Goal: Task Accomplishment & Management: Manage account settings

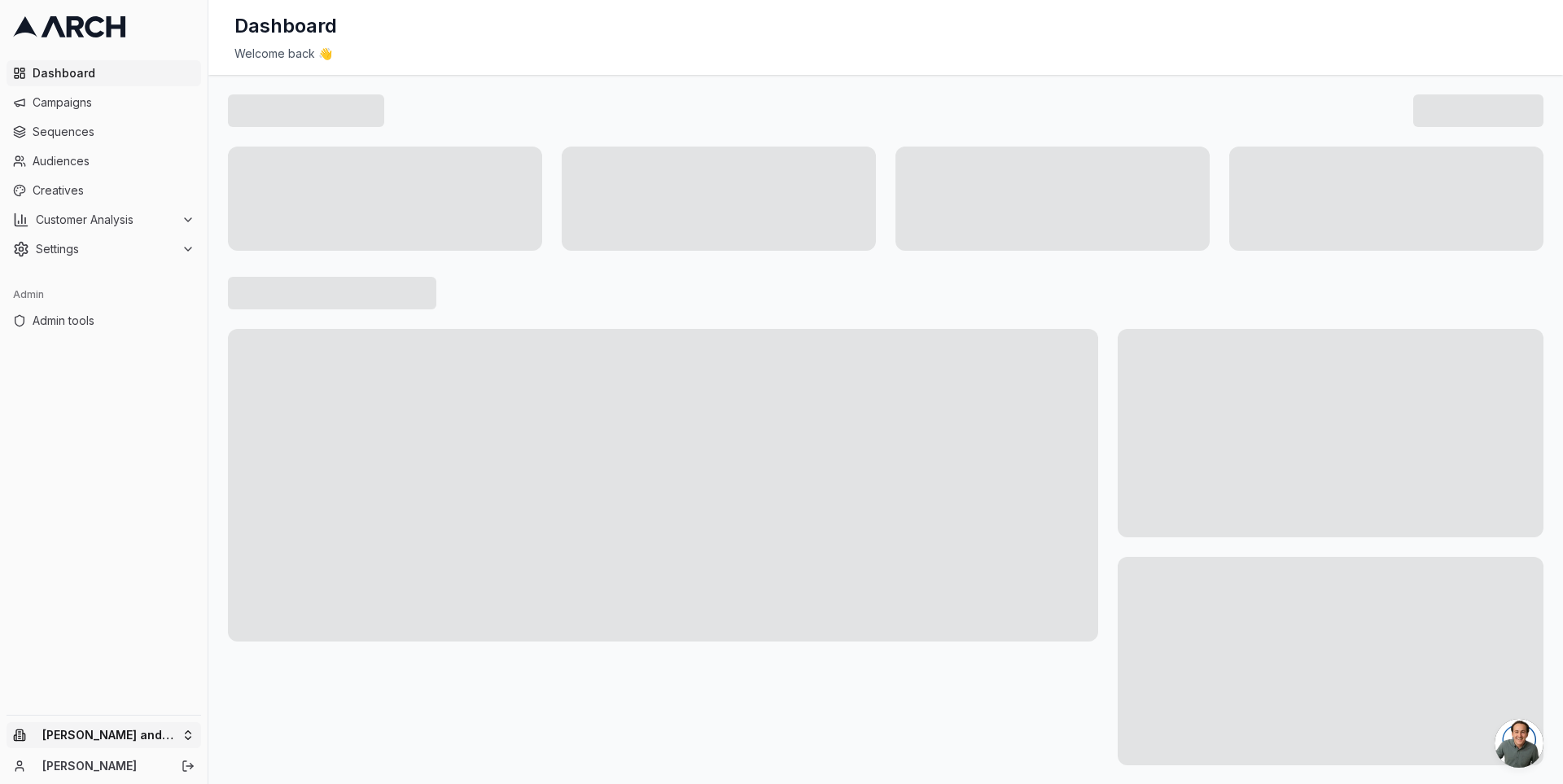
click at [180, 727] on html "Dashboard Campaigns Sequences Audiences Creatives Customer Analysis Settings Ad…" at bounding box center [782, 392] width 1563 height 784
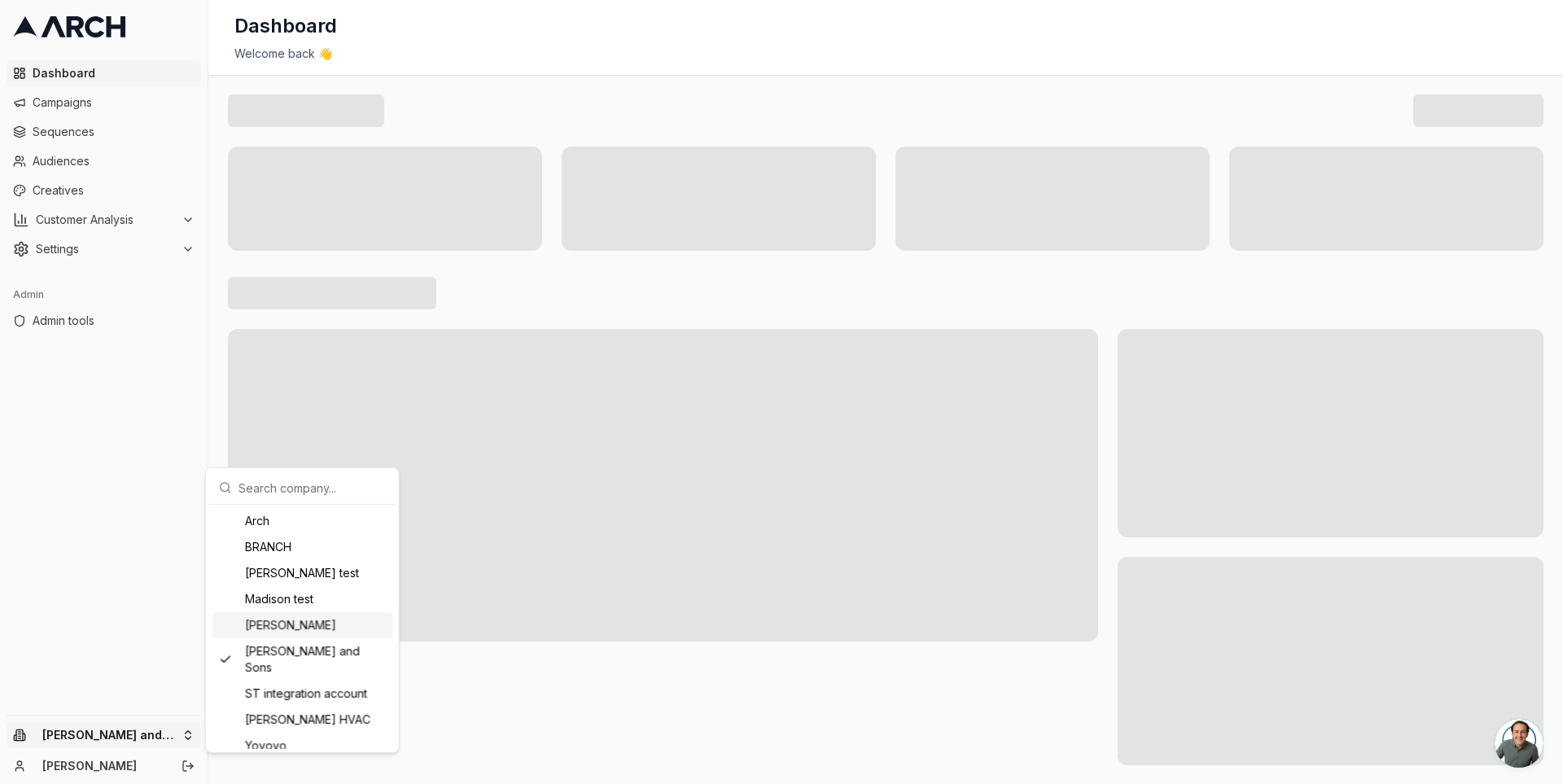
click at [334, 629] on div "[PERSON_NAME]" at bounding box center [302, 625] width 180 height 26
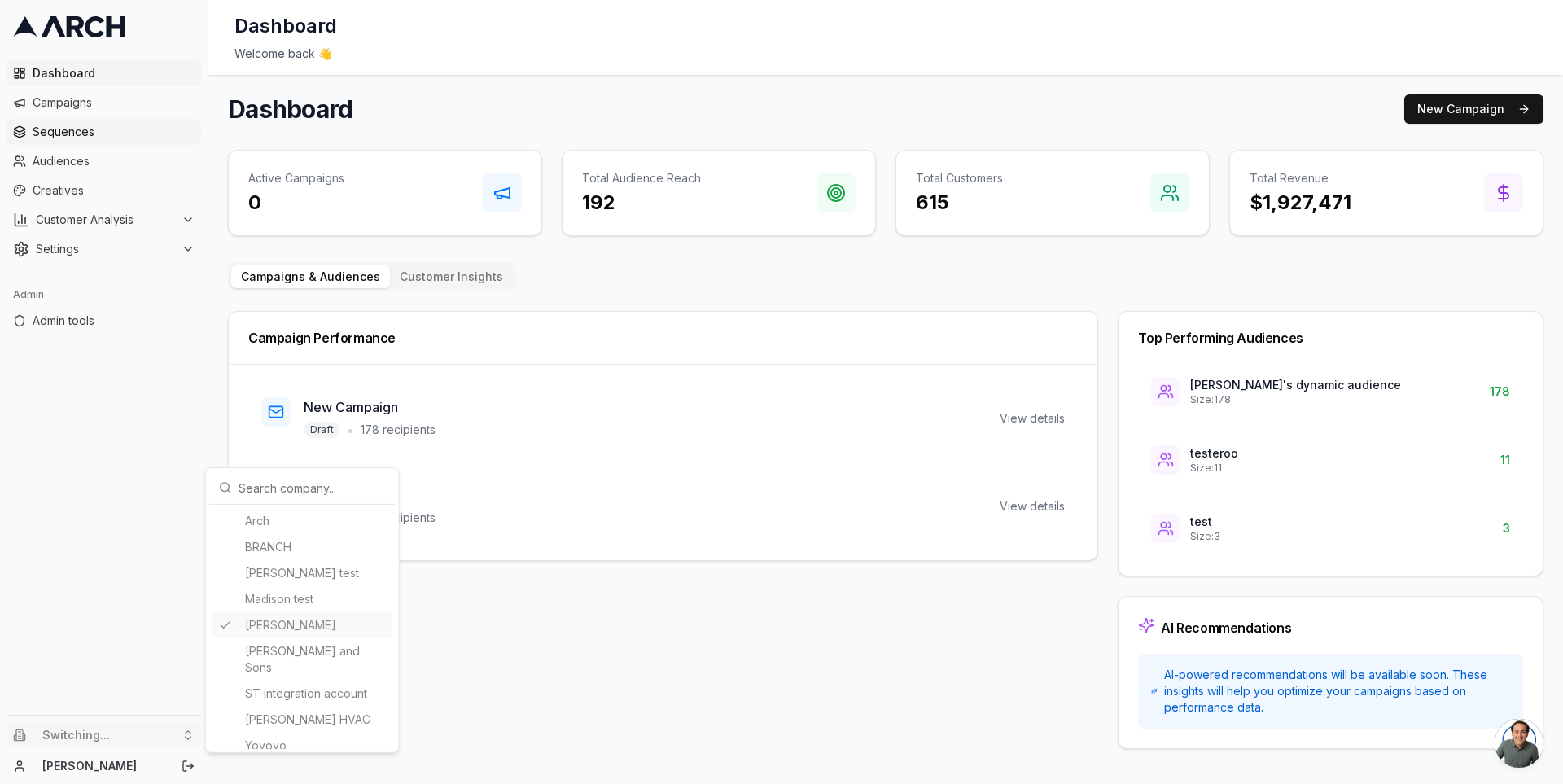
click at [67, 122] on html "Dashboard Campaigns Sequences Audiences Creatives Customer Analysis Settings Ad…" at bounding box center [782, 392] width 1563 height 784
click at [65, 122] on link "Sequences" at bounding box center [104, 132] width 195 height 26
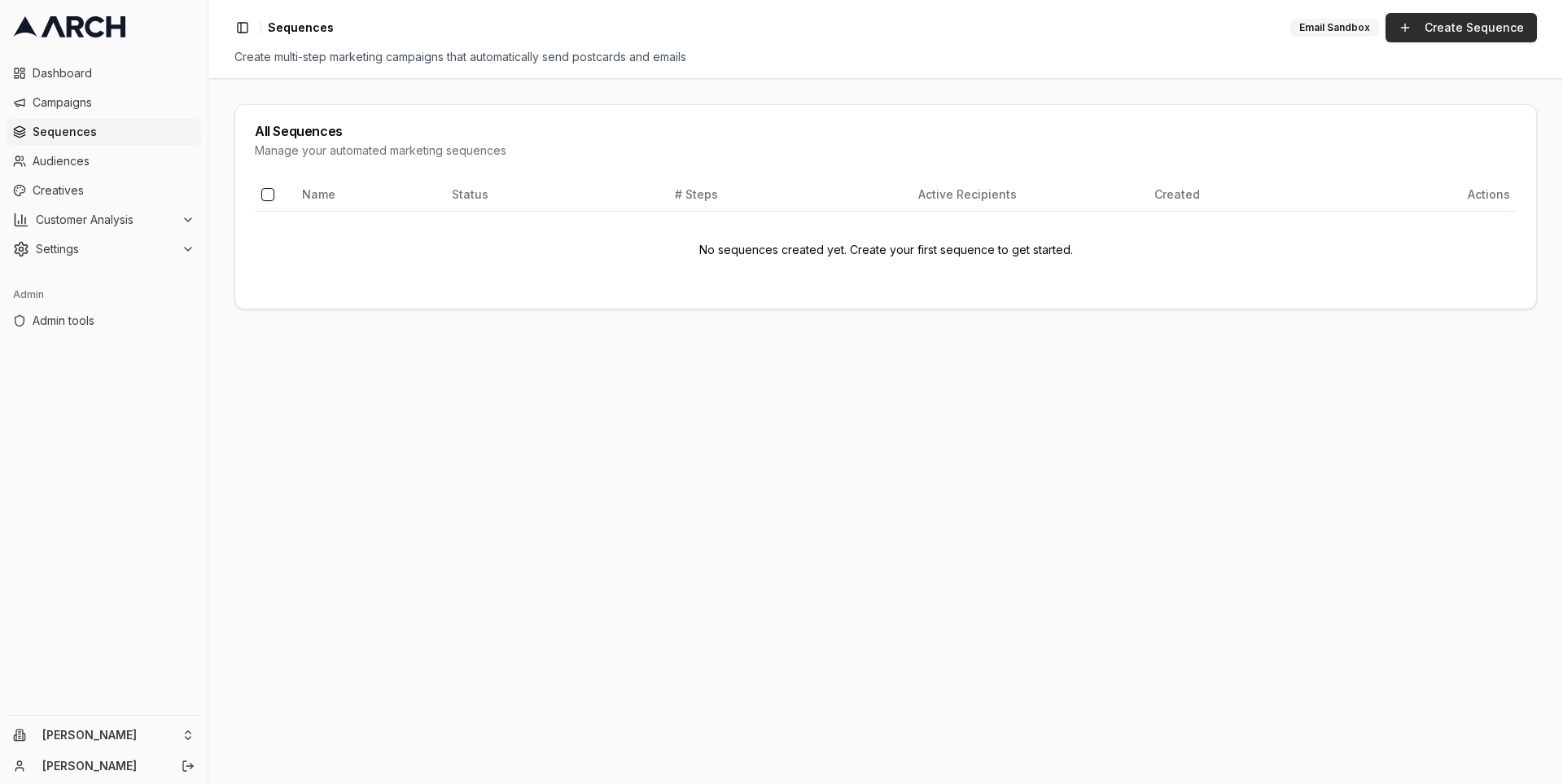
click at [1422, 34] on link "Create Sequence" at bounding box center [1461, 27] width 151 height 30
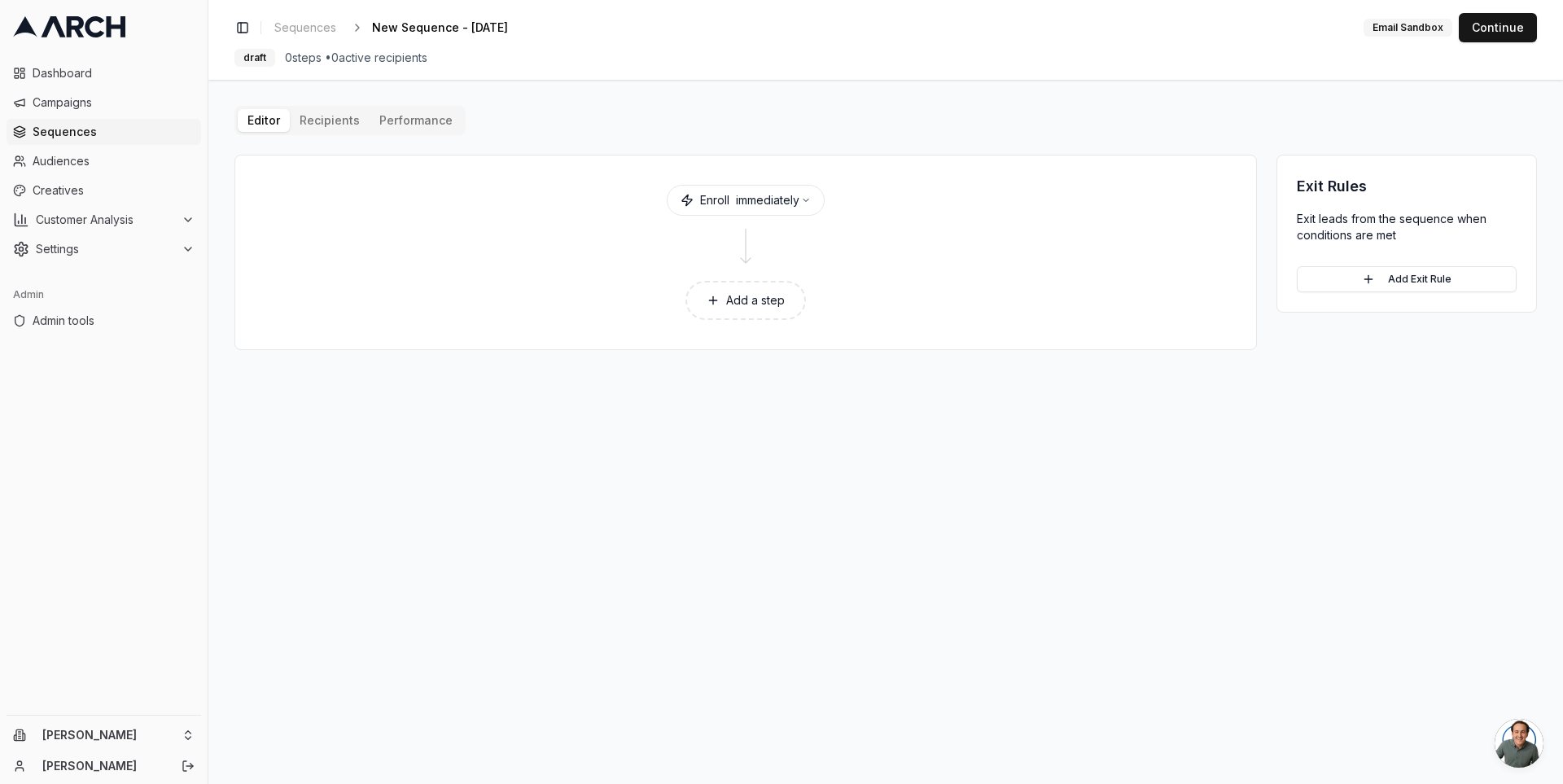
click at [759, 292] on button "Add a step" at bounding box center [746, 301] width 121 height 39
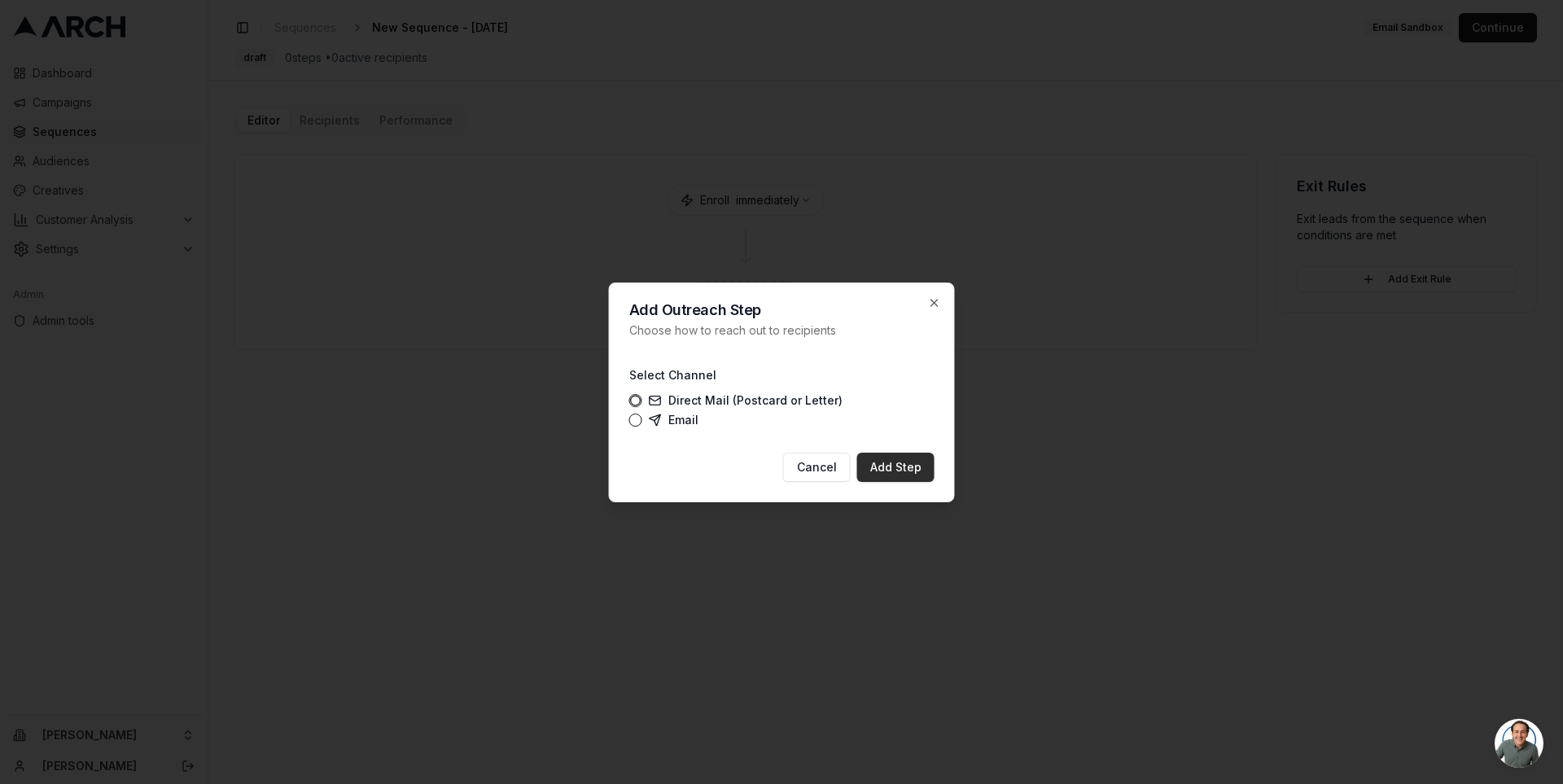
click at [890, 464] on button "Add Step" at bounding box center [895, 467] width 77 height 30
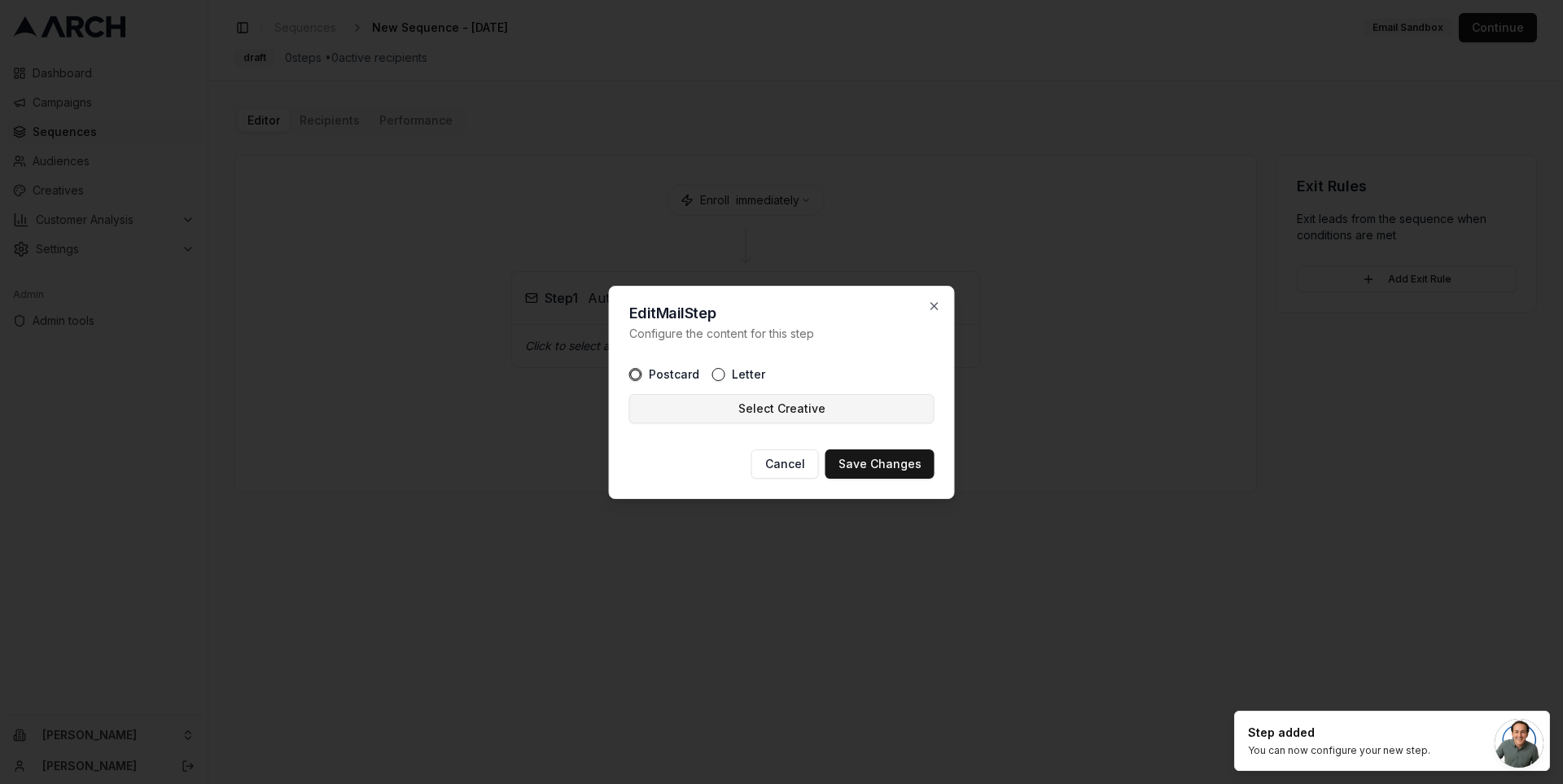
click at [802, 407] on button "Select Creative" at bounding box center [782, 409] width 305 height 30
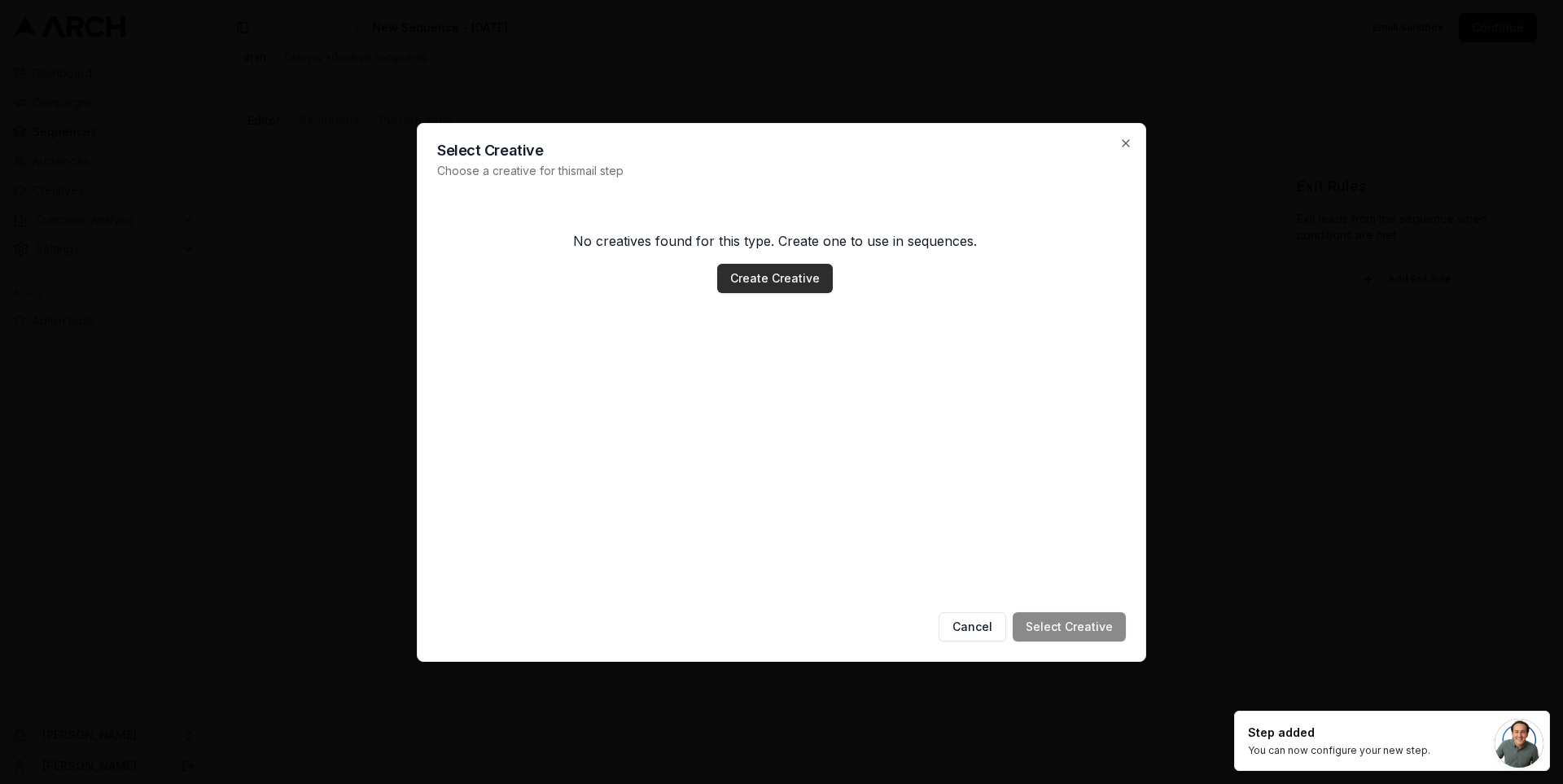
click at [756, 280] on link "Create Creative" at bounding box center [775, 279] width 116 height 30
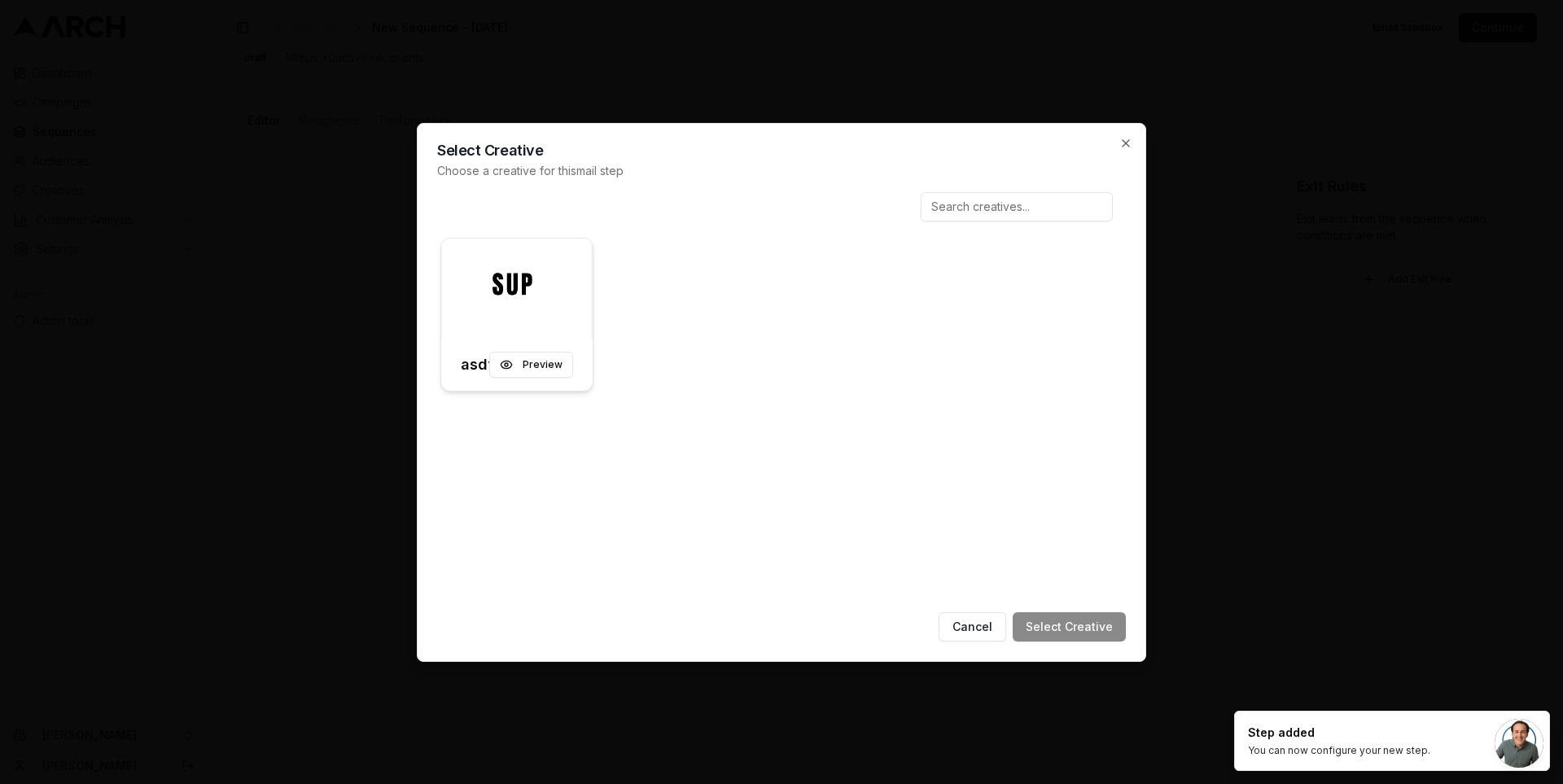
click at [463, 263] on div at bounding box center [516, 289] width 151 height 101
click at [1059, 623] on button "Select Creative" at bounding box center [1069, 627] width 113 height 30
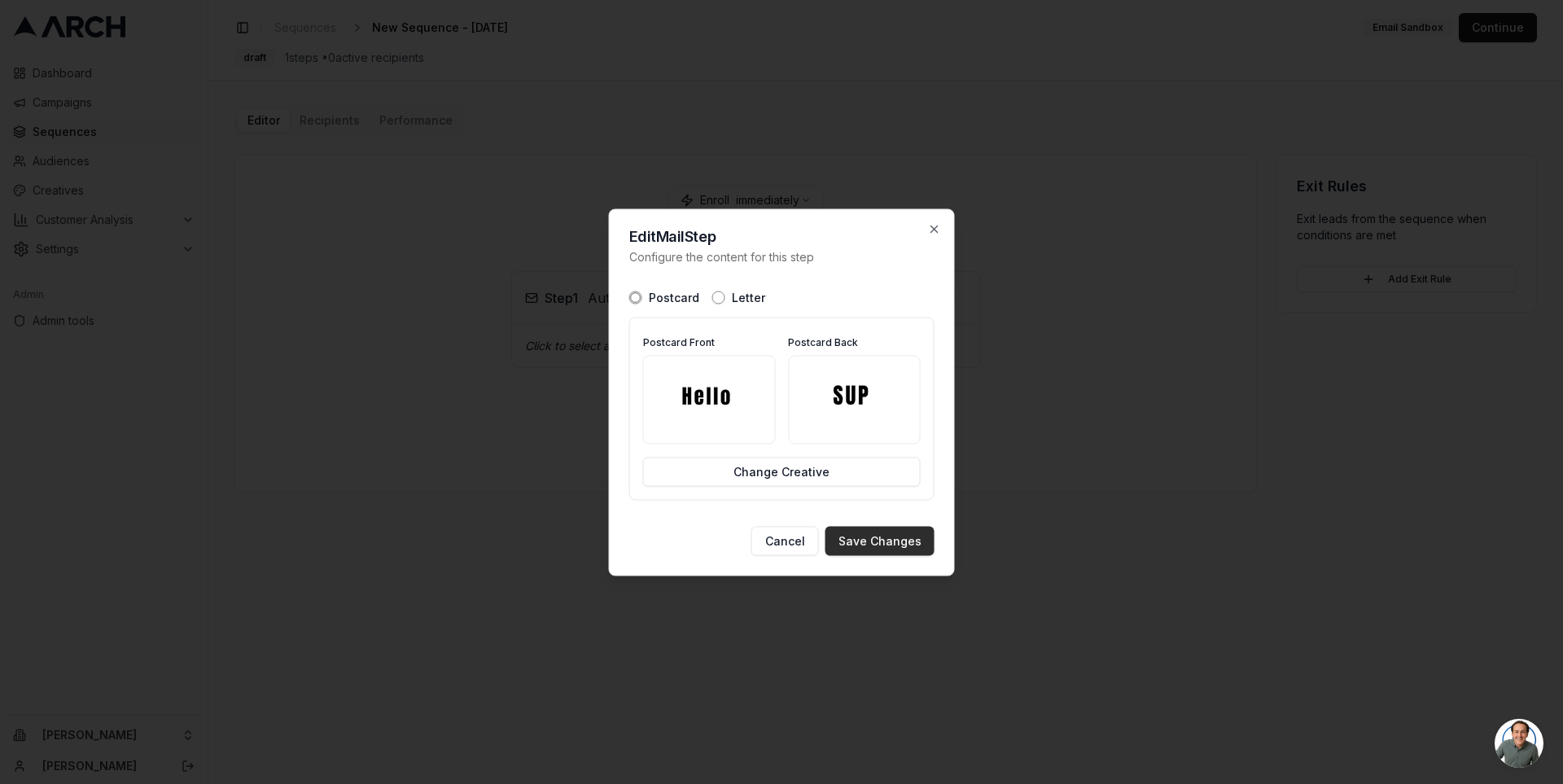
click at [900, 546] on button "Save Changes" at bounding box center [880, 540] width 109 height 30
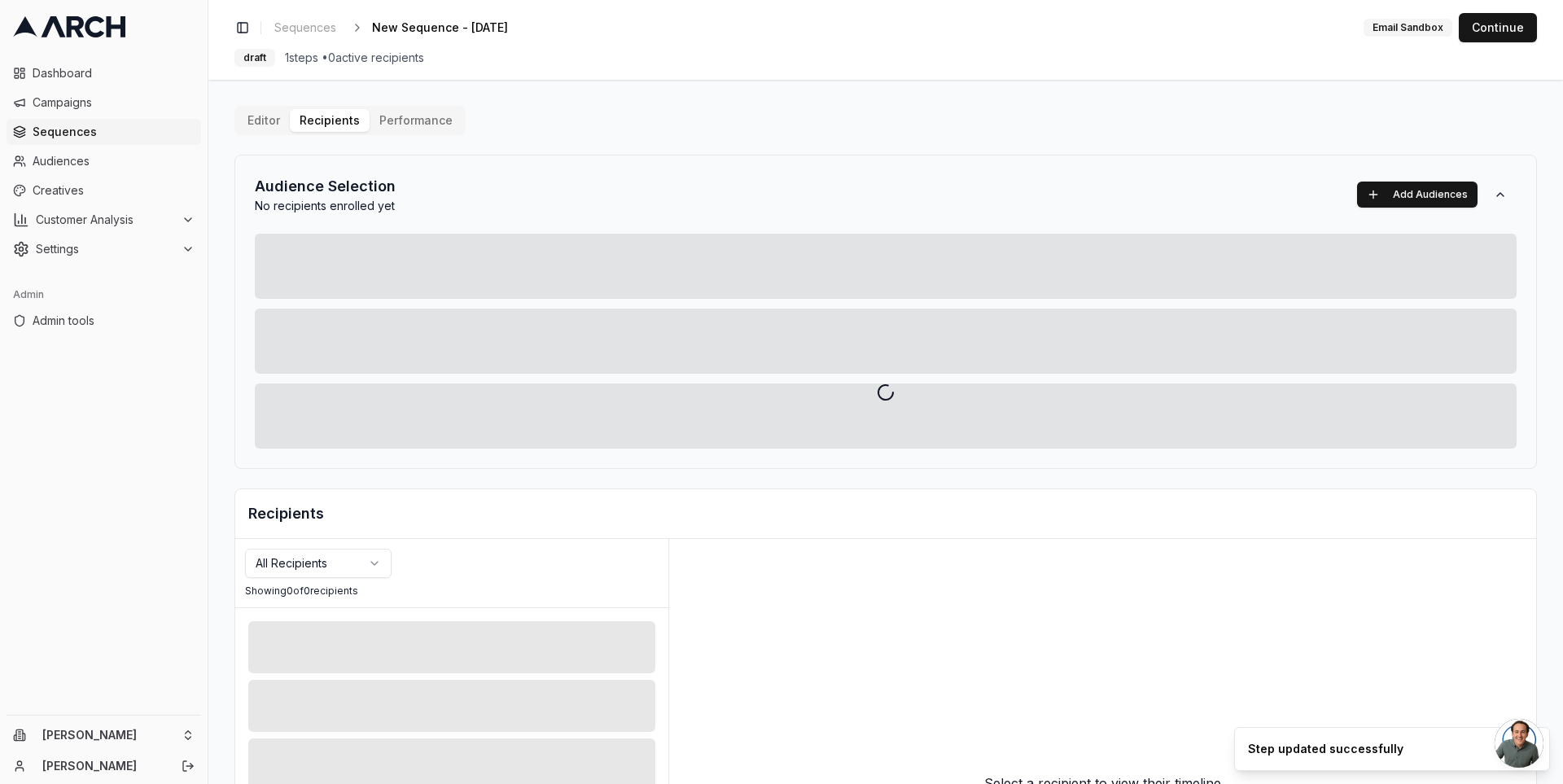
click at [335, 121] on div "Editor Recipients Performance Audience Selection No recipients enrolled yet Add…" at bounding box center [885, 567] width 1302 height 922
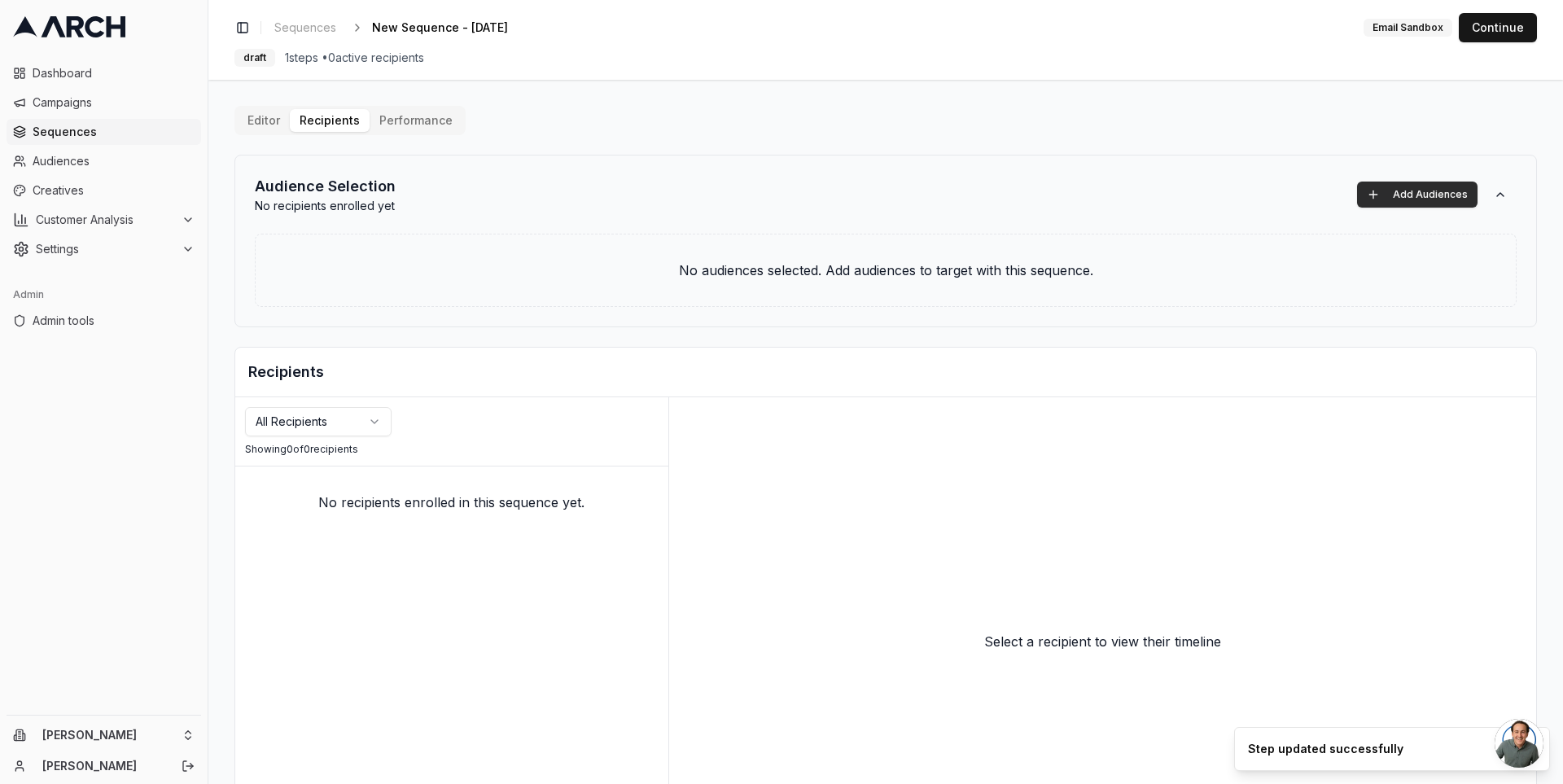
click at [1370, 185] on button "Add Audiences" at bounding box center [1418, 195] width 121 height 26
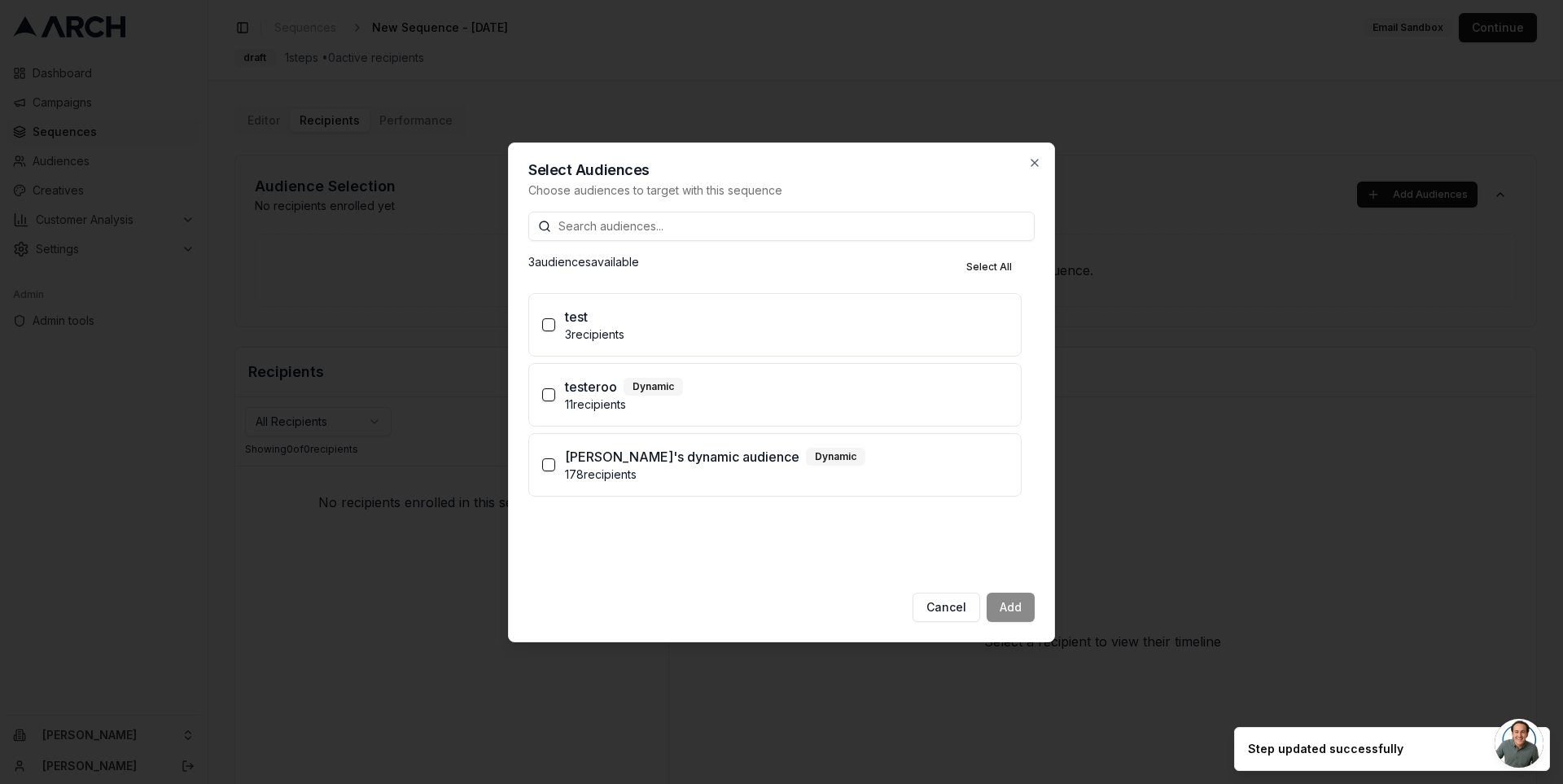
click at [738, 319] on div "test" at bounding box center [786, 316] width 443 height 20
click at [556, 319] on button "test 3 recipients" at bounding box center [548, 324] width 13 height 13
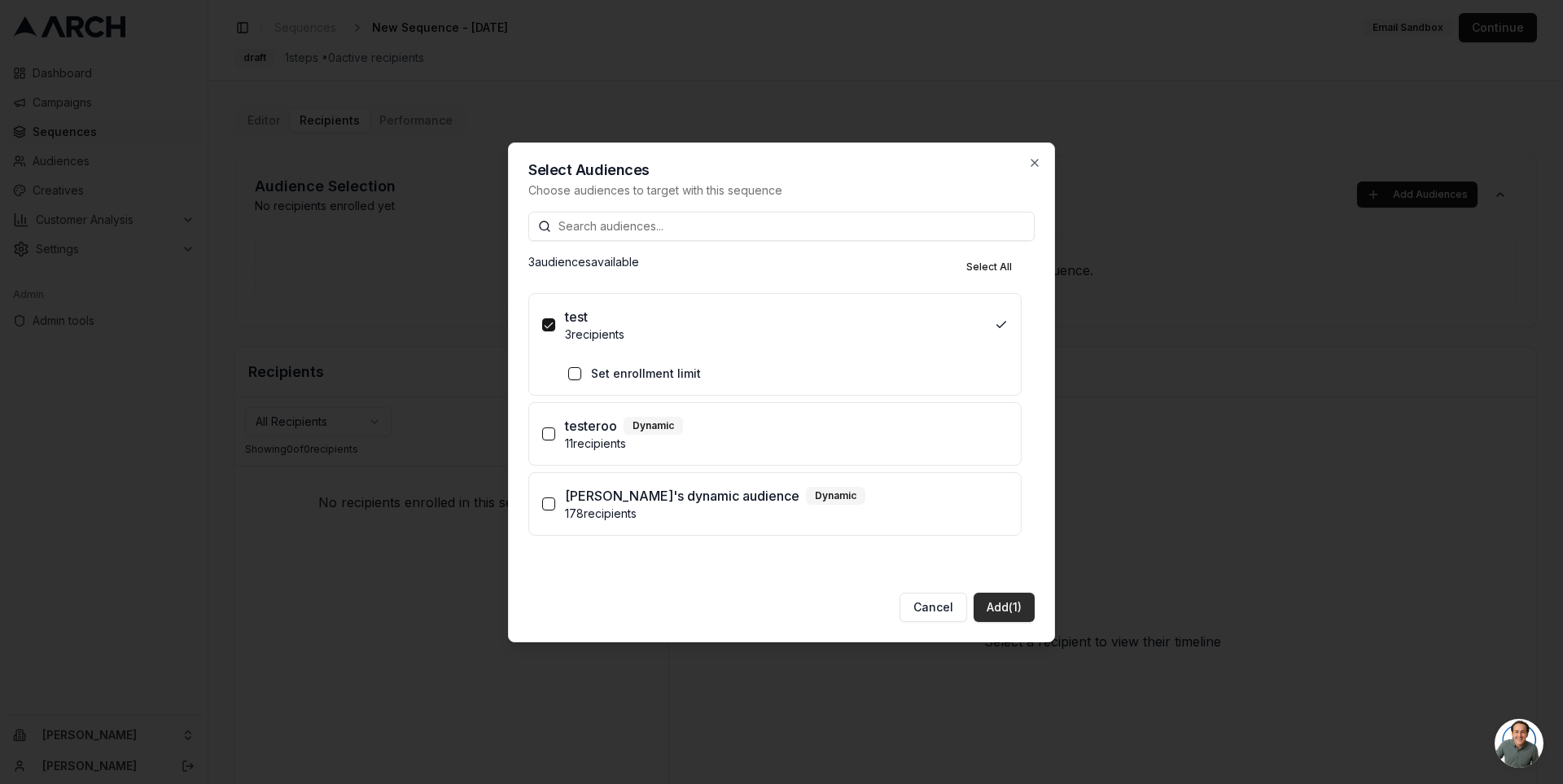
click at [1007, 597] on button "Add (1)" at bounding box center [1004, 607] width 61 height 30
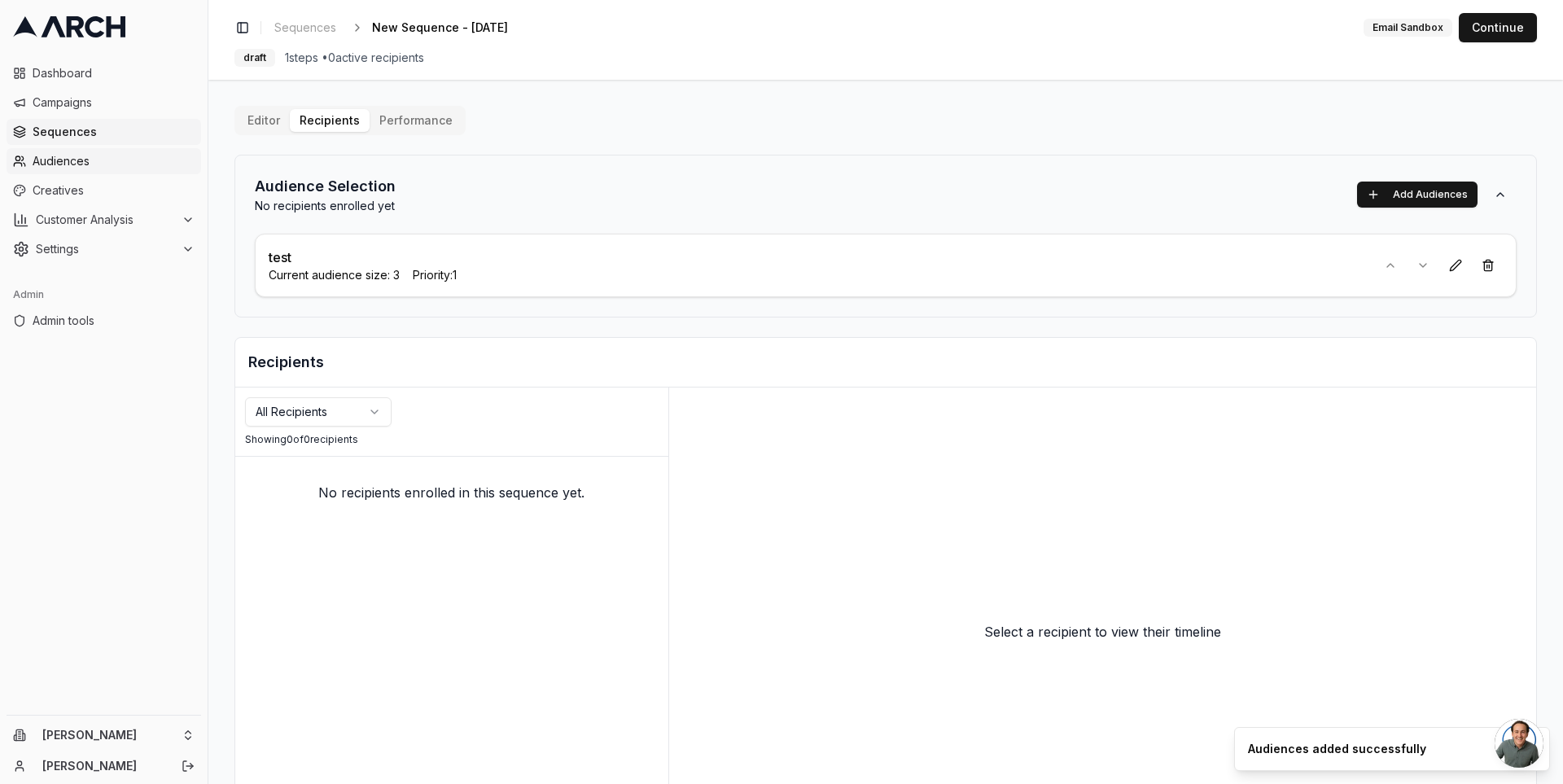
click at [69, 163] on span "Audiences" at bounding box center [113, 161] width 162 height 16
click at [1487, 23] on button "Continue" at bounding box center [1498, 27] width 78 height 30
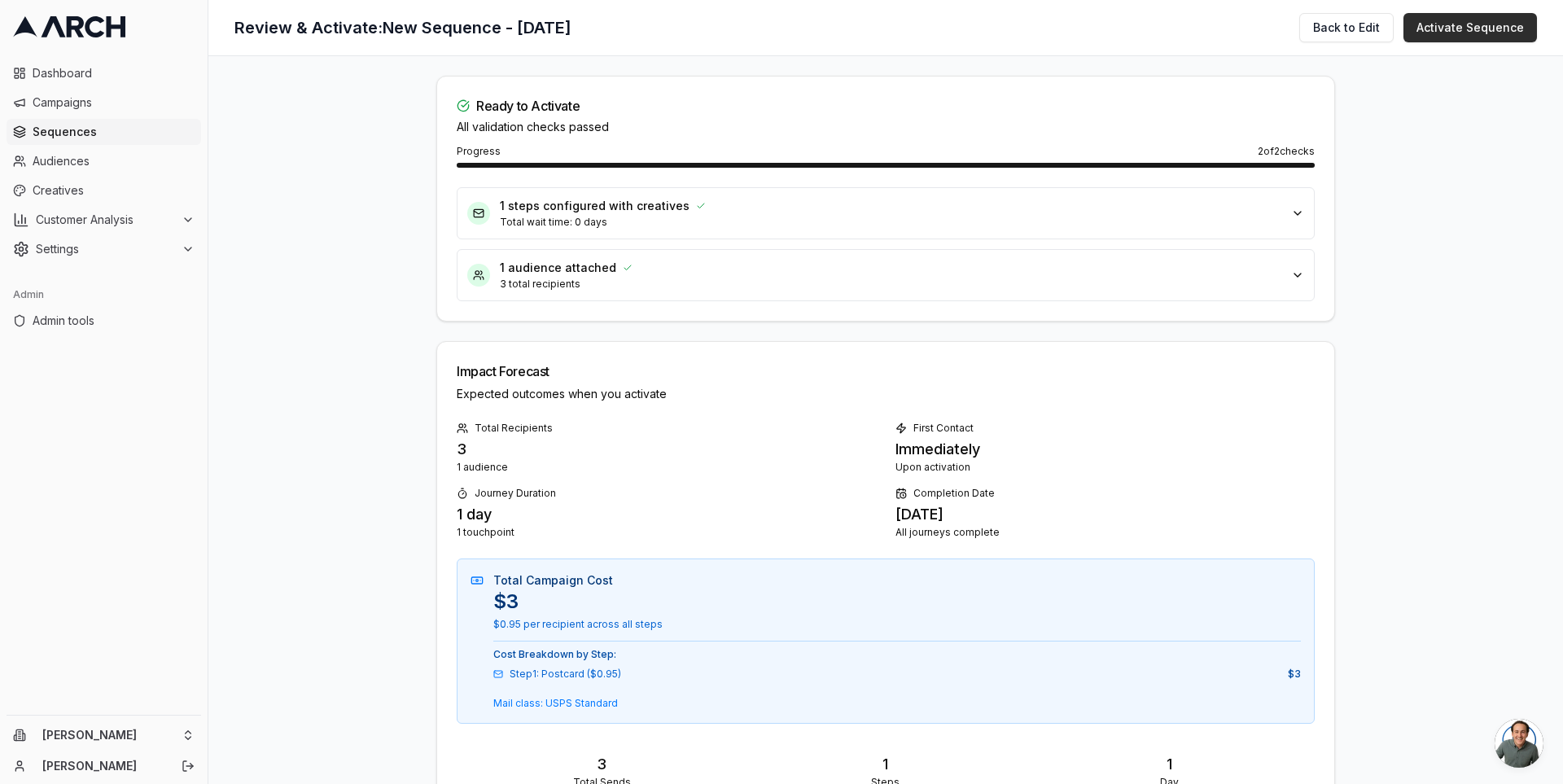
click at [1496, 36] on button "Activate Sequence" at bounding box center [1470, 27] width 133 height 30
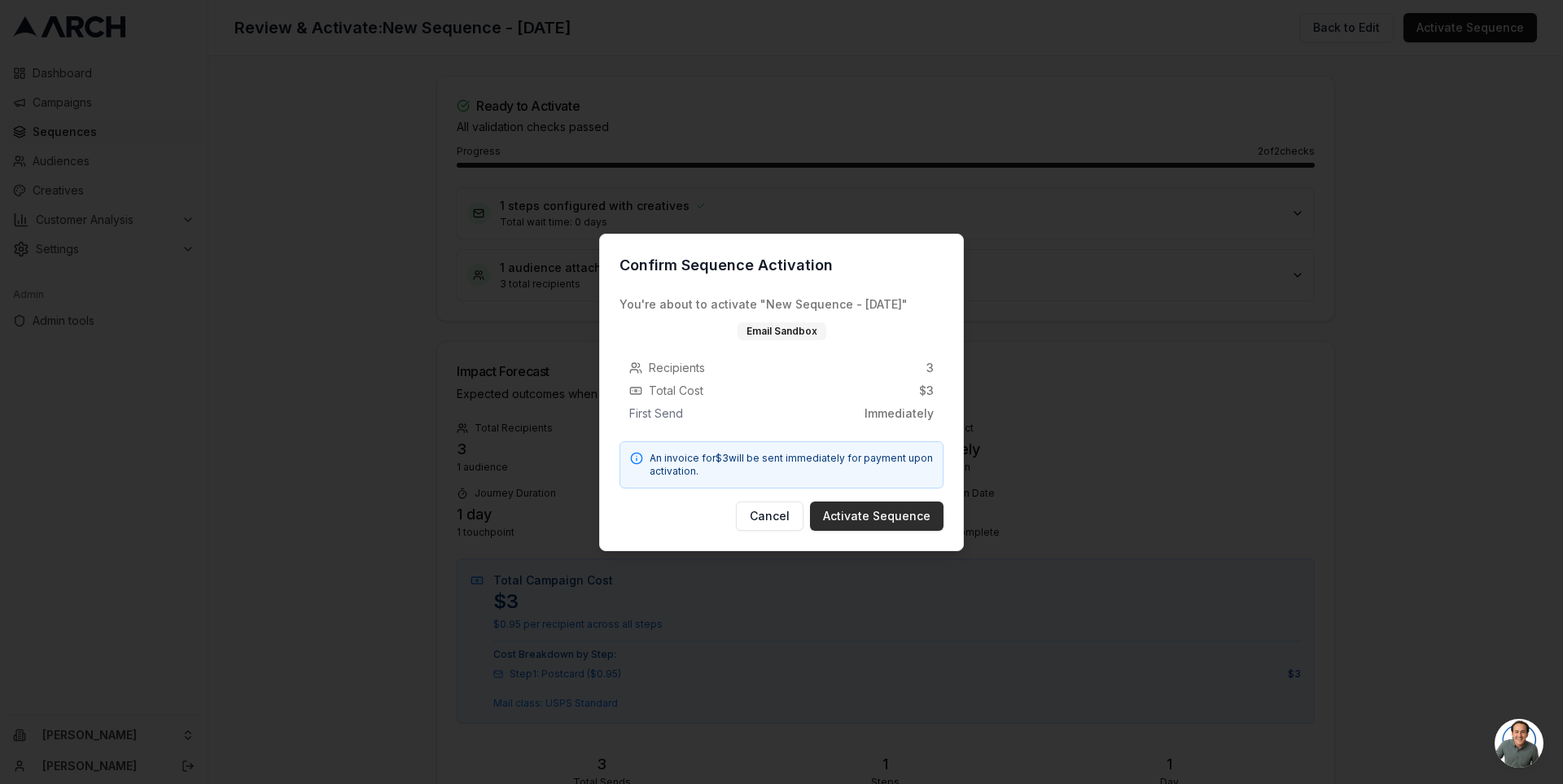
click at [910, 516] on button "Activate Sequence" at bounding box center [877, 516] width 133 height 30
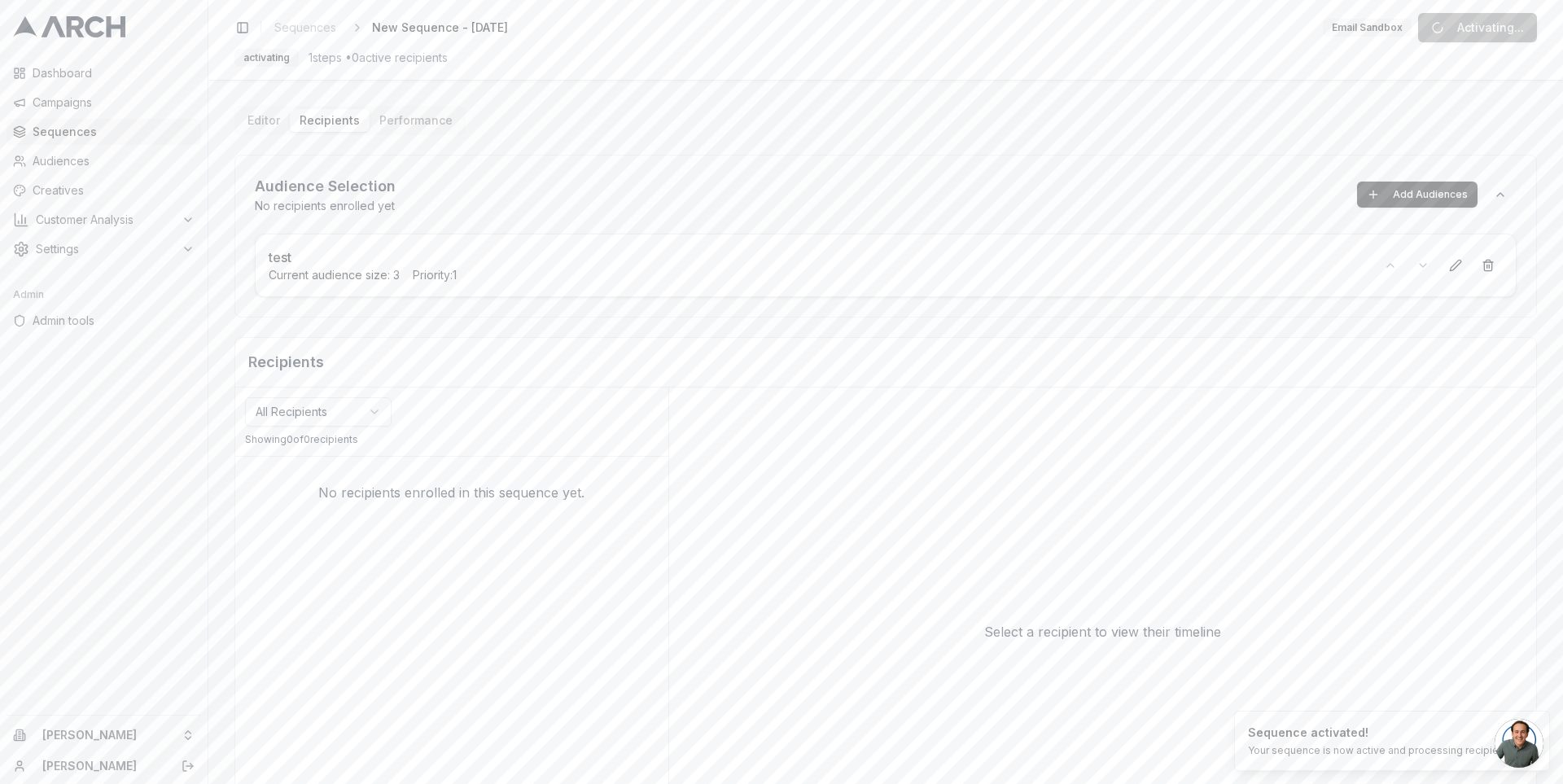
click at [898, 94] on main "Editor Recipients Performance Audience Selection No recipients enrolled yet Add…" at bounding box center [885, 431] width 1355 height 704
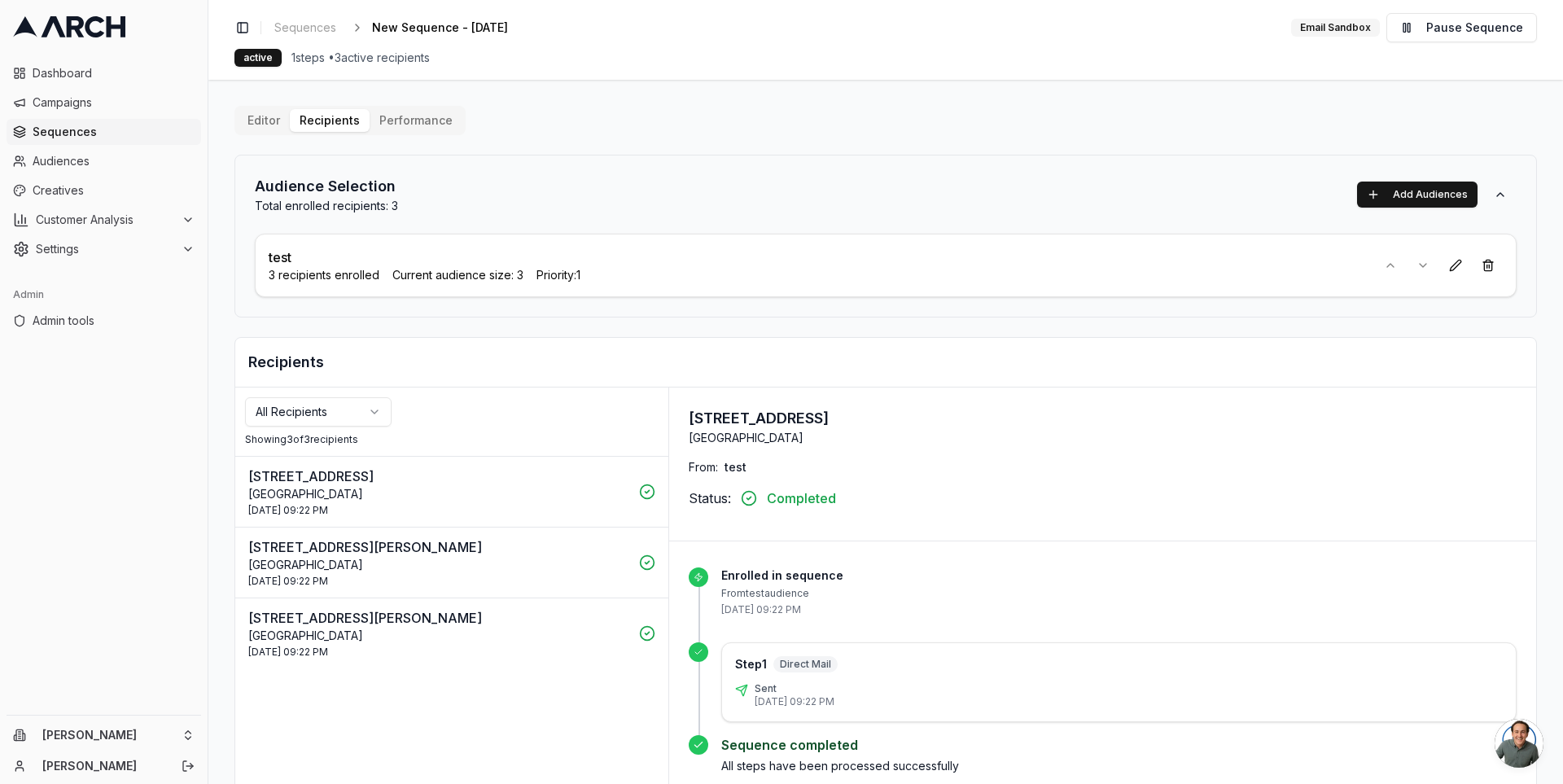
click at [80, 138] on span "Sequences" at bounding box center [113, 132] width 162 height 16
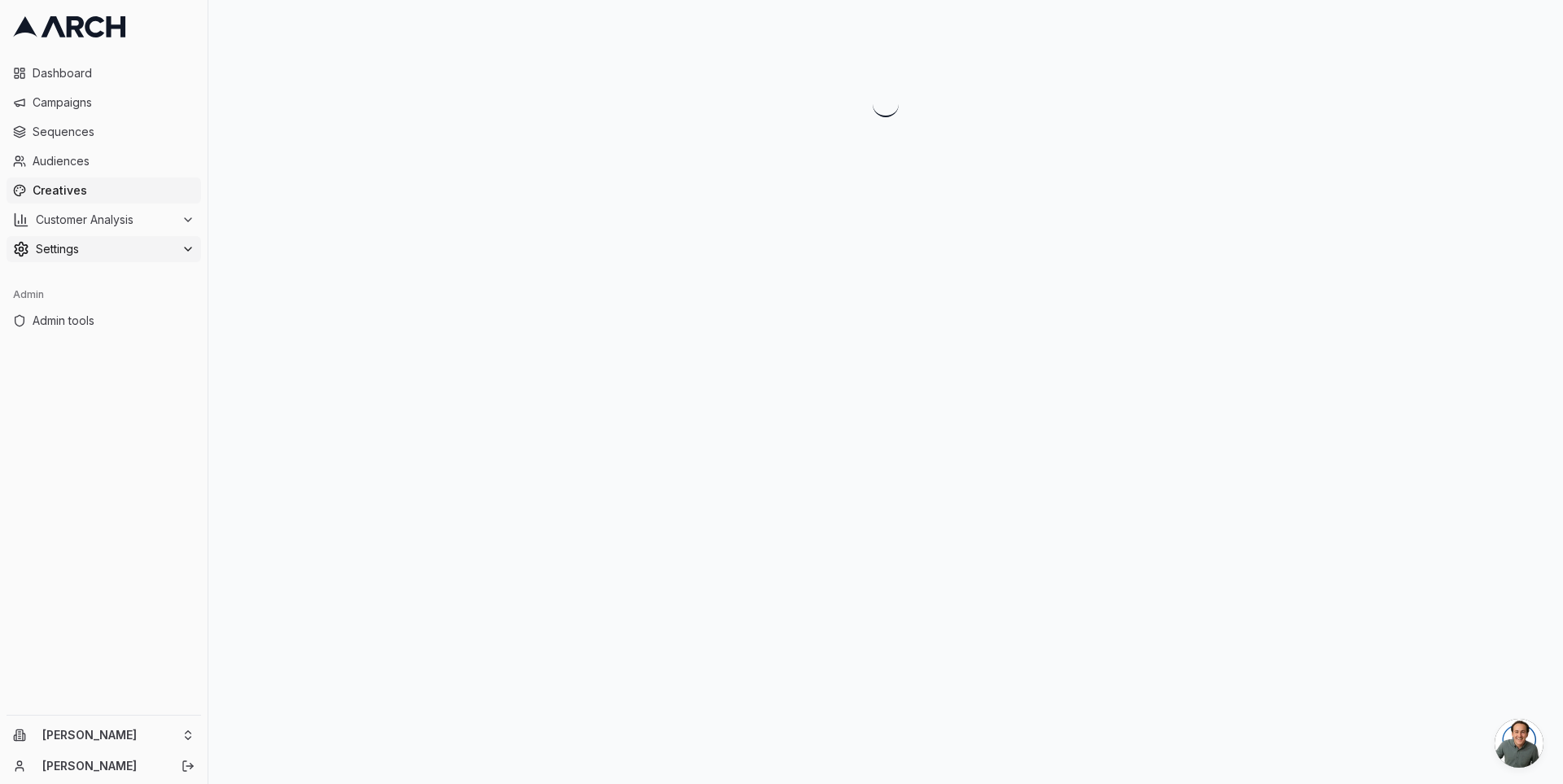
click at [182, 241] on div "Settings" at bounding box center [104, 249] width 182 height 16
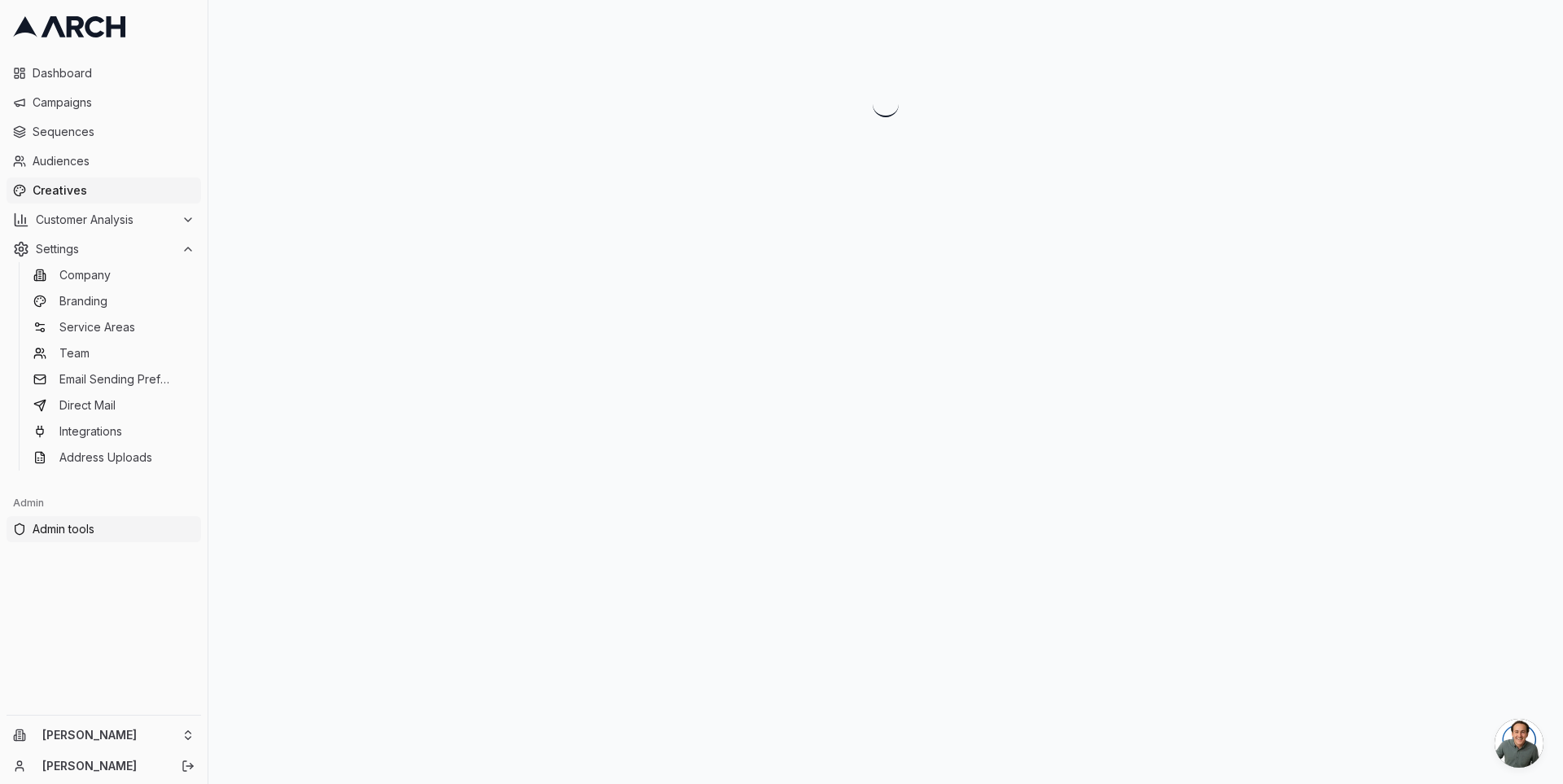
click at [99, 519] on link "Admin tools" at bounding box center [104, 529] width 195 height 26
click at [49, 187] on span "Creatives" at bounding box center [113, 190] width 162 height 16
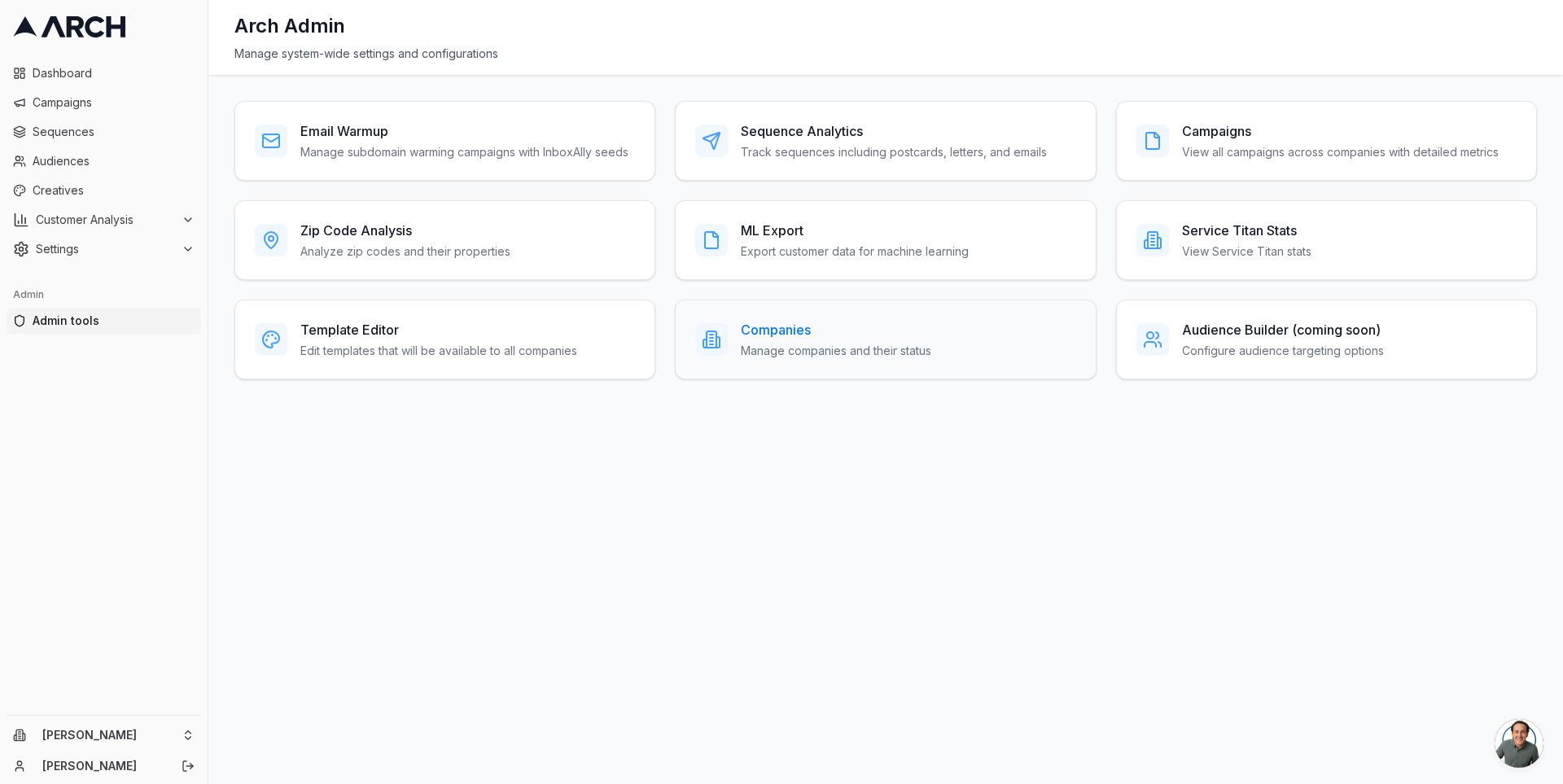
click at [745, 331] on h3 "Companies" at bounding box center [836, 330] width 190 height 20
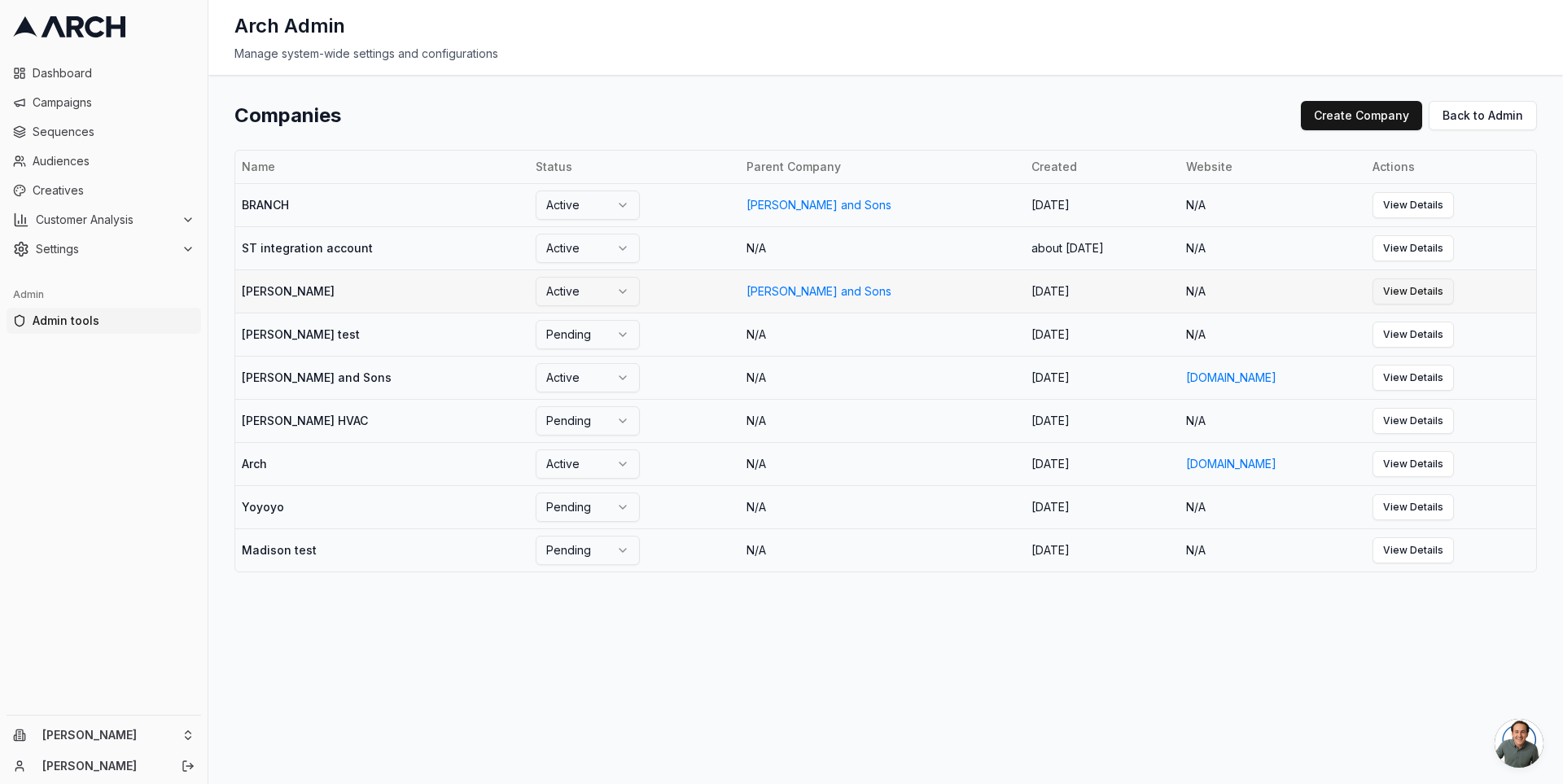
click at [1405, 287] on link "View Details" at bounding box center [1413, 291] width 82 height 26
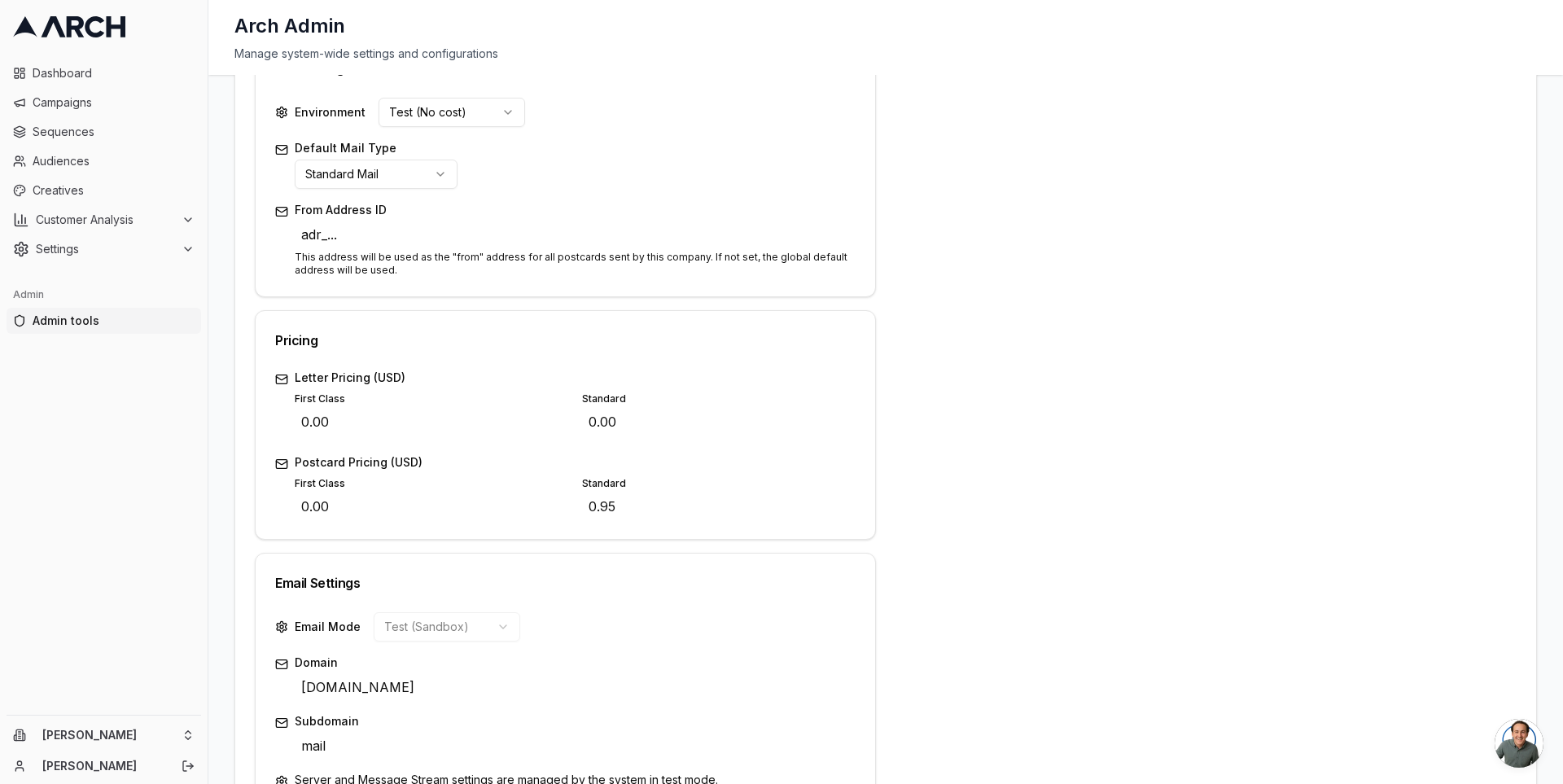
scroll to position [449, 0]
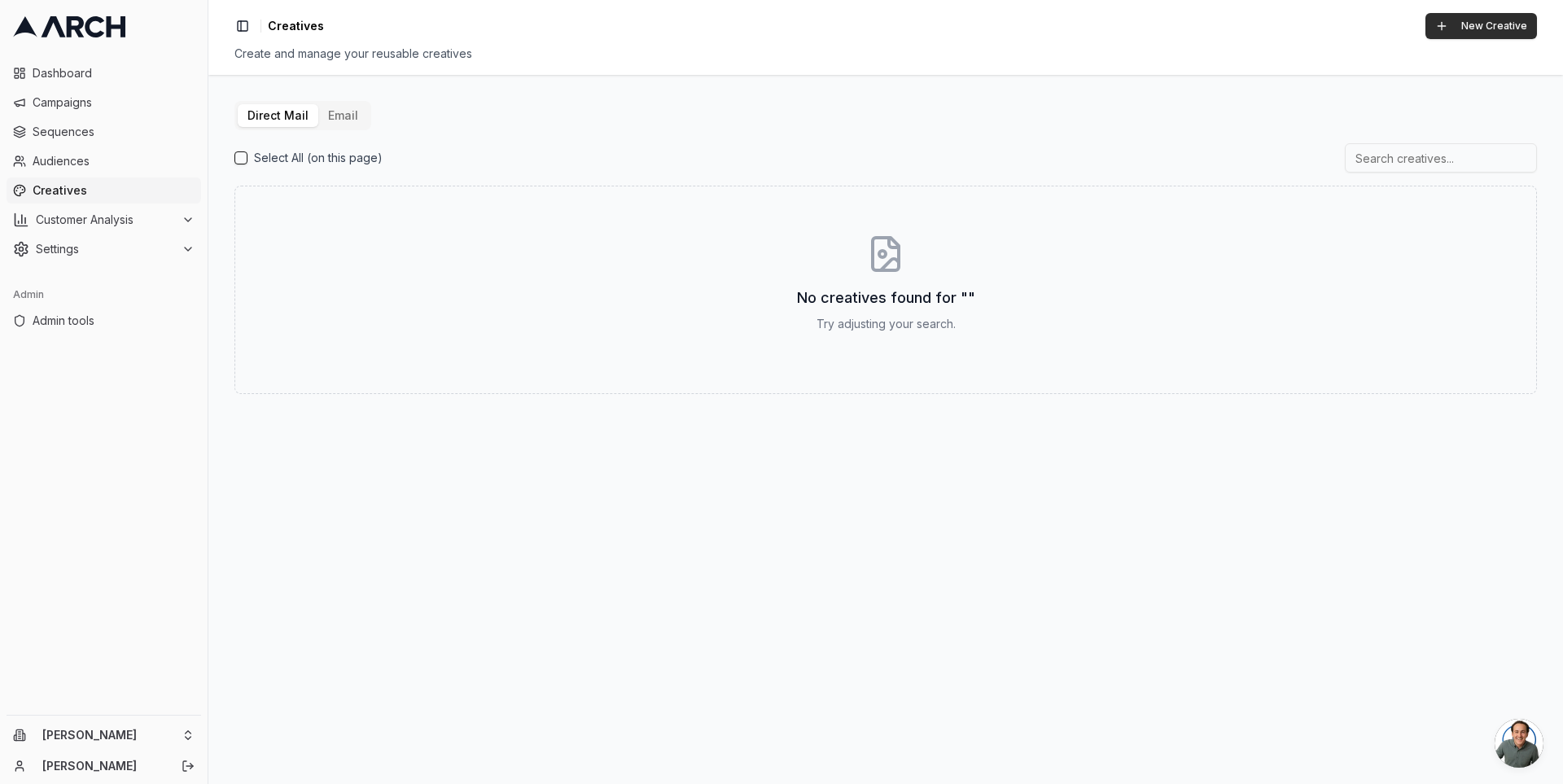
click at [1475, 25] on button "New Creative" at bounding box center [1481, 25] width 111 height 26
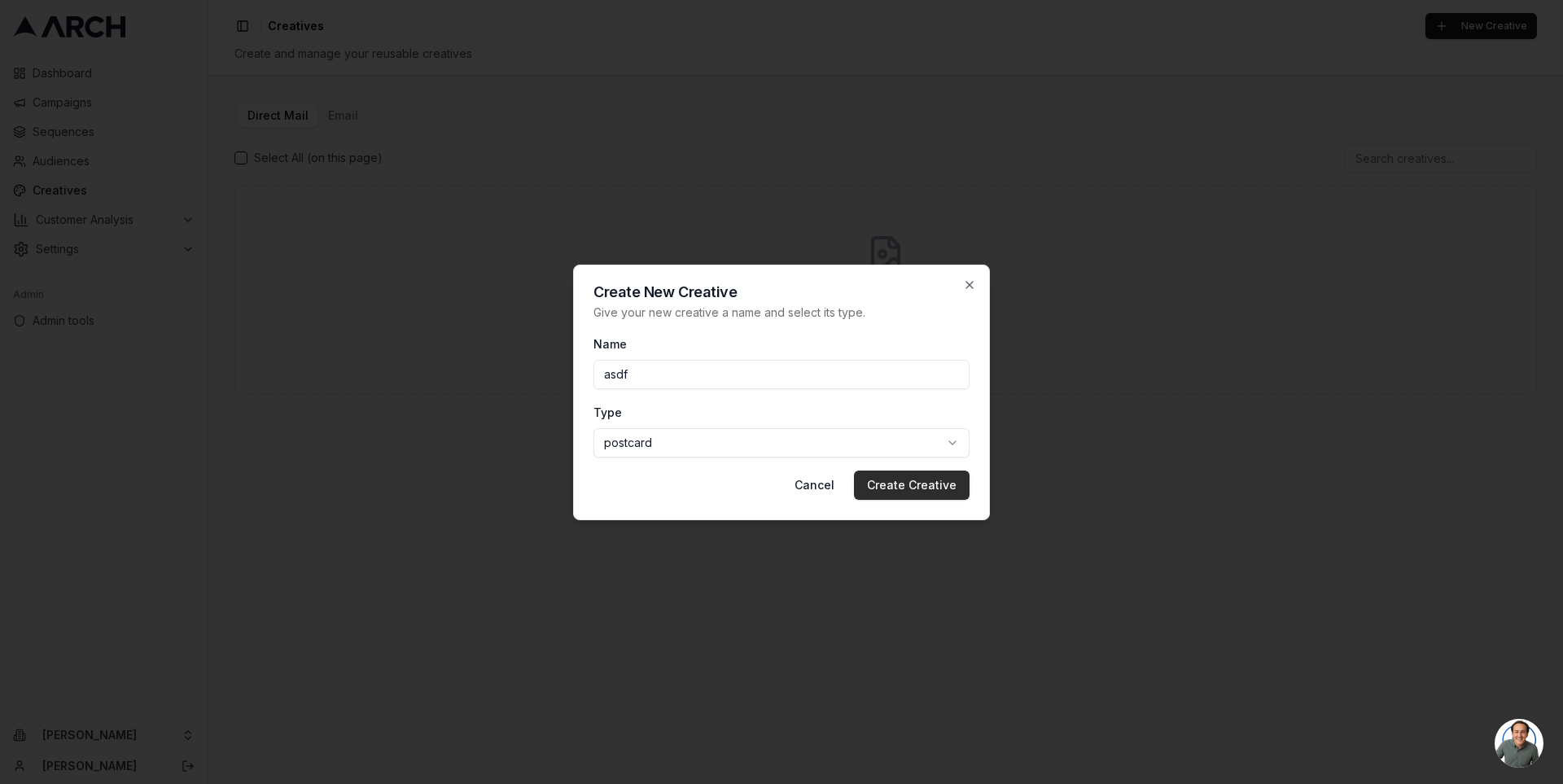
type input "asdf"
click at [902, 481] on button "Create Creative" at bounding box center [911, 485] width 116 height 30
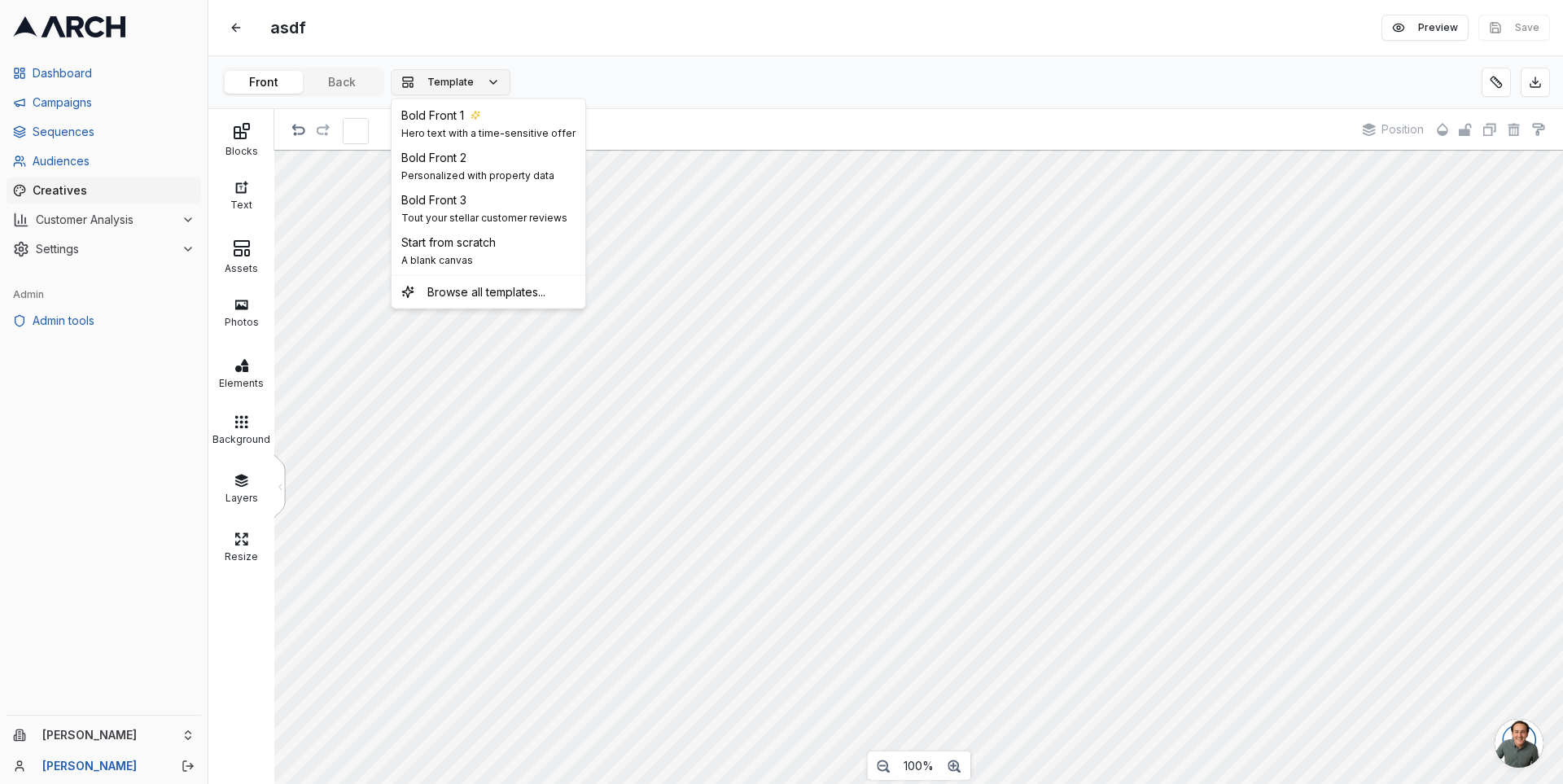
click at [457, 75] on button "Template" at bounding box center [450, 82] width 120 height 26
click at [480, 261] on span "A blank canvas" at bounding box center [448, 260] width 94 height 13
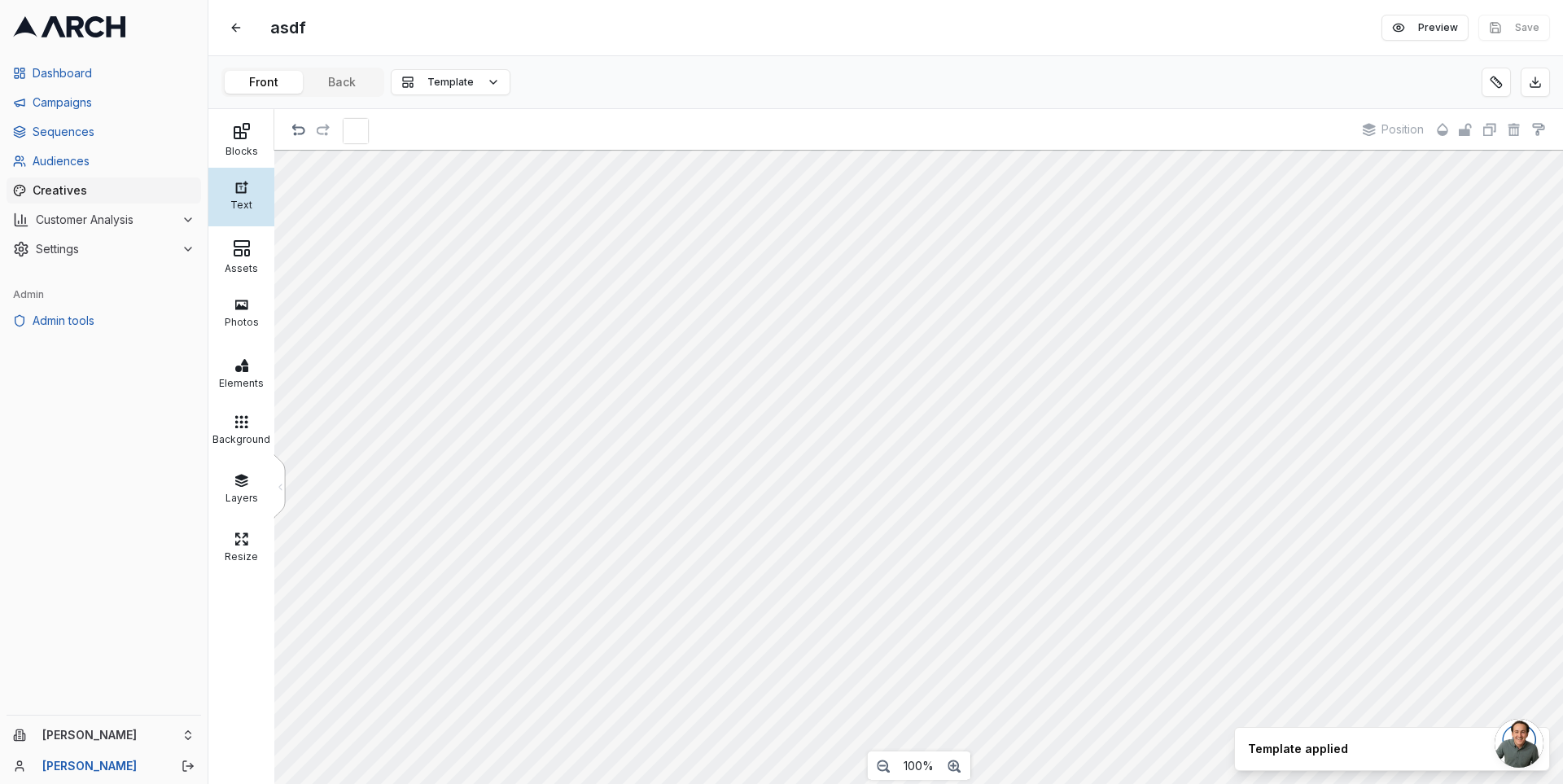
click at [241, 196] on div "Text" at bounding box center [241, 202] width 58 height 16
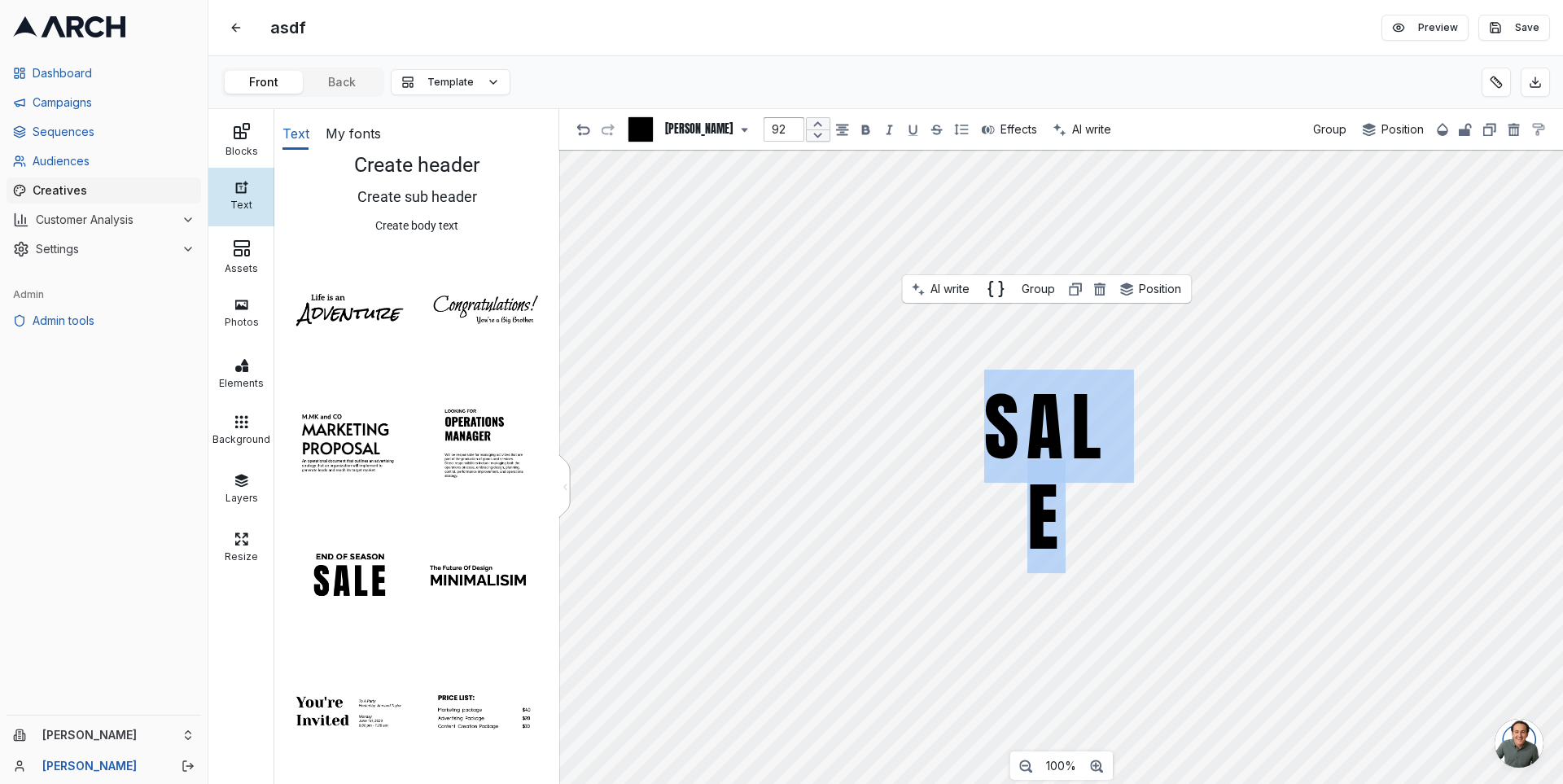
click at [1137, 408] on div "SALE" at bounding box center [1062, 467] width 1007 height 635
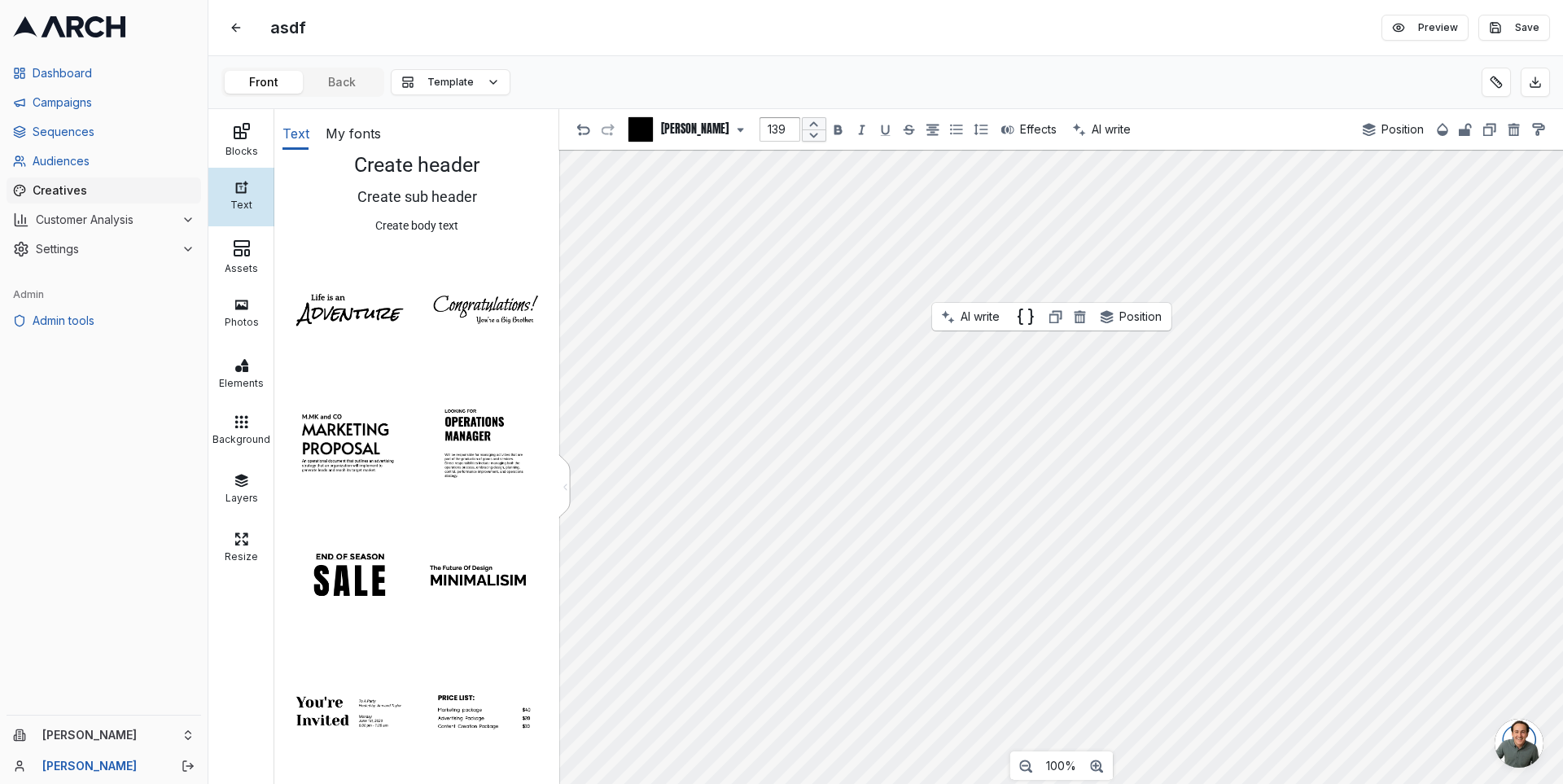
type input "22"
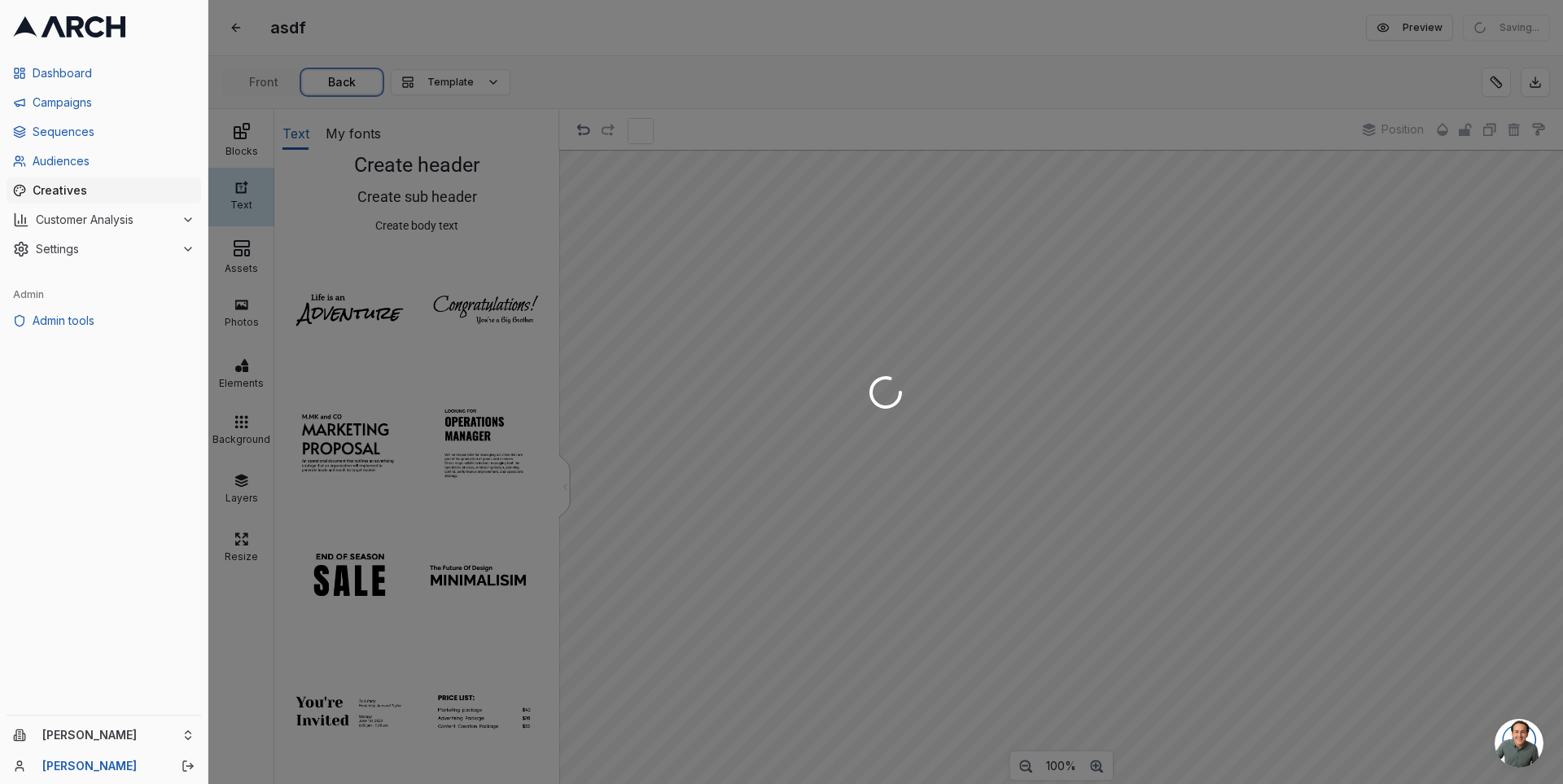
click at [348, 85] on div "asdf Edit Preview Saving... Front Back Template Blocks Text Assets Photos Eleme…" at bounding box center [885, 392] width 1355 height 784
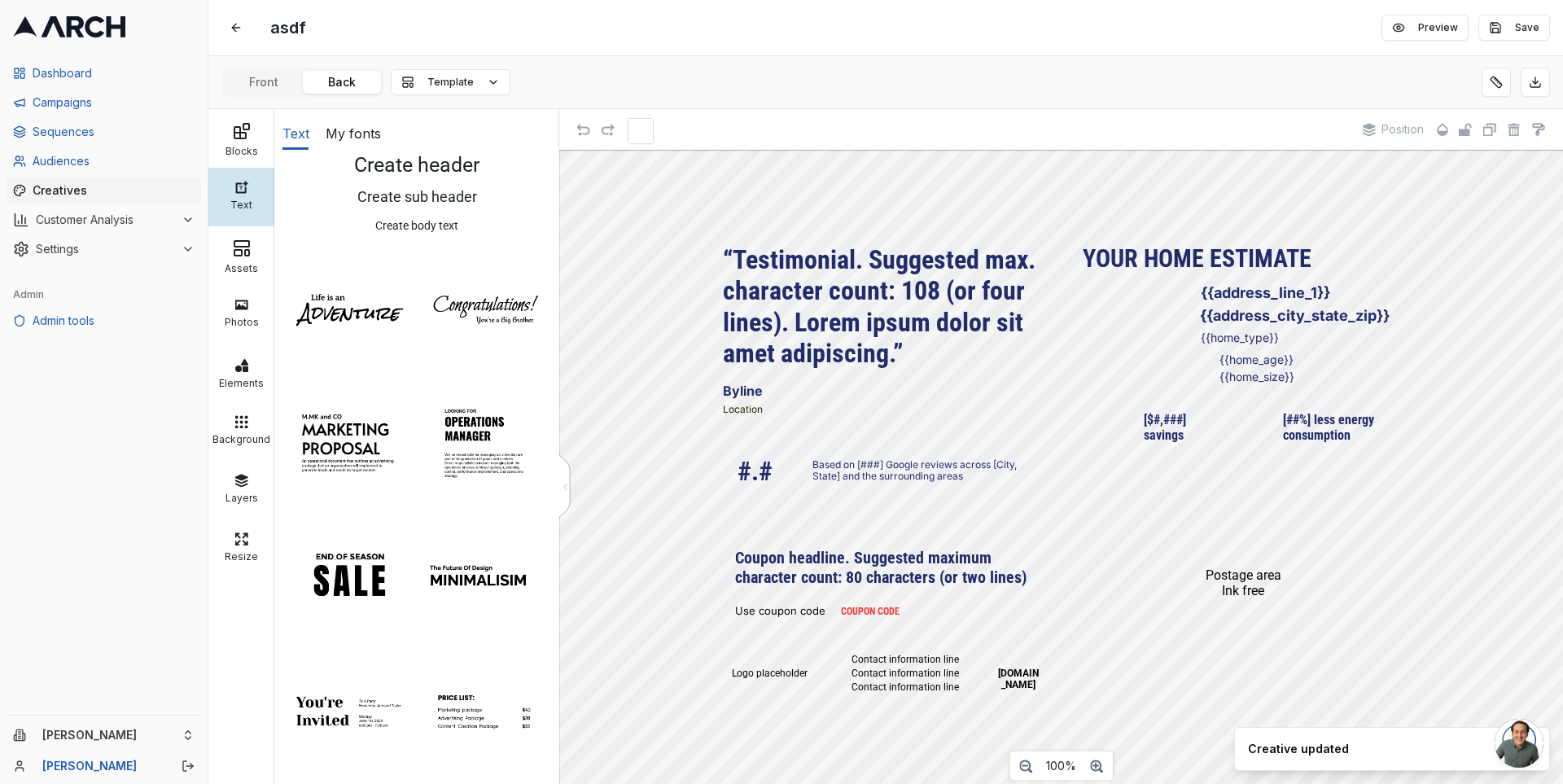
click at [462, 63] on div "Front Back Template" at bounding box center [885, 82] width 1355 height 53
click at [453, 76] on span "Template" at bounding box center [450, 82] width 47 height 13
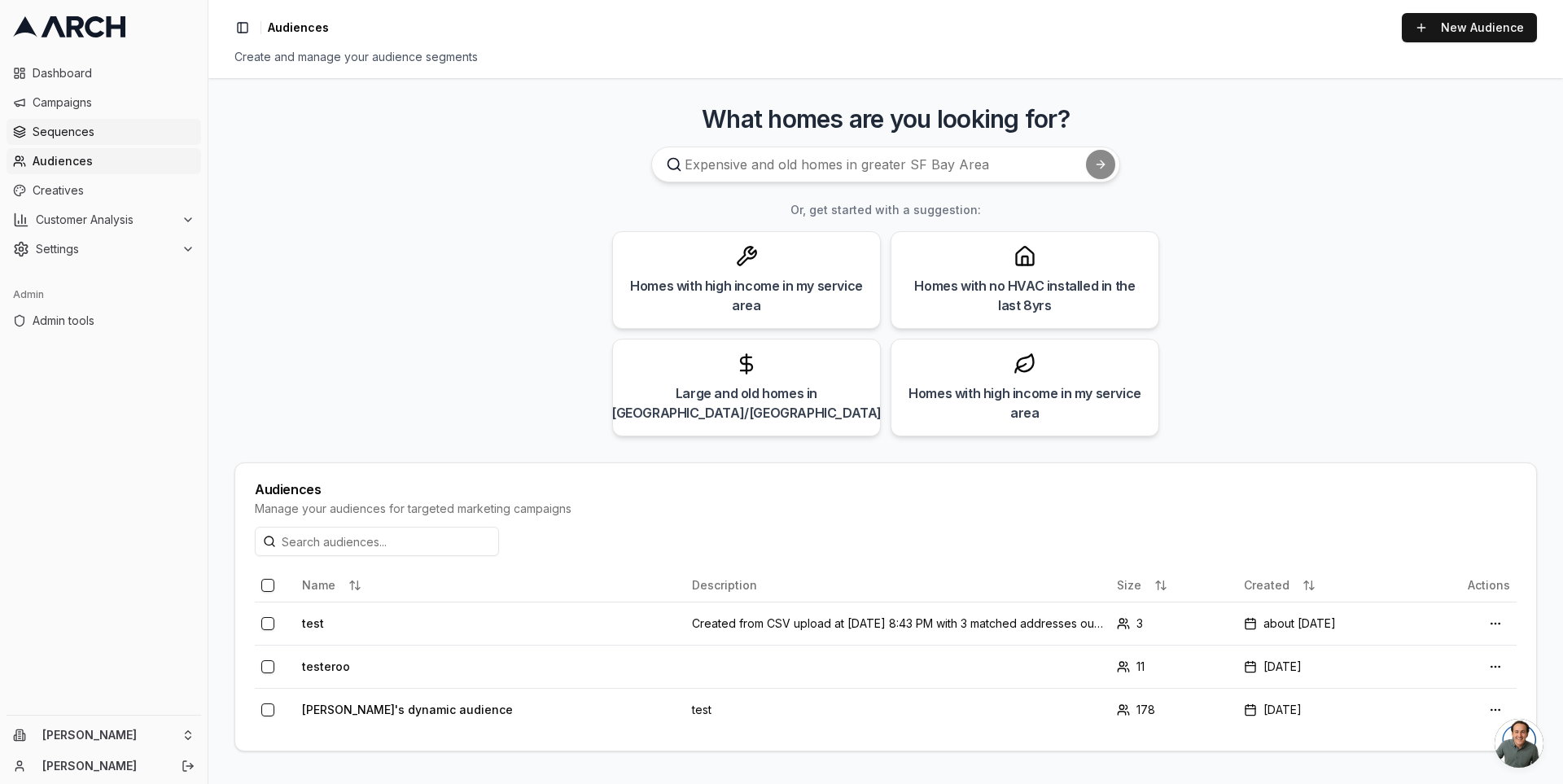
click at [119, 128] on span "Sequences" at bounding box center [113, 132] width 162 height 16
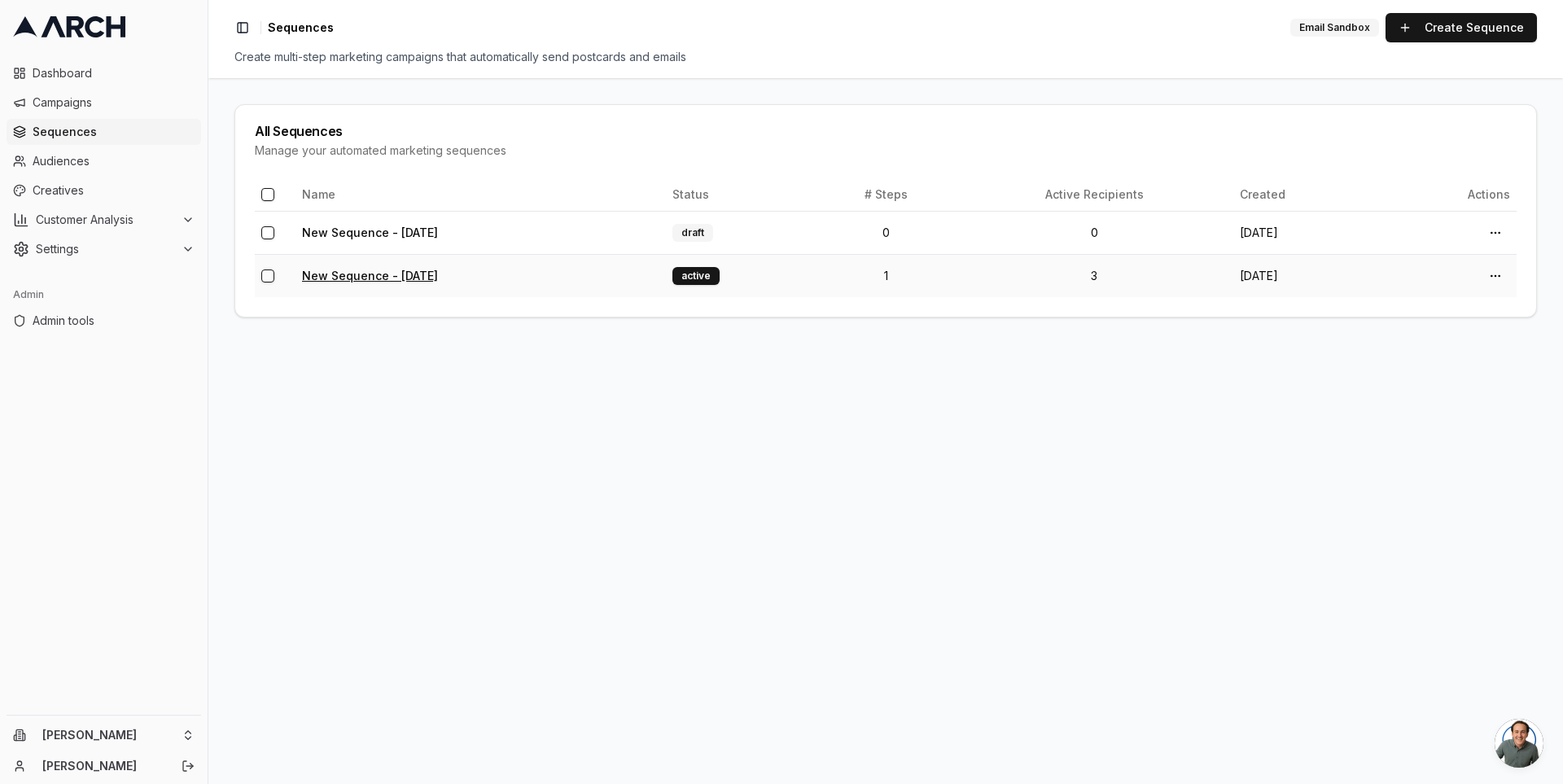
click at [409, 272] on link "New Sequence - [DATE]" at bounding box center [370, 275] width 136 height 14
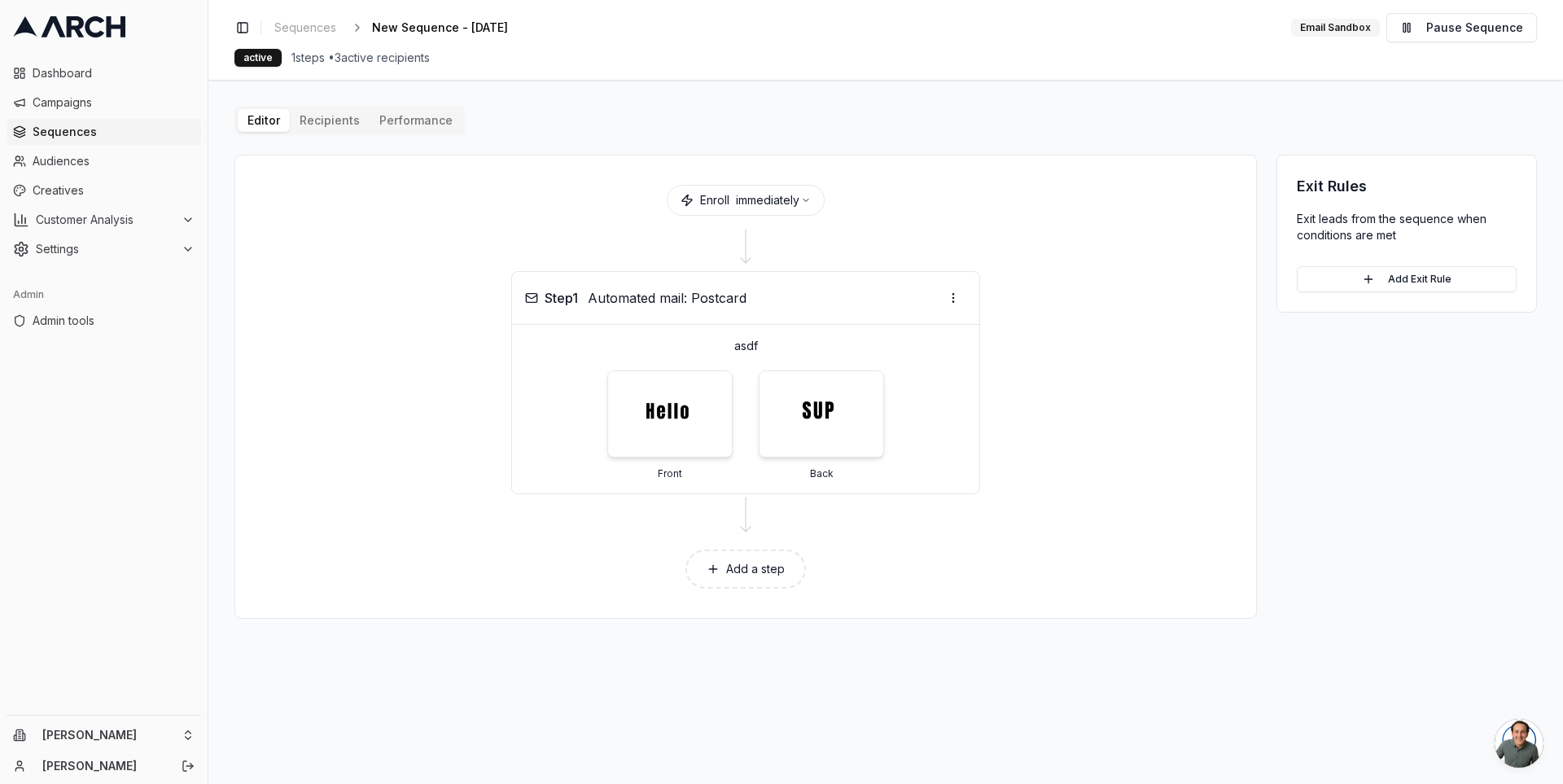
click at [751, 560] on button "Add a step" at bounding box center [746, 569] width 121 height 39
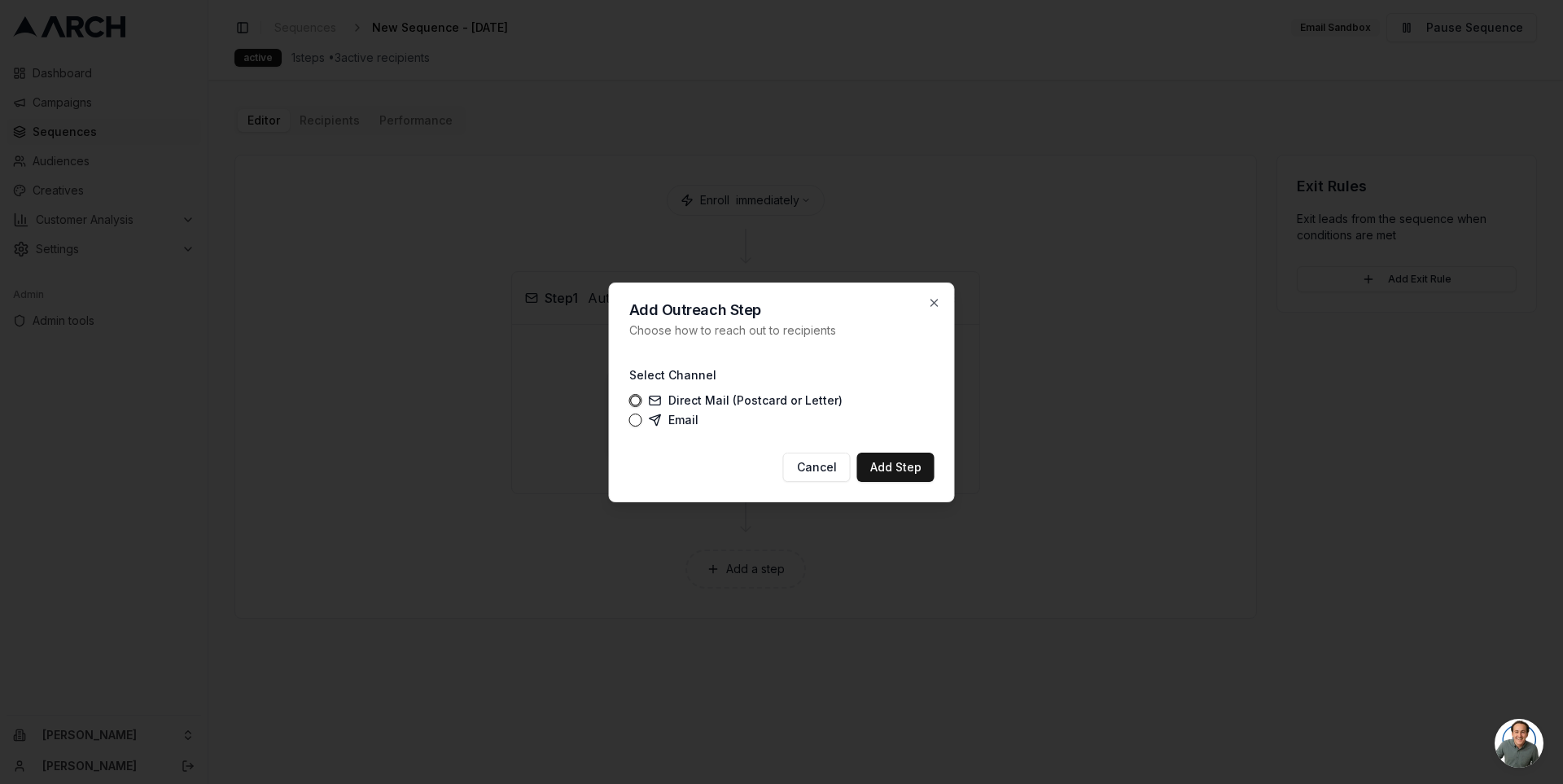
click at [667, 416] on label "Email" at bounding box center [674, 420] width 49 height 13
click at [642, 416] on button "Email" at bounding box center [635, 420] width 13 height 13
click at [900, 473] on button "Add Step" at bounding box center [895, 467] width 77 height 30
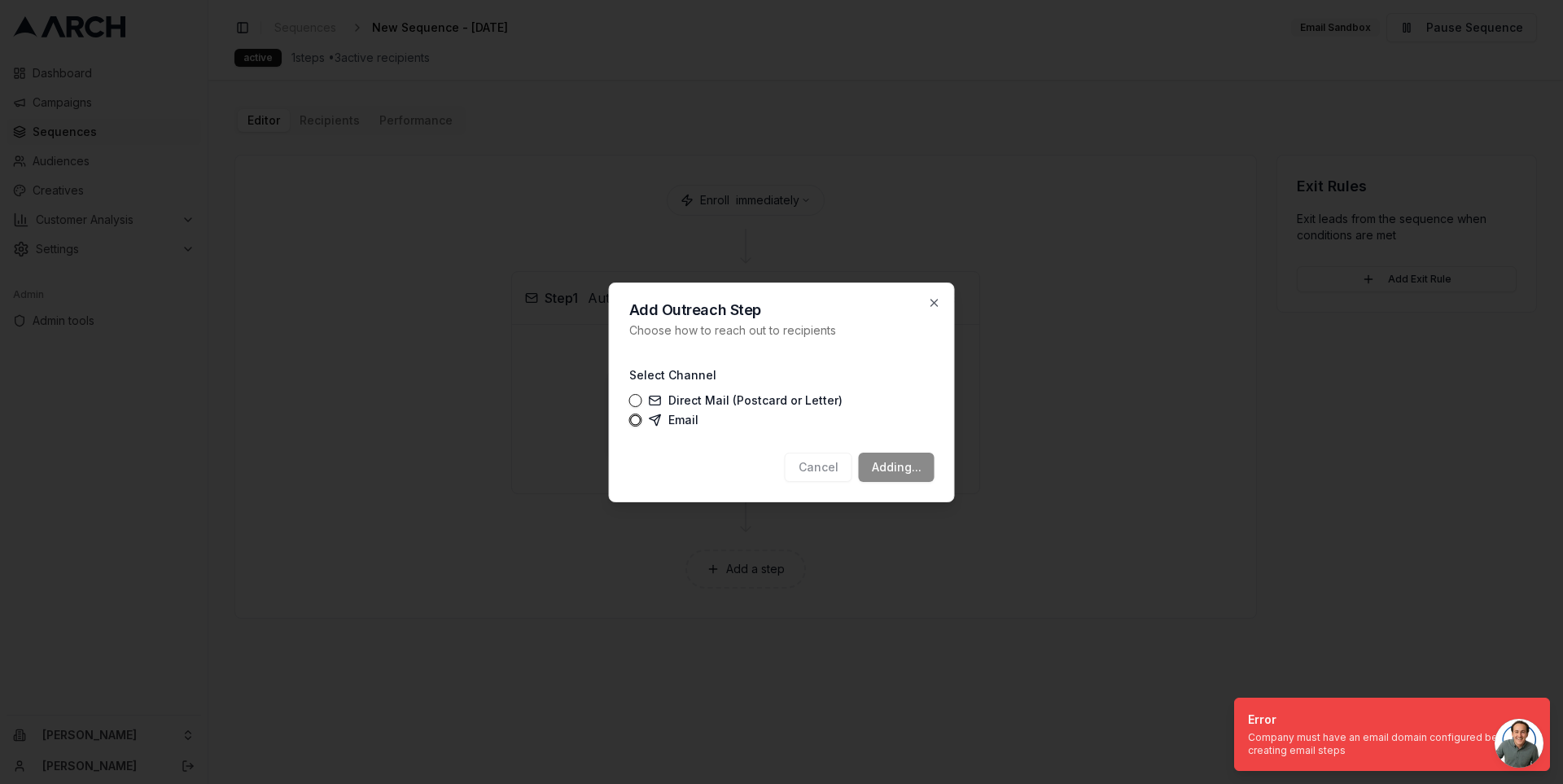
drag, startPoint x: 1289, startPoint y: 738, endPoint x: 1172, endPoint y: 747, distance: 117.3
click at [1248, 747] on div "Company must have an email domain configured before creating email steps" at bounding box center [1389, 744] width 282 height 26
click at [935, 312] on div "Add Outreach Step Choose how to reach out to recipients Select Channel Direct M…" at bounding box center [782, 392] width 346 height 220
click at [935, 305] on icon "button" at bounding box center [934, 302] width 13 height 13
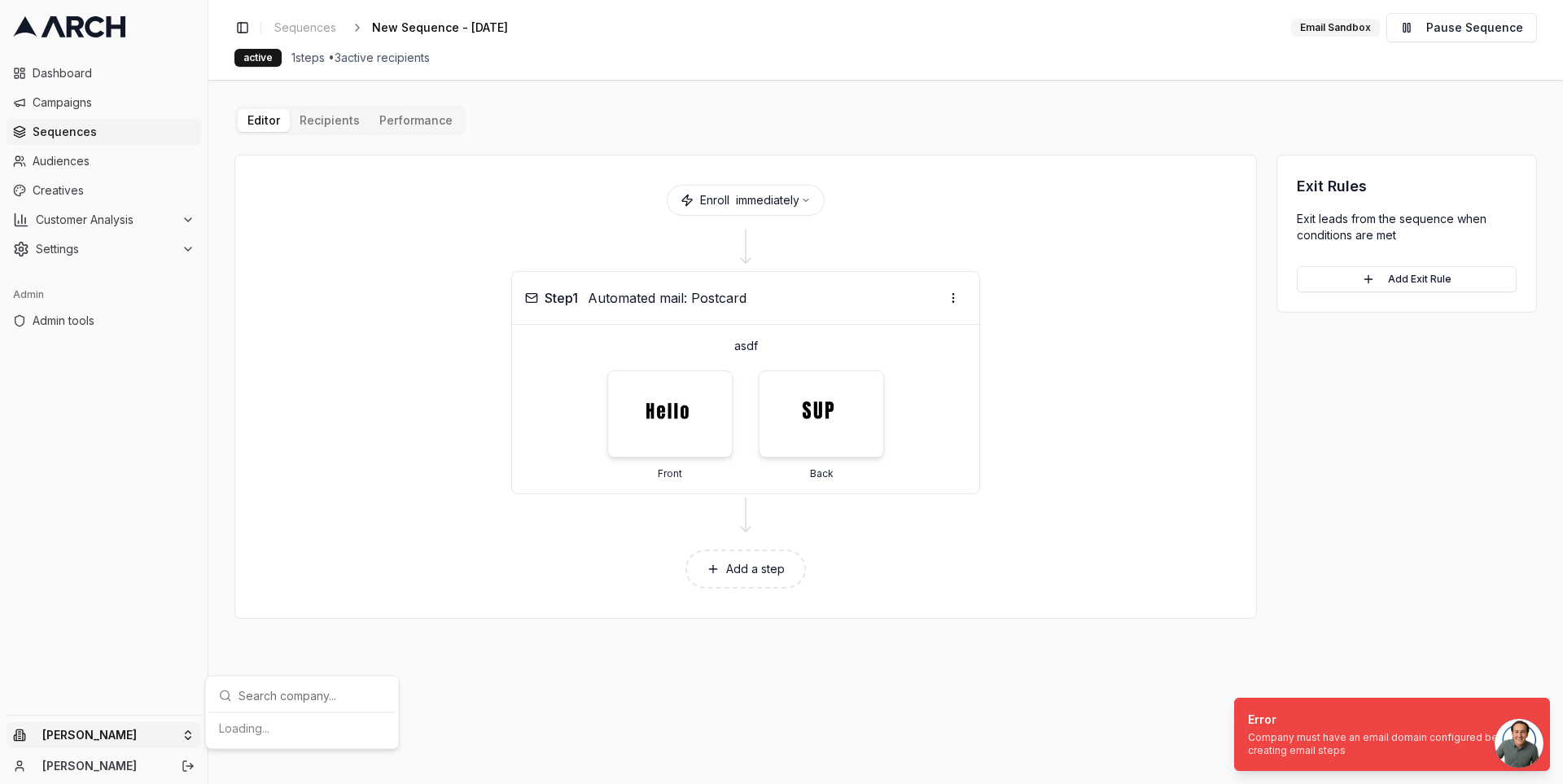
click at [182, 741] on html "Dashboard Campaigns Sequences Audiences Creatives Customer Analysis Settings Ad…" at bounding box center [782, 392] width 1563 height 784
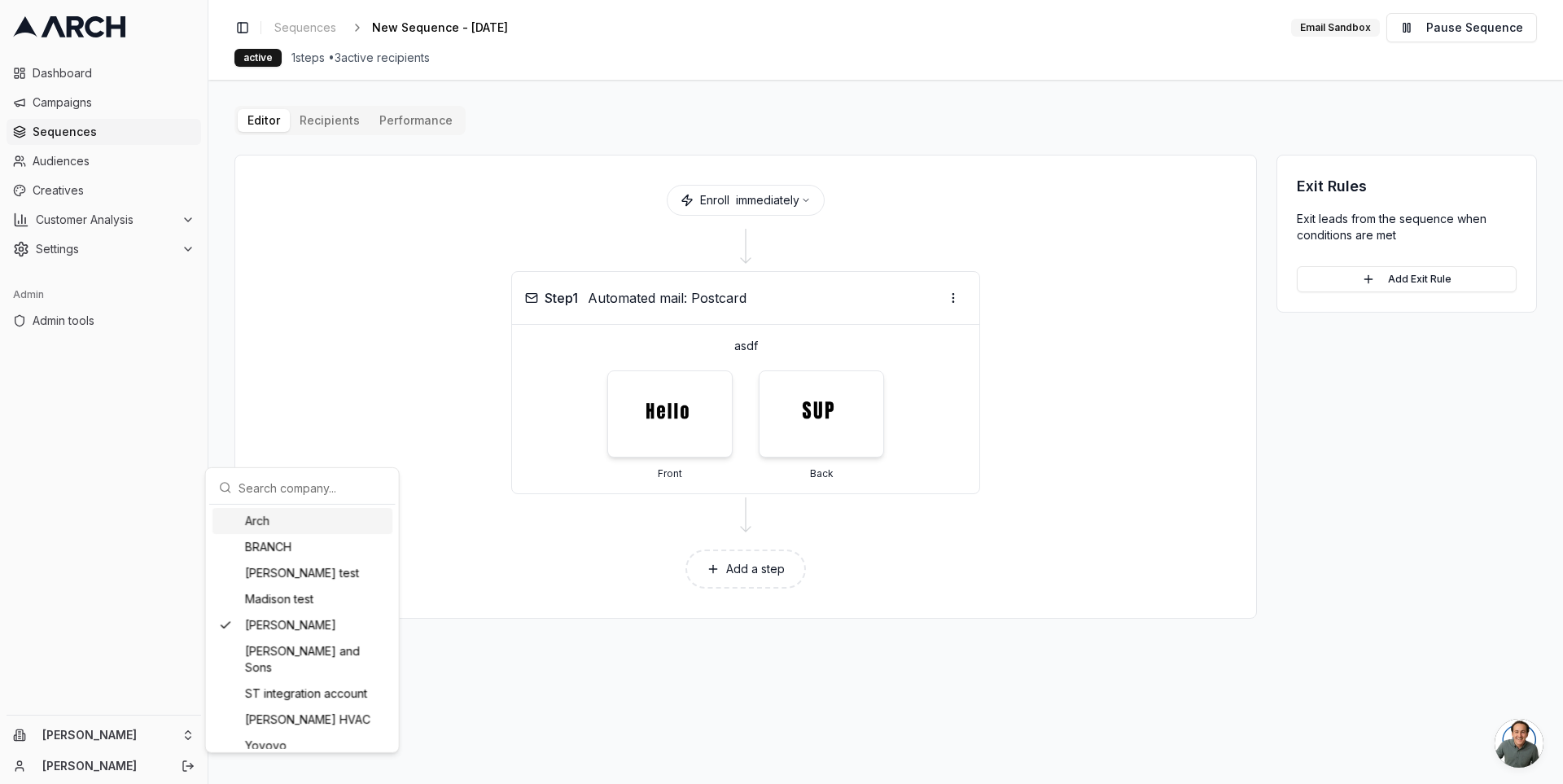
click at [138, 250] on html "Dashboard Campaigns Sequences Audiences Creatives Customer Analysis Settings Ad…" at bounding box center [782, 392] width 1563 height 784
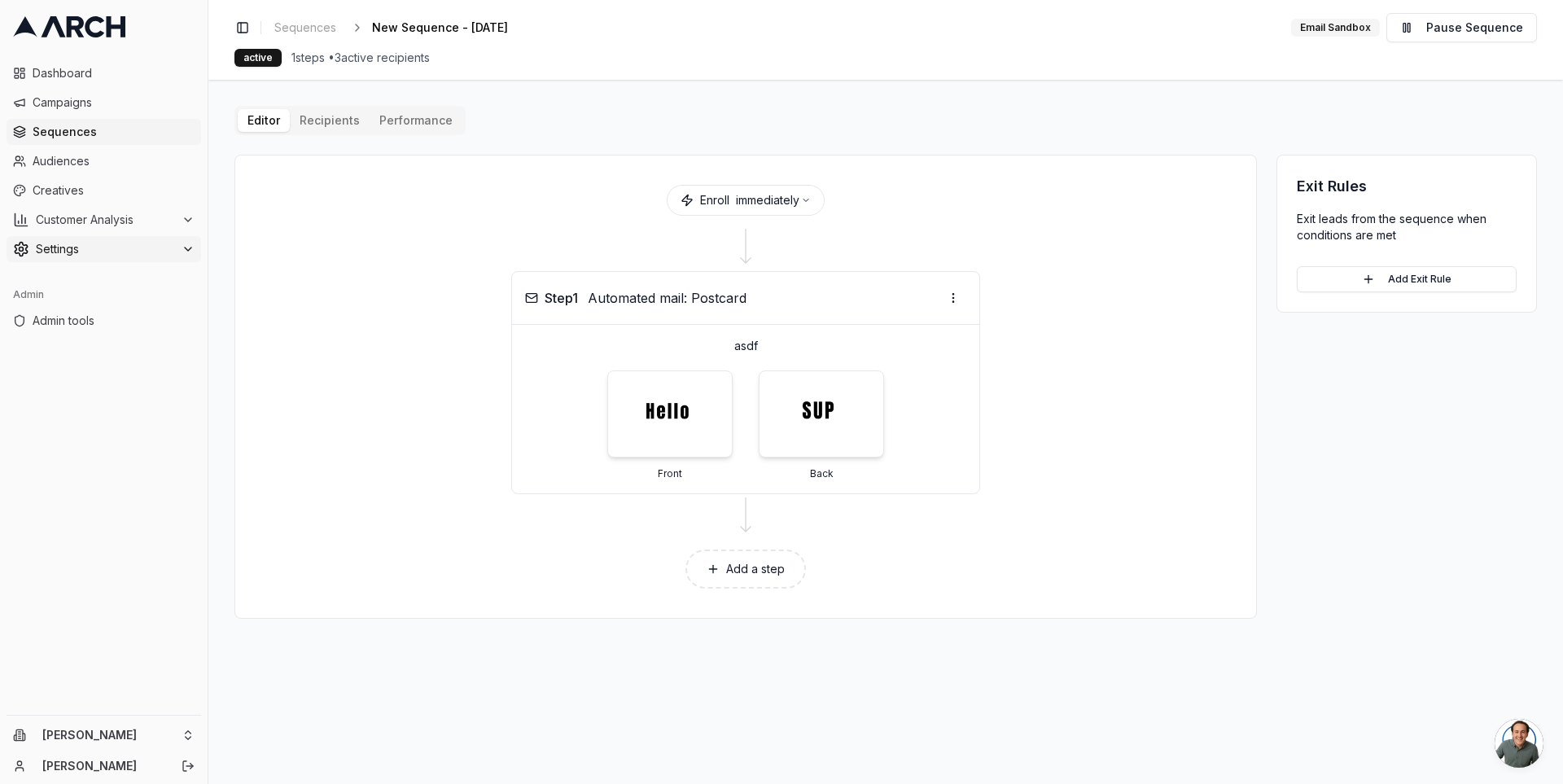
click at [163, 250] on span "Settings" at bounding box center [105, 249] width 139 height 16
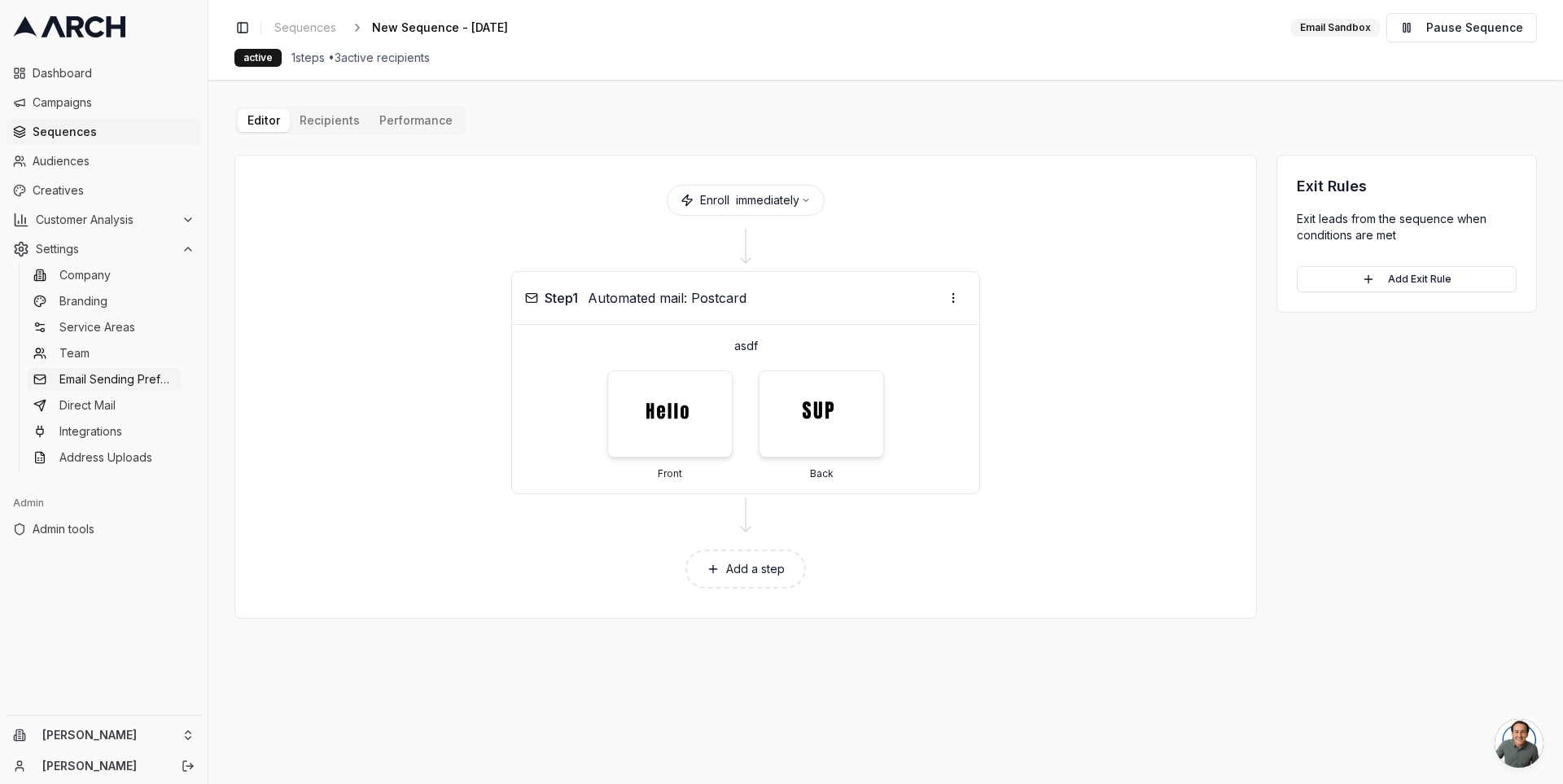
click at [117, 386] on link "Email Sending Preferences" at bounding box center [104, 379] width 155 height 23
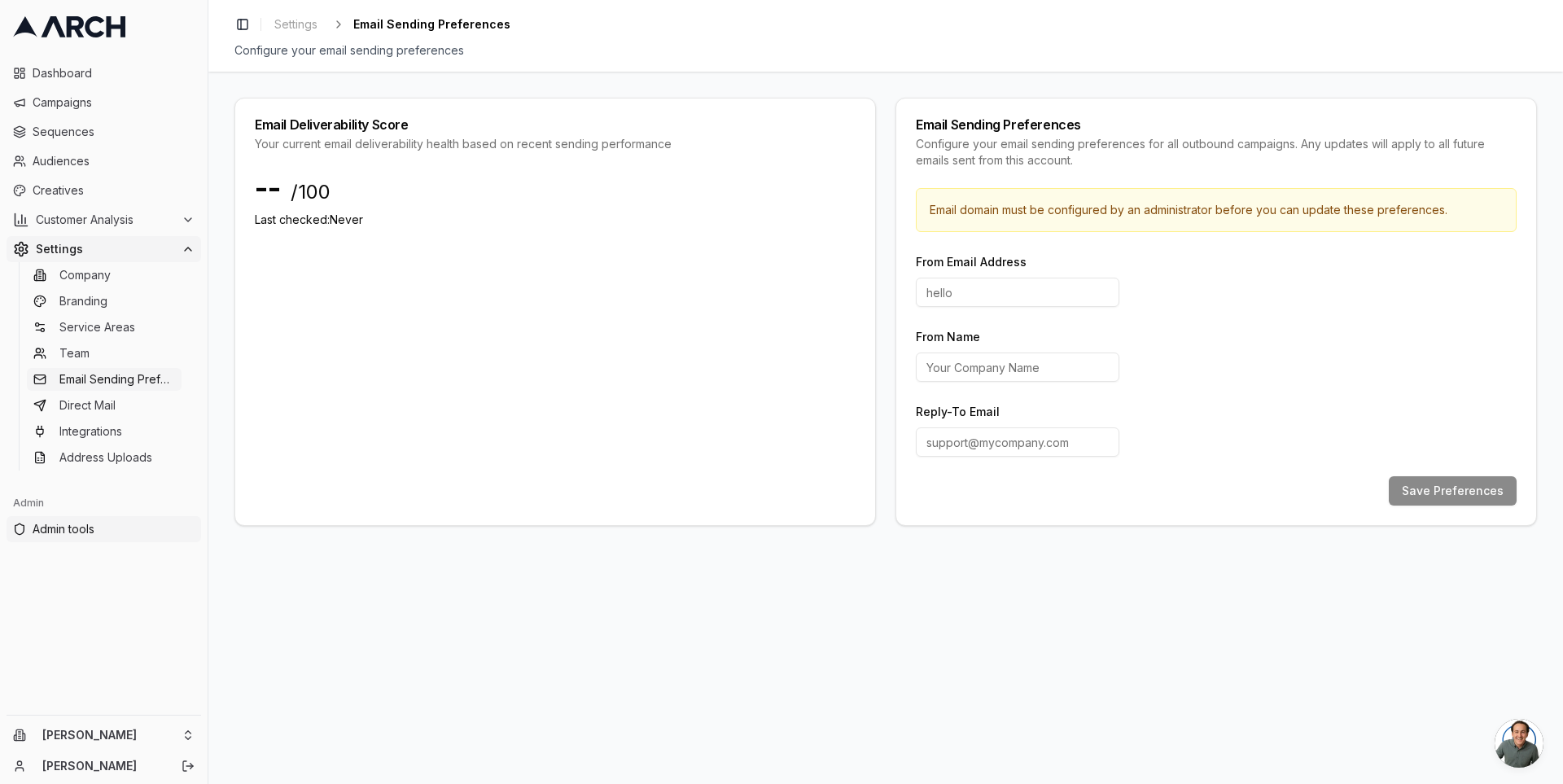
click at [93, 536] on span "Admin tools" at bounding box center [113, 528] width 162 height 16
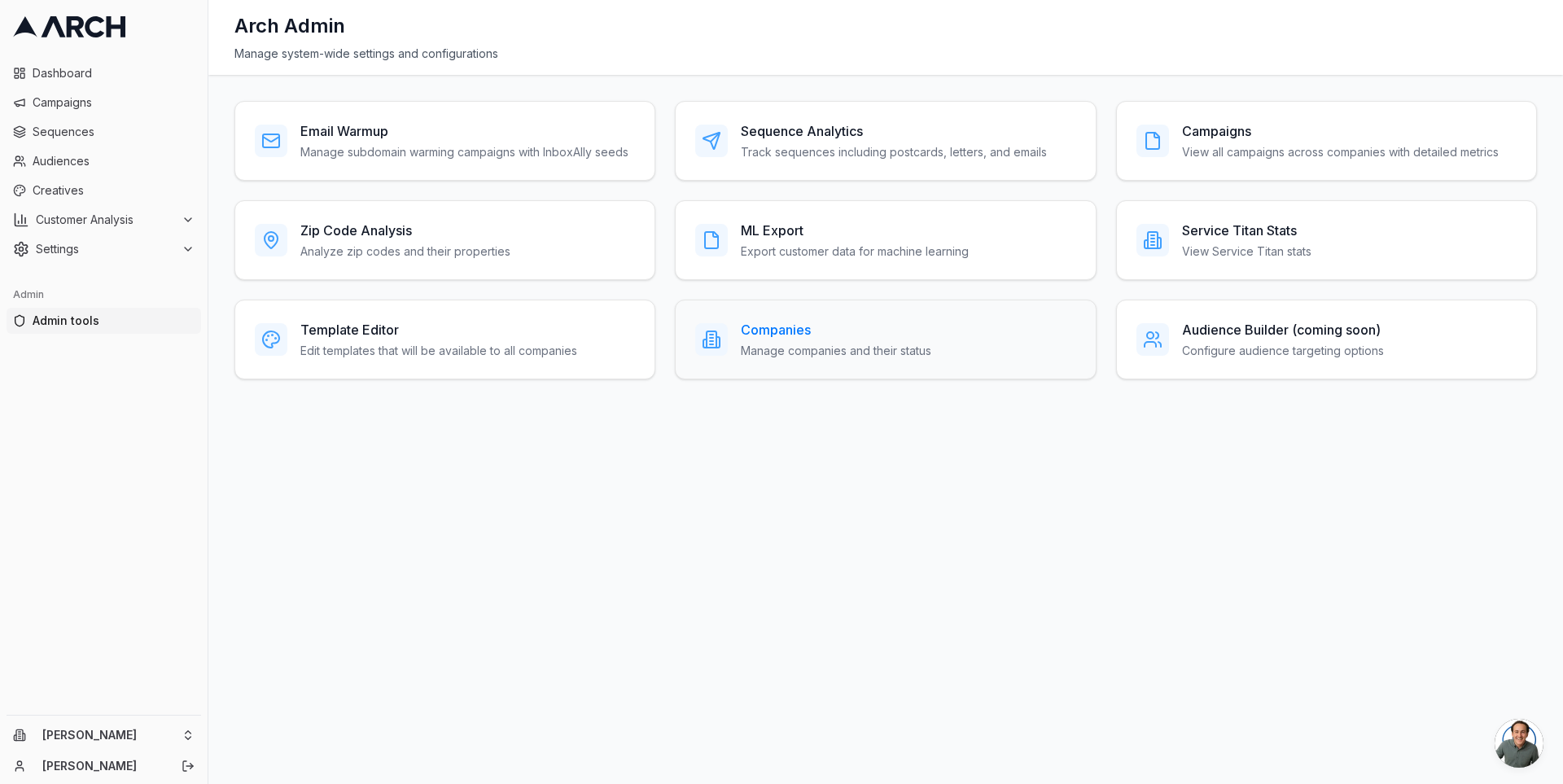
click at [753, 343] on p "Manage companies and their status" at bounding box center [836, 350] width 190 height 16
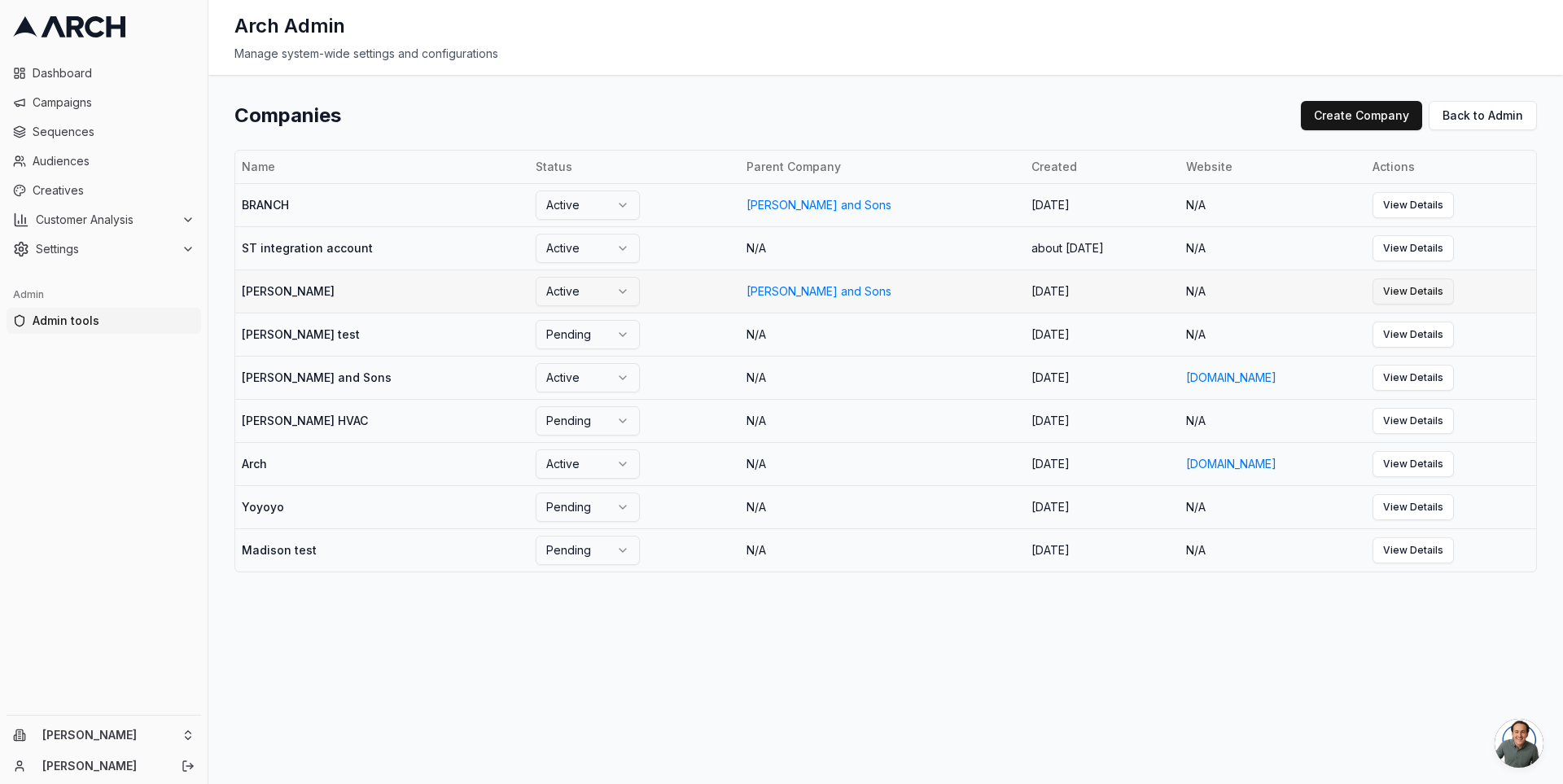
click at [1408, 290] on link "View Details" at bounding box center [1413, 291] width 82 height 26
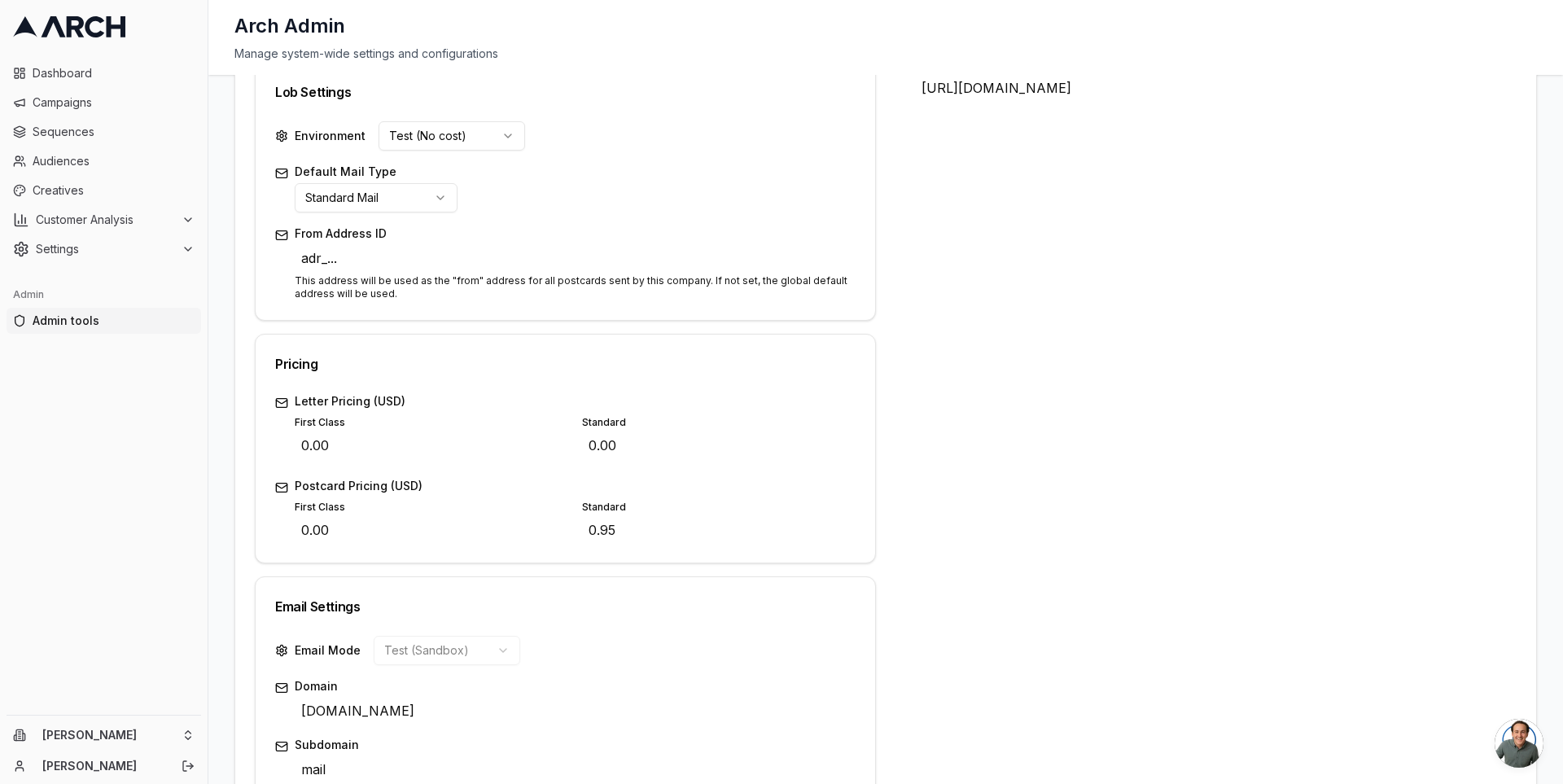
scroll to position [515, 0]
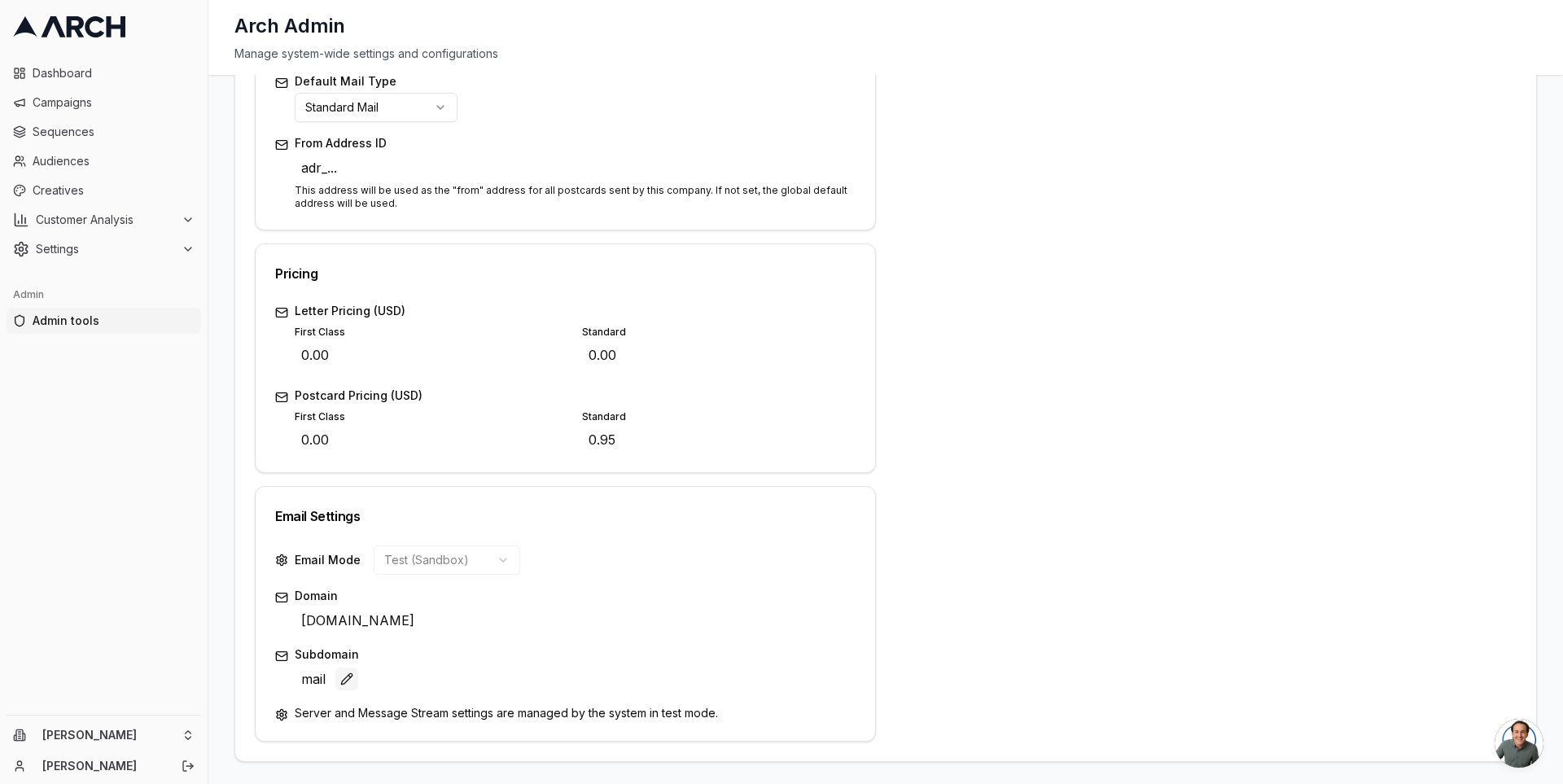
click at [337, 675] on button "Edit" at bounding box center [347, 679] width 23 height 23
click at [349, 620] on span "example.com" at bounding box center [358, 622] width 127 height 26
type input "test.com"
click at [816, 619] on div "Save Cancel" at bounding box center [832, 621] width 49 height 23
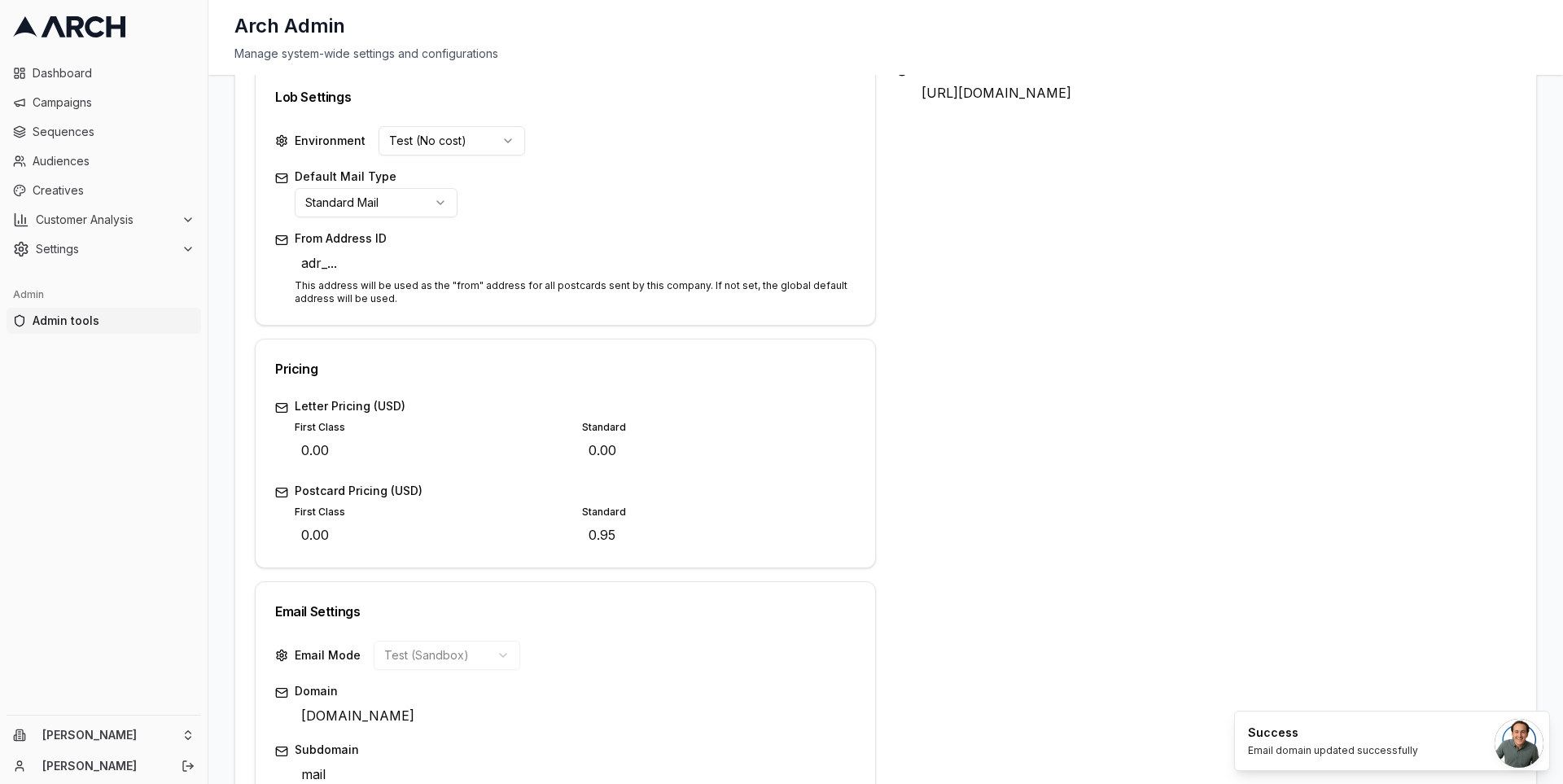
scroll to position [0, 0]
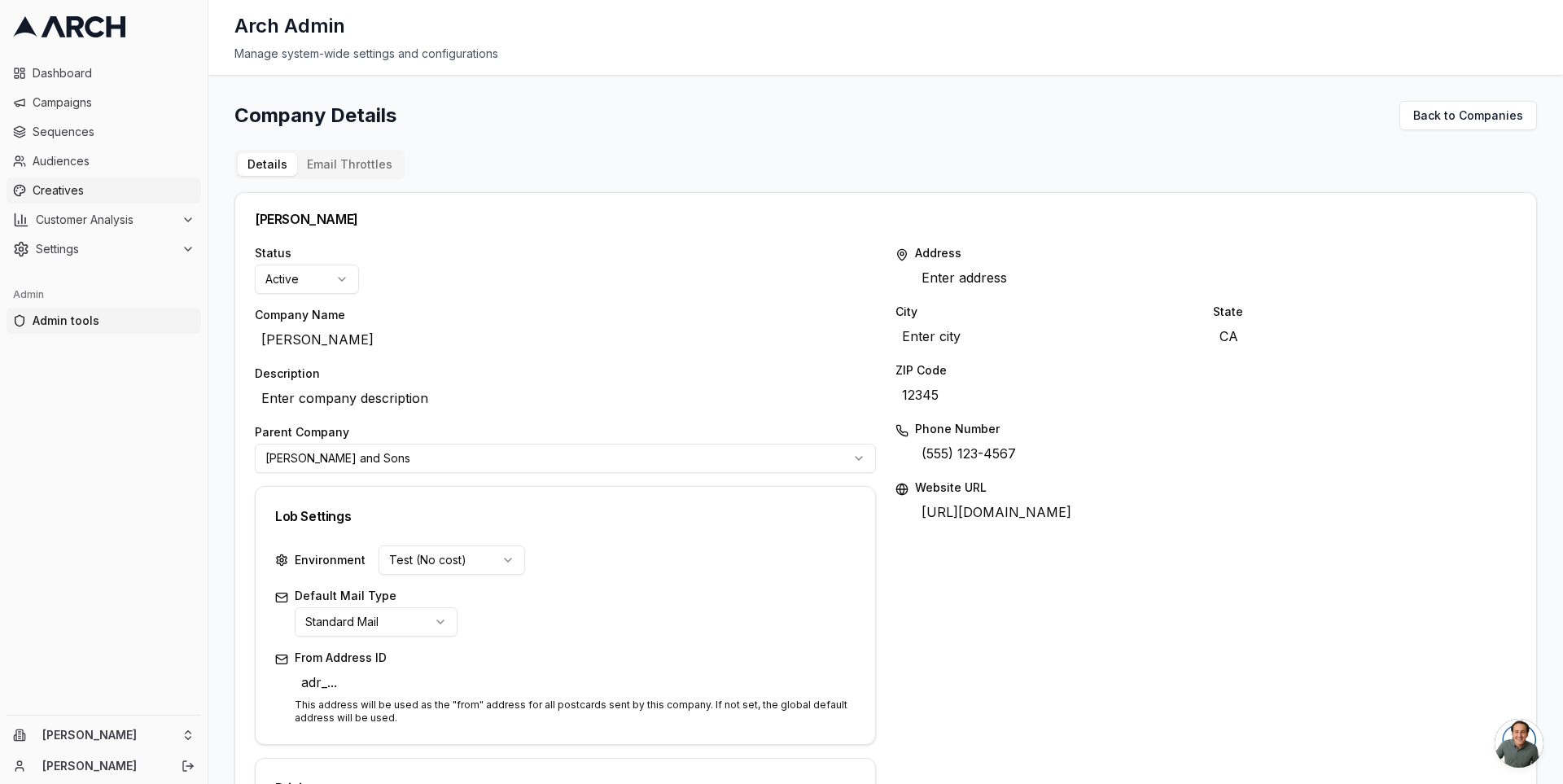
click at [76, 186] on span "Creatives" at bounding box center [113, 190] width 162 height 16
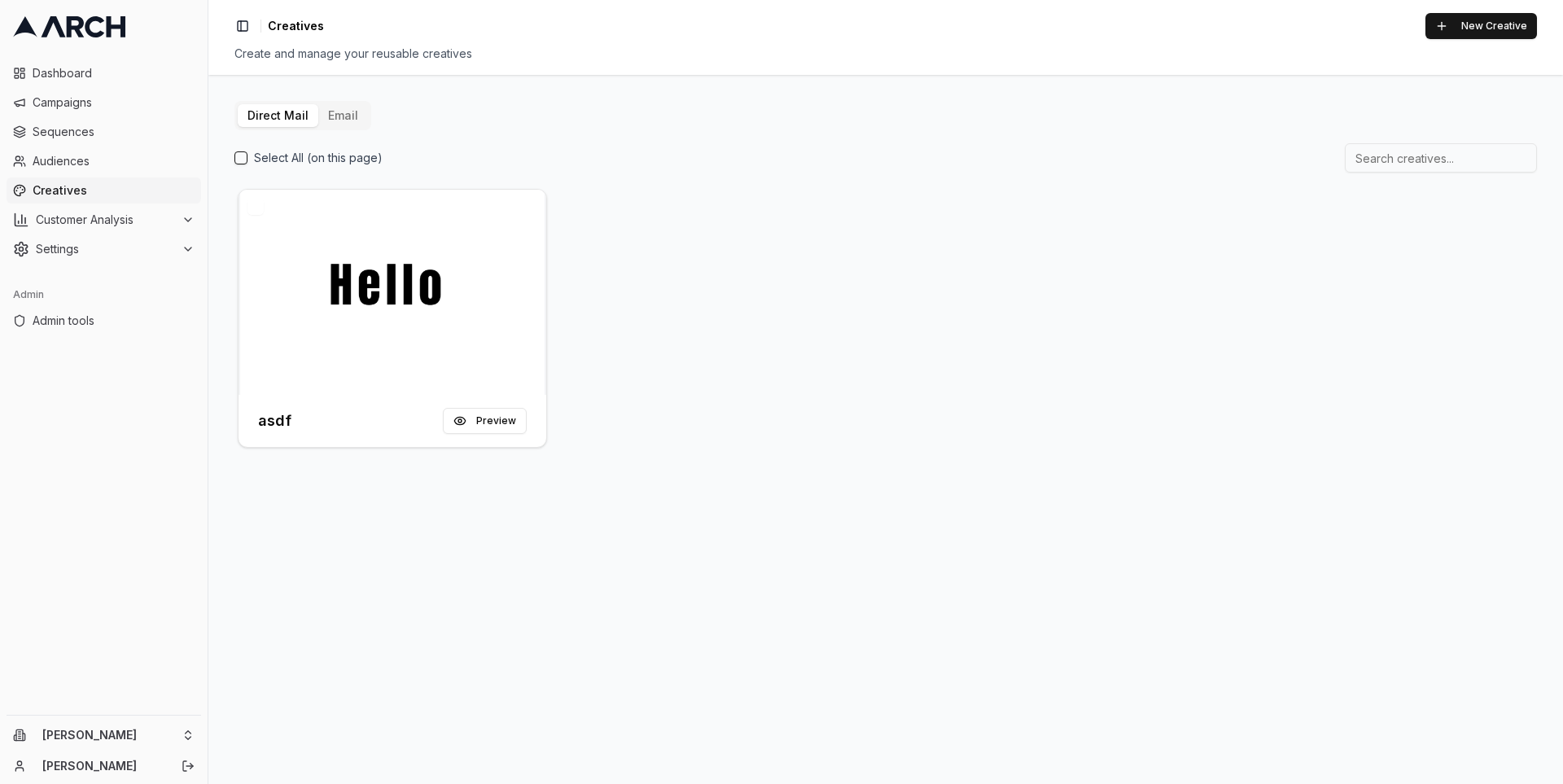
click at [347, 116] on button "Email" at bounding box center [343, 116] width 49 height 23
click at [424, 276] on div at bounding box center [392, 292] width 308 height 206
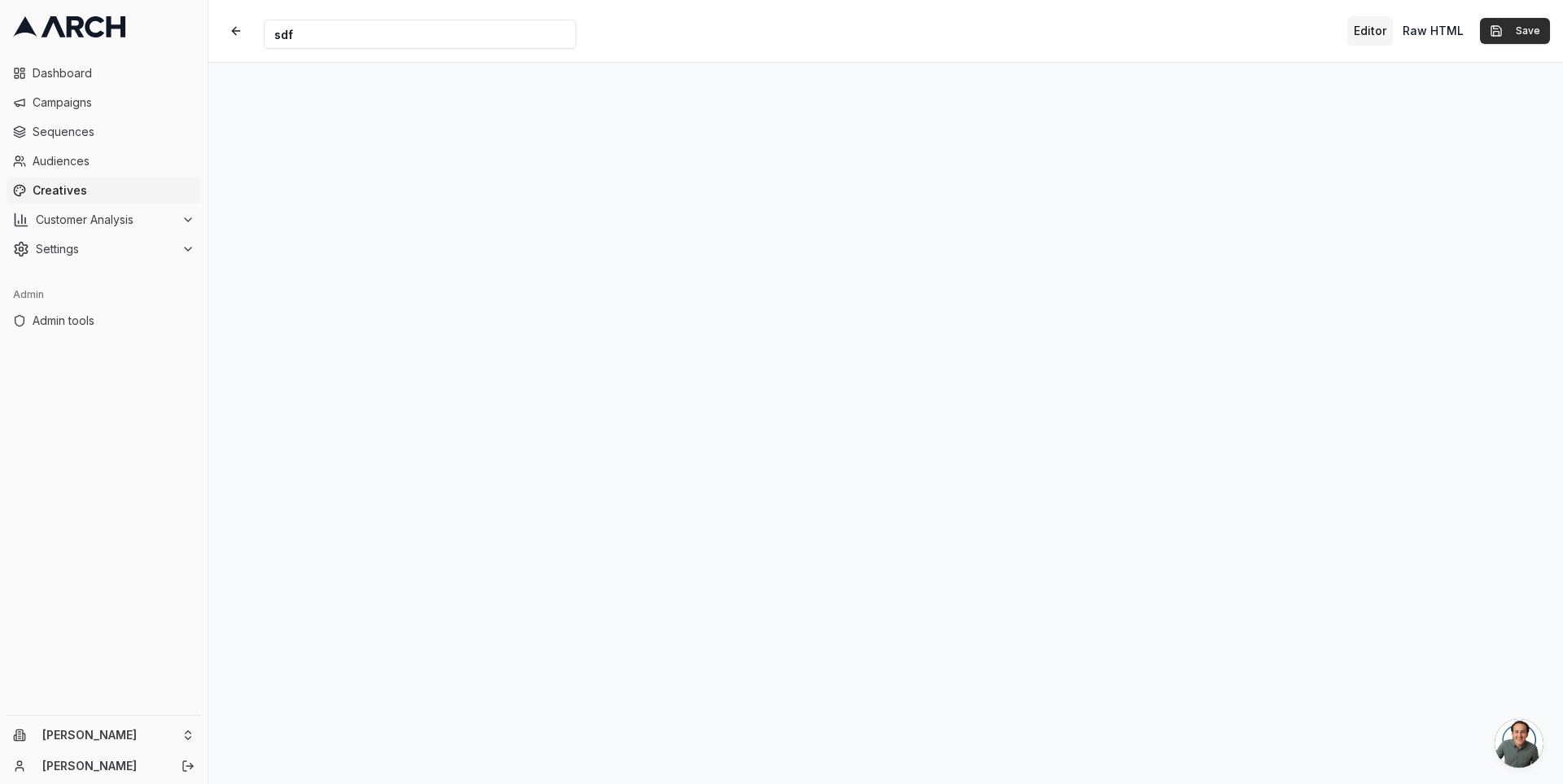
click at [1513, 35] on button "Save" at bounding box center [1515, 31] width 70 height 26
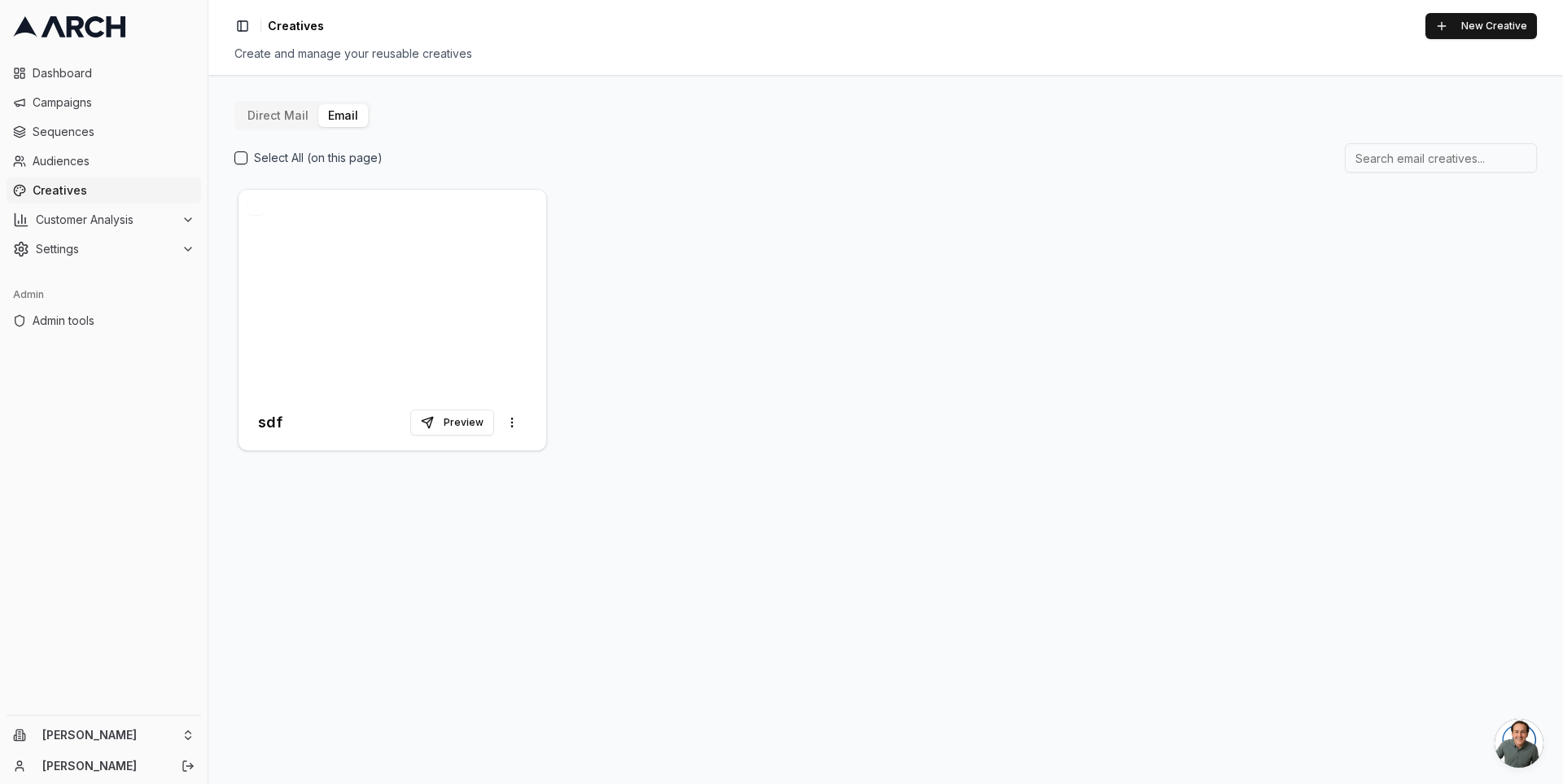
click at [765, 20] on div "Toggle Sidebar Creatives New Creative" at bounding box center [885, 25] width 1302 height 26
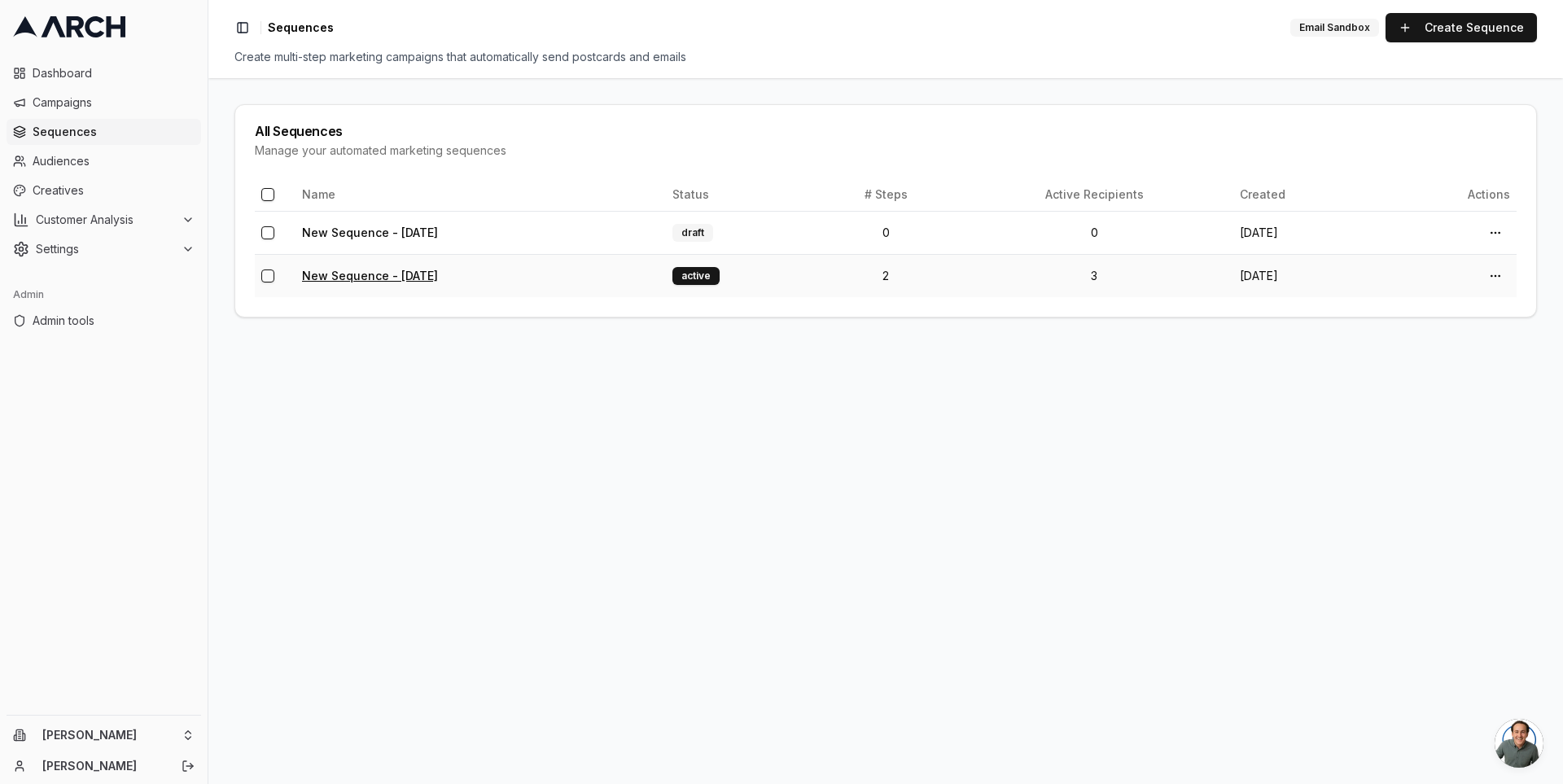
click at [412, 275] on link "New Sequence - [DATE]" at bounding box center [370, 275] width 136 height 14
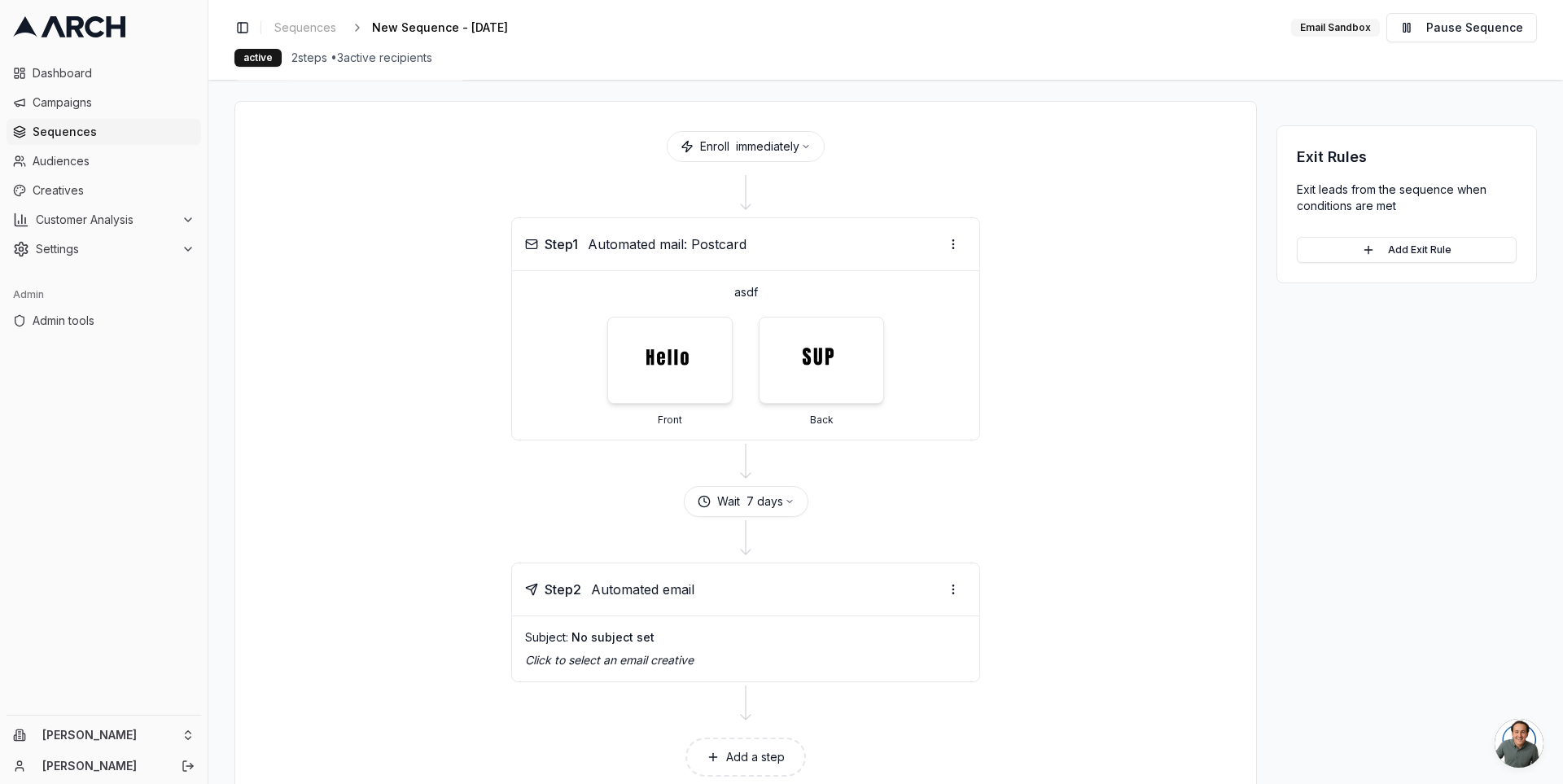
scroll to position [95, 0]
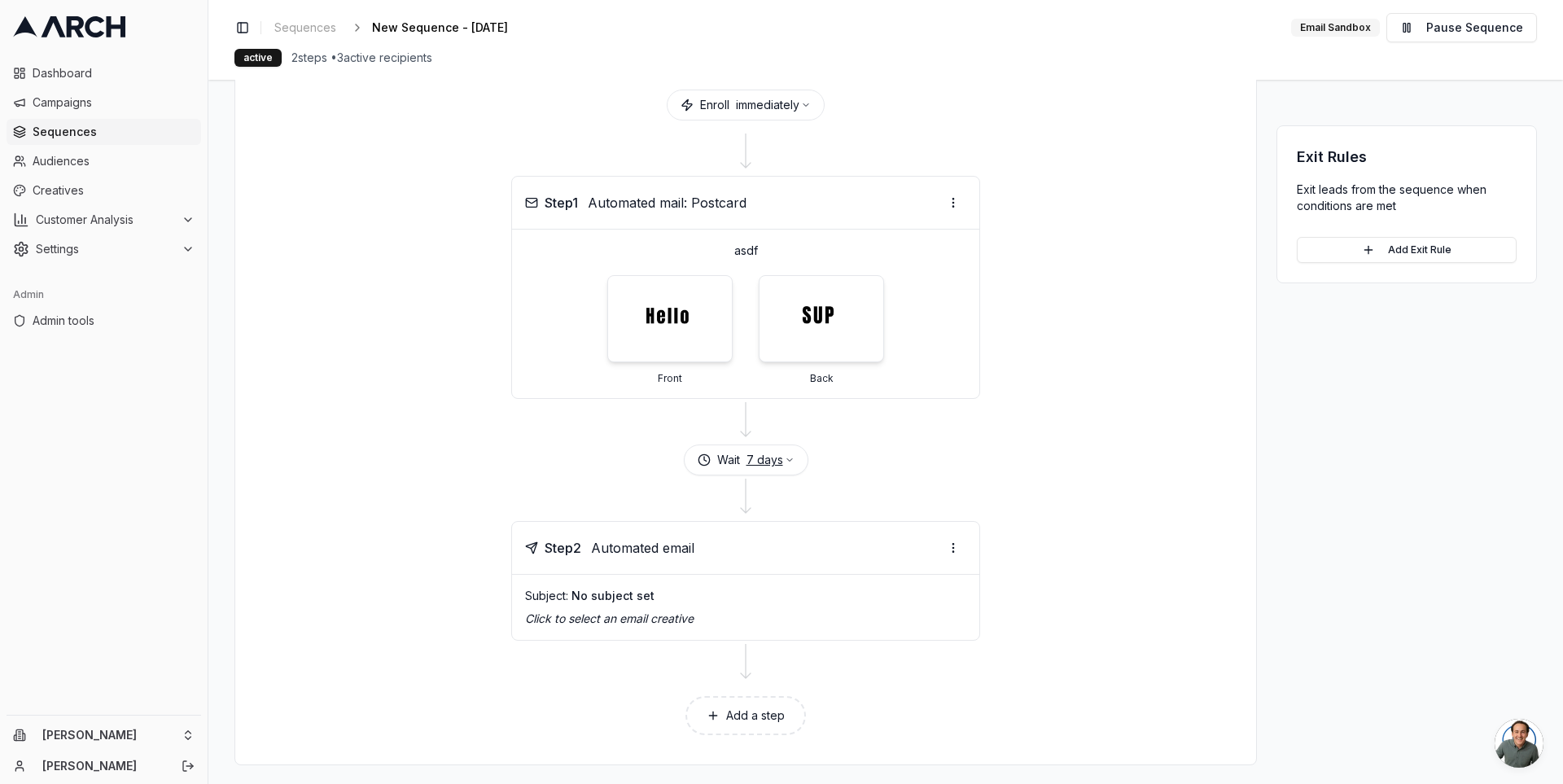
click at [765, 457] on button "7 days" at bounding box center [770, 460] width 48 height 16
type input "0"
click at [816, 551] on button "Save" at bounding box center [810, 551] width 44 height 26
click at [656, 588] on div "Subject: No subject set" at bounding box center [745, 595] width 441 height 16
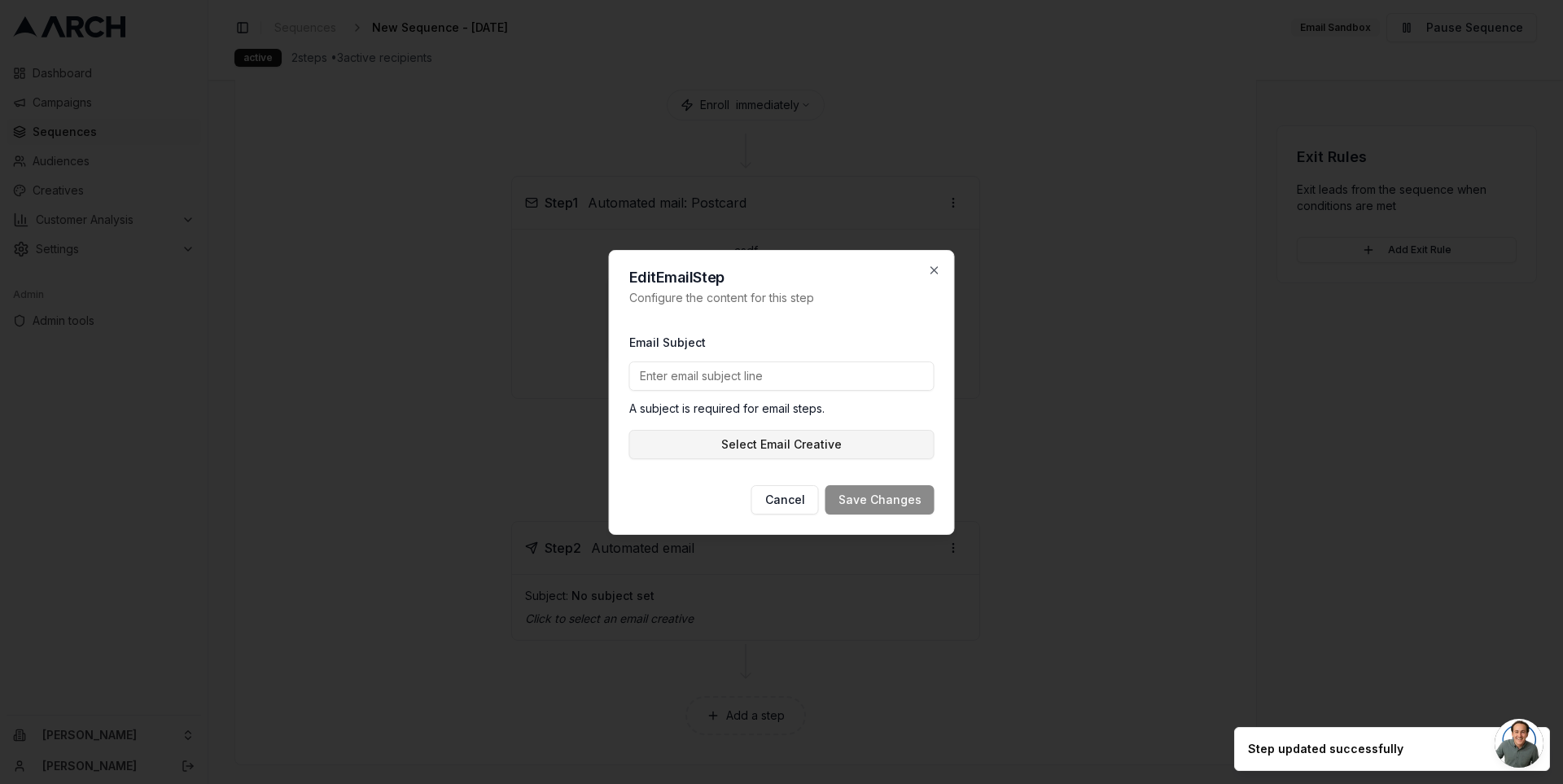
click at [785, 448] on button "Select Email Creative" at bounding box center [782, 444] width 305 height 30
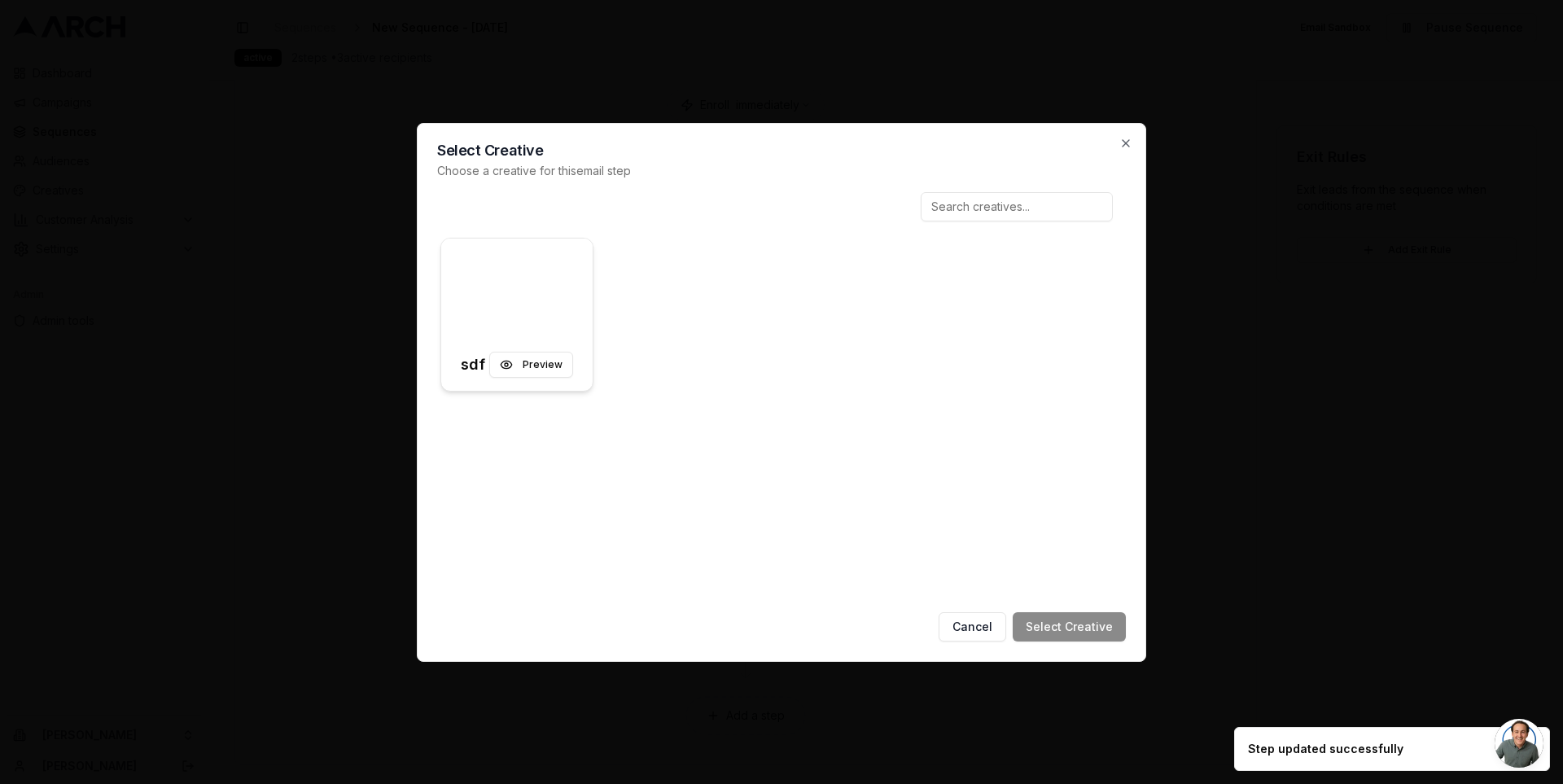
click at [484, 294] on div at bounding box center [516, 289] width 151 height 101
click at [1065, 622] on button "Select Creative" at bounding box center [1069, 627] width 113 height 30
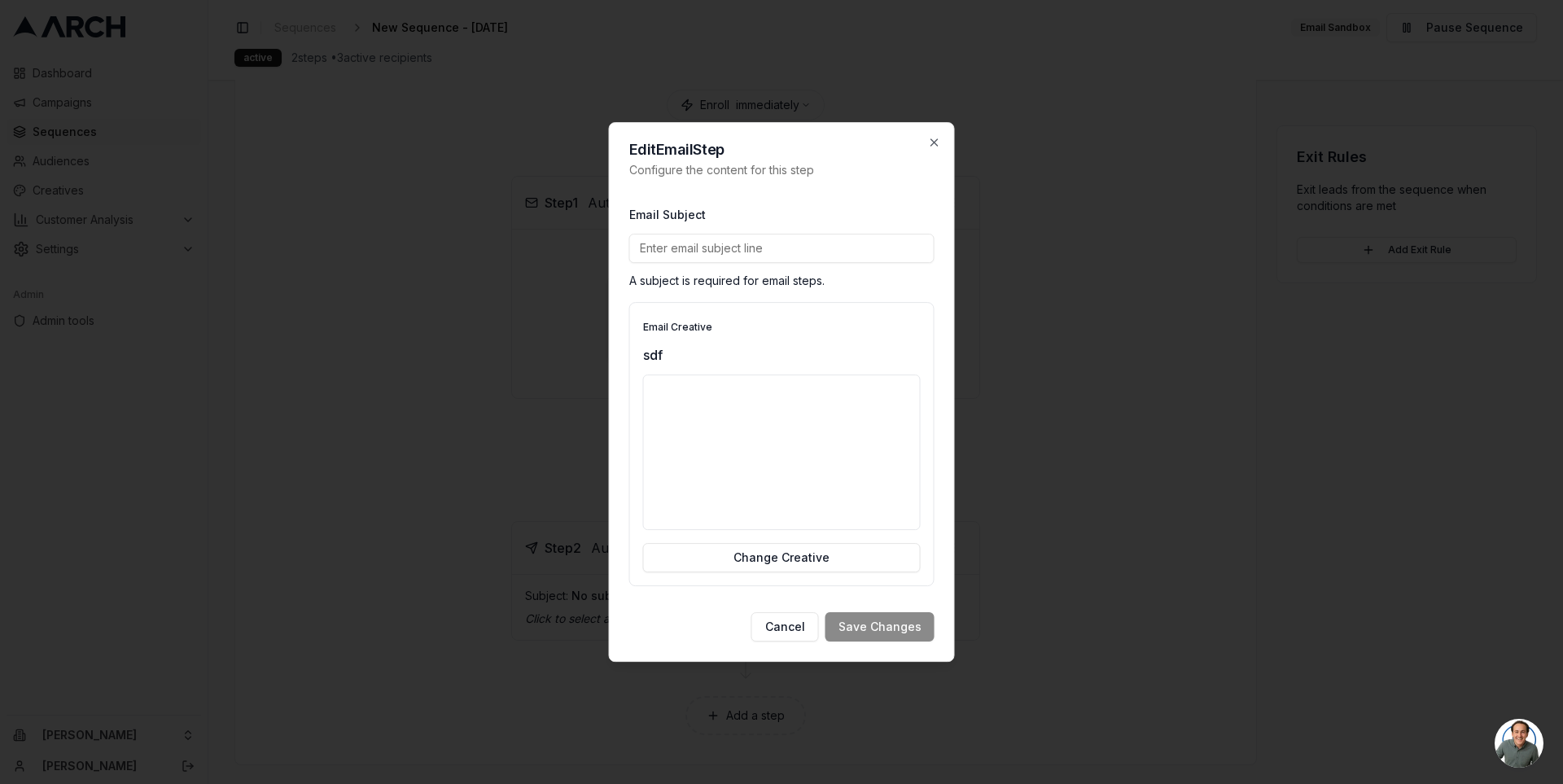
click at [800, 254] on input "Email Subject" at bounding box center [782, 248] width 305 height 30
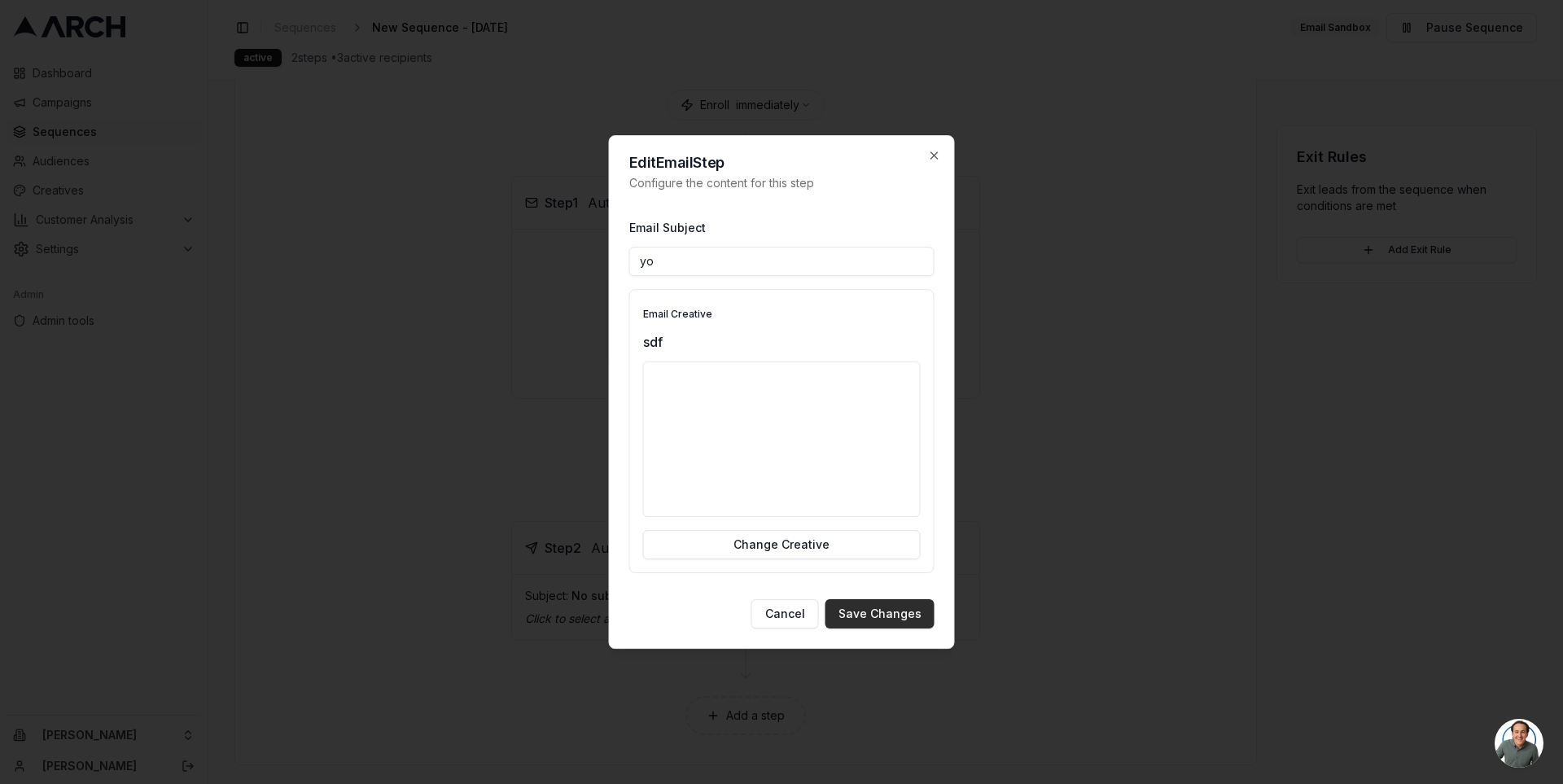
type input "yo"
click at [851, 612] on button "Save Changes" at bounding box center [880, 613] width 109 height 30
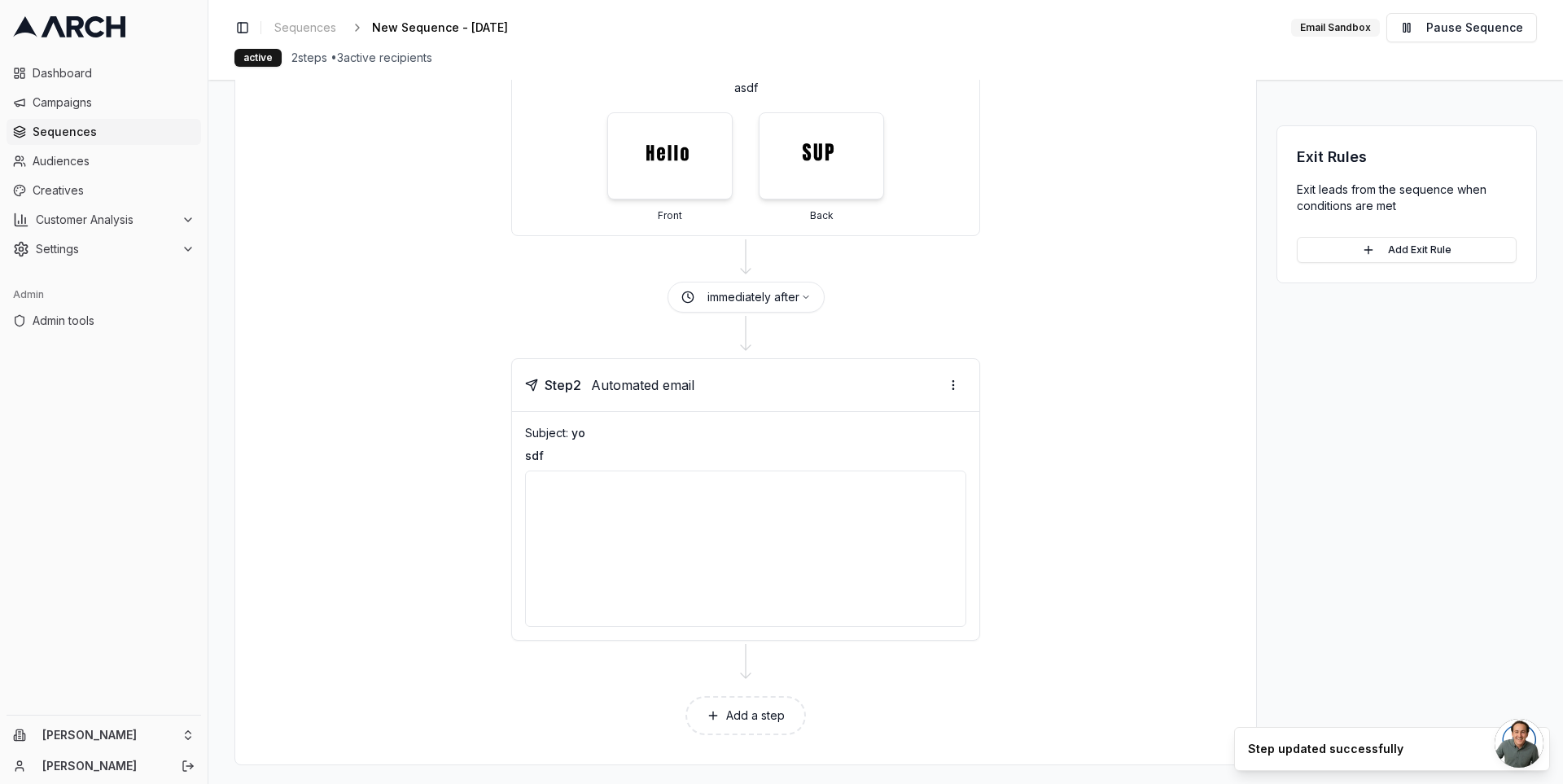
scroll to position [0, 0]
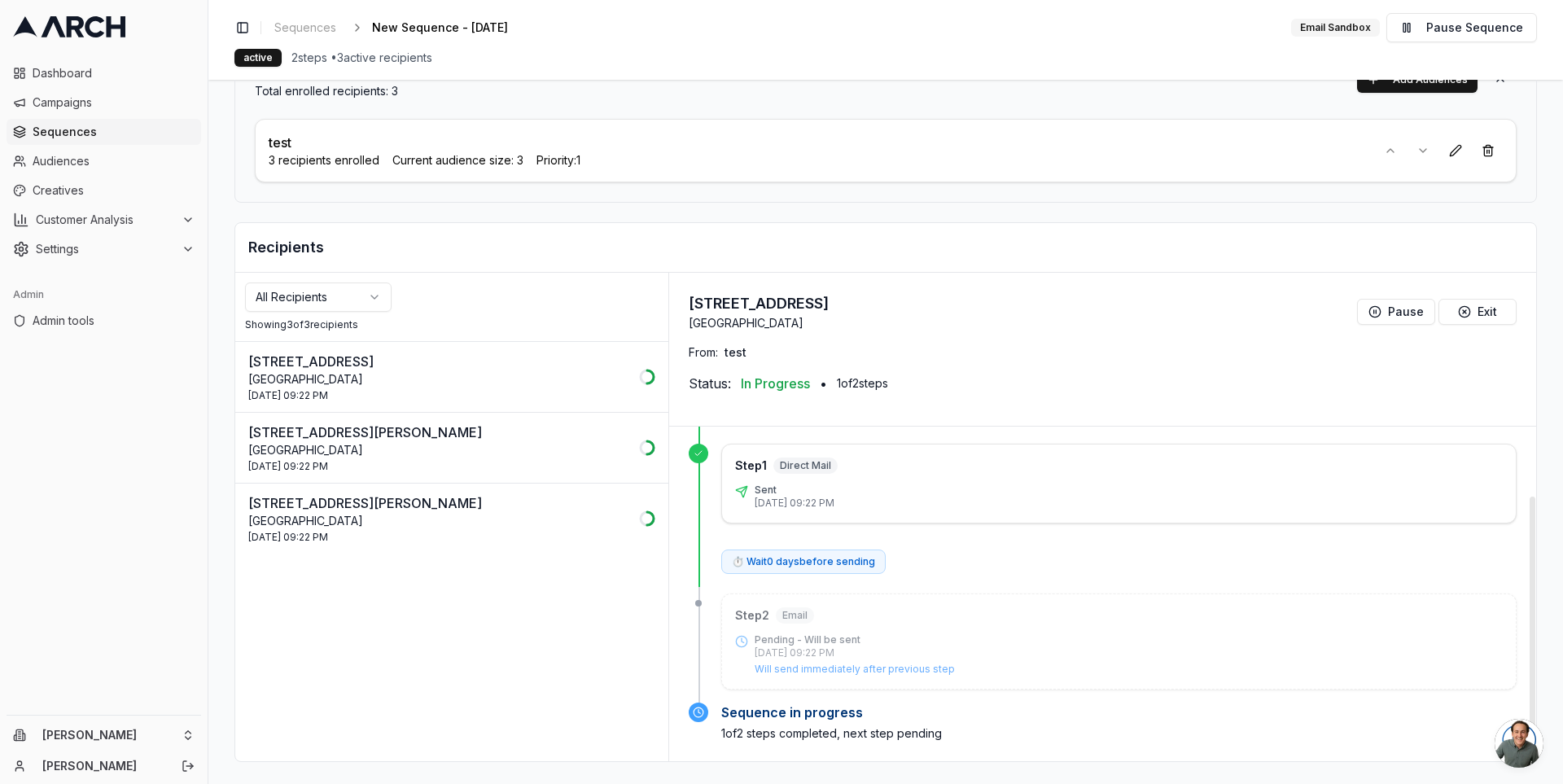
scroll to position [87, 0]
click at [842, 659] on p "Will send immediately after previous step" at bounding box center [1128, 665] width 748 height 13
click at [803, 647] on p "2 Oct 2025 - 09:22 PM" at bounding box center [1128, 649] width 748 height 13
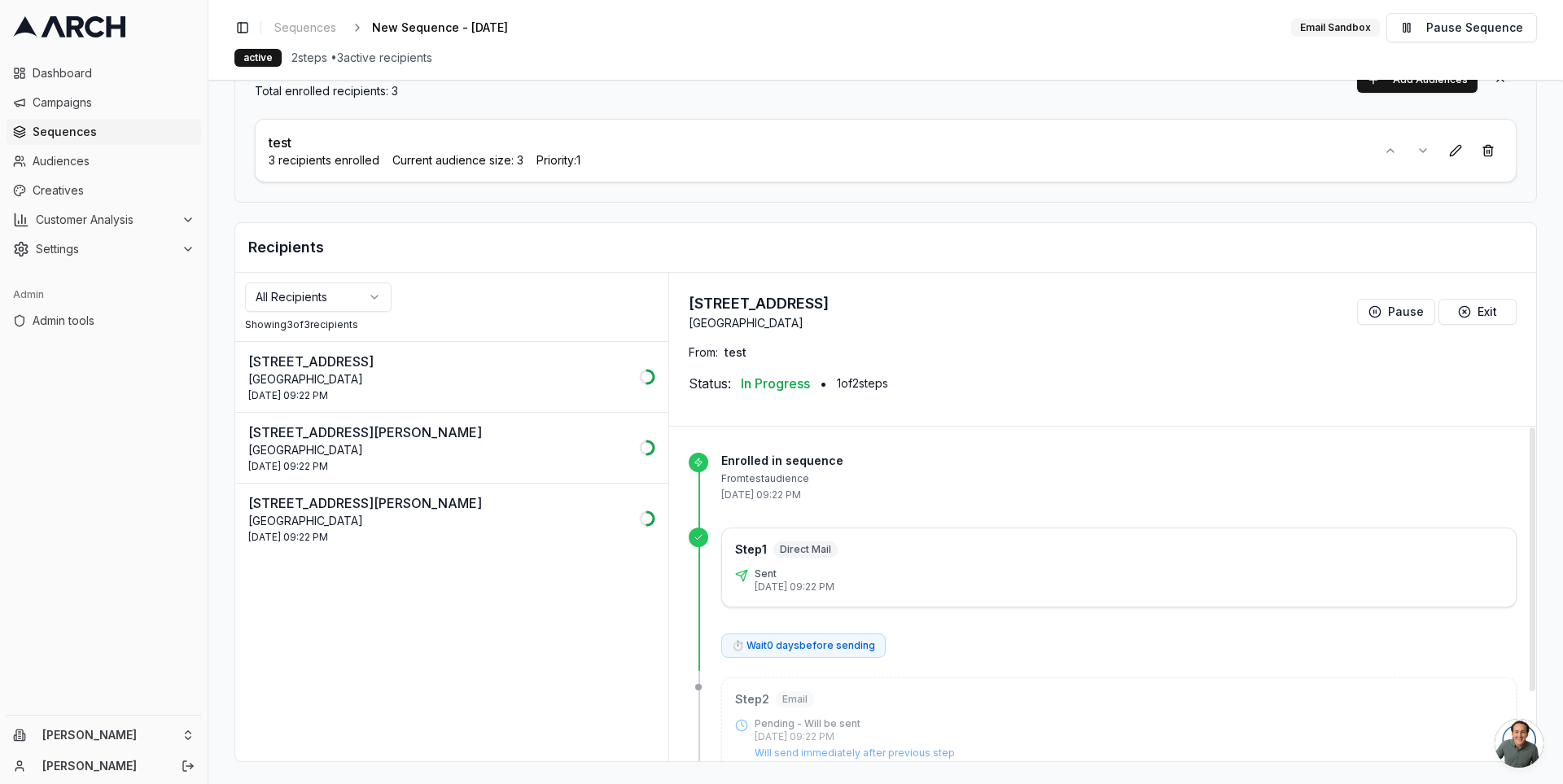
scroll to position [0, 0]
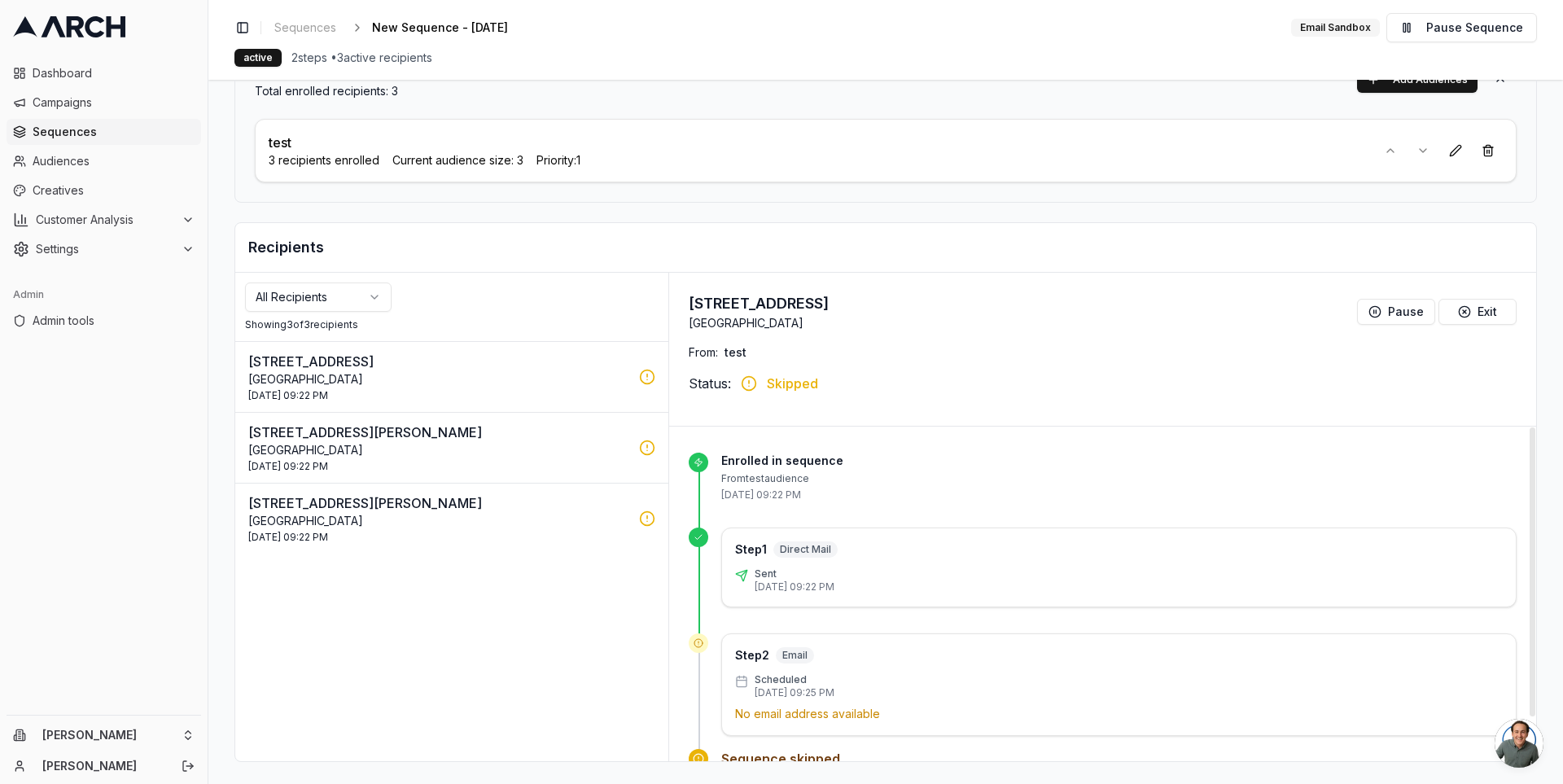
scroll to position [50, 0]
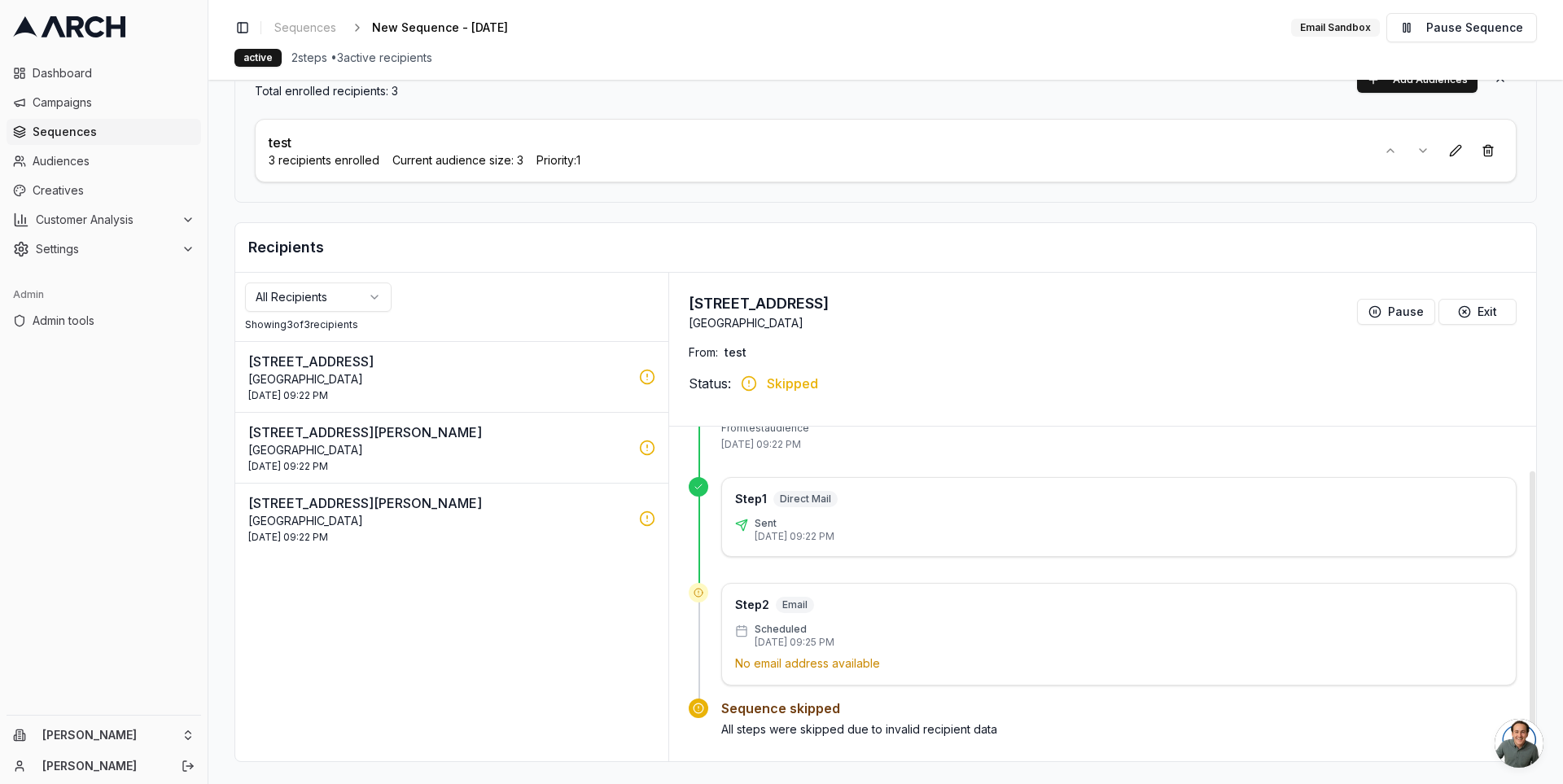
click at [812, 667] on div "Step 2 Email Scheduled 2 Oct 2025 - 09:25 PM No email address available" at bounding box center [1119, 634] width 795 height 103
click at [479, 460] on div "2 Oct 2025 - 09:22 PM" at bounding box center [438, 466] width 381 height 13
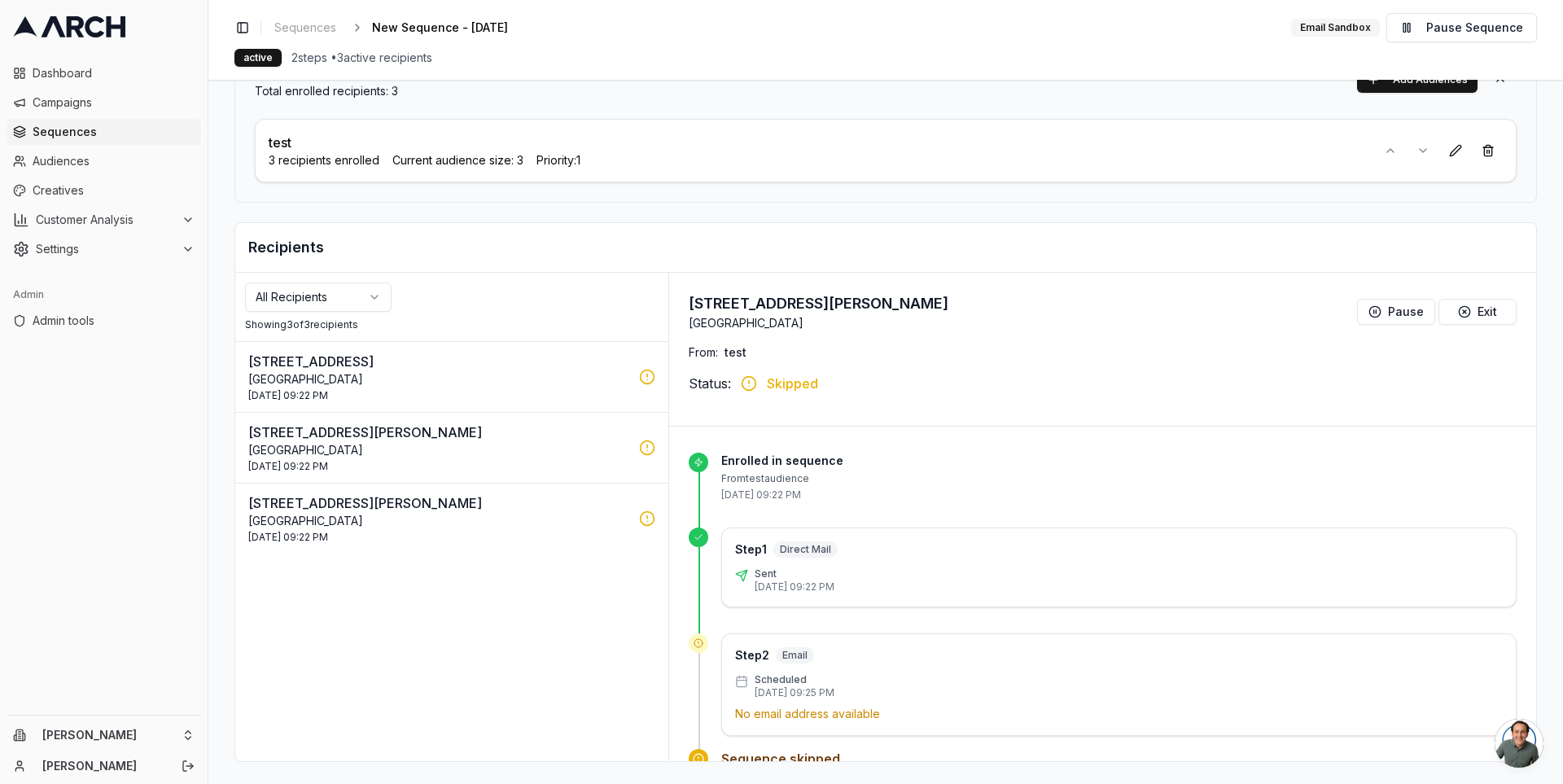
click at [478, 499] on p "[STREET_ADDRESS][PERSON_NAME]" at bounding box center [438, 503] width 381 height 20
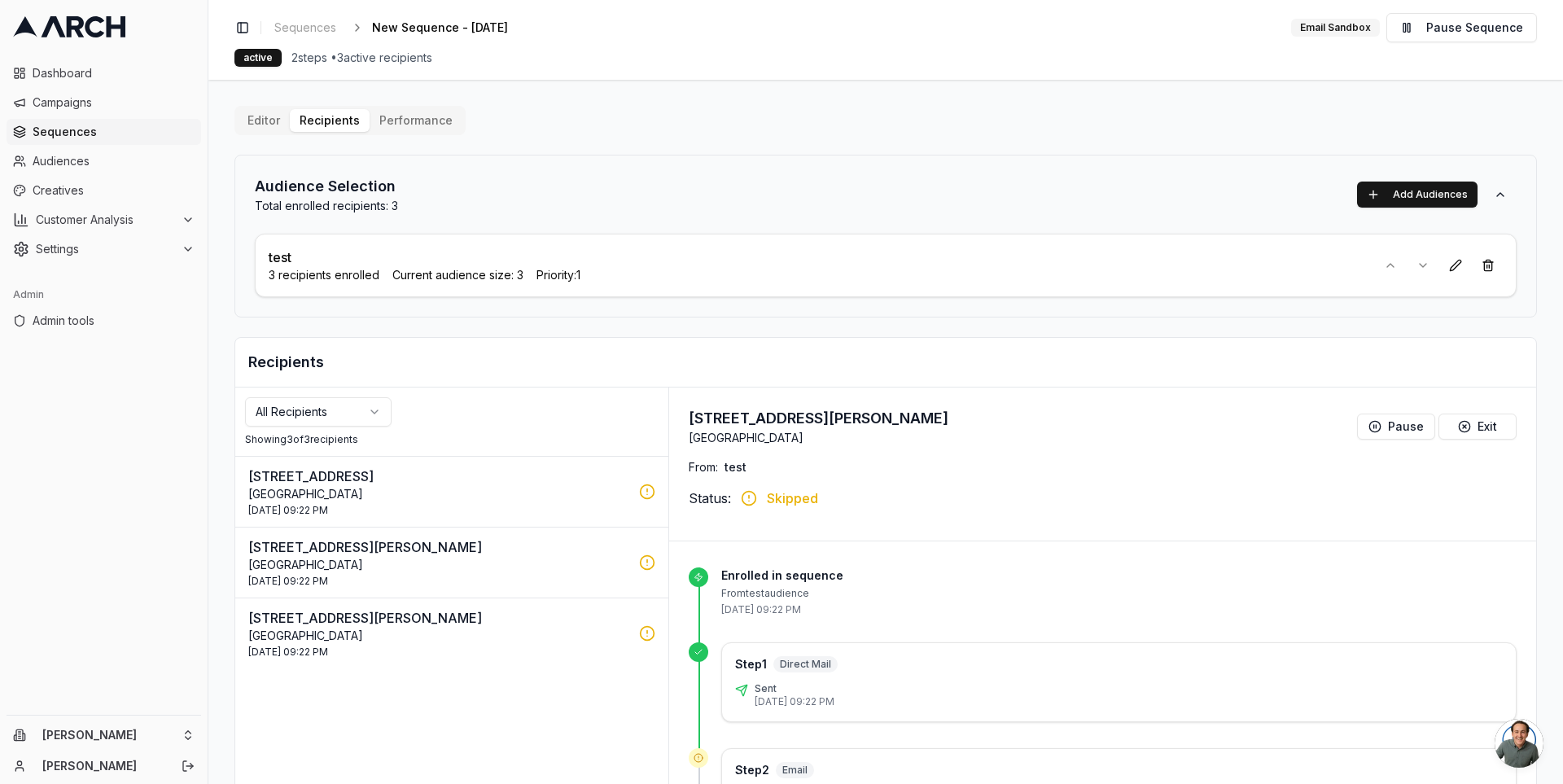
click at [663, 299] on div "Audience Selection Total enrolled recipients: 3 Add Audiences test 3 recipients…" at bounding box center [885, 236] width 1302 height 163
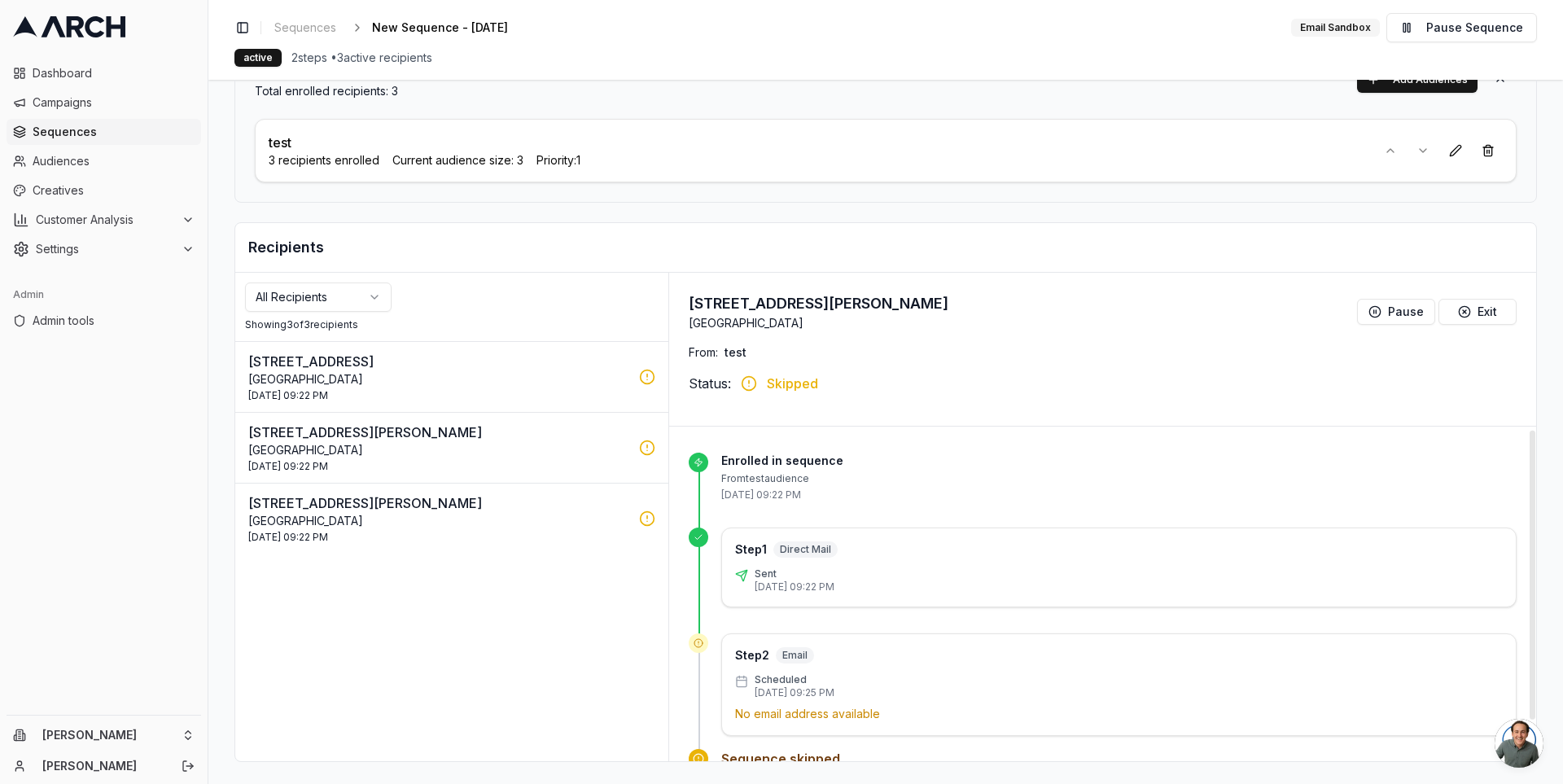
scroll to position [50, 0]
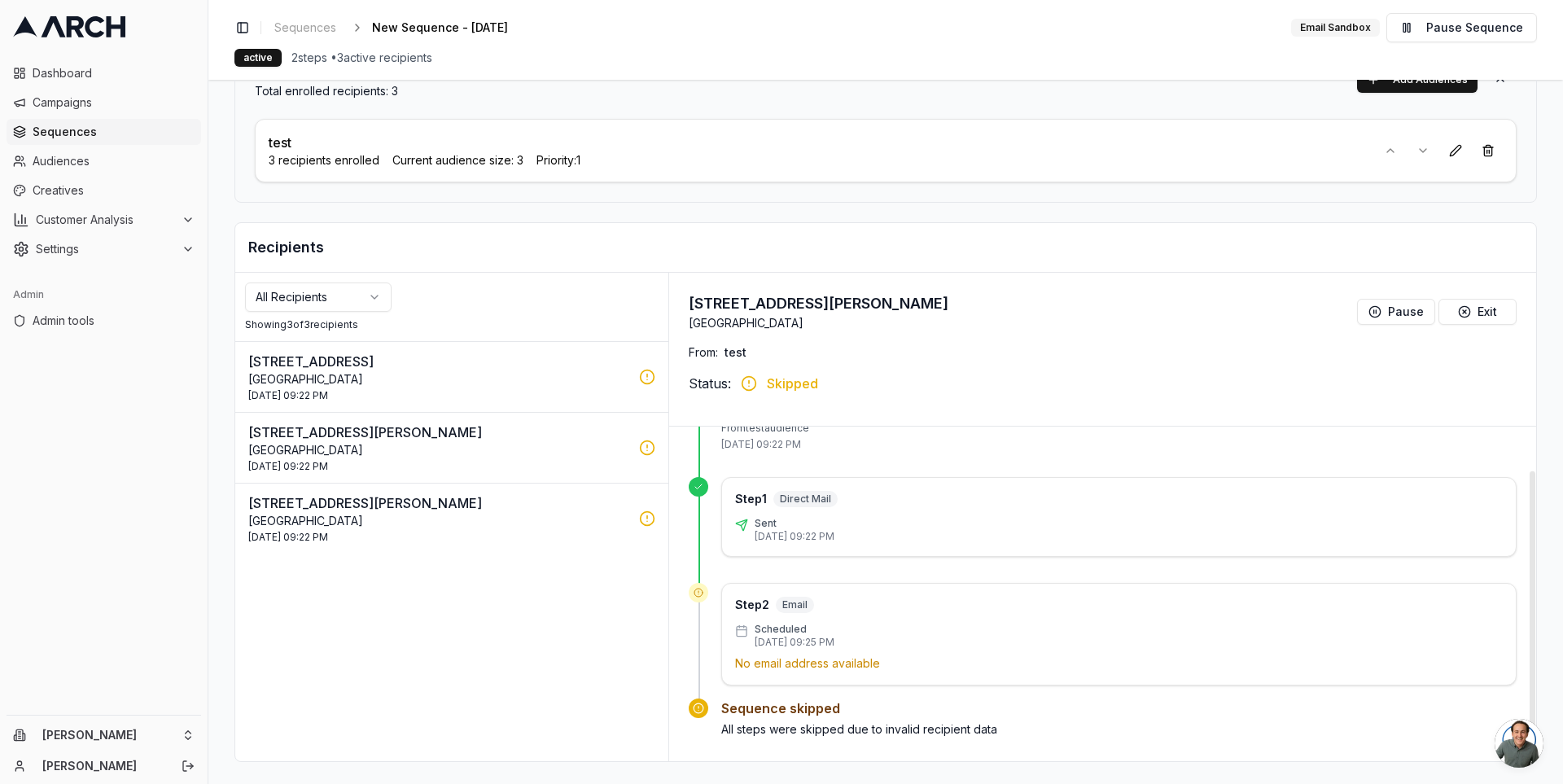
click at [759, 667] on div "Step 2 Email Scheduled 2 Oct 2025 - 09:25 PM No email address available" at bounding box center [1119, 634] width 795 height 103
click at [816, 664] on p "No email address available" at bounding box center [1119, 663] width 768 height 16
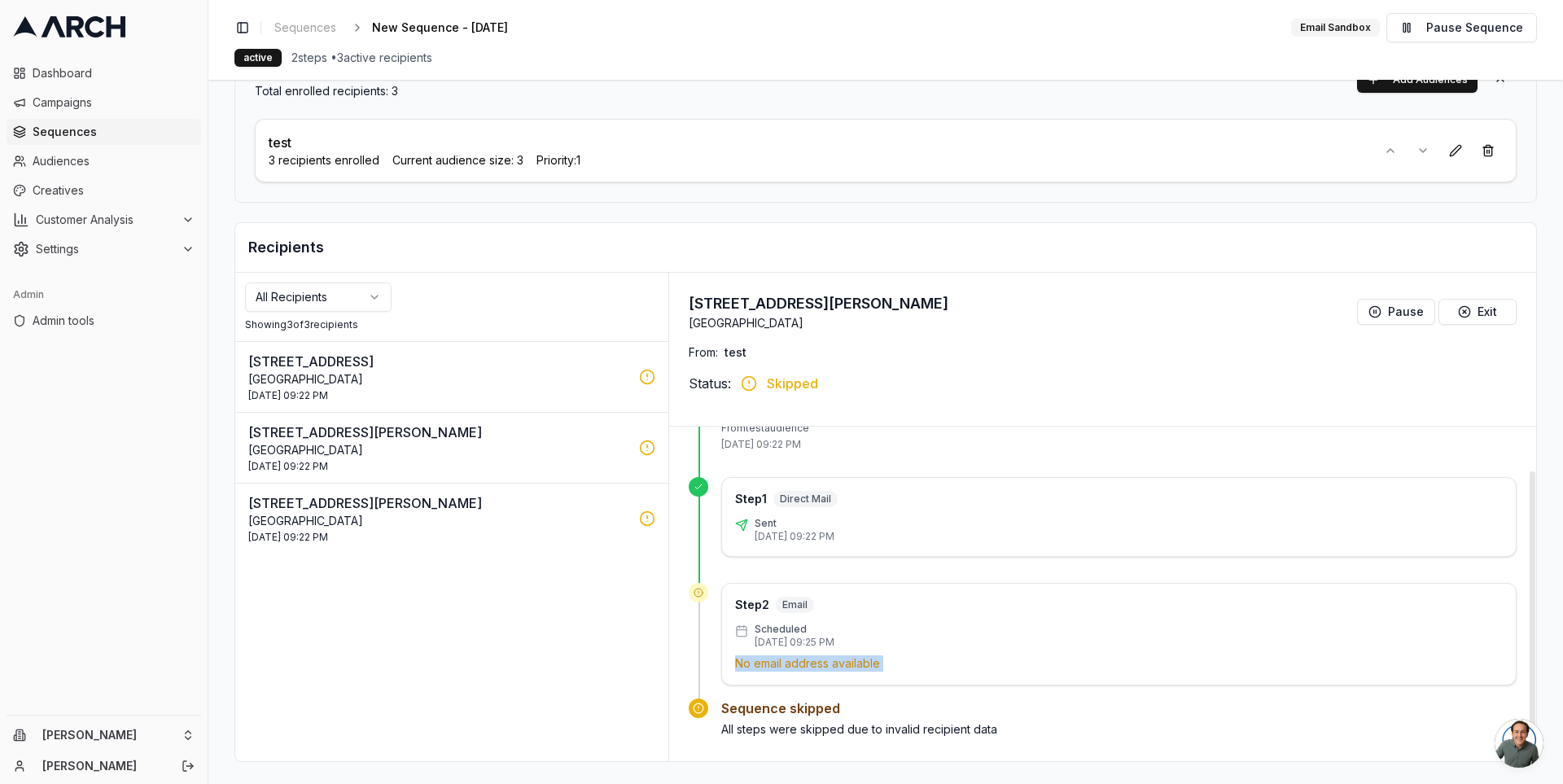
click at [816, 664] on p "No email address available" at bounding box center [1119, 663] width 768 height 16
click at [864, 674] on div "Step 2 Email Scheduled 2 Oct 2025 - 09:25 PM No email address available" at bounding box center [1119, 634] width 795 height 103
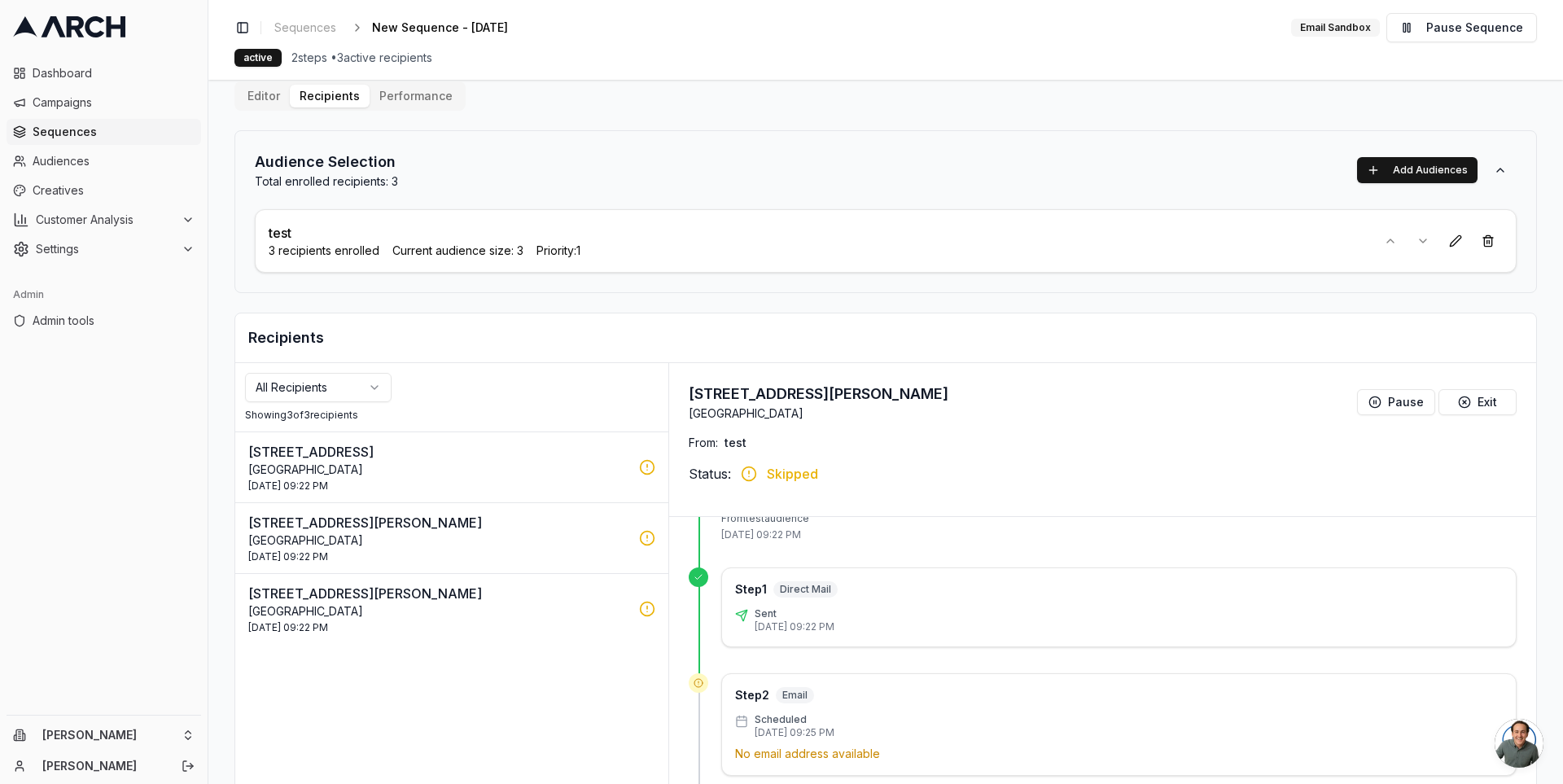
scroll to position [0, 0]
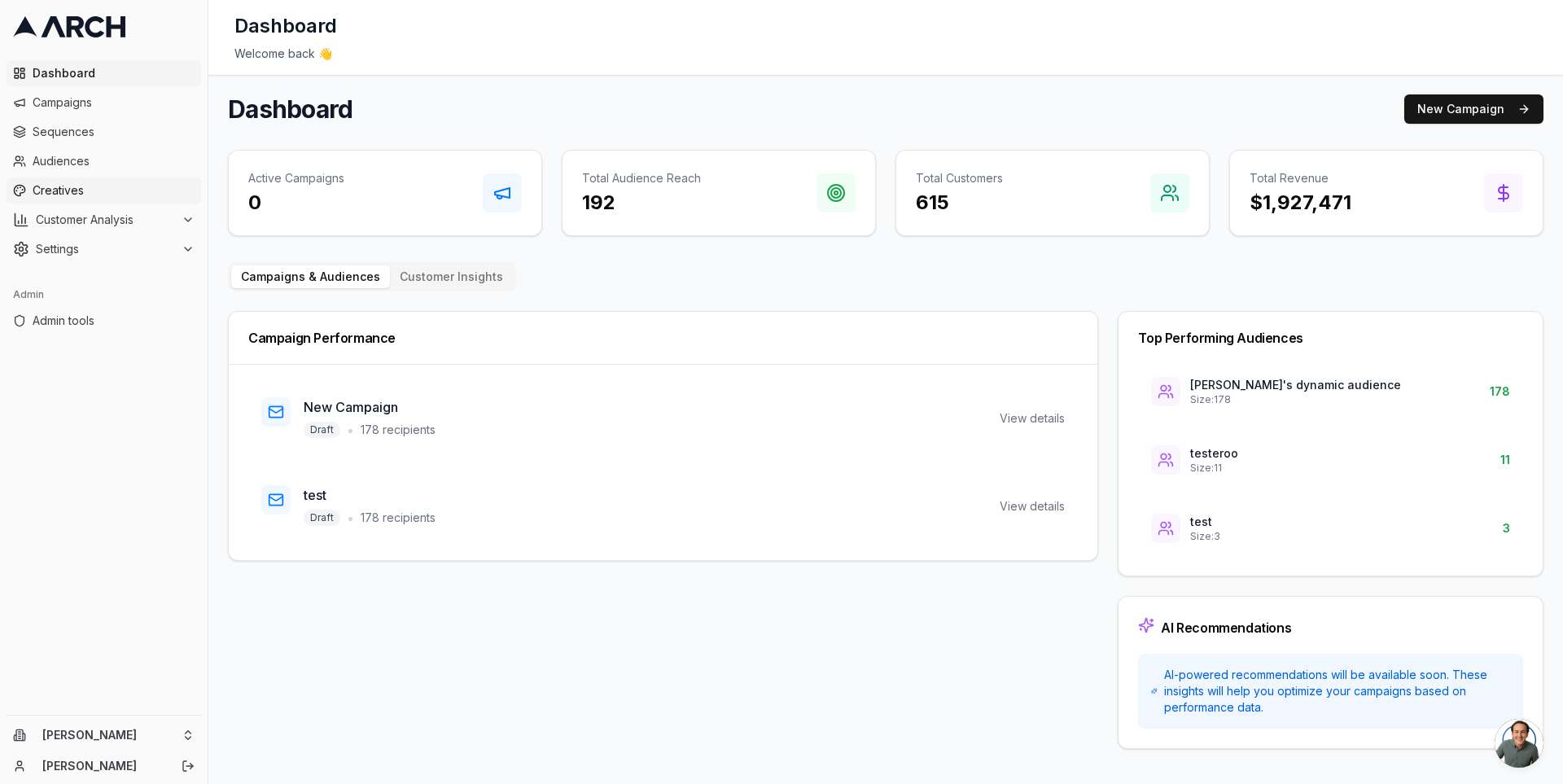
click at [121, 186] on span "Creatives" at bounding box center [113, 190] width 162 height 16
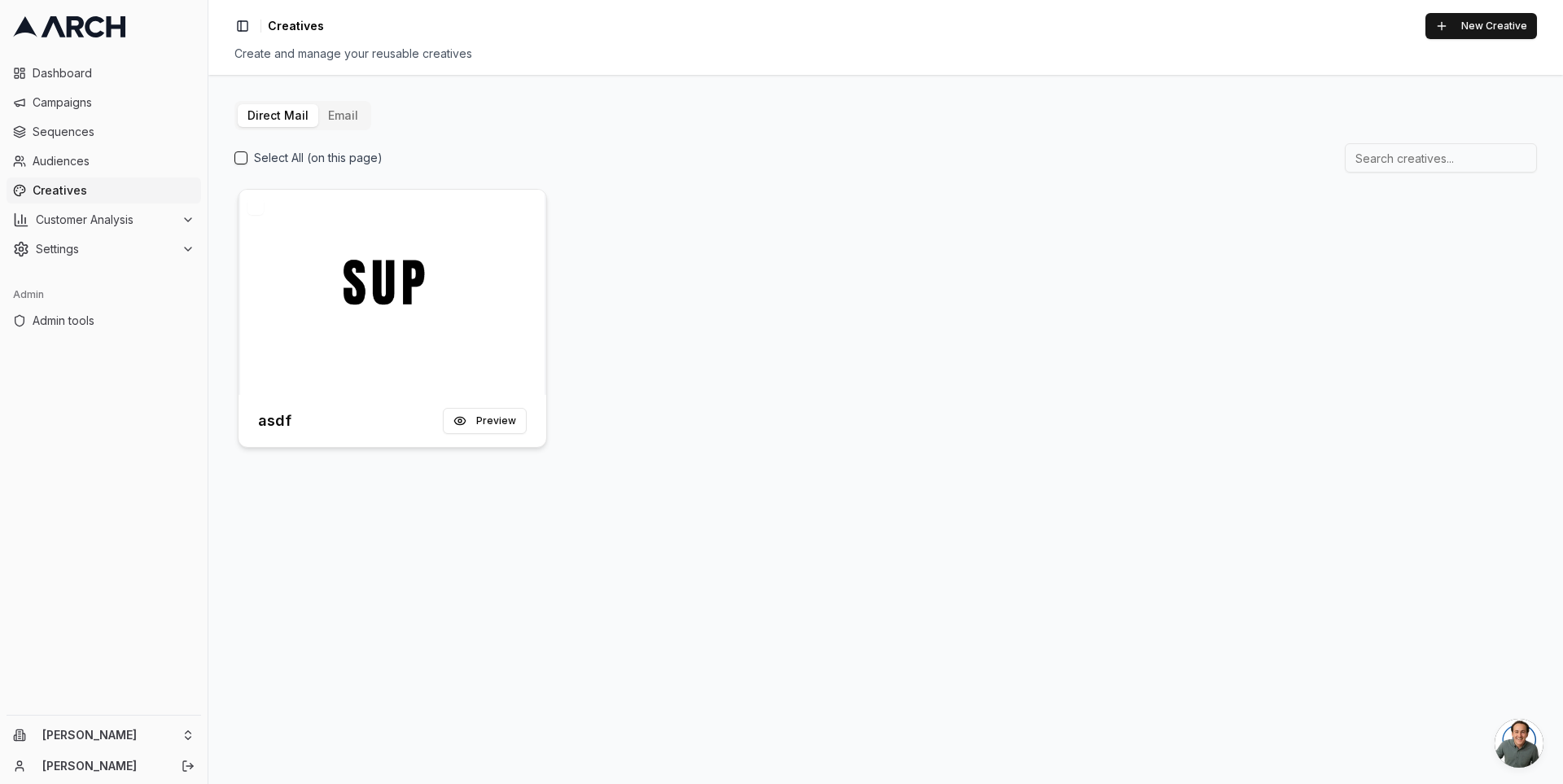
click at [372, 309] on div at bounding box center [392, 292] width 308 height 206
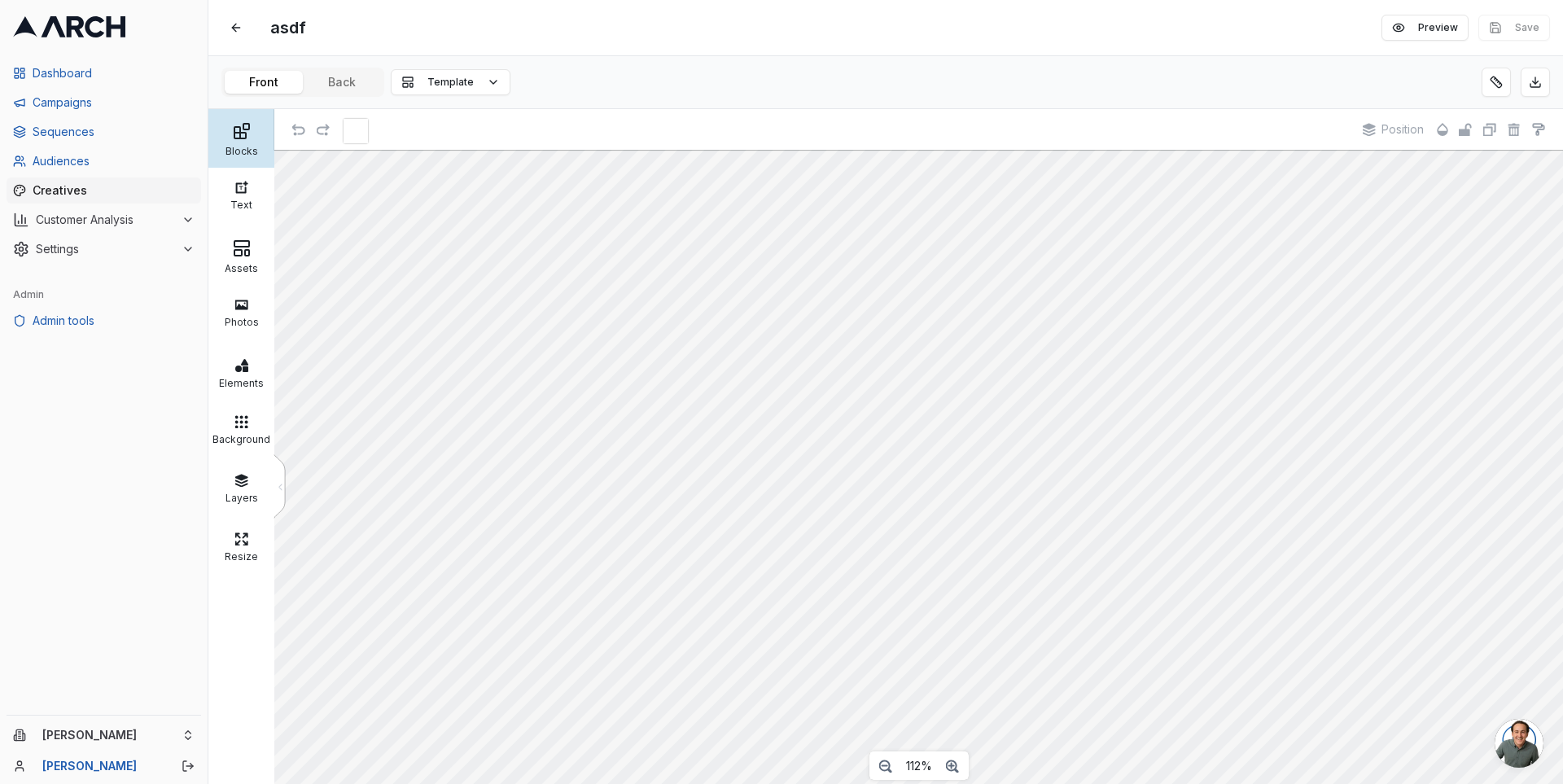
click at [251, 112] on div "Blocks" at bounding box center [241, 138] width 66 height 59
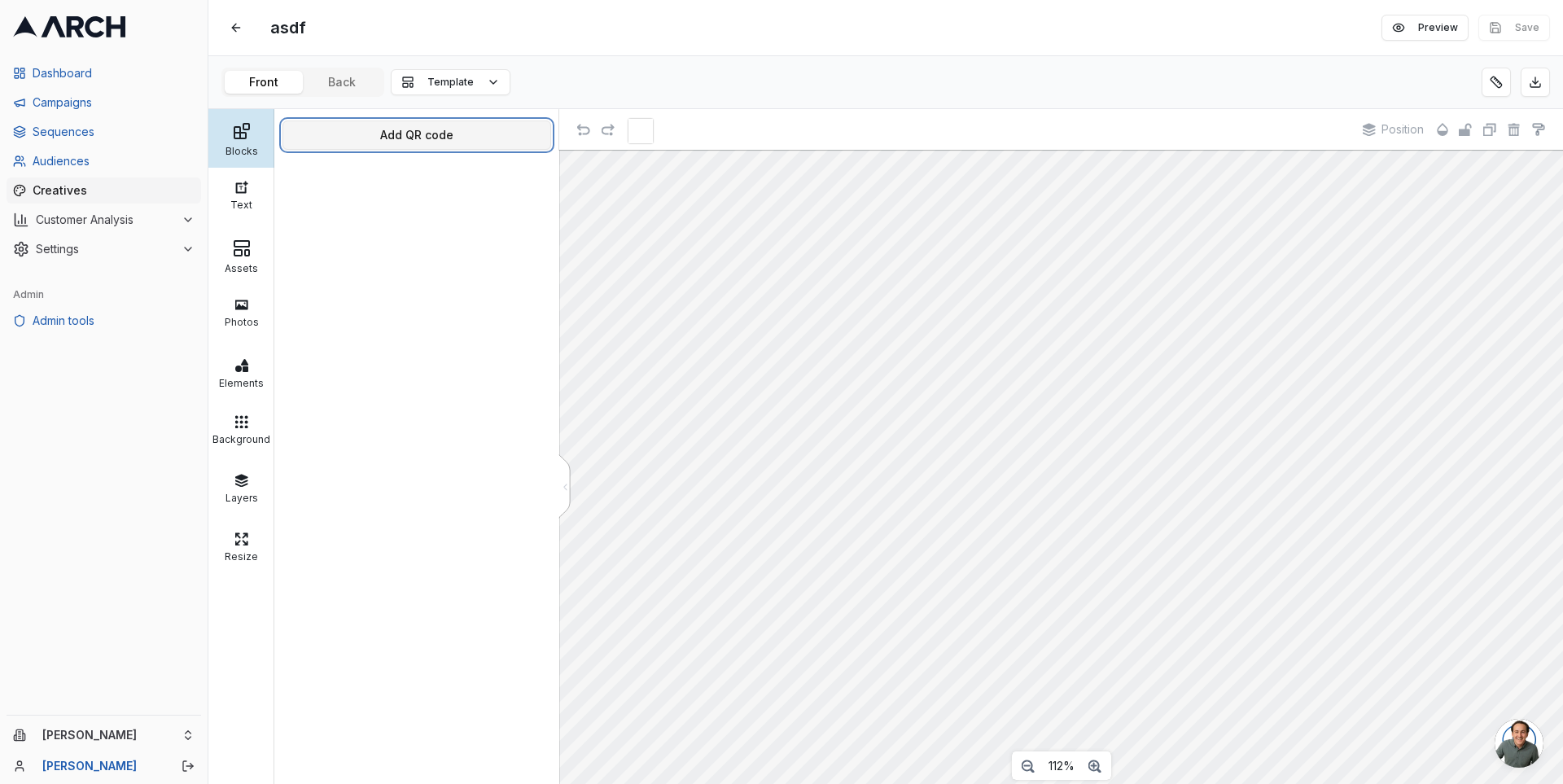
click at [403, 138] on button "Add QR code" at bounding box center [417, 135] width 268 height 30
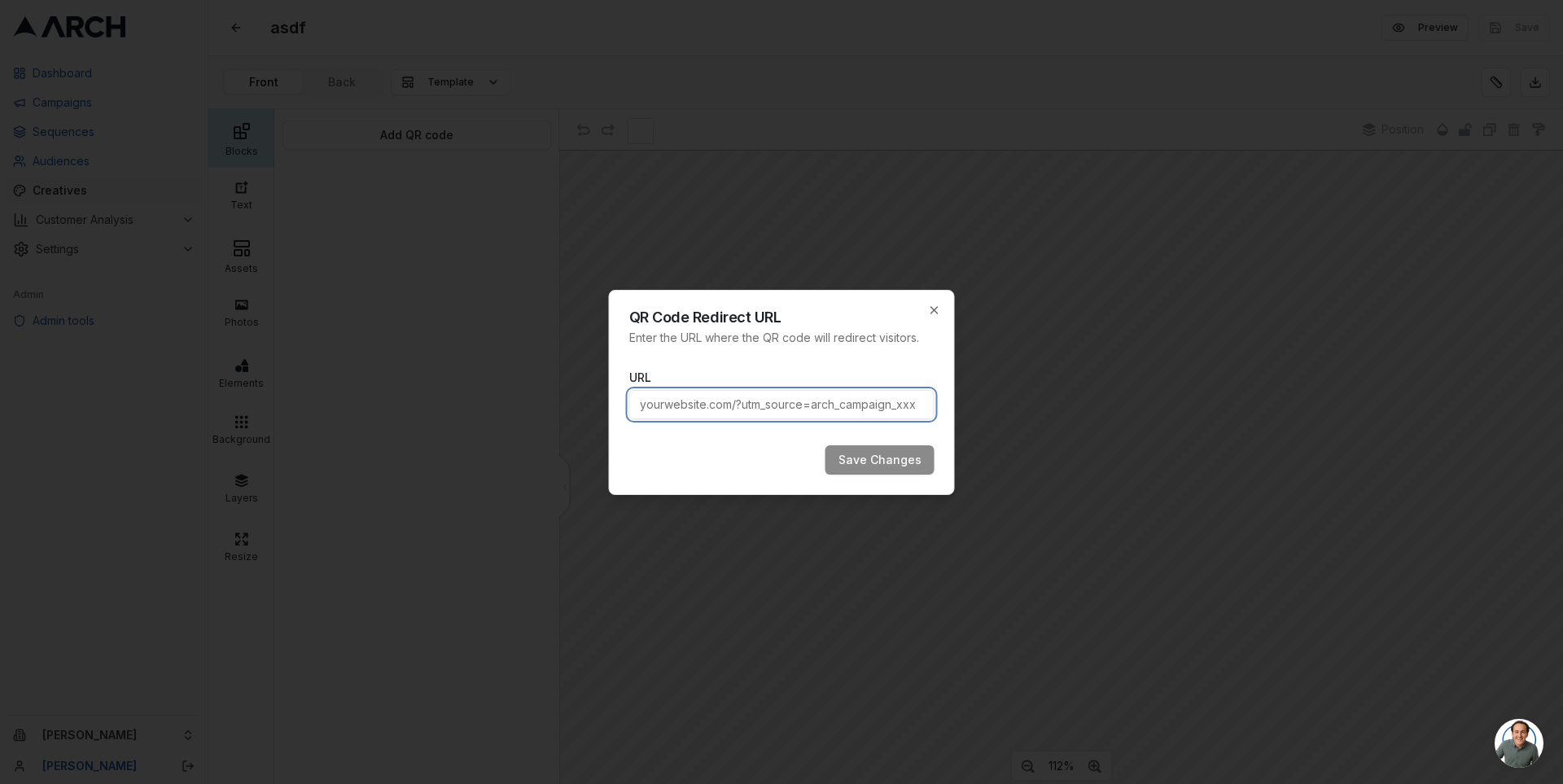
paste input "theathletic.com"
click at [699, 404] on input "theathletic.com" at bounding box center [782, 404] width 305 height 30
paste input "https://www.nytimes.com/athletic/"
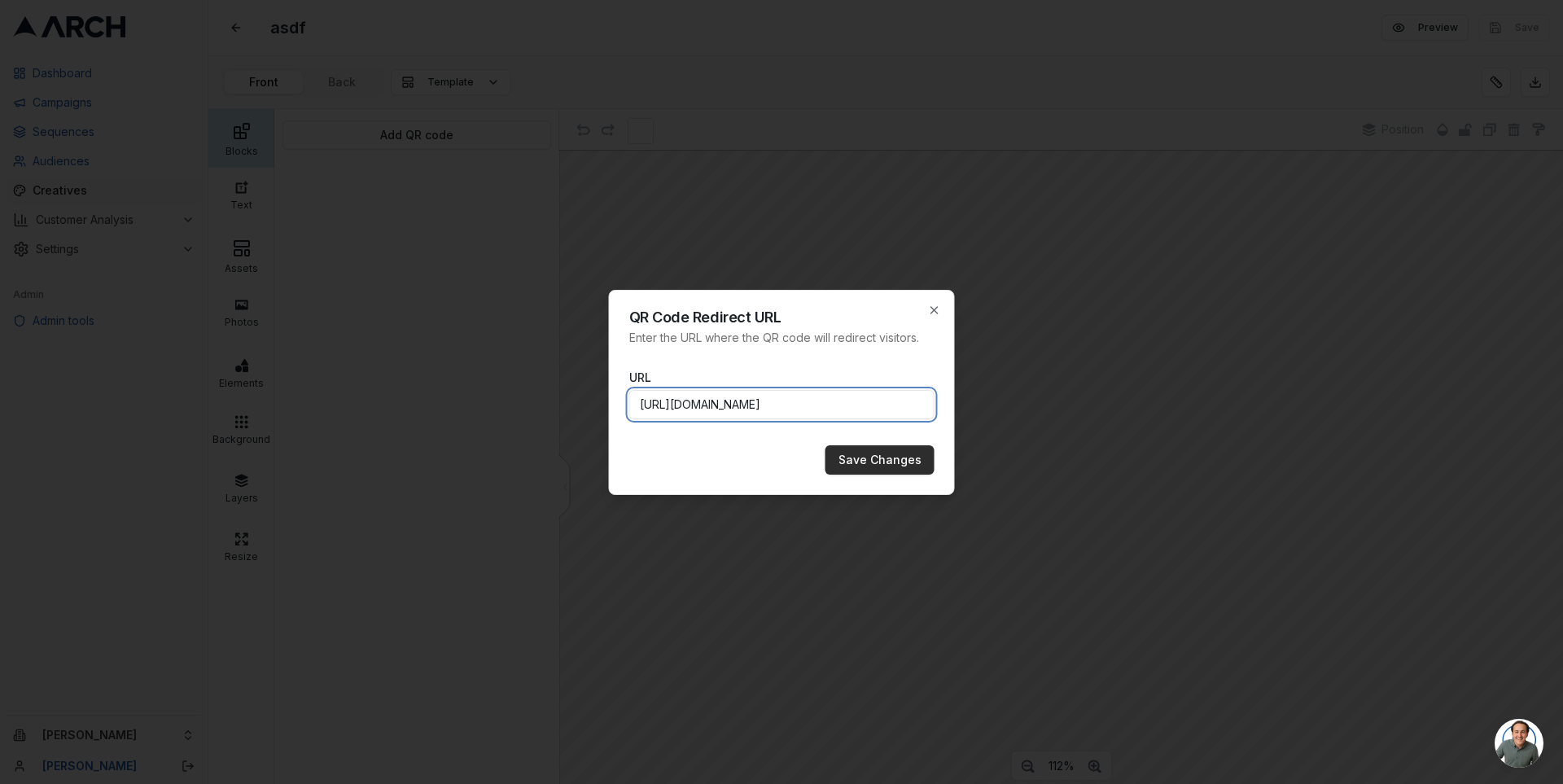
type input "https://www.nytimes.com/athletic/"
click at [867, 457] on button "Save Changes" at bounding box center [880, 460] width 109 height 30
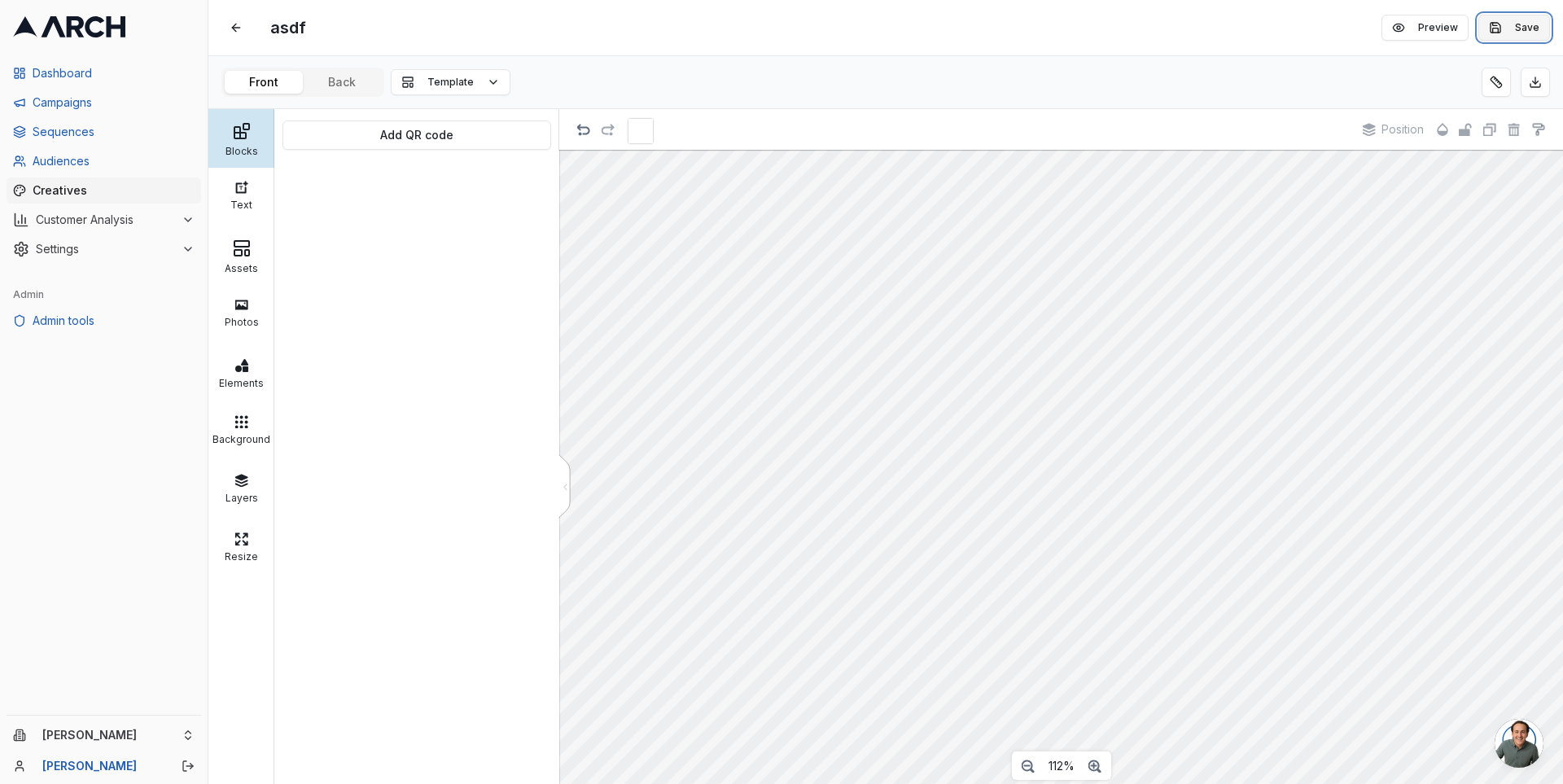
click at [1502, 23] on button "Save" at bounding box center [1514, 27] width 71 height 26
click at [83, 135] on span "Sequences" at bounding box center [113, 132] width 162 height 16
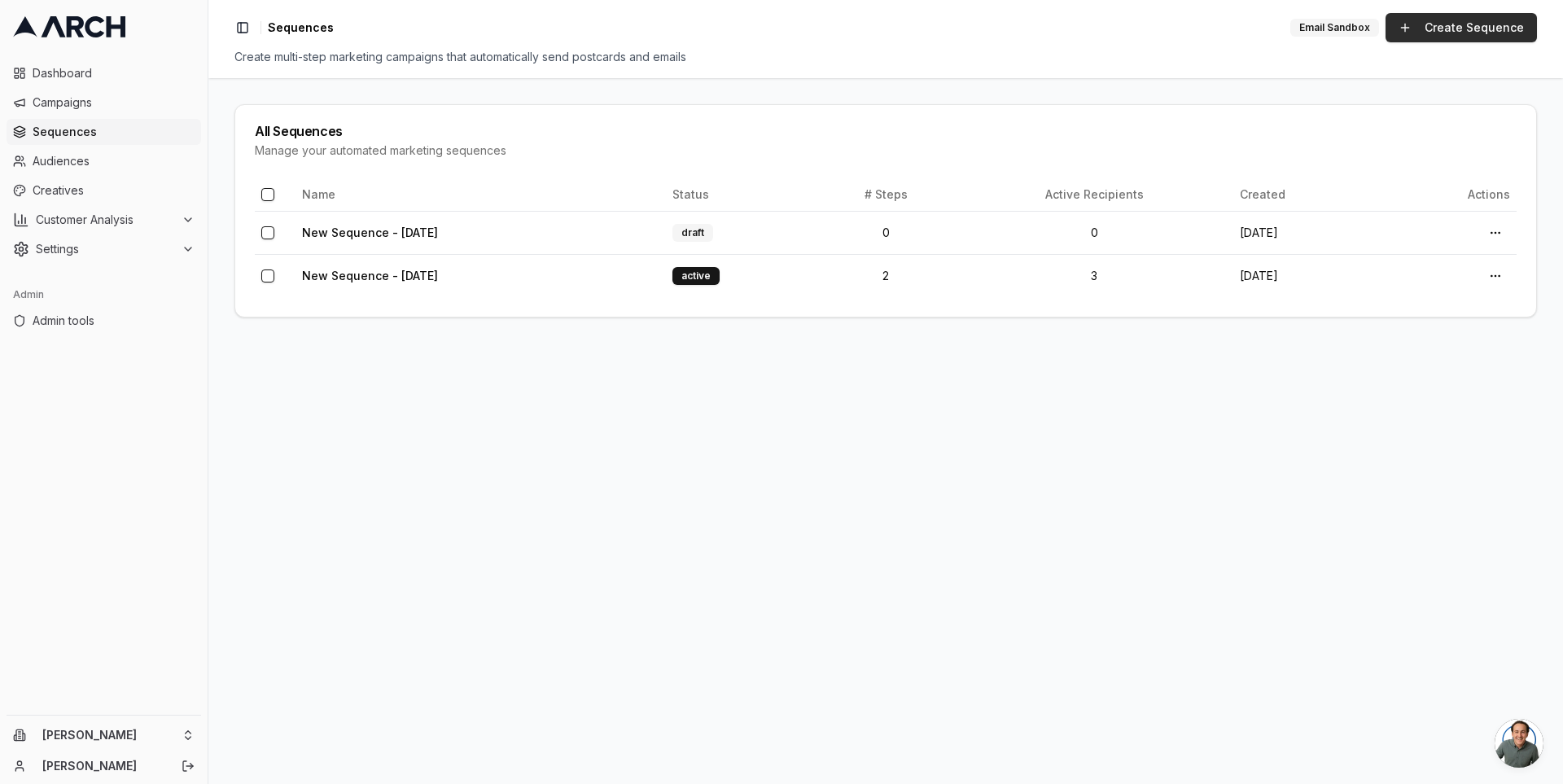
click at [1453, 25] on link "Create Sequence" at bounding box center [1461, 27] width 151 height 30
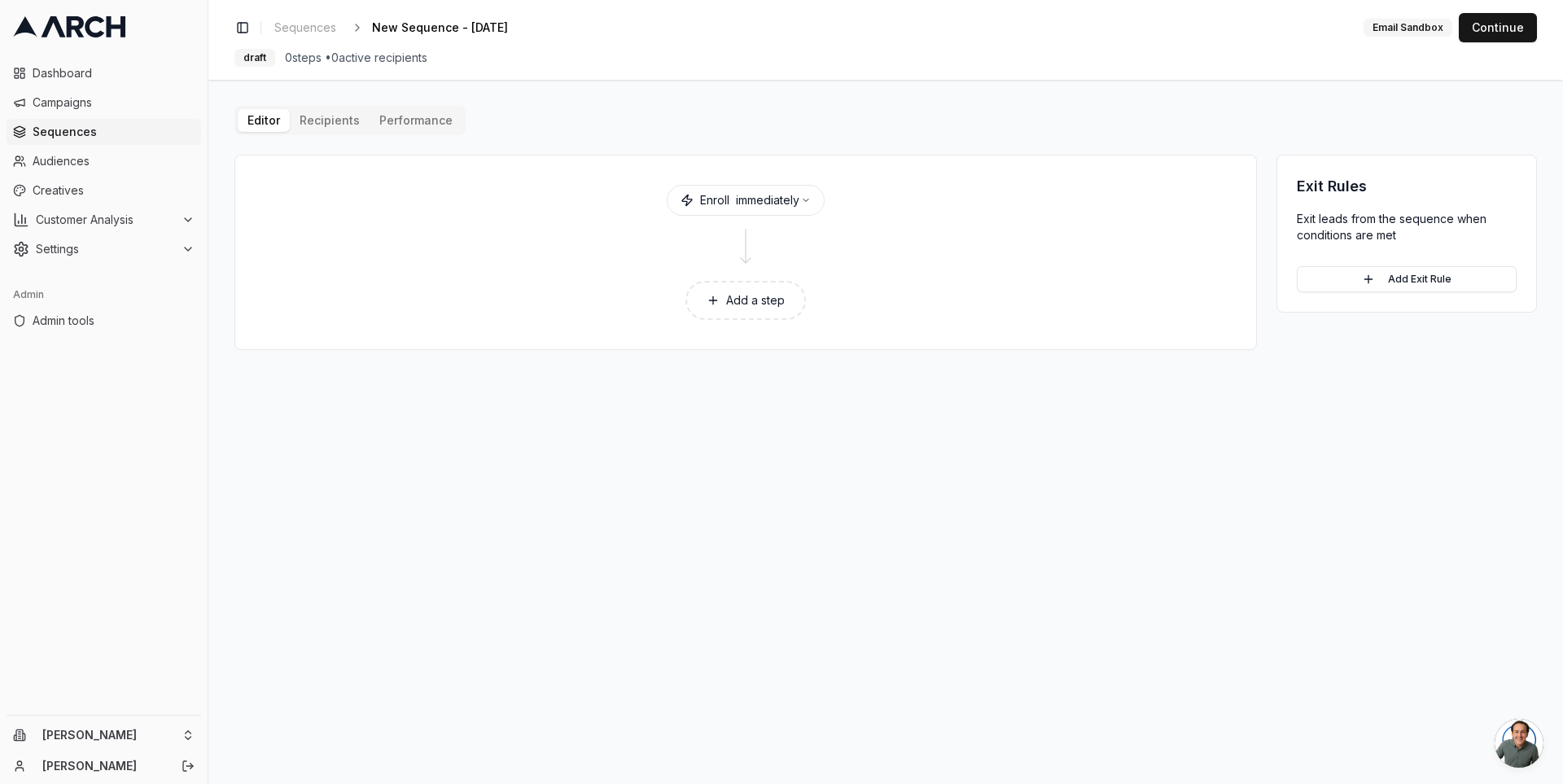
click at [773, 299] on button "Add a step" at bounding box center [746, 301] width 121 height 39
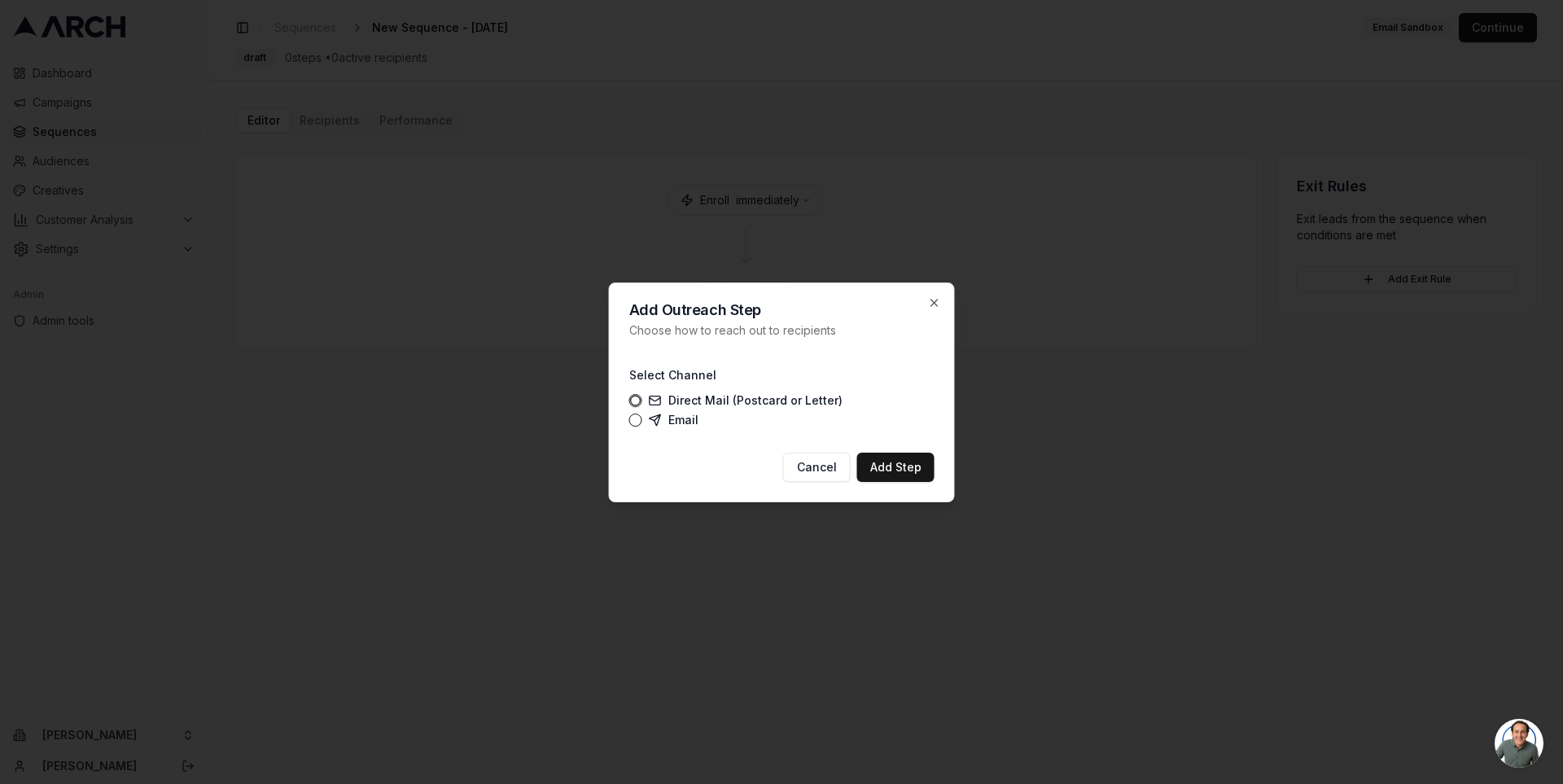
click at [690, 397] on label "Direct Mail (Postcard or Letter)" at bounding box center [746, 400] width 194 height 13
click at [642, 397] on button "Direct Mail (Postcard or Letter)" at bounding box center [635, 400] width 13 height 13
click at [889, 460] on button "Add Step" at bounding box center [895, 467] width 77 height 30
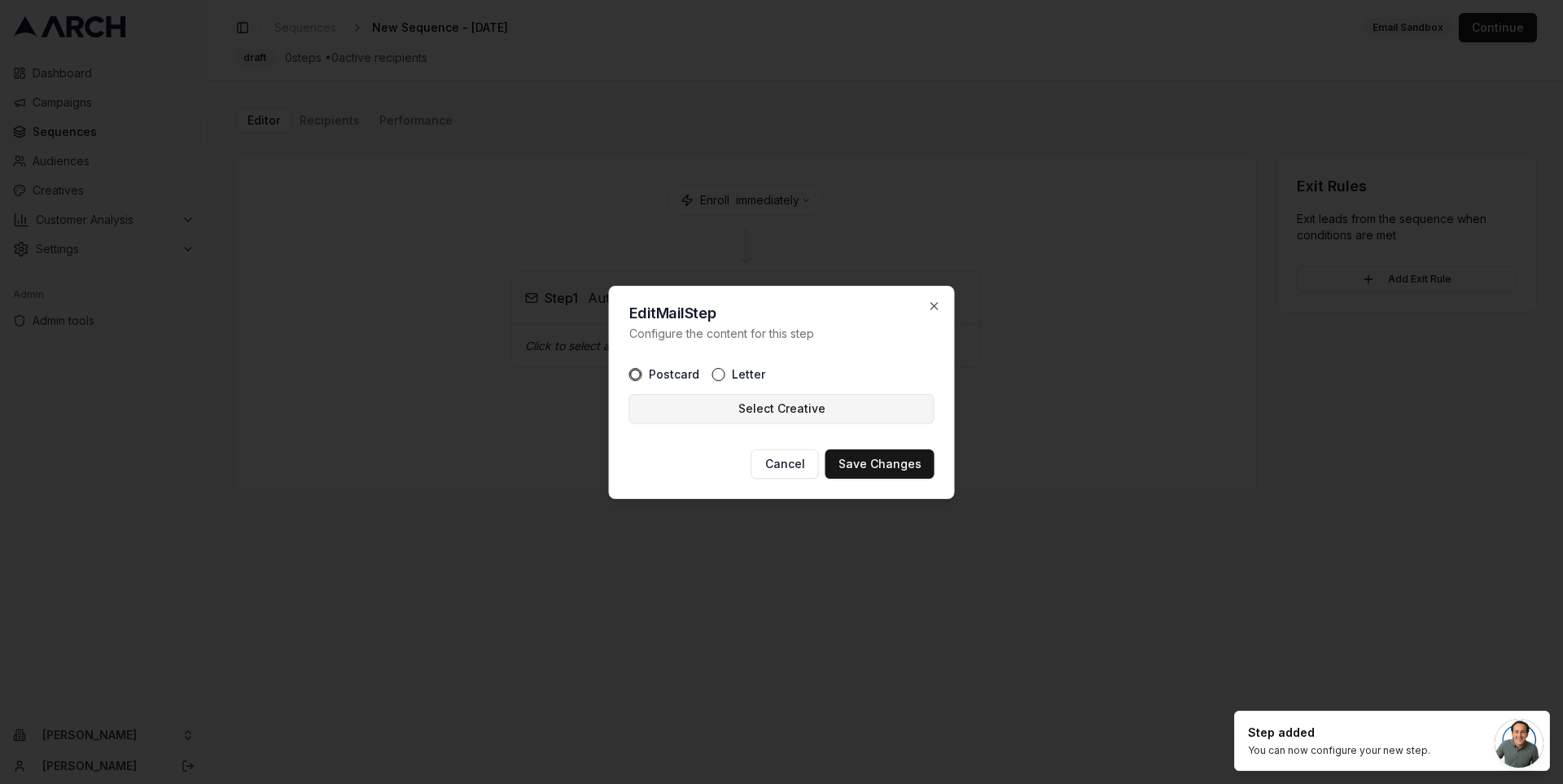
click at [818, 415] on button "Select Creative" at bounding box center [782, 409] width 305 height 30
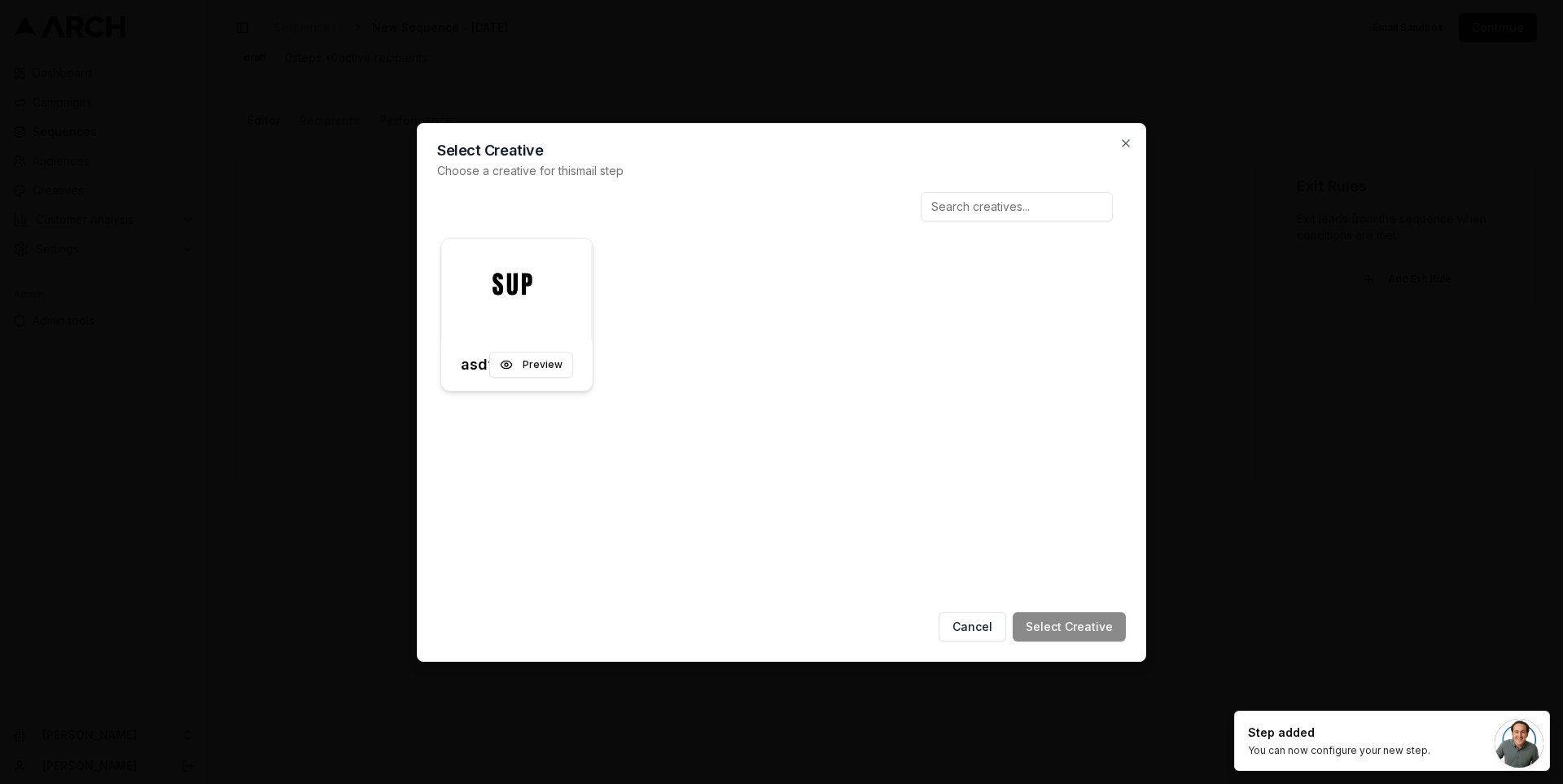
click at [574, 296] on img at bounding box center [516, 289] width 151 height 101
click at [1086, 620] on button "Select Creative" at bounding box center [1069, 627] width 113 height 30
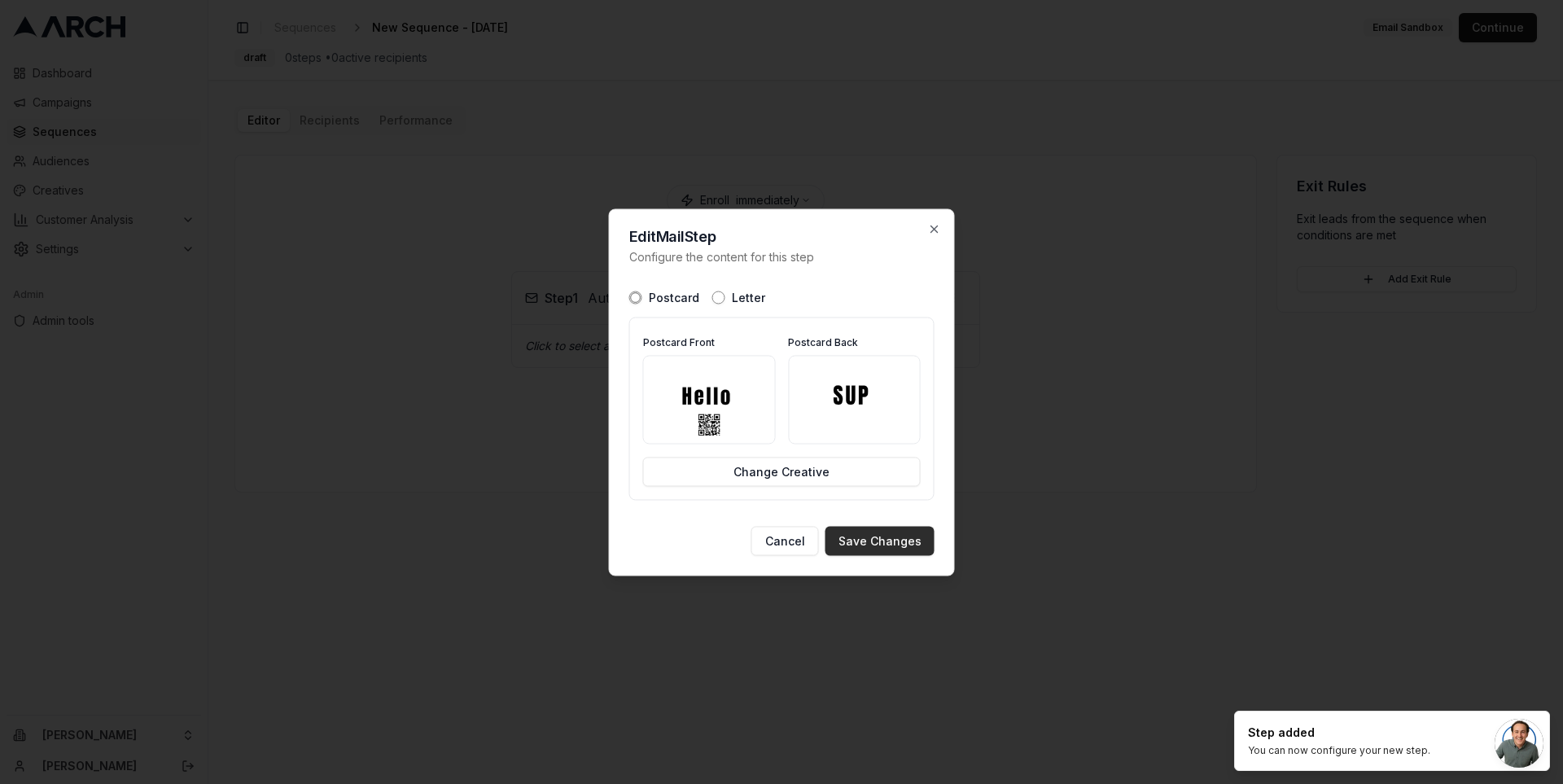
click at [875, 534] on button "Save Changes" at bounding box center [880, 540] width 109 height 30
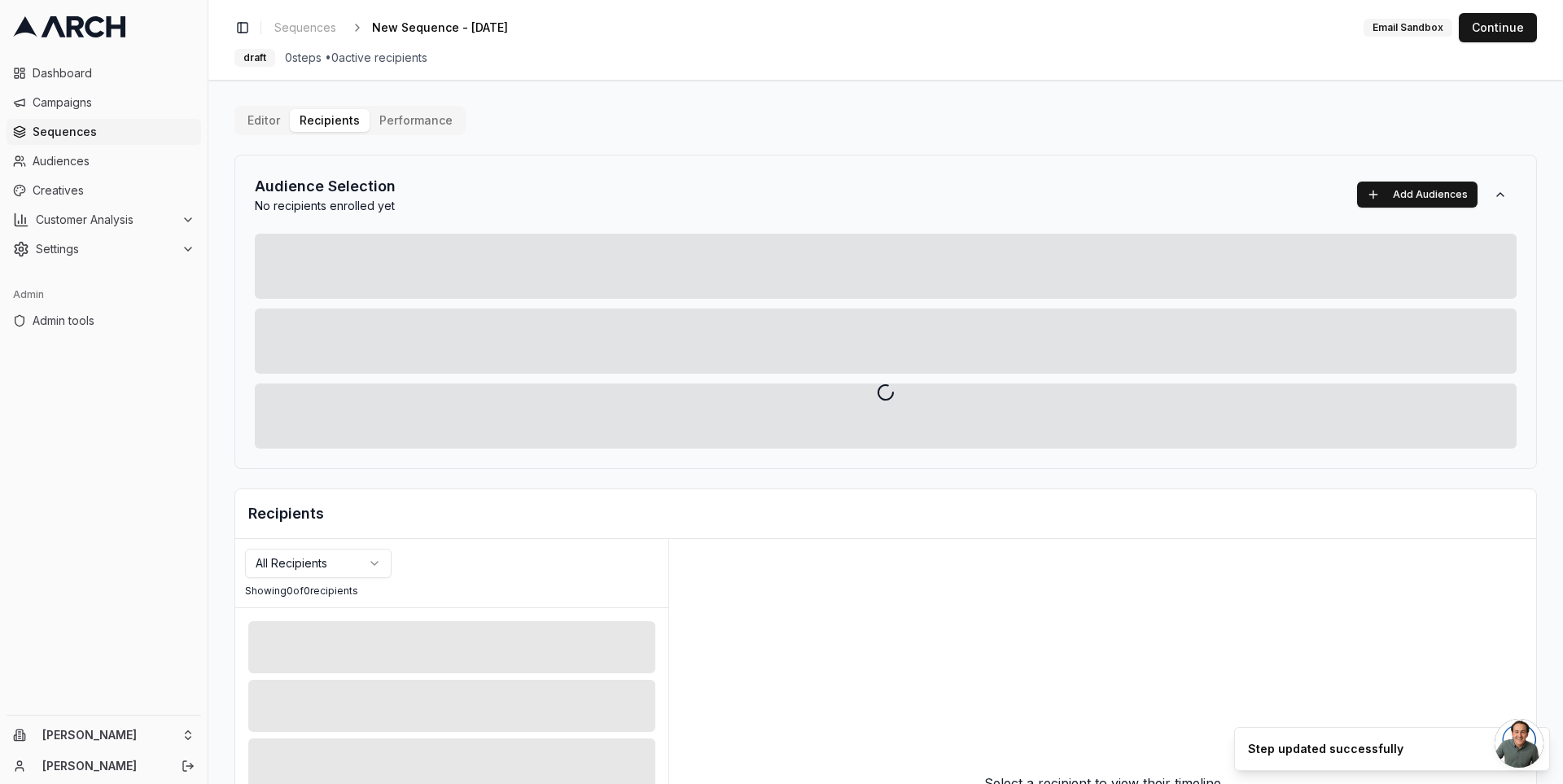
click at [324, 116] on div "Editor Recipients Performance Audience Selection No recipients enrolled yet Add…" at bounding box center [885, 567] width 1302 height 922
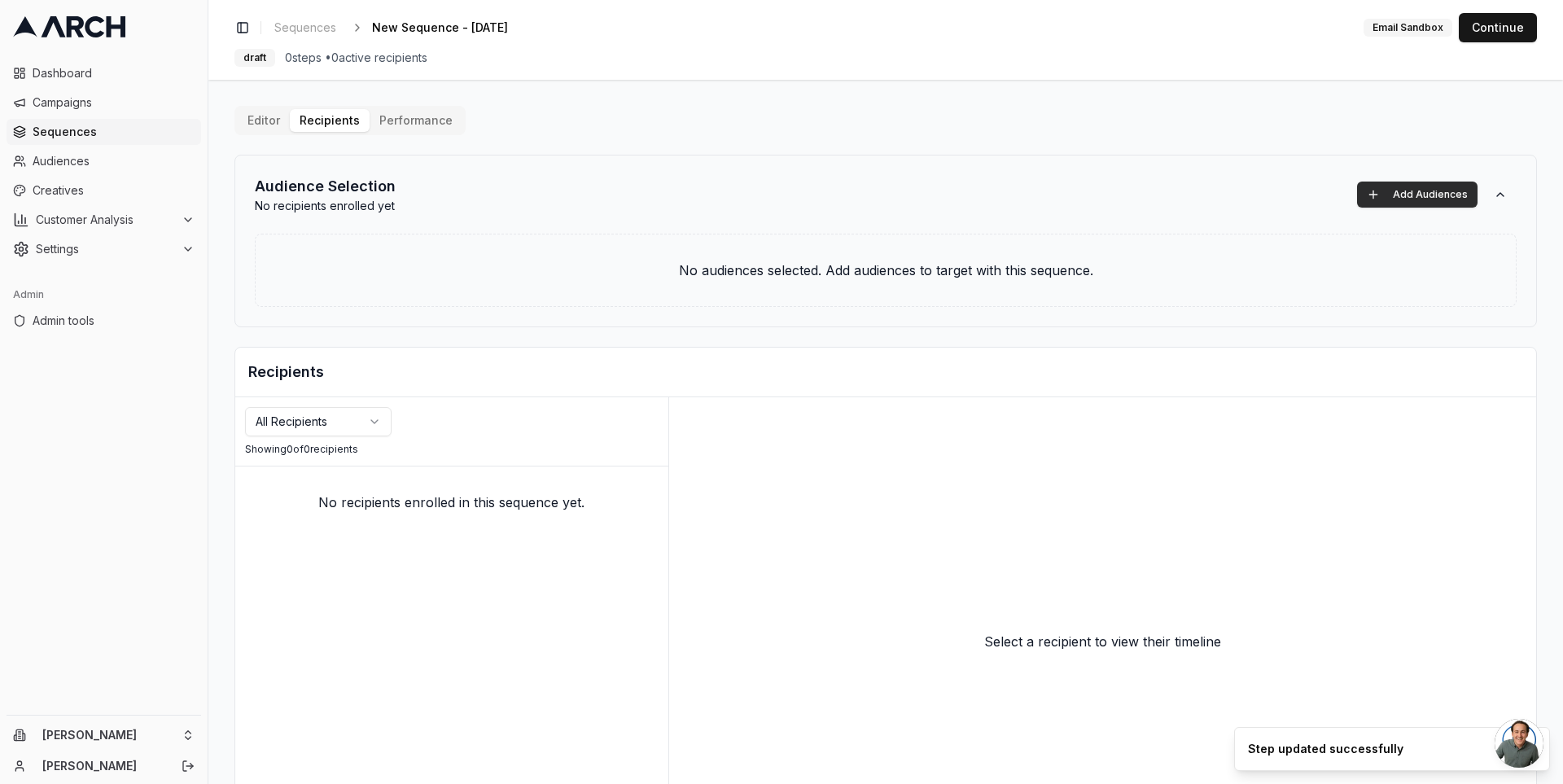
click at [1393, 192] on button "Add Audiences" at bounding box center [1418, 195] width 121 height 26
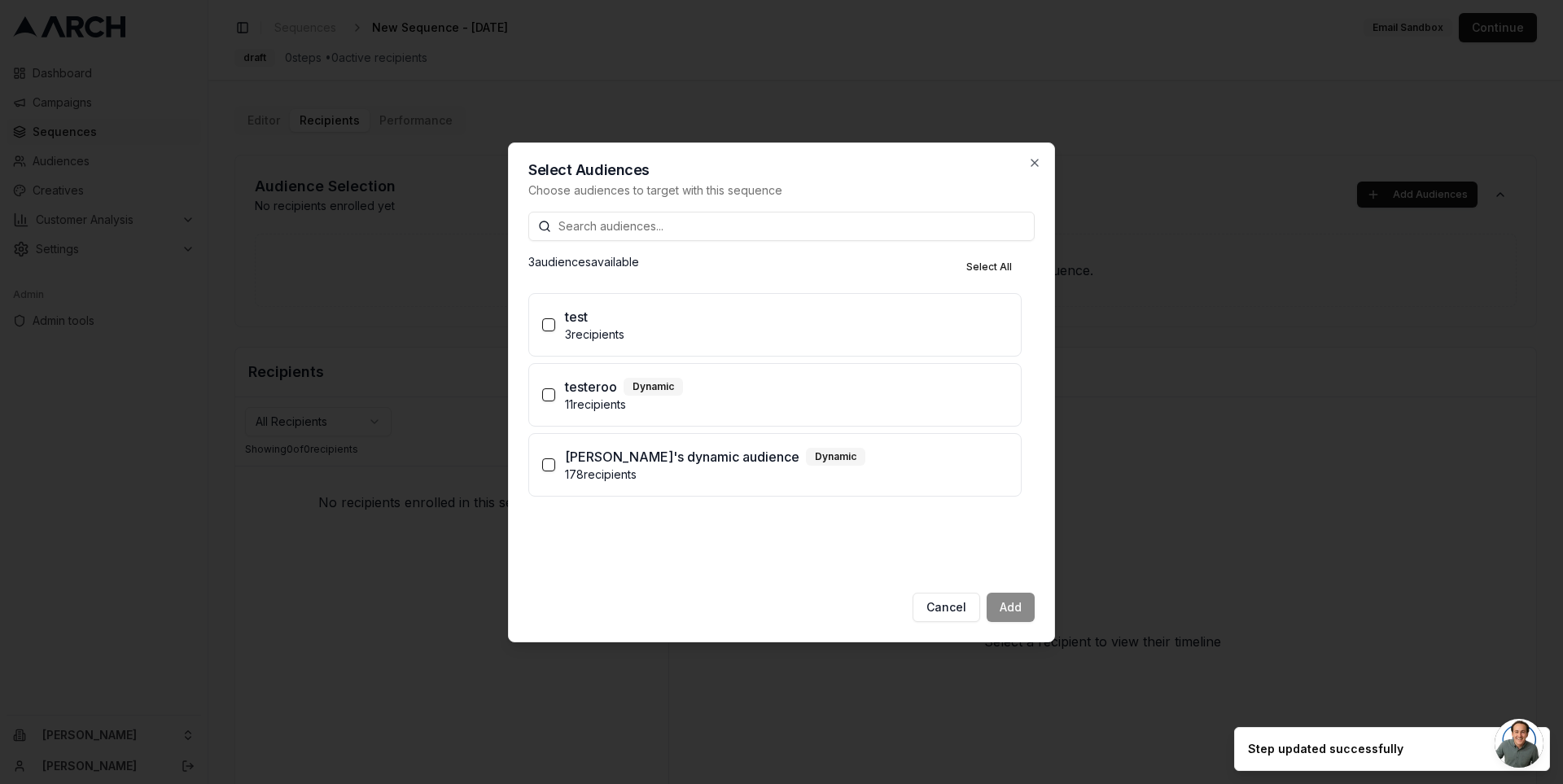
click at [753, 319] on div "test" at bounding box center [786, 316] width 443 height 20
click at [556, 319] on button "test 3 recipients" at bounding box center [548, 324] width 13 height 13
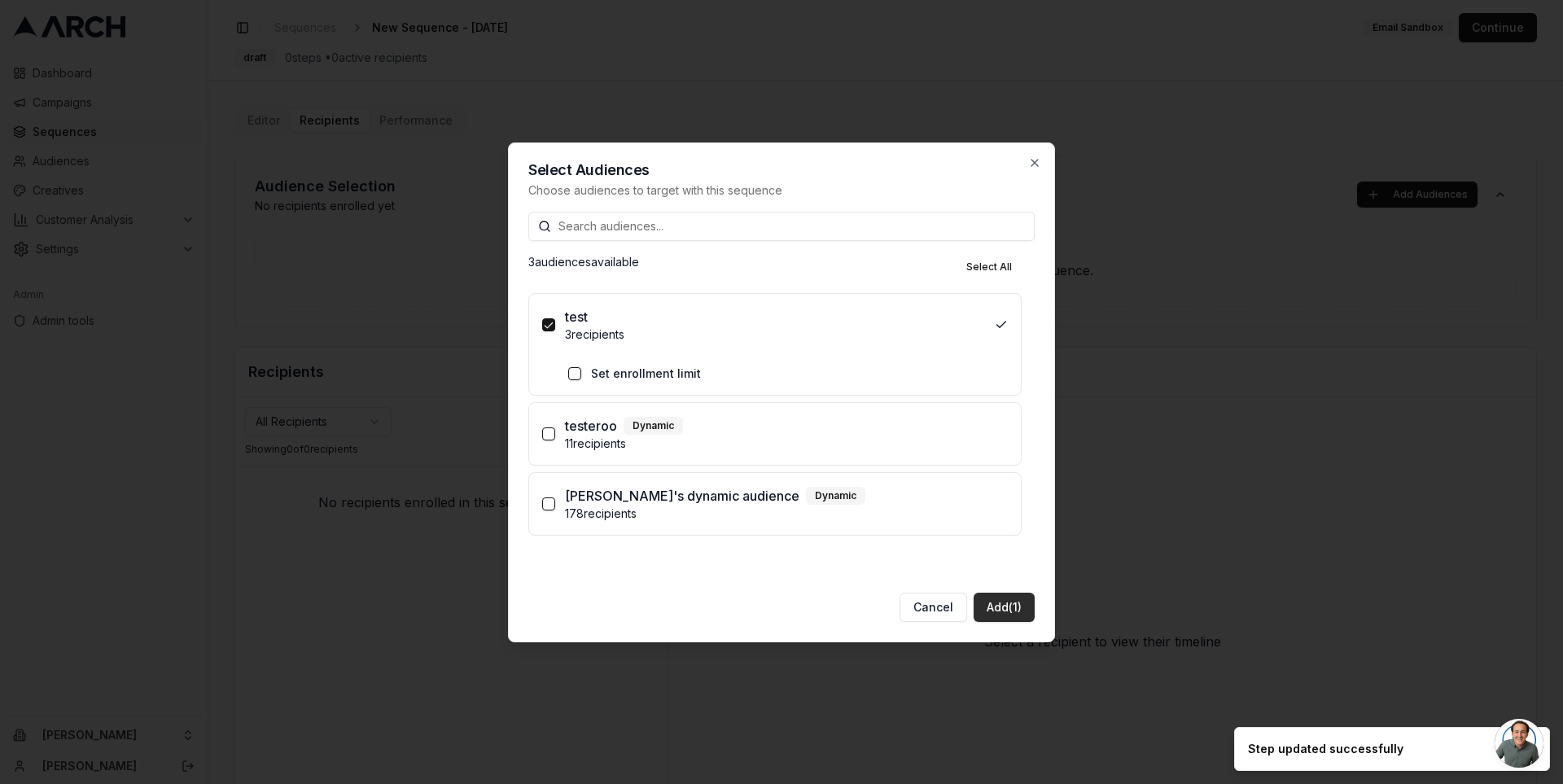
click at [1004, 601] on button "Add (1)" at bounding box center [1004, 607] width 61 height 30
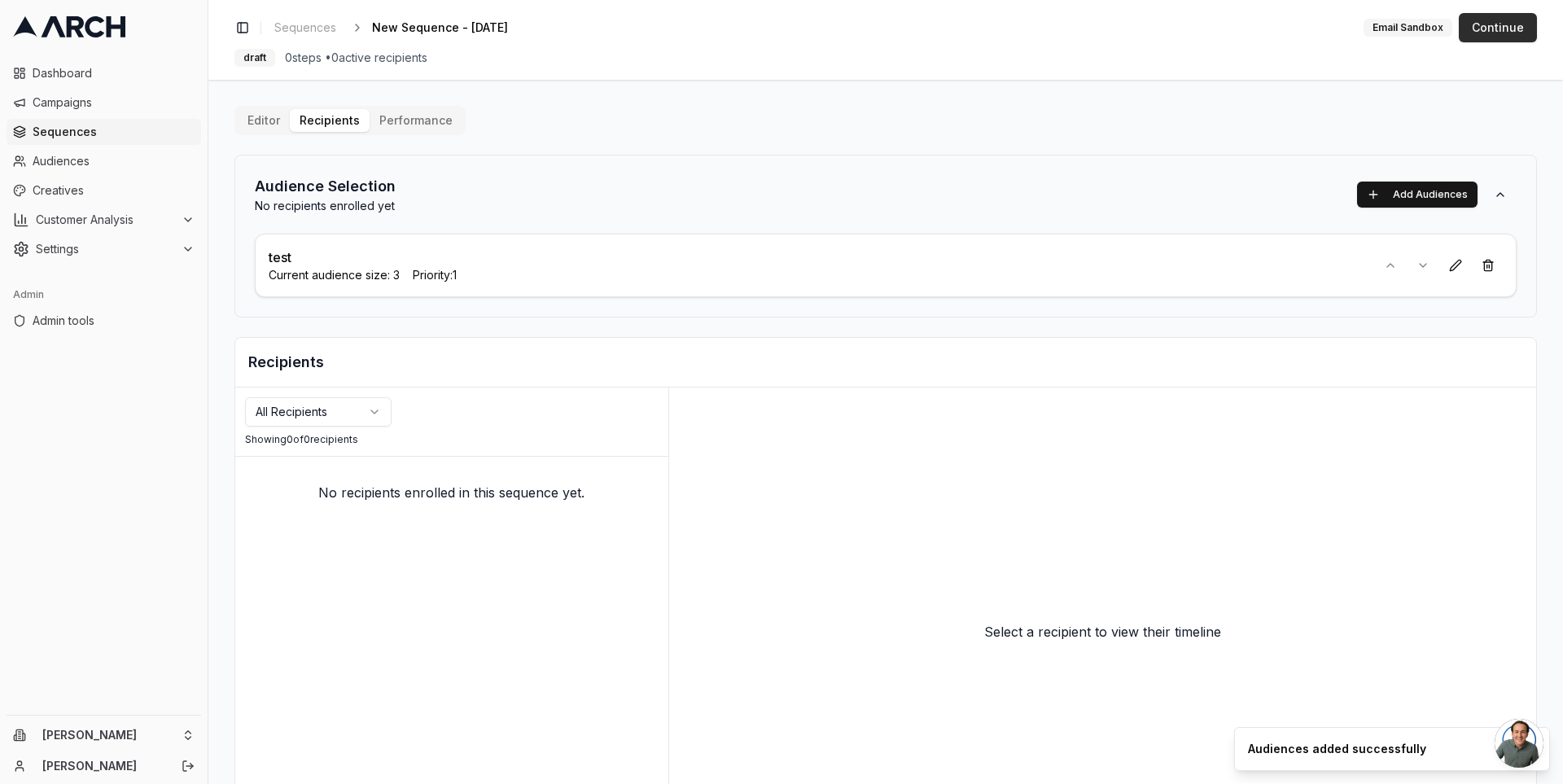
click at [1494, 33] on button "Continue" at bounding box center [1498, 27] width 78 height 30
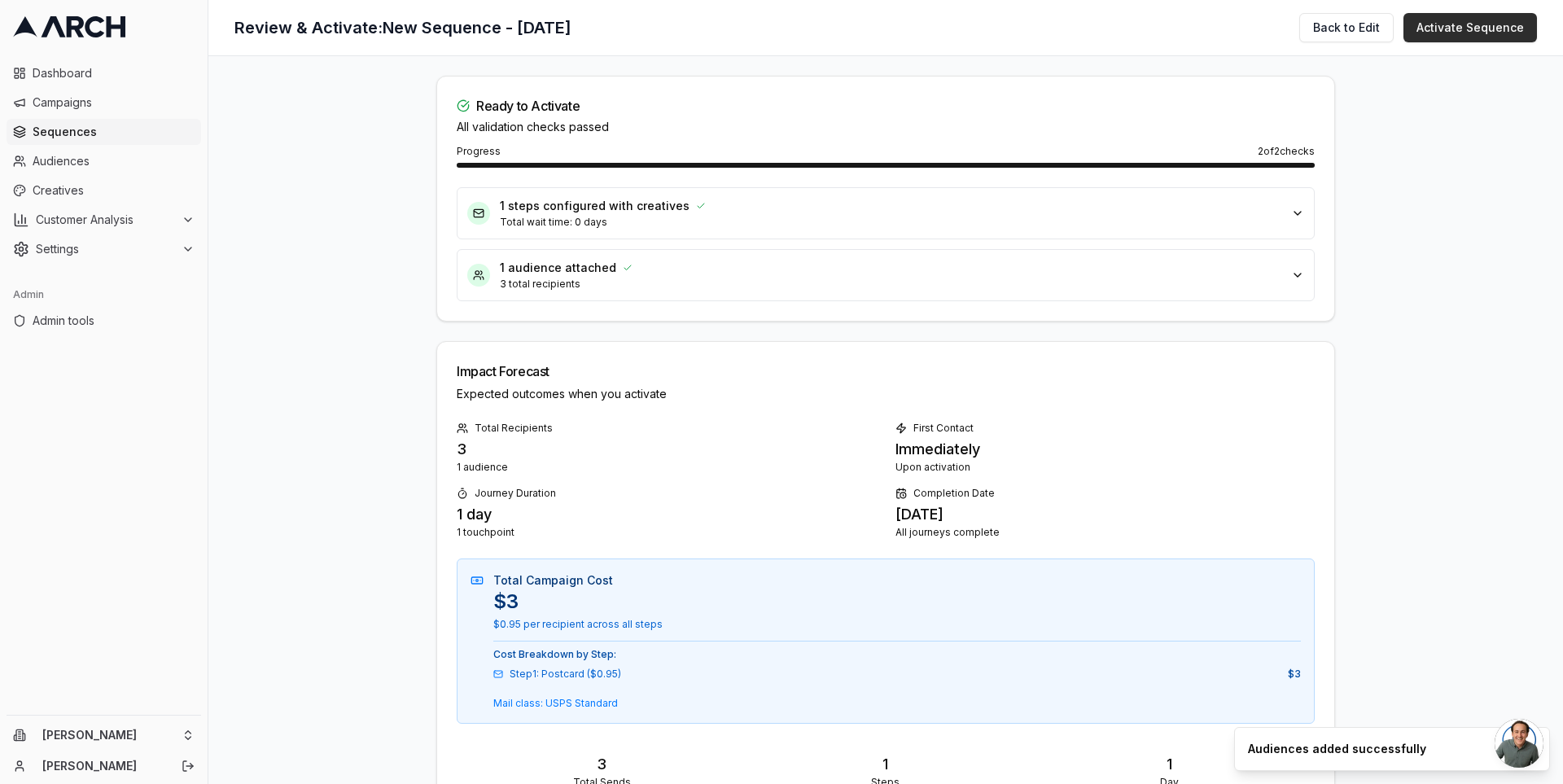
click at [1478, 22] on button "Activate Sequence" at bounding box center [1470, 27] width 133 height 30
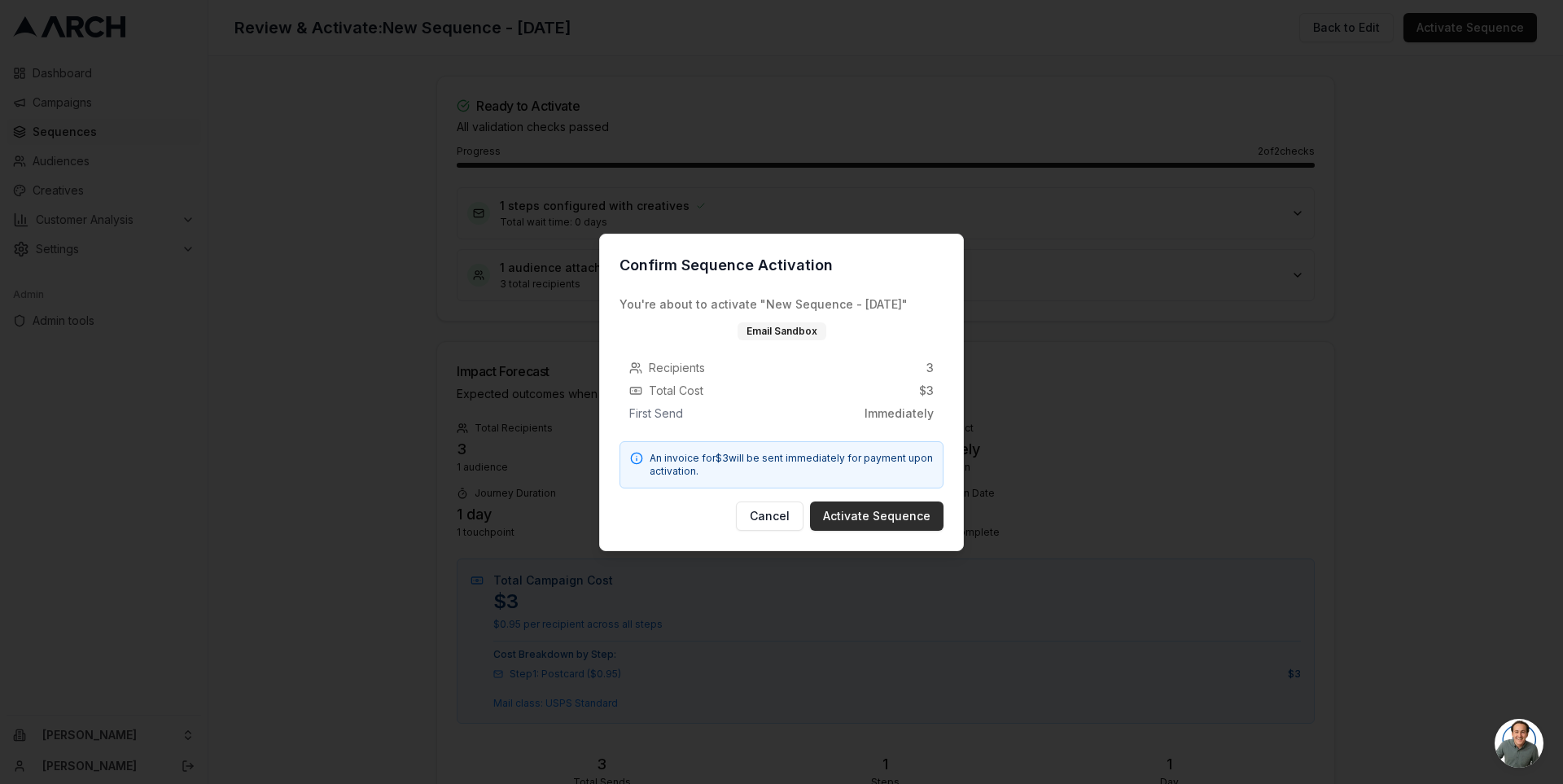
click at [885, 505] on button "Activate Sequence" at bounding box center [877, 516] width 133 height 30
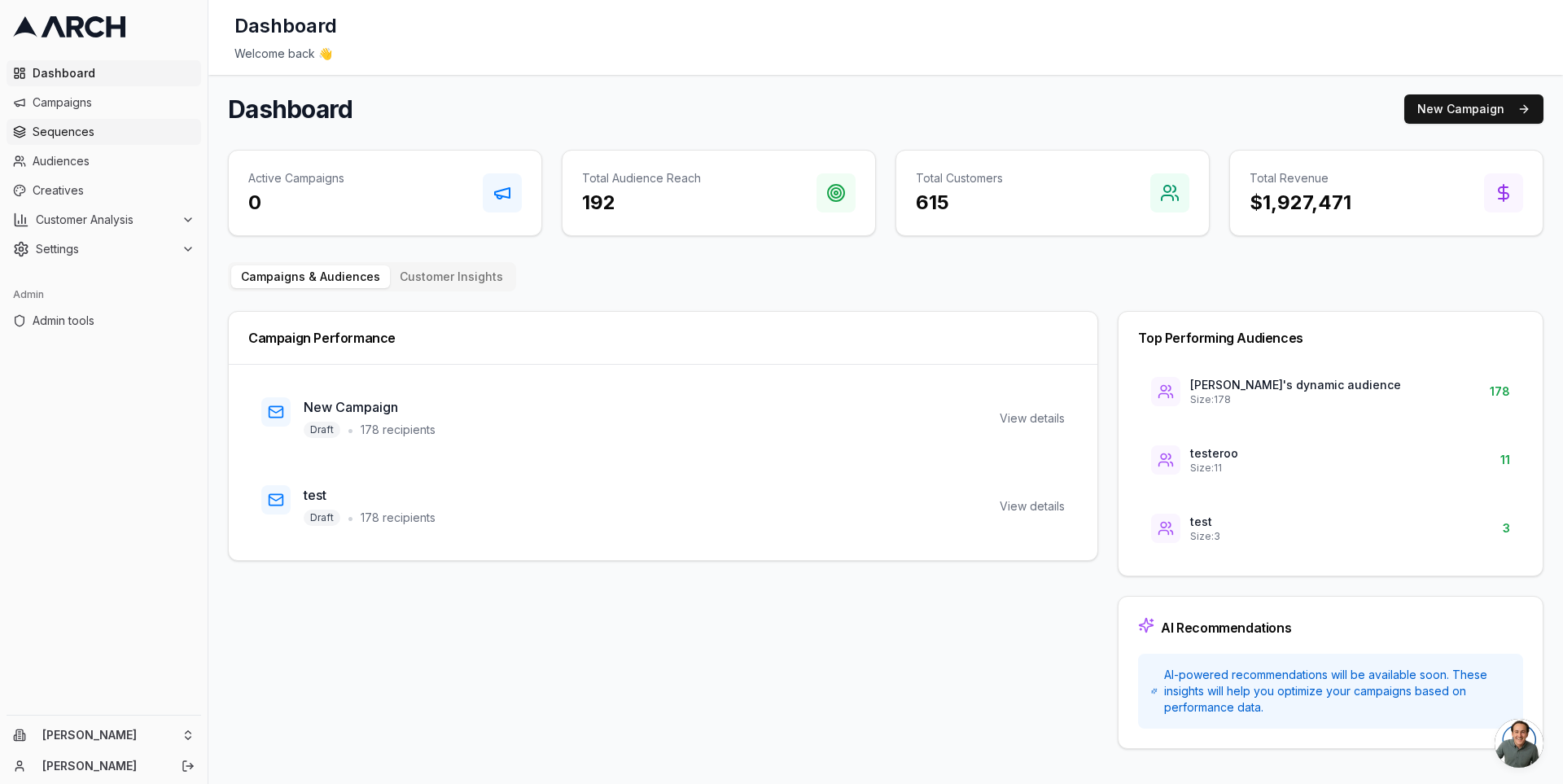
click at [110, 134] on span "Sequences" at bounding box center [113, 132] width 162 height 16
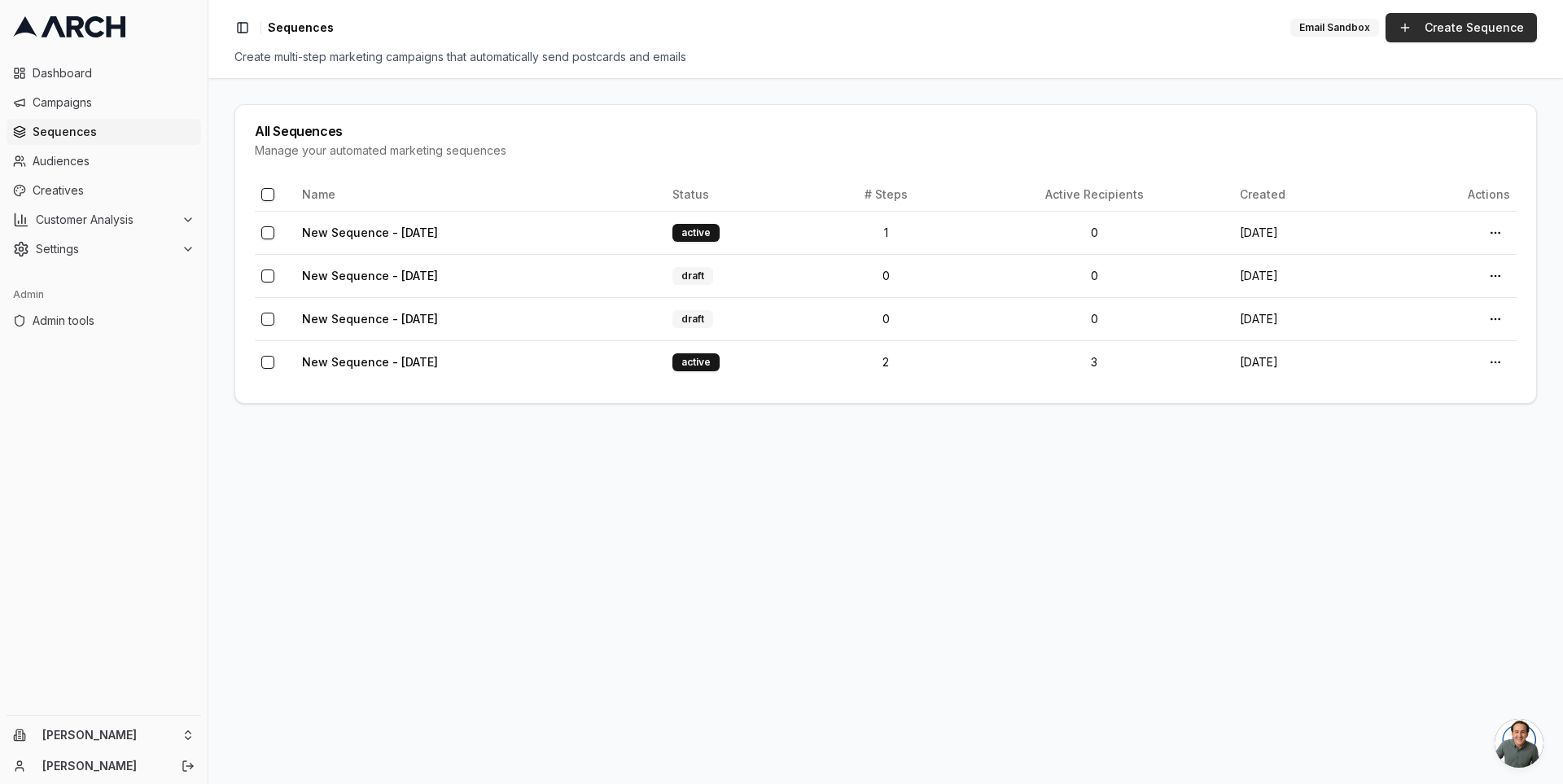
click at [1432, 25] on link "Create Sequence" at bounding box center [1461, 27] width 151 height 30
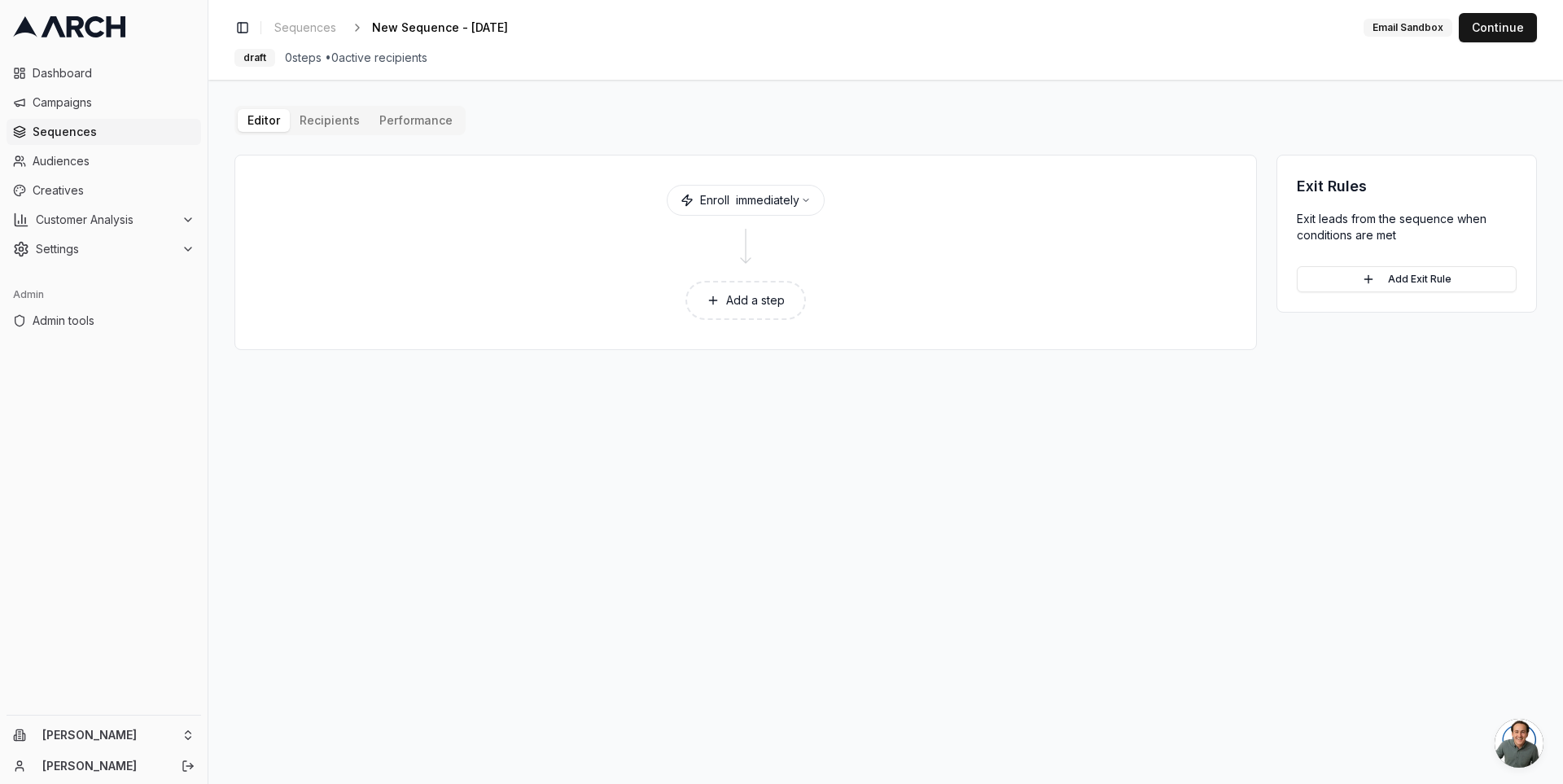
click at [743, 299] on button "Add a step" at bounding box center [746, 301] width 121 height 39
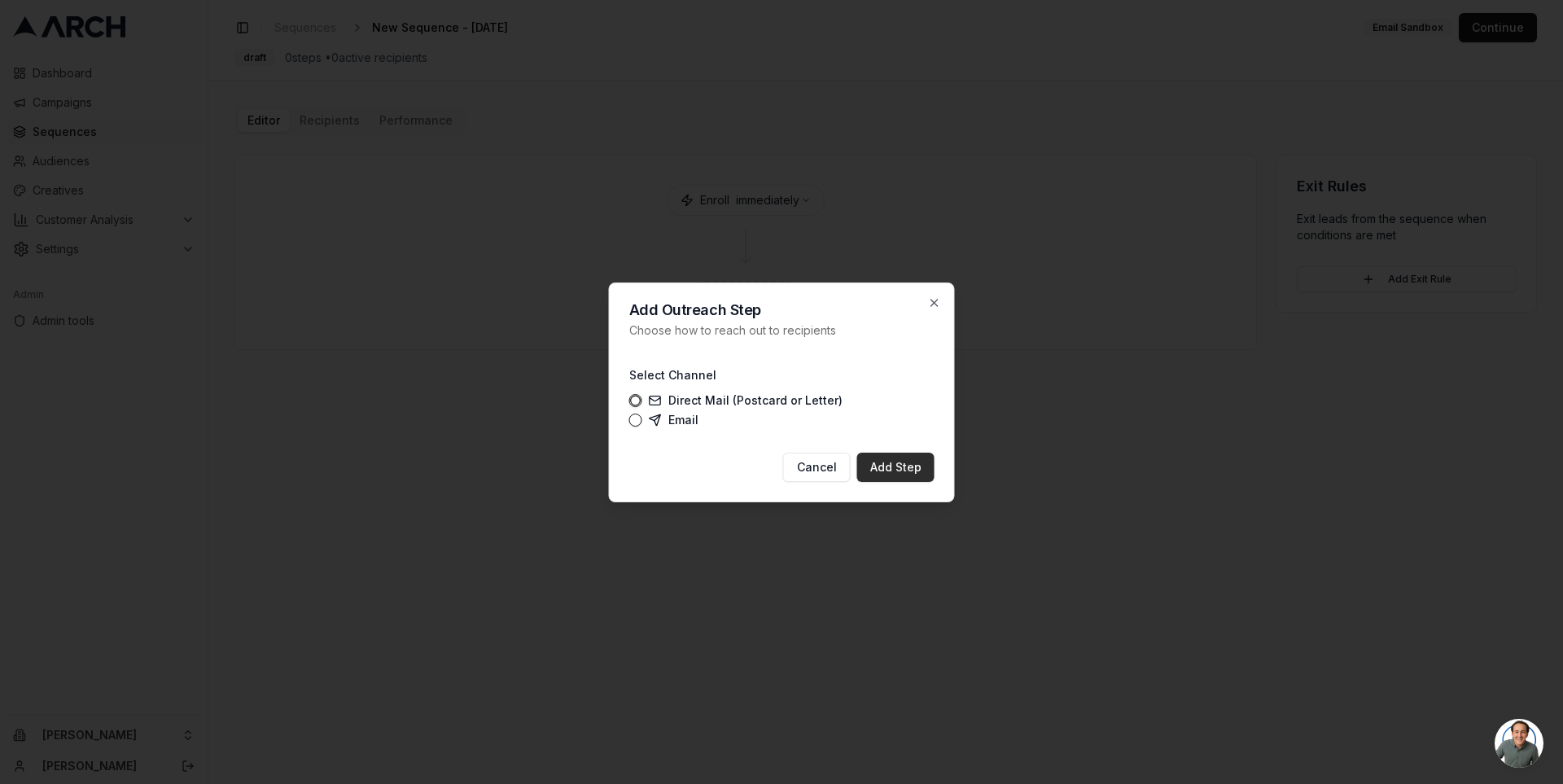
click at [899, 471] on button "Add Step" at bounding box center [895, 467] width 77 height 30
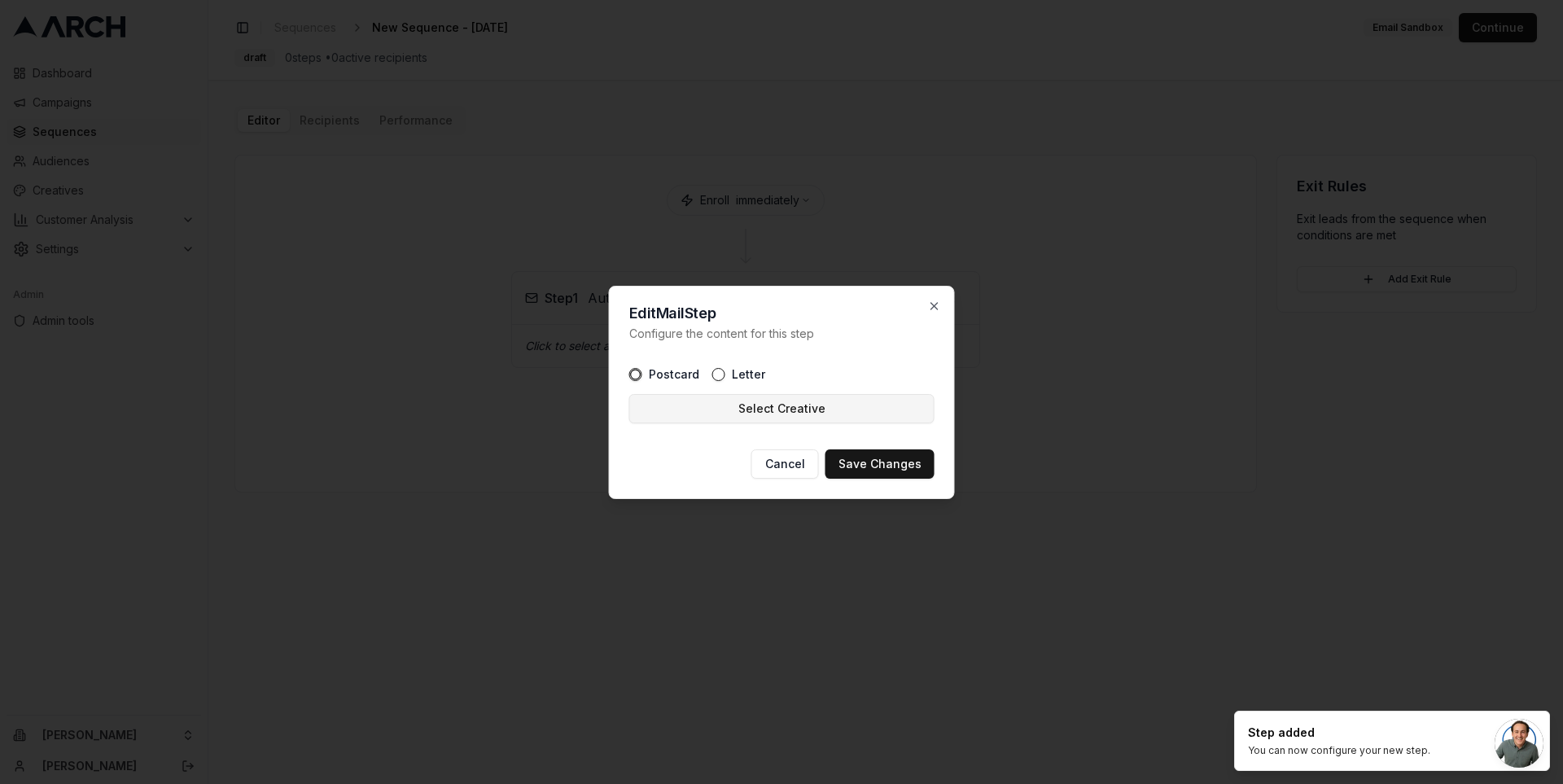
click at [830, 410] on button "Select Creative" at bounding box center [782, 409] width 305 height 30
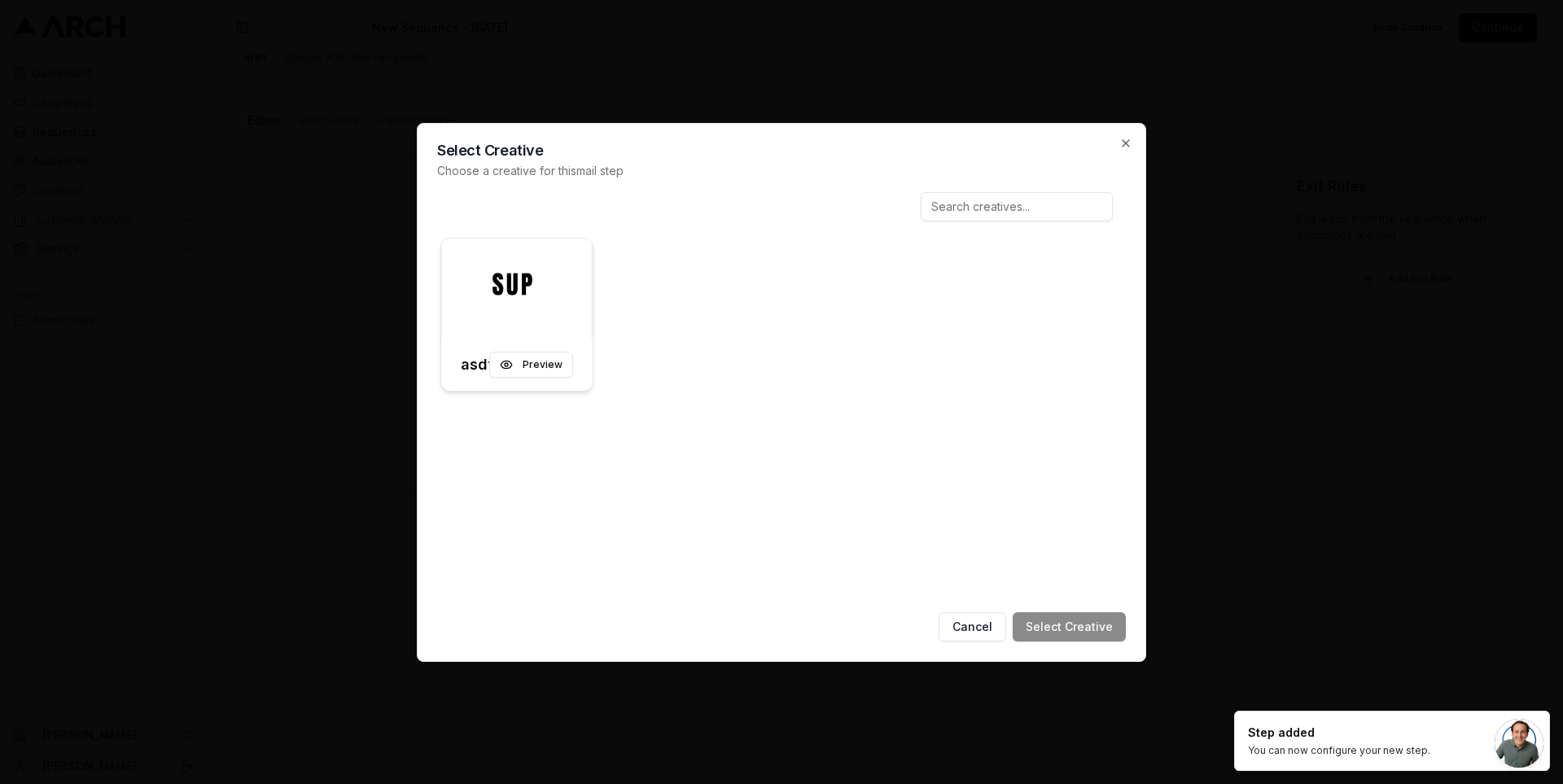
click at [511, 284] on div at bounding box center [516, 289] width 151 height 101
click at [1073, 620] on button "Select Creative" at bounding box center [1069, 627] width 113 height 30
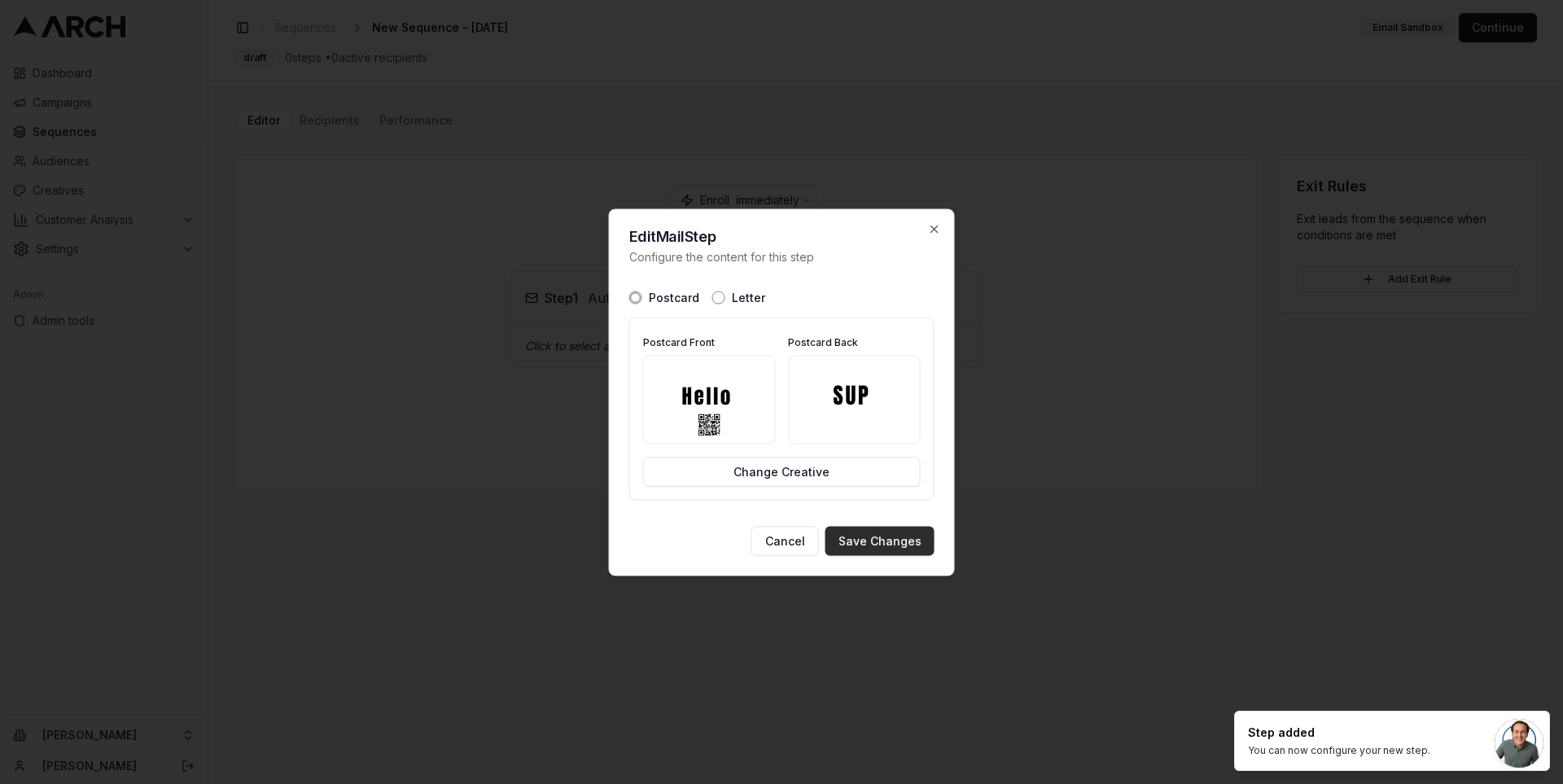
click at [894, 537] on button "Save Changes" at bounding box center [880, 540] width 109 height 30
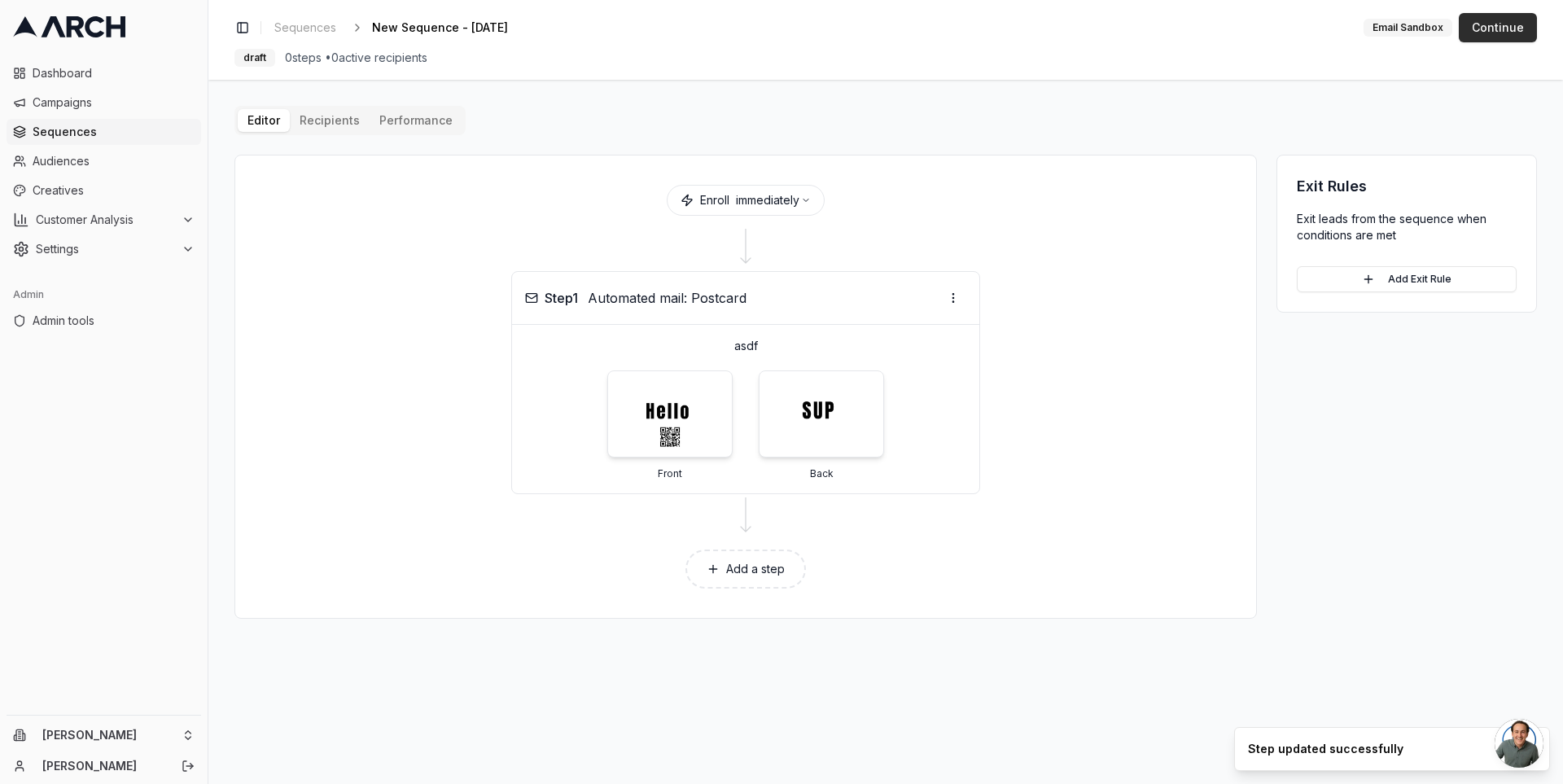
click at [1508, 40] on button "Continue" at bounding box center [1498, 27] width 78 height 30
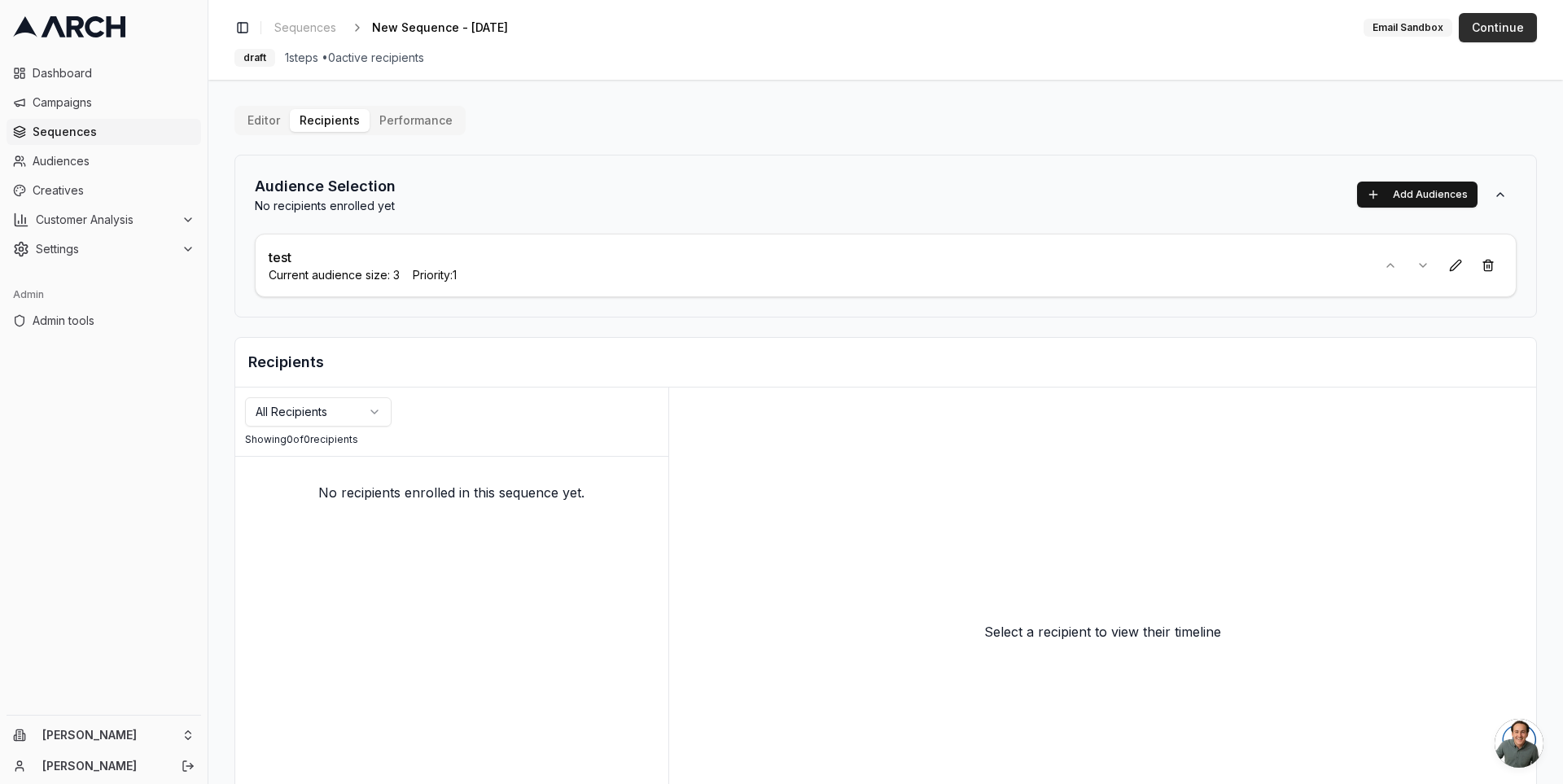
click at [1508, 16] on button "Continue" at bounding box center [1498, 27] width 78 height 30
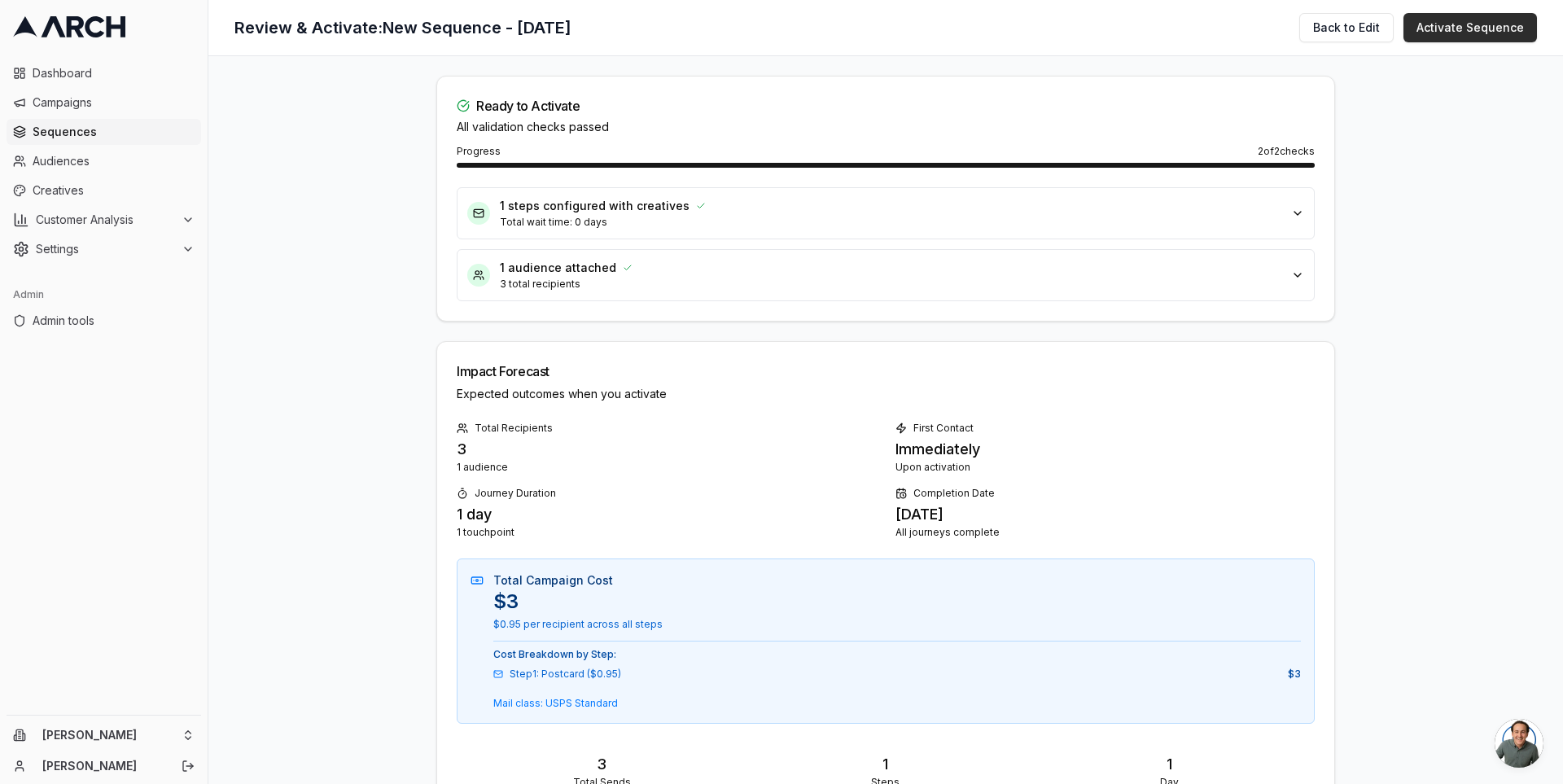
click at [1481, 20] on button "Activate Sequence" at bounding box center [1470, 27] width 133 height 30
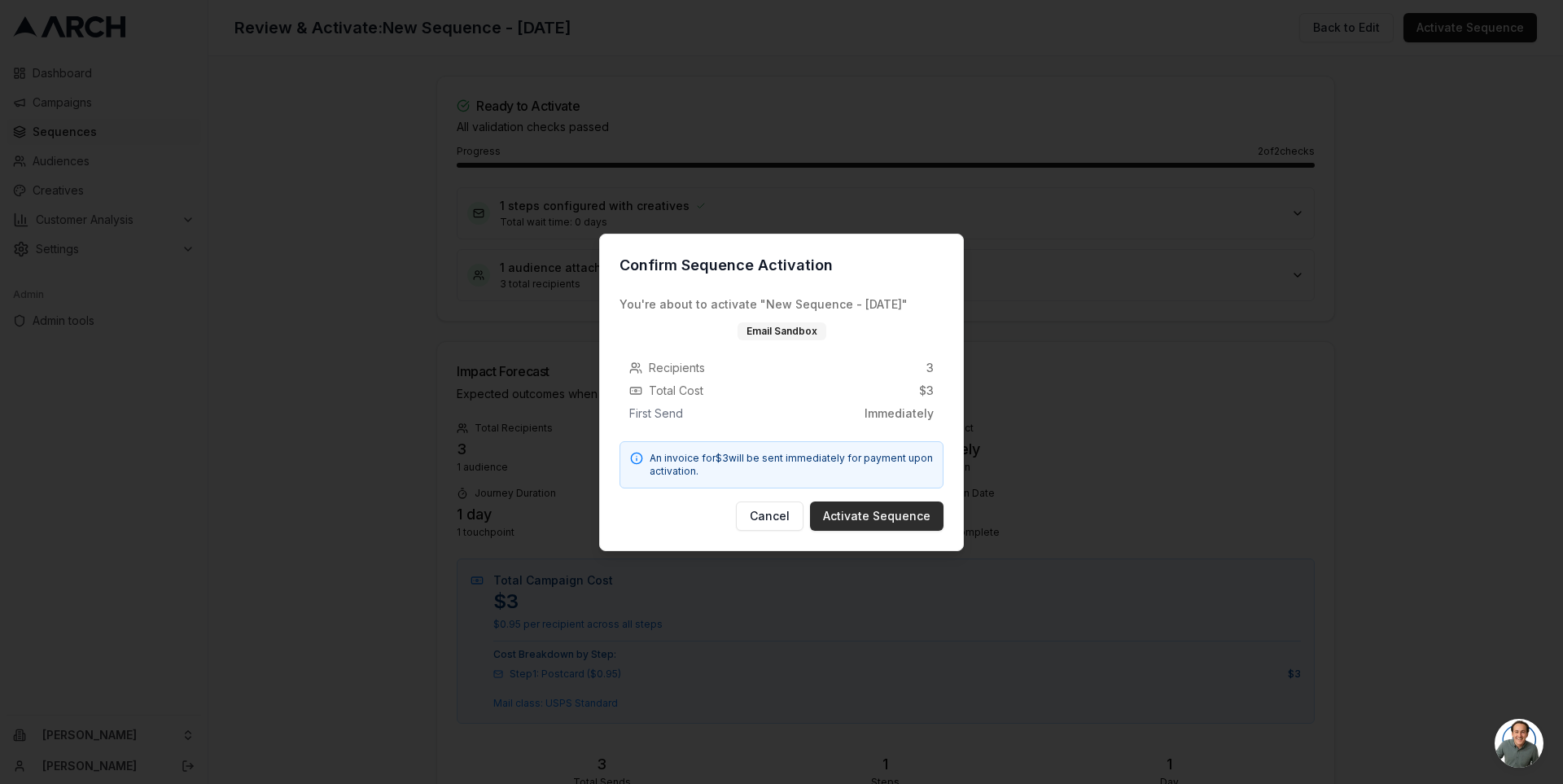
click at [850, 524] on button "Activate Sequence" at bounding box center [877, 516] width 133 height 30
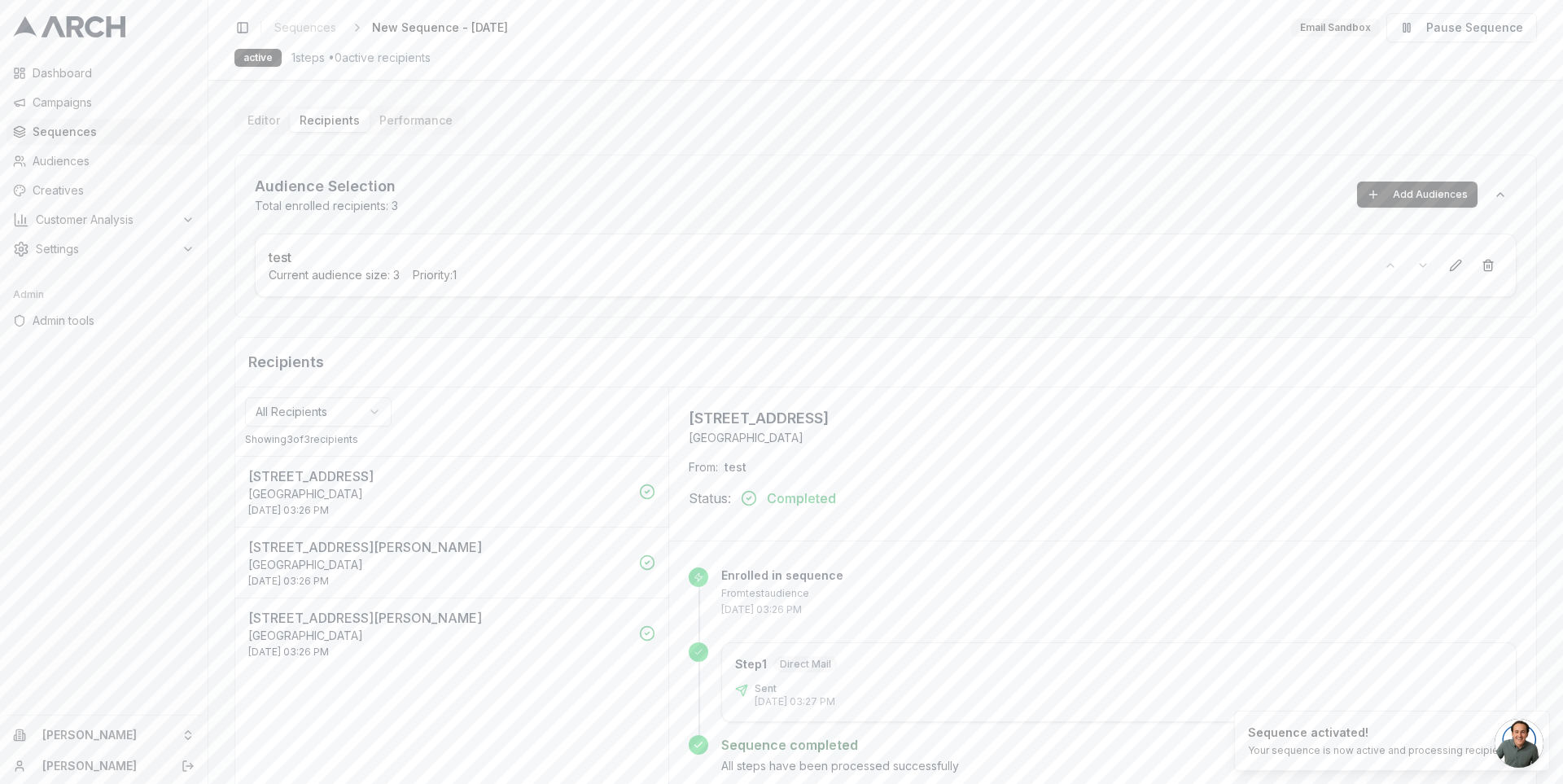
click at [66, 137] on span "Sequences" at bounding box center [113, 132] width 162 height 16
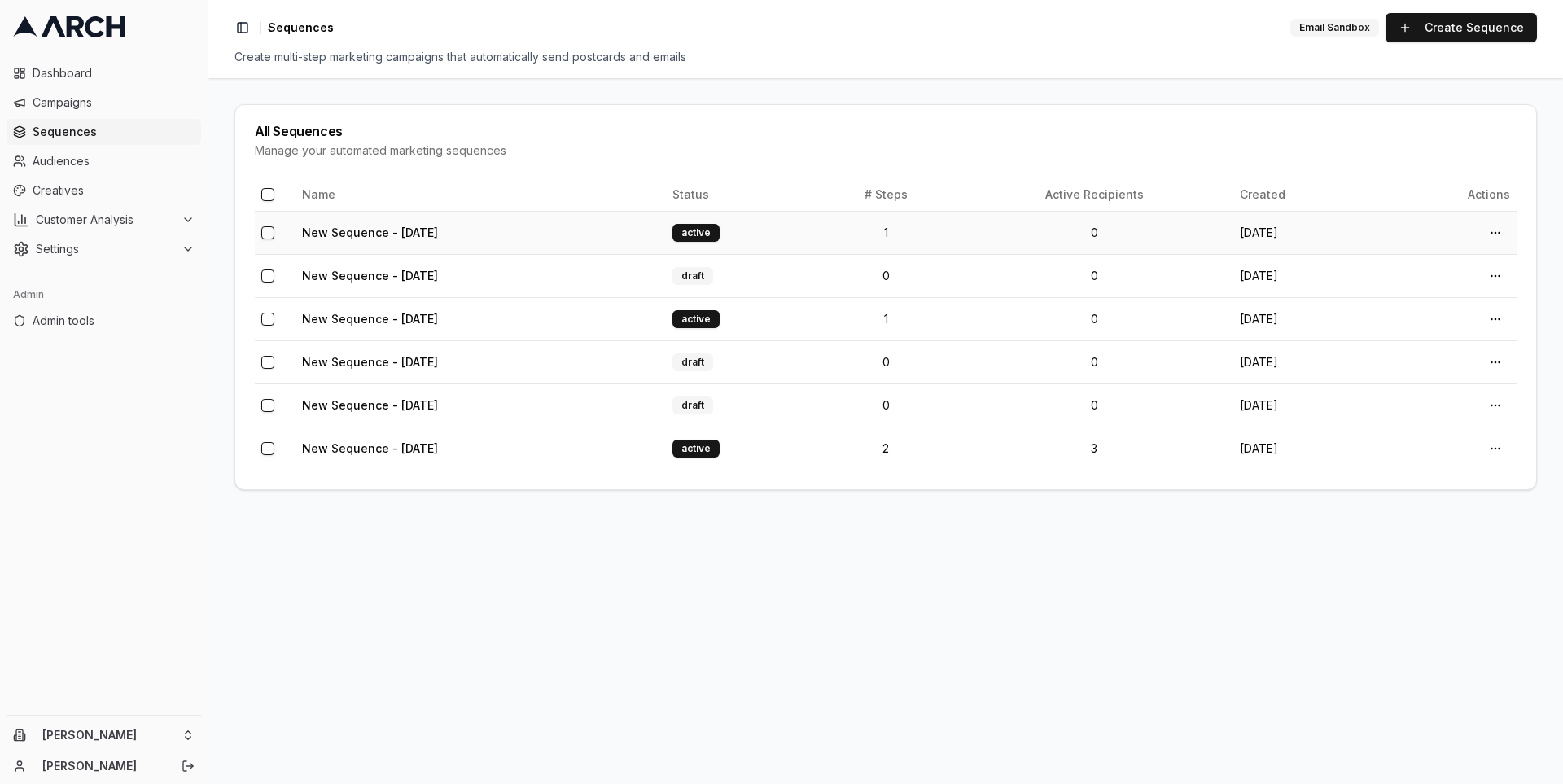
click at [268, 228] on button "button" at bounding box center [268, 232] width 13 height 13
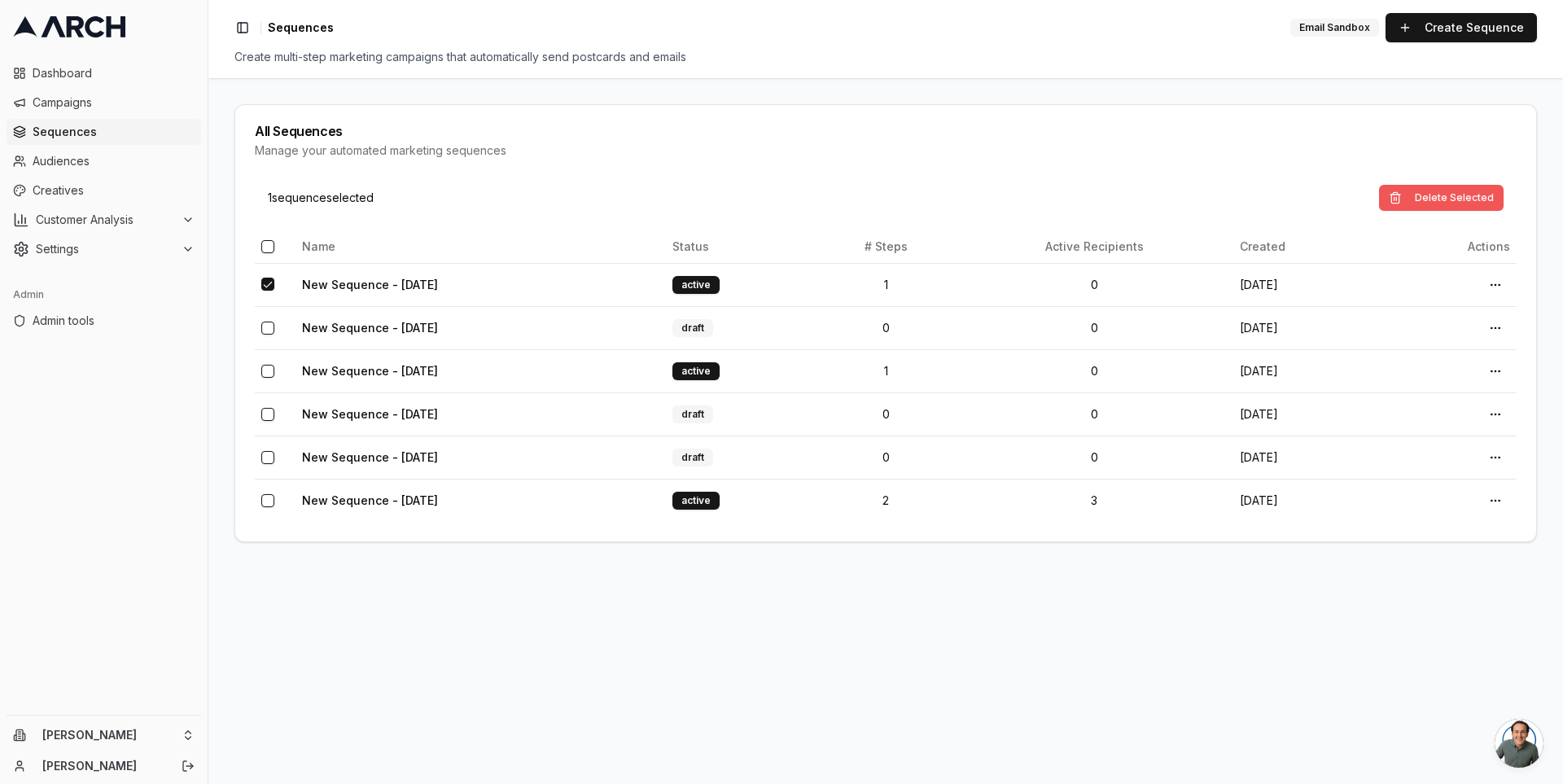
click at [1436, 185] on button "Delete Selected" at bounding box center [1442, 198] width 125 height 26
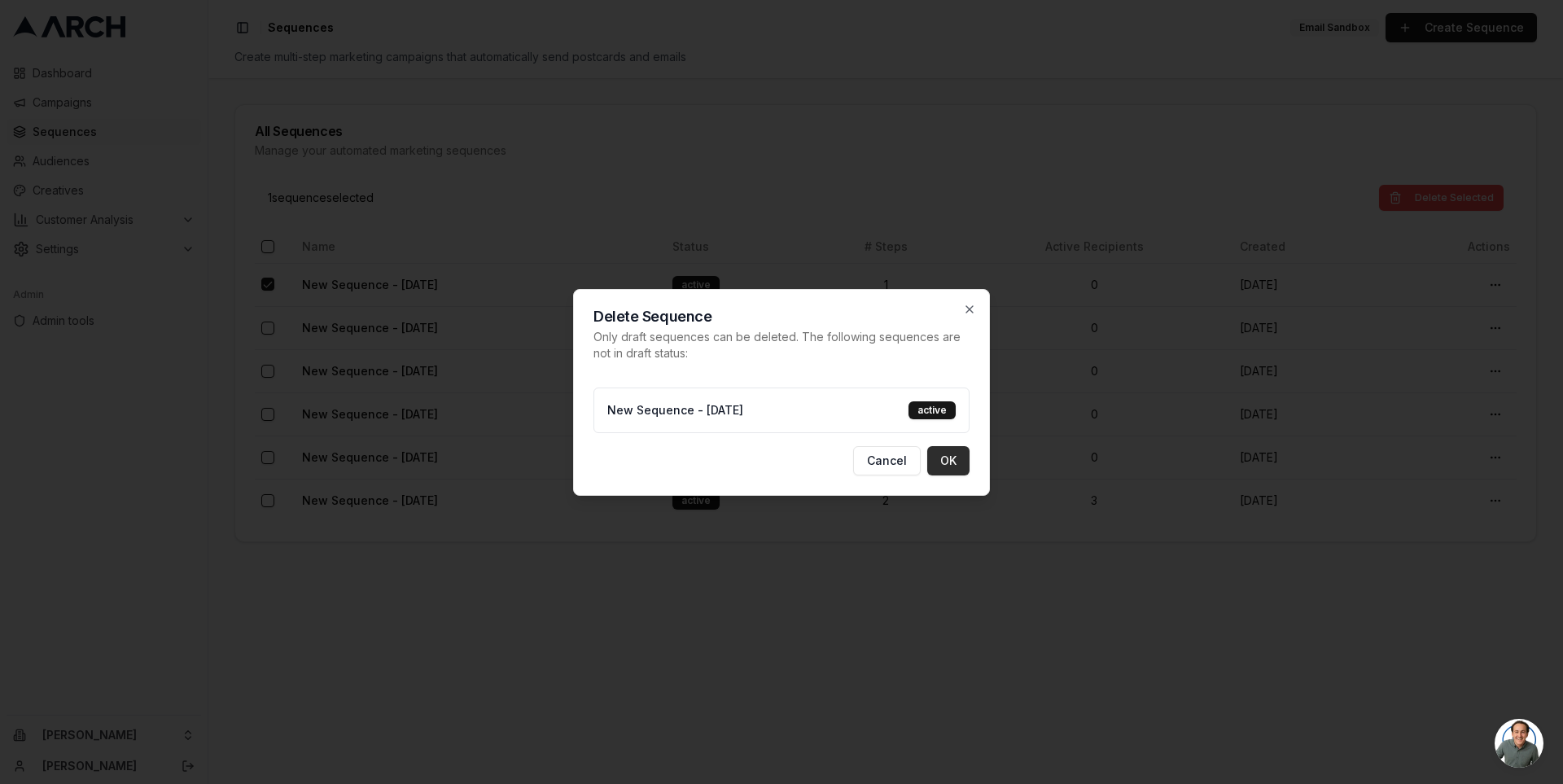
click at [949, 453] on button "OK" at bounding box center [949, 460] width 42 height 30
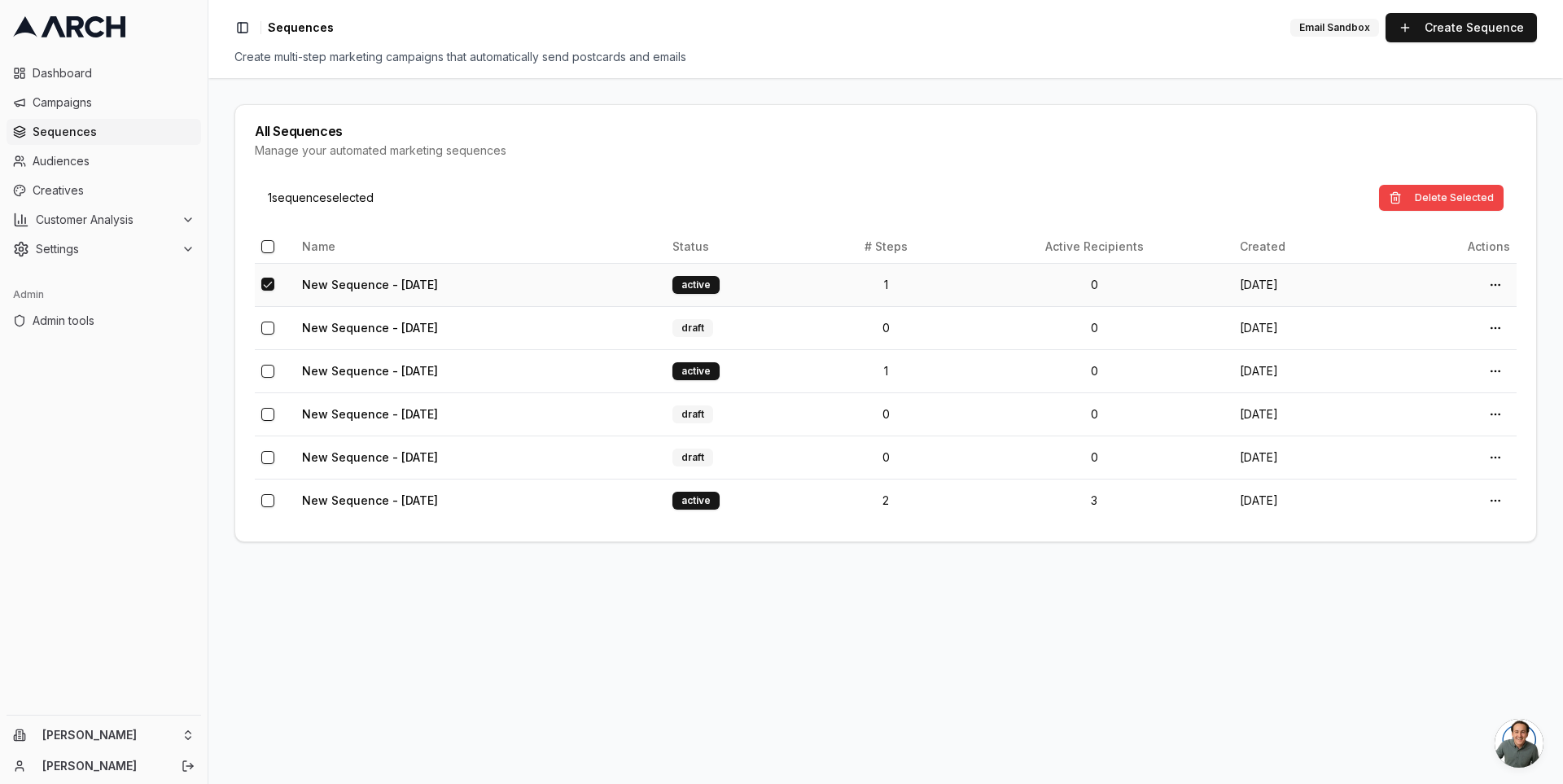
click at [263, 284] on button "button" at bounding box center [268, 284] width 13 height 13
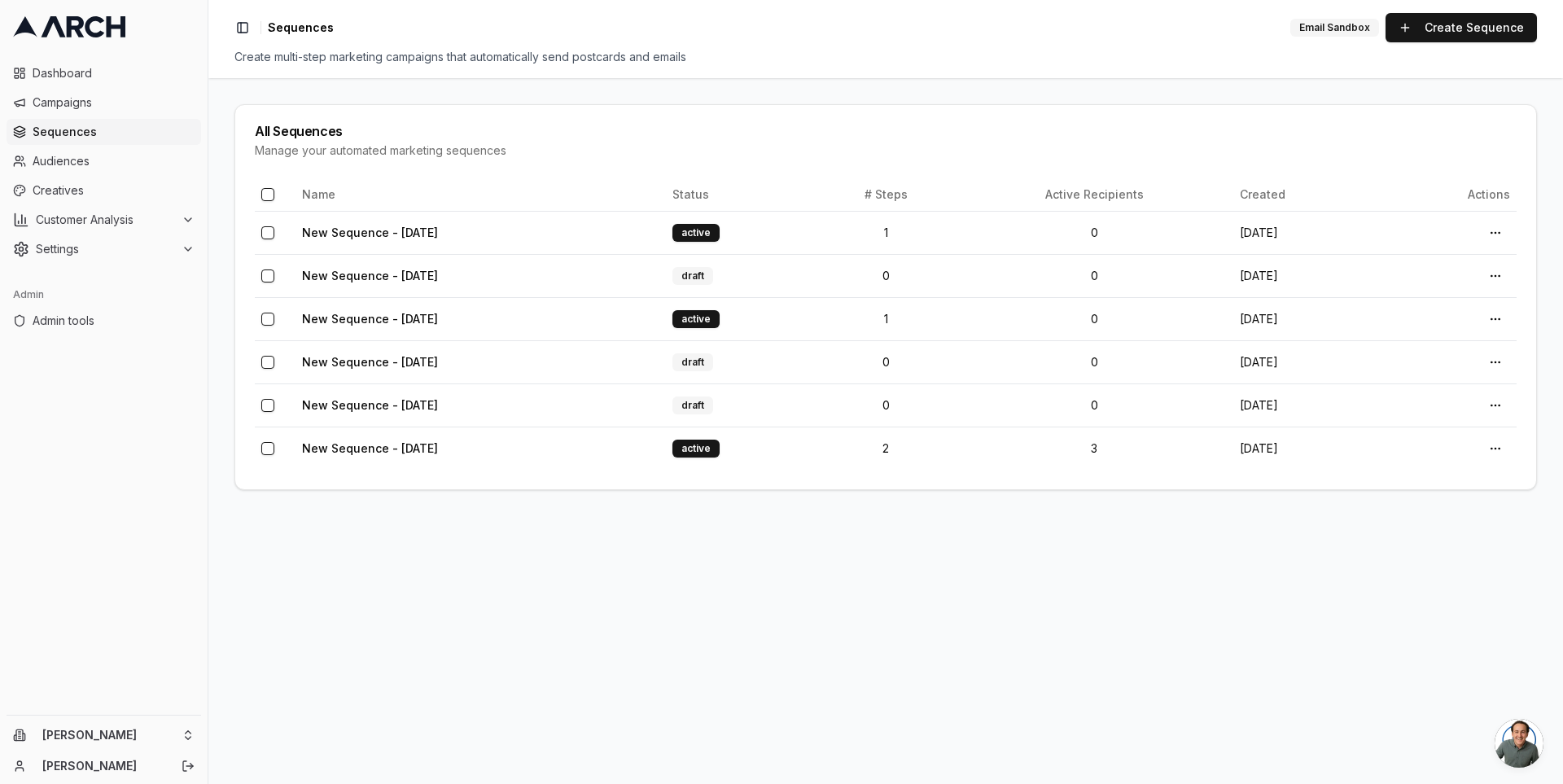
click at [133, 127] on span "Sequences" at bounding box center [113, 132] width 162 height 16
click at [127, 161] on span "Audiences" at bounding box center [113, 161] width 162 height 16
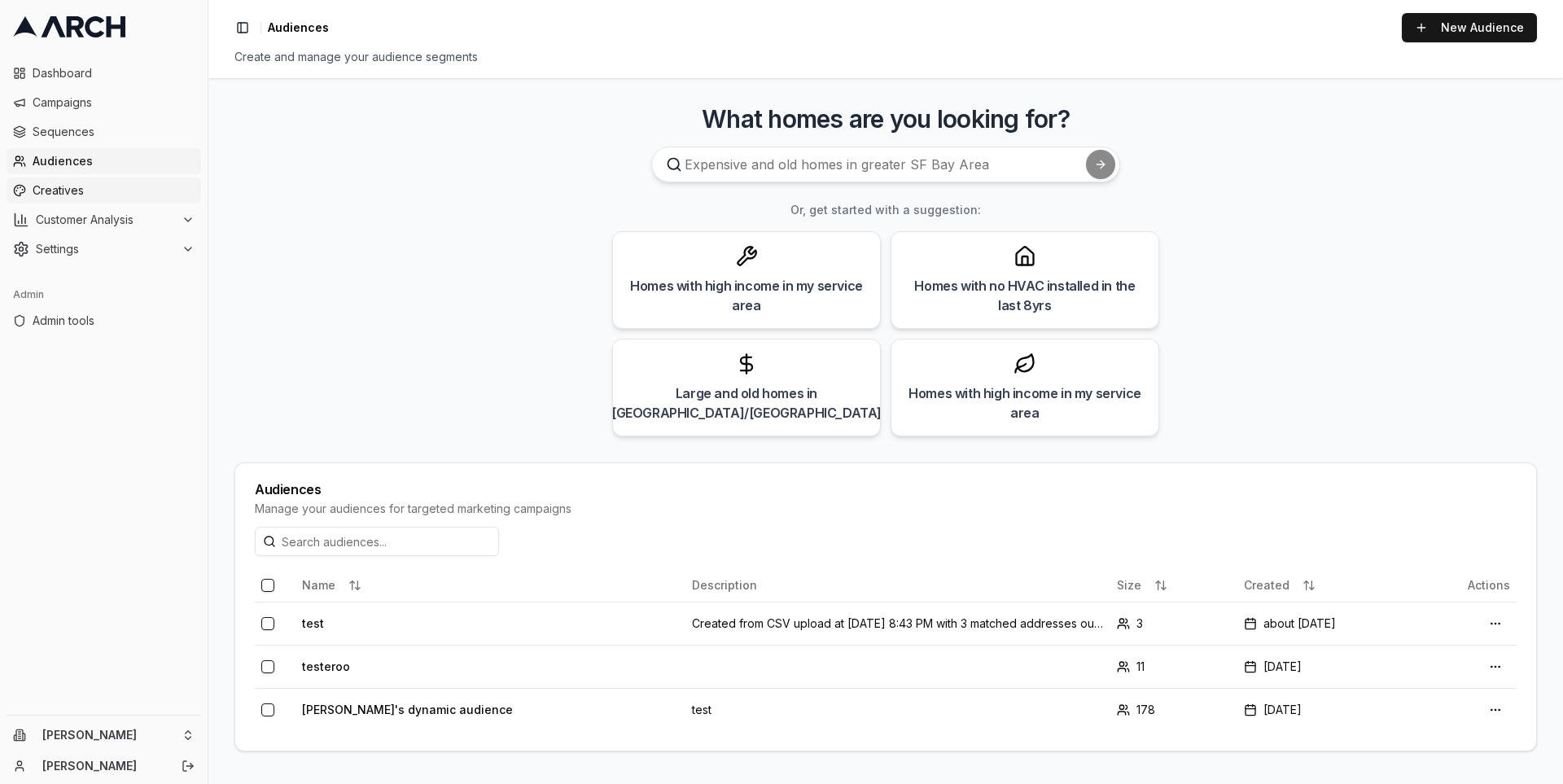
click at [115, 189] on span "Creatives" at bounding box center [113, 190] width 162 height 16
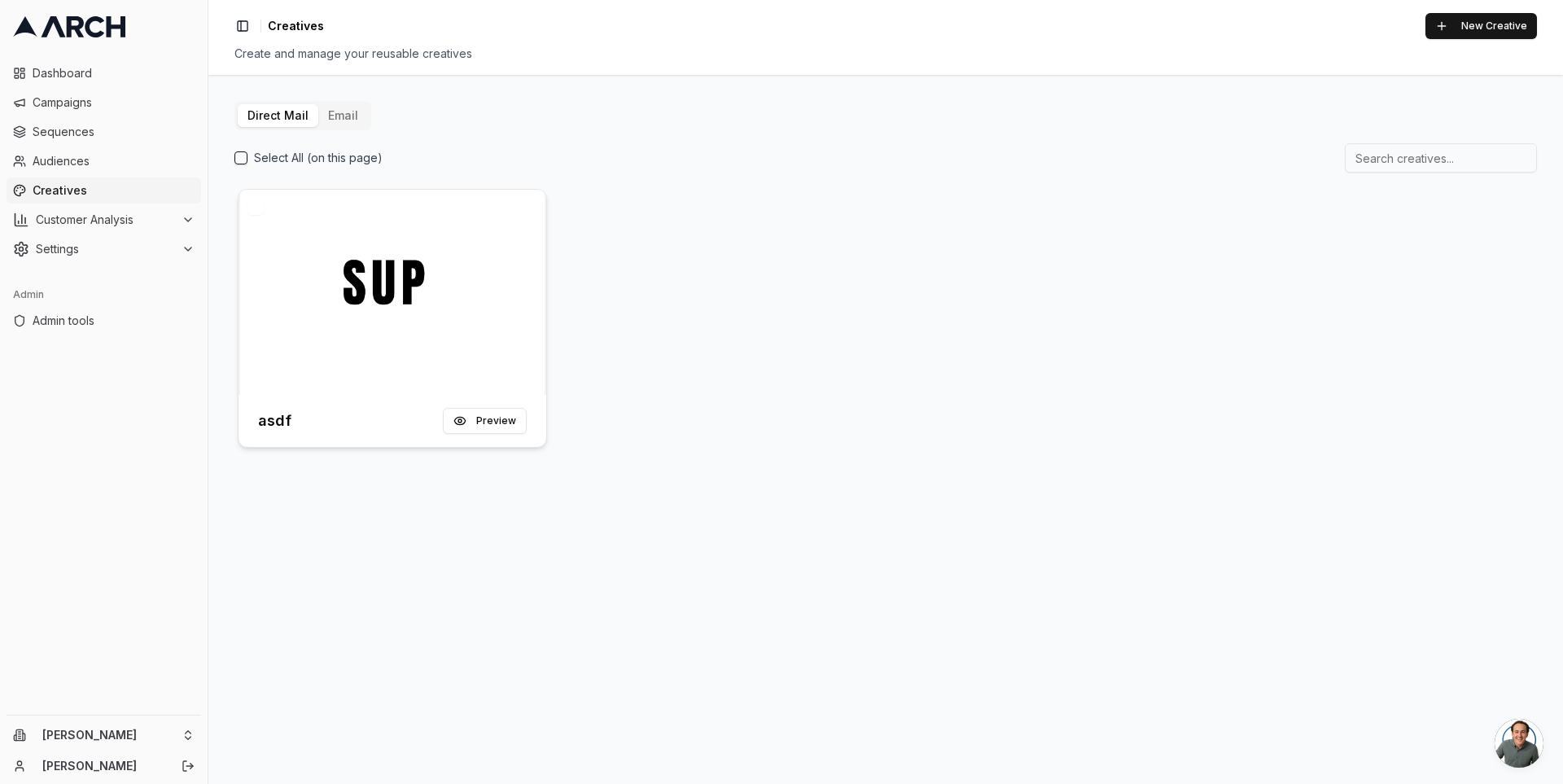
click at [403, 274] on div at bounding box center [392, 292] width 308 height 206
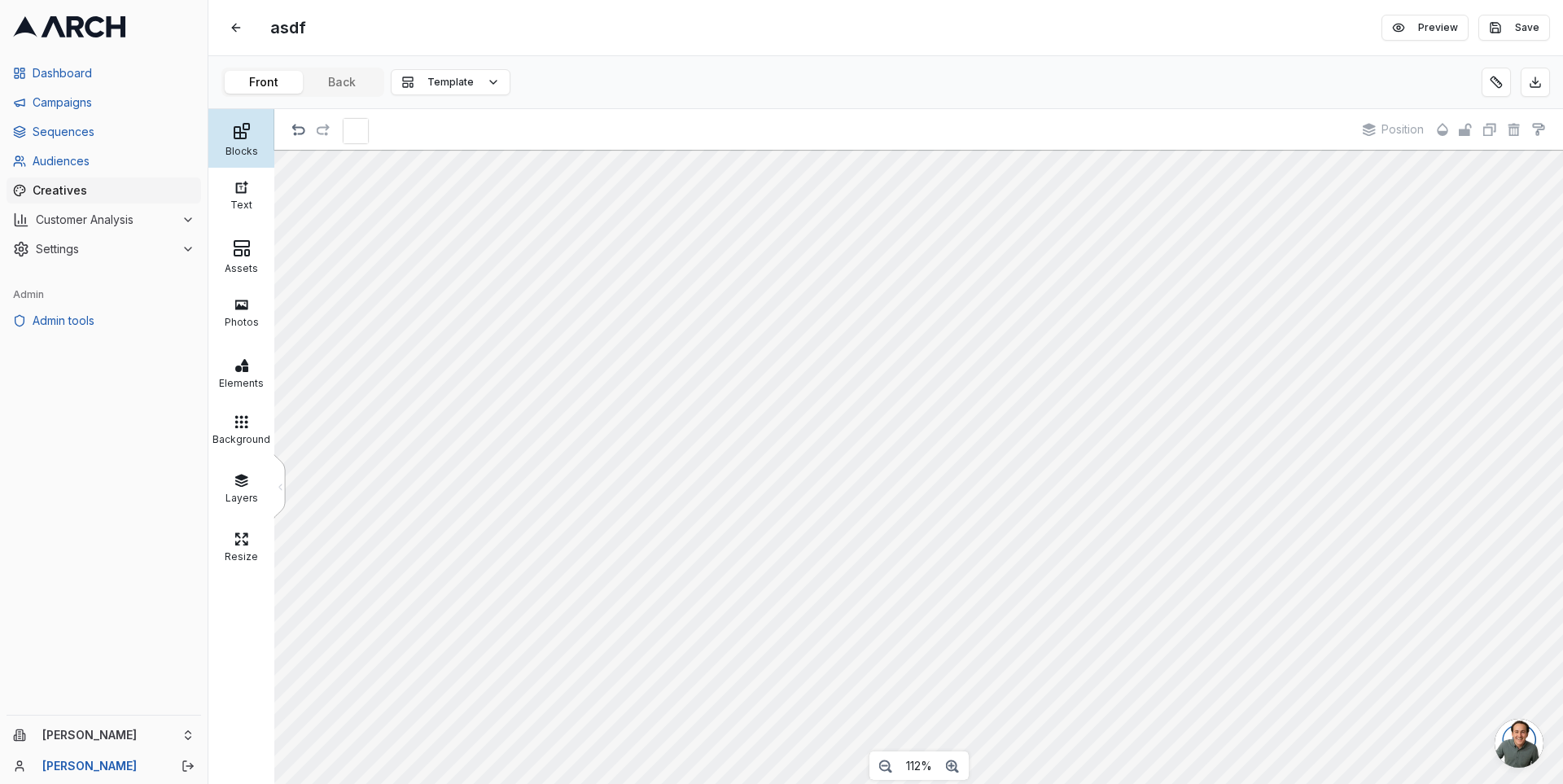
click at [245, 131] on icon at bounding box center [241, 131] width 20 height 20
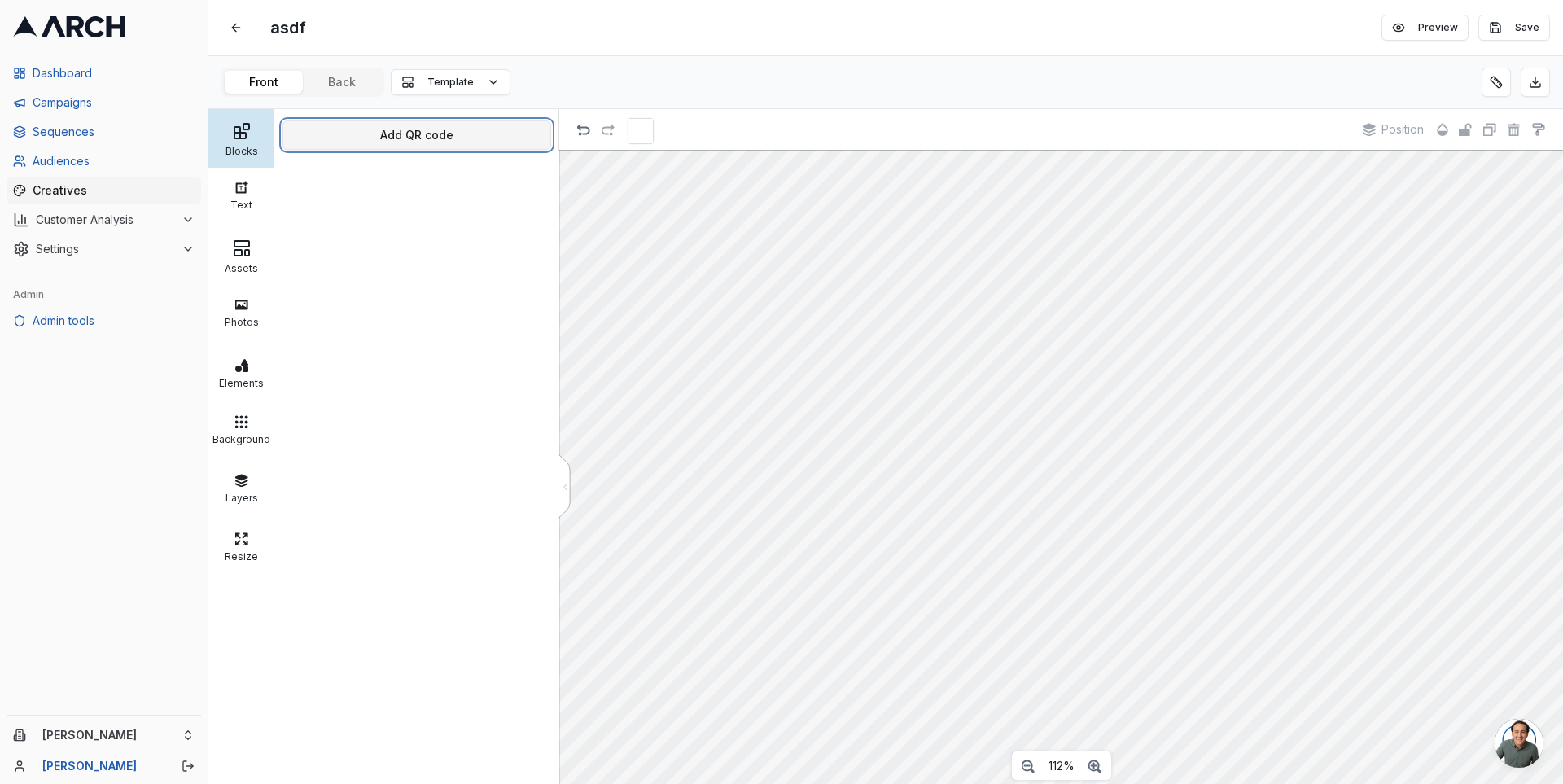
click at [375, 133] on button "Add QR code" at bounding box center [417, 135] width 268 height 30
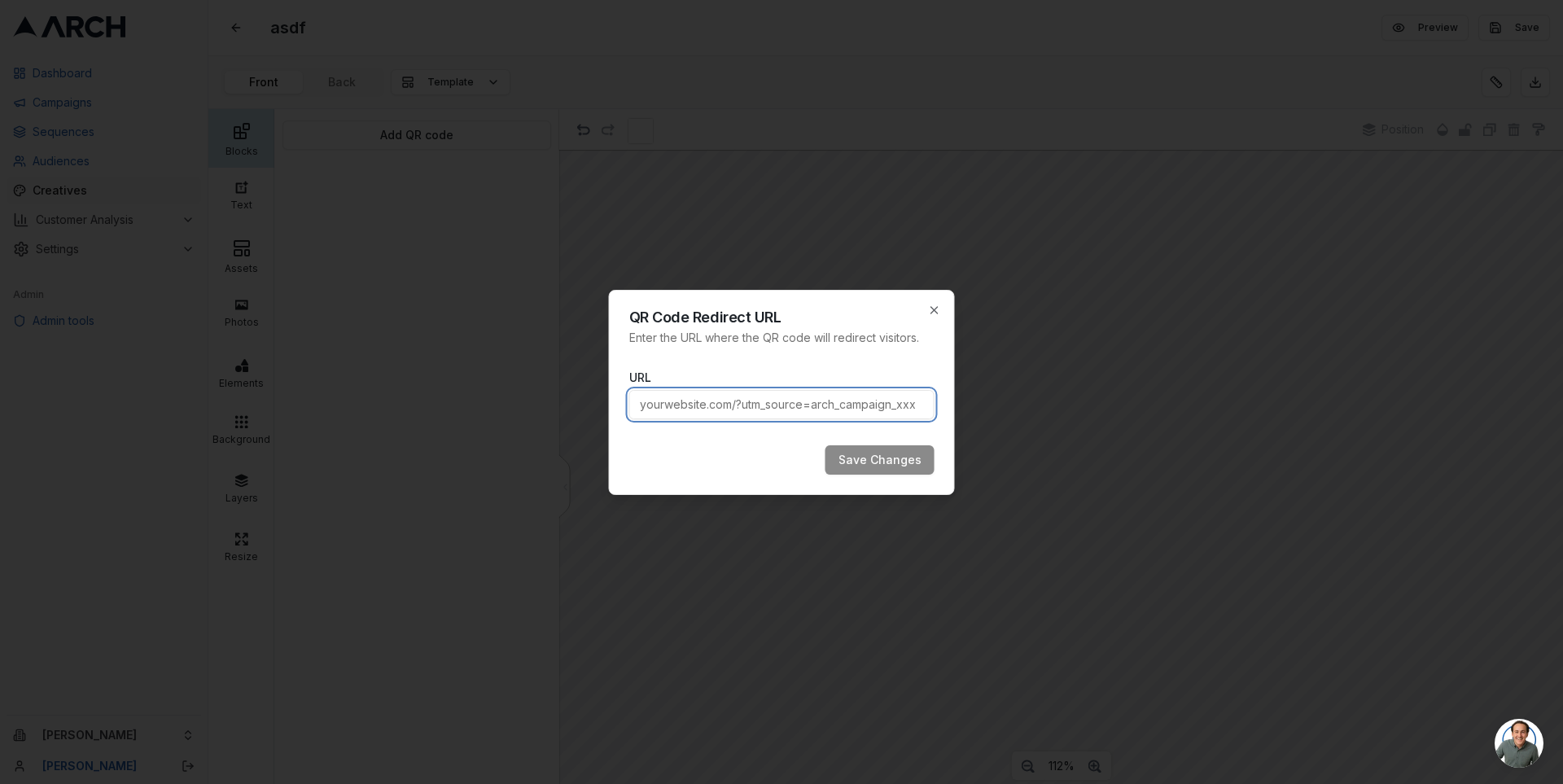
click at [763, 409] on input "URL" at bounding box center [782, 404] width 305 height 30
type input "https://www.nytimes.com/athletic/"
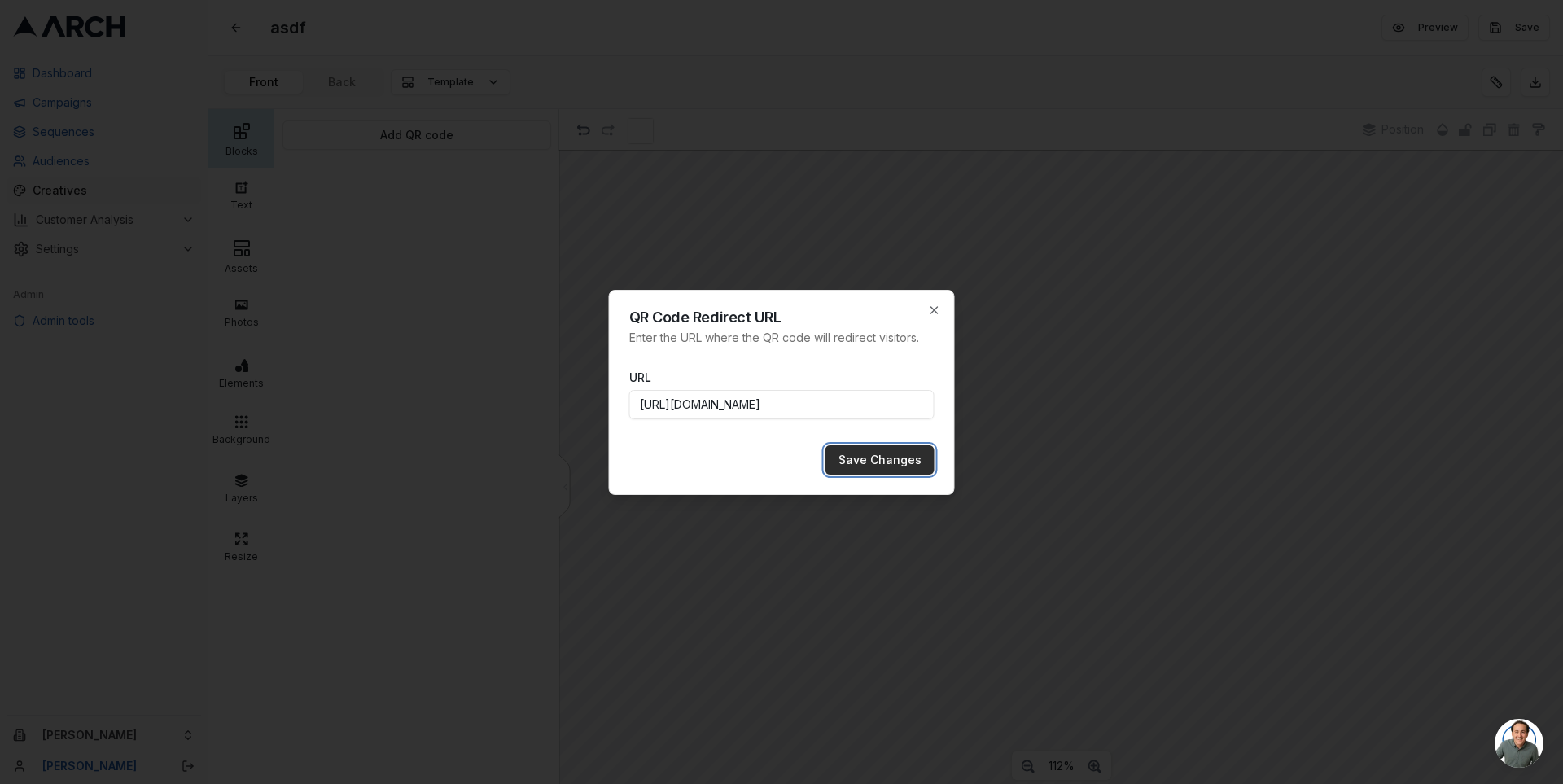
click at [865, 446] on button "Save Changes" at bounding box center [880, 460] width 109 height 30
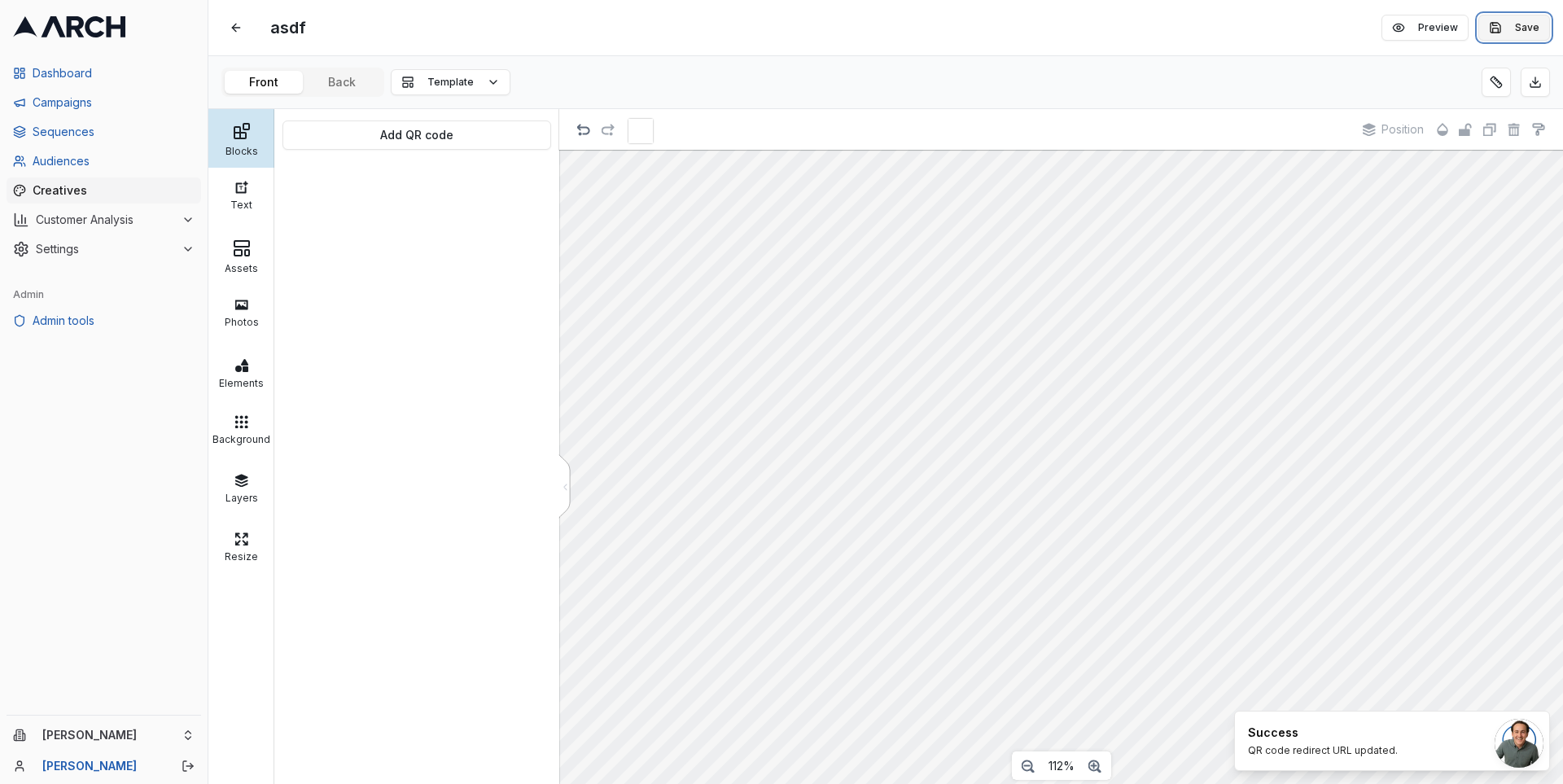
click at [1517, 33] on button "Save" at bounding box center [1514, 27] width 71 height 26
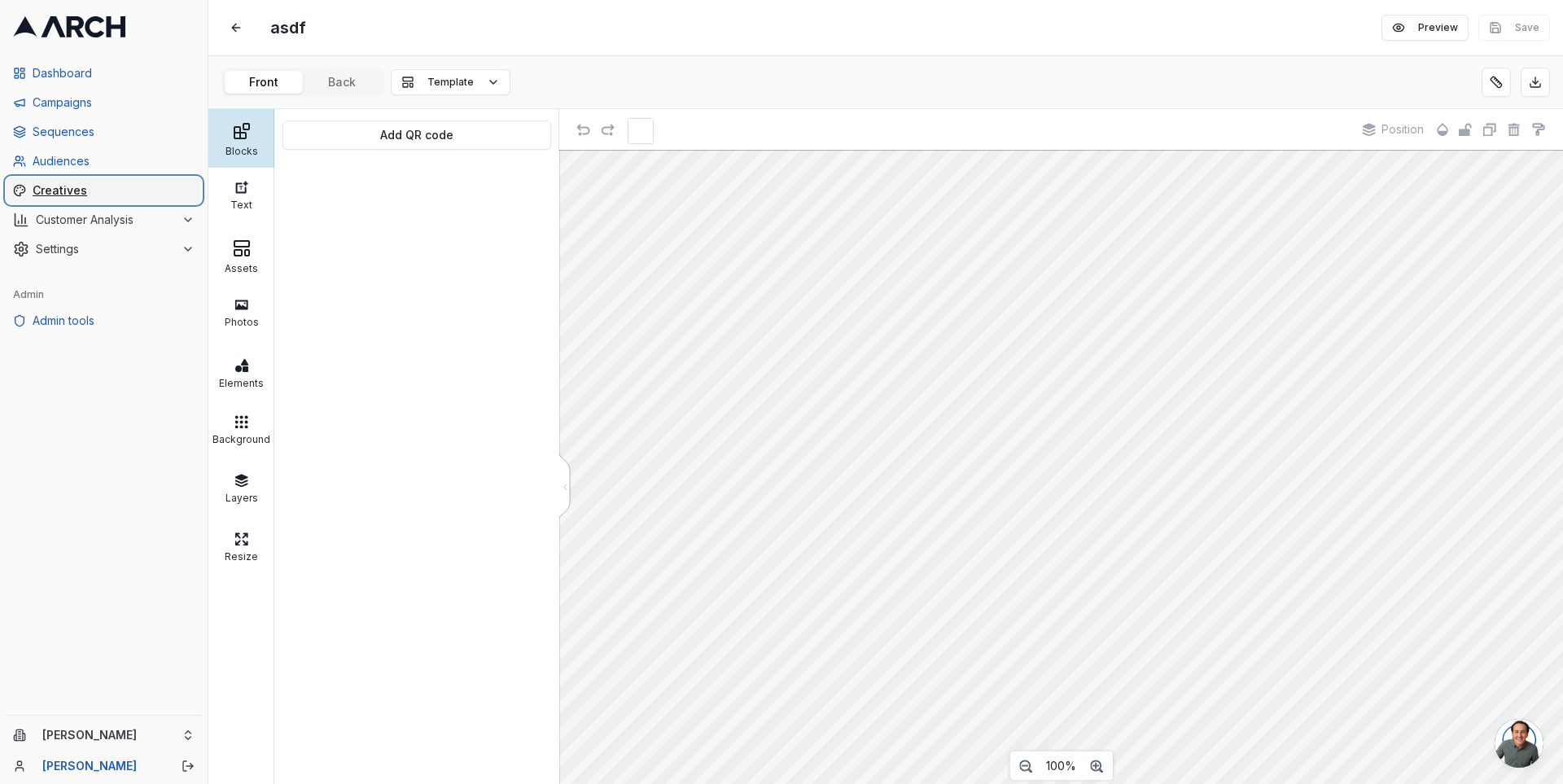
click at [62, 195] on span "Creatives" at bounding box center [113, 190] width 162 height 16
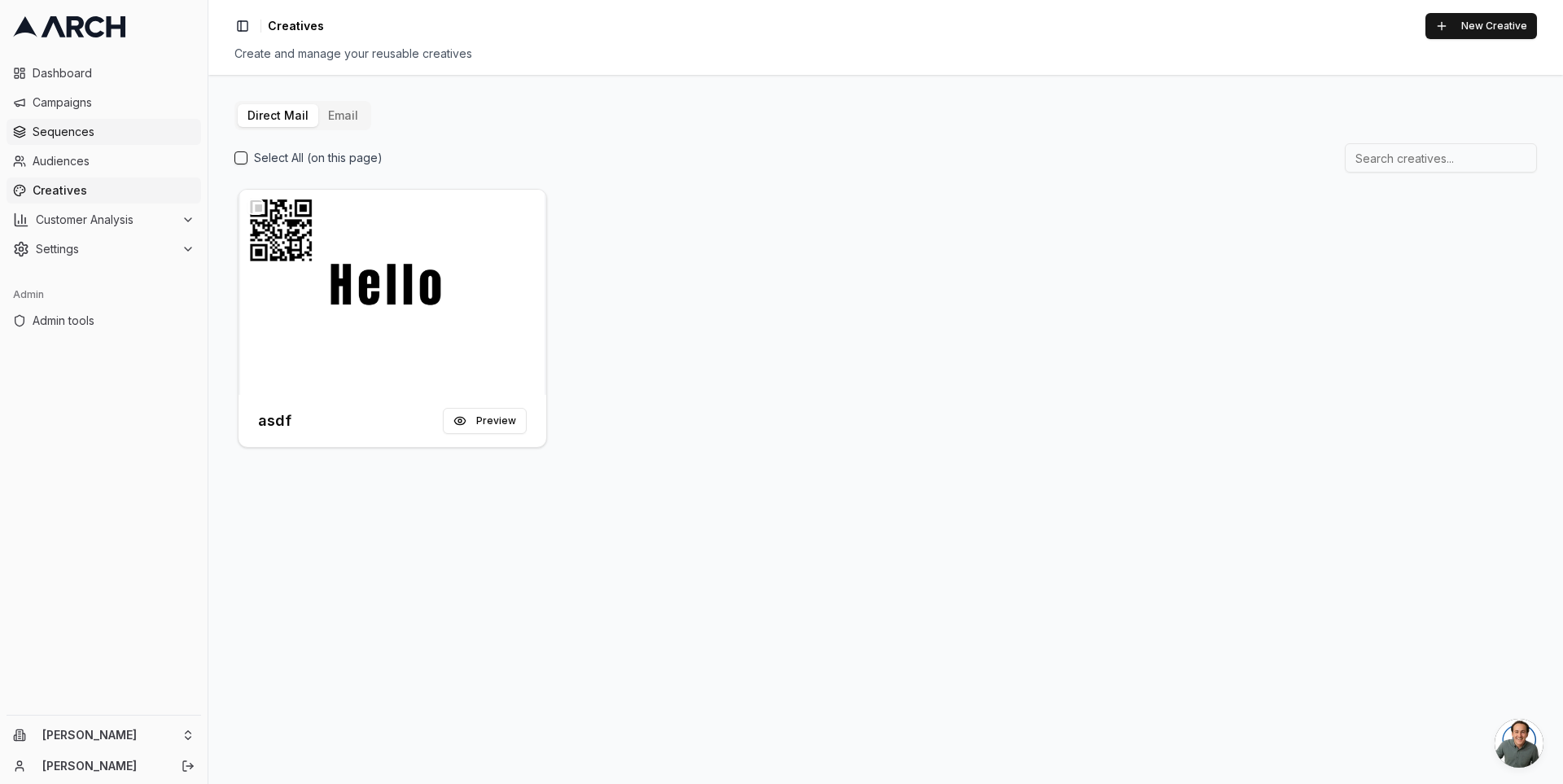
click at [104, 127] on span "Sequences" at bounding box center [113, 132] width 162 height 16
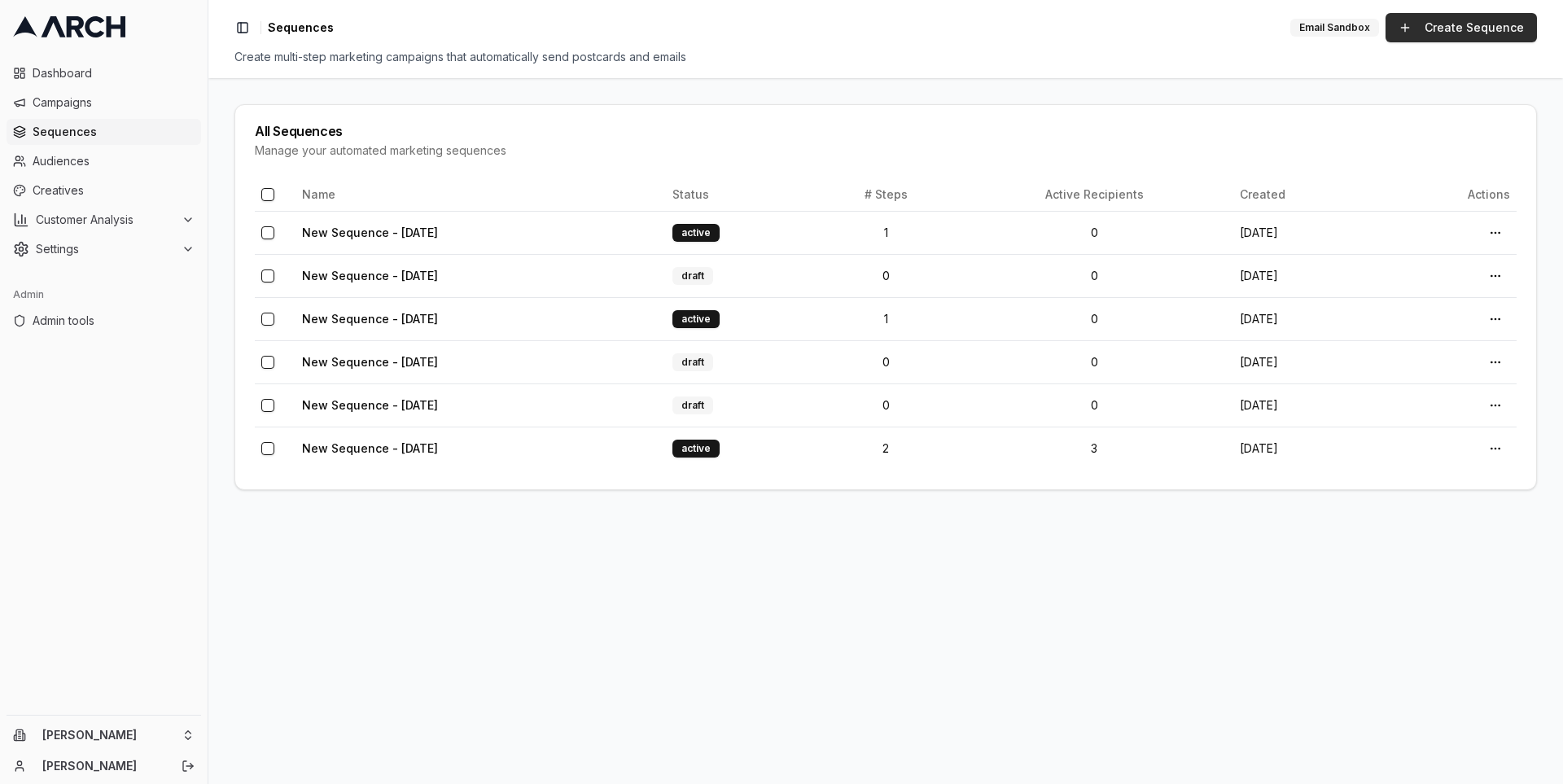
click at [1461, 23] on link "Create Sequence" at bounding box center [1461, 27] width 151 height 30
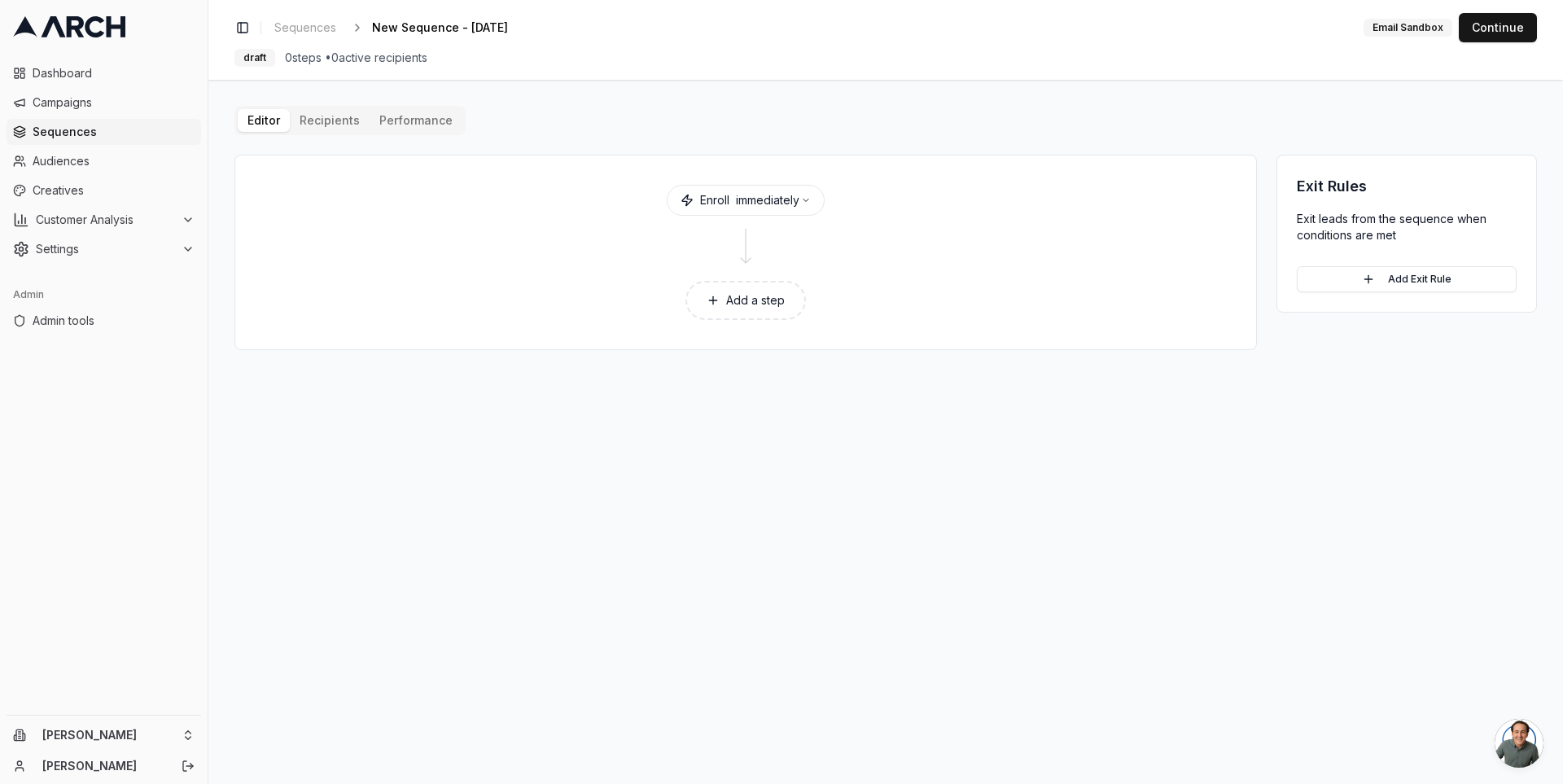
click at [753, 309] on button "Add a step" at bounding box center [746, 301] width 121 height 39
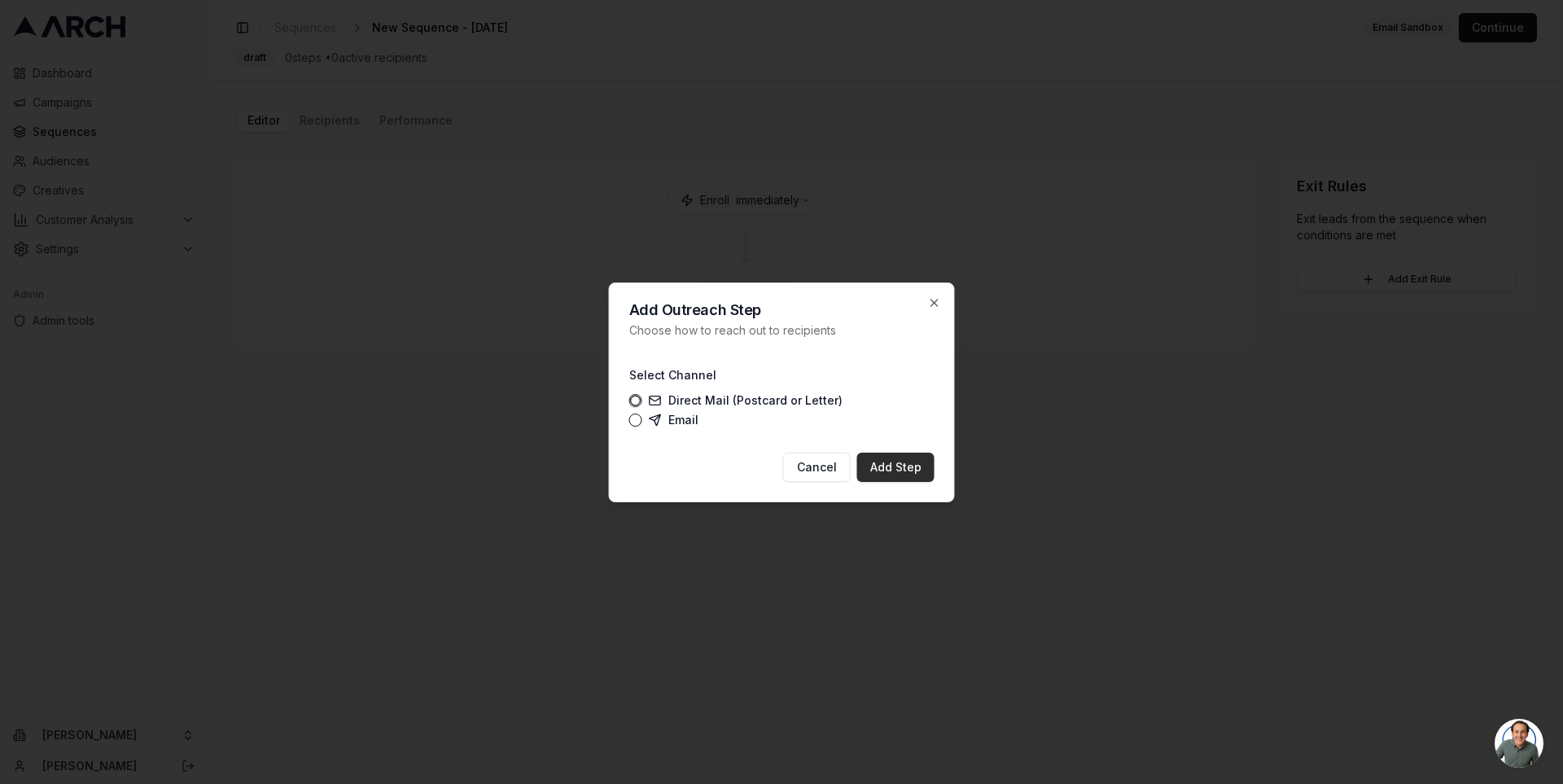
click at [892, 464] on button "Add Step" at bounding box center [895, 467] width 77 height 30
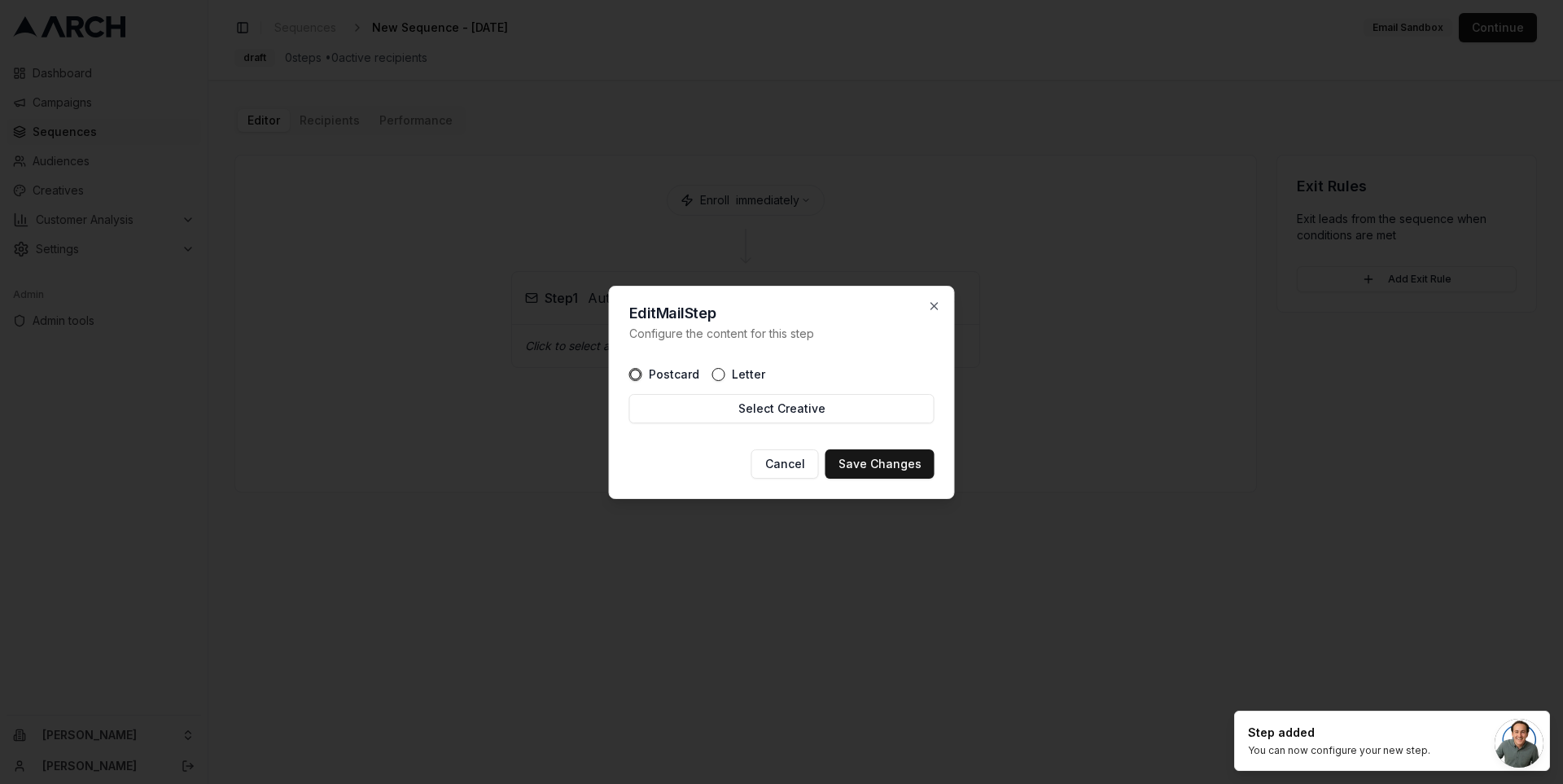
click at [843, 422] on div "Postcard Letter Select Creative" at bounding box center [782, 396] width 305 height 82
click at [821, 419] on button "Select Creative" at bounding box center [782, 409] width 305 height 30
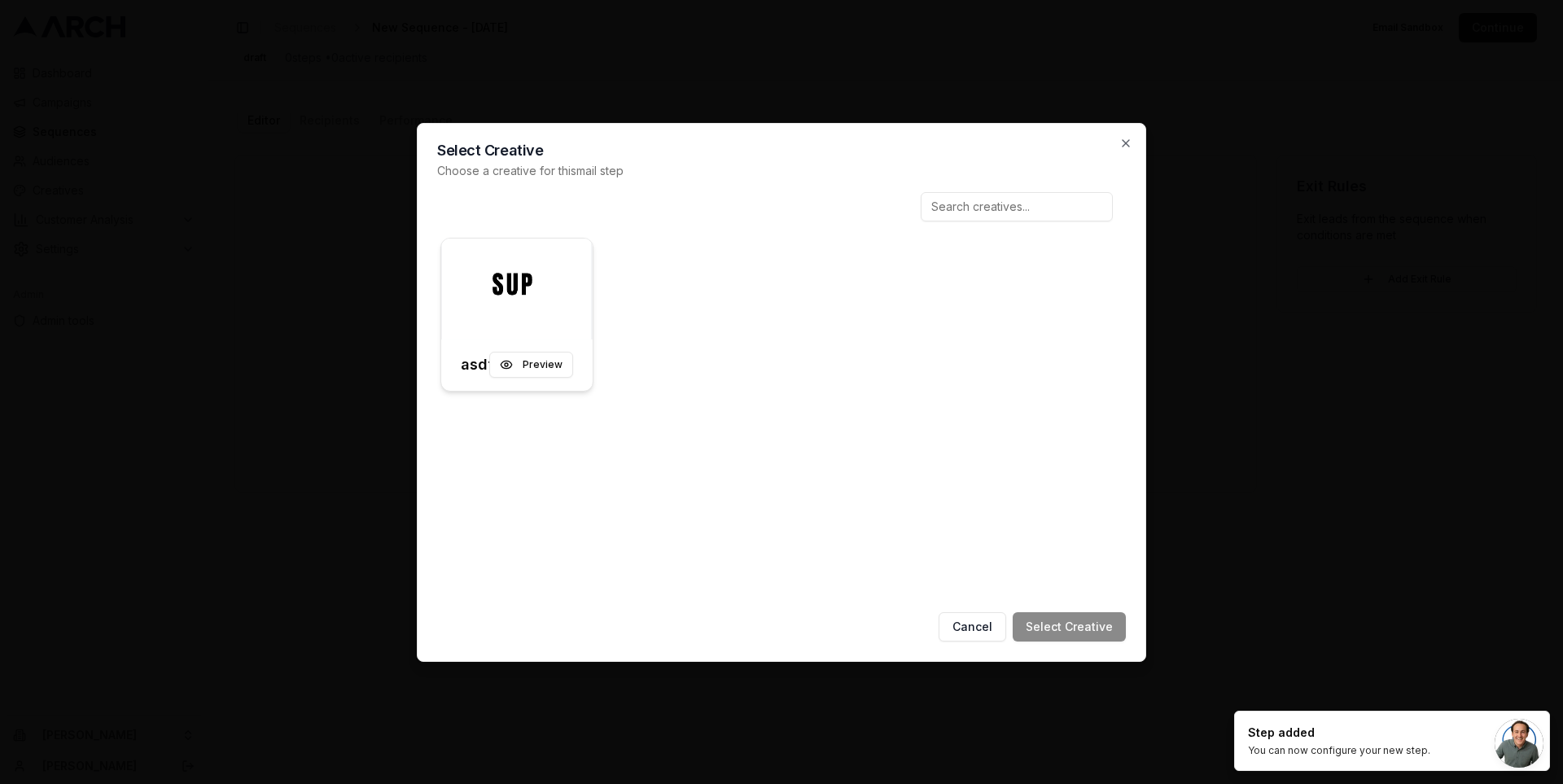
click at [493, 309] on div at bounding box center [516, 289] width 151 height 101
click at [1057, 620] on button "Select Creative" at bounding box center [1069, 627] width 113 height 30
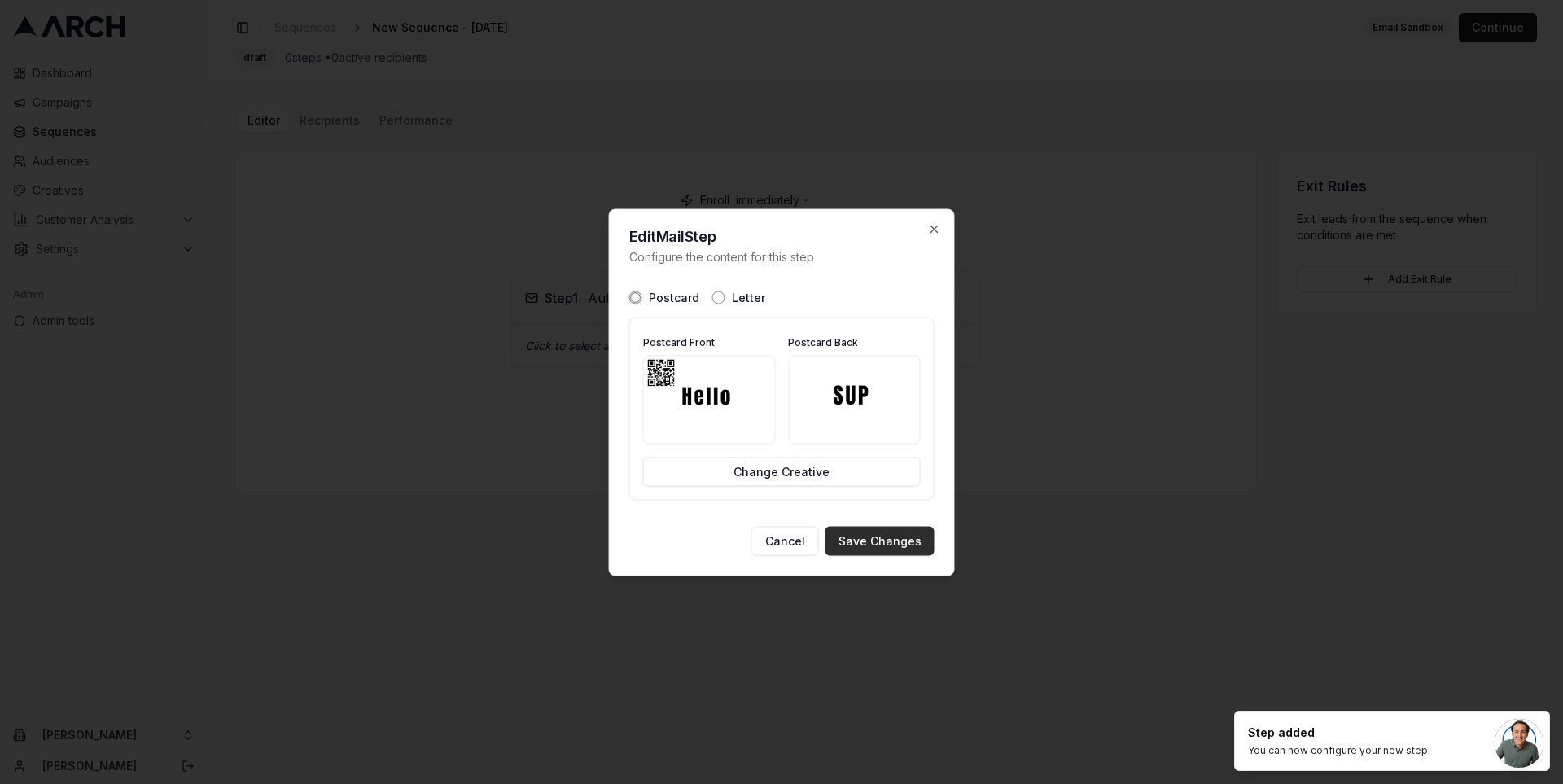
click at [881, 545] on button "Save Changes" at bounding box center [880, 540] width 109 height 30
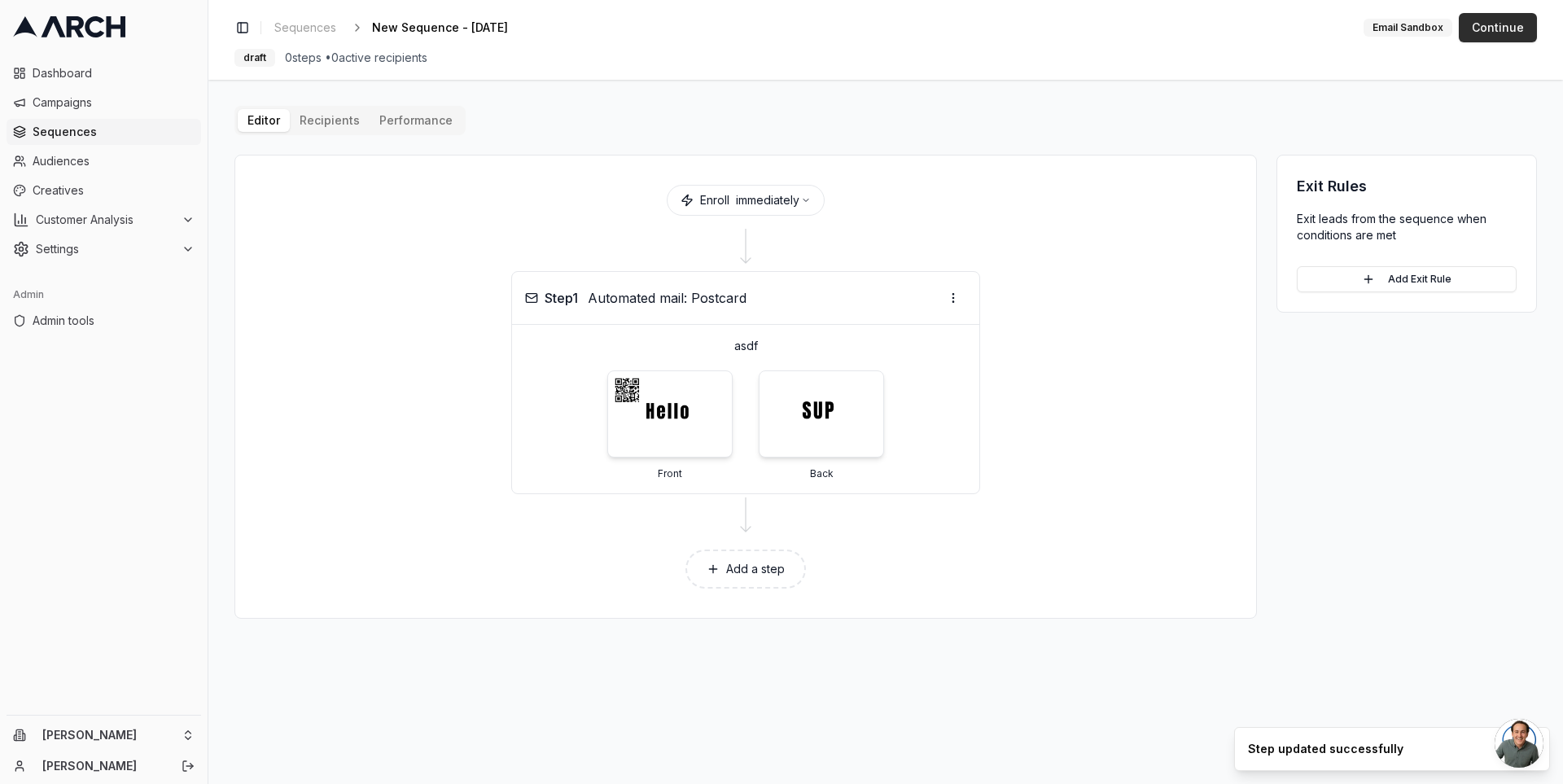
click at [1477, 31] on button "Continue" at bounding box center [1498, 27] width 78 height 30
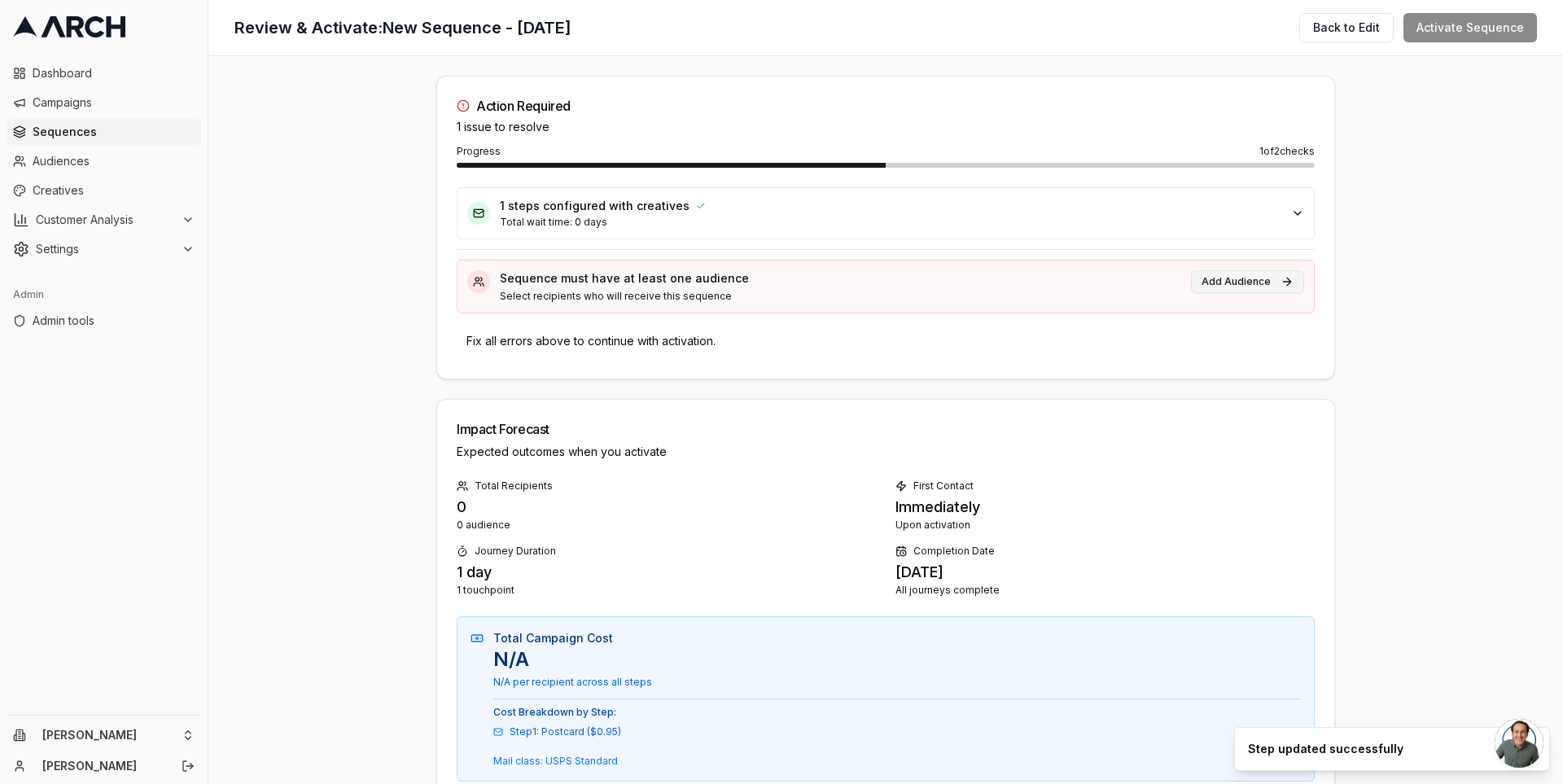
click at [1262, 275] on button "Add Audience" at bounding box center [1247, 281] width 113 height 23
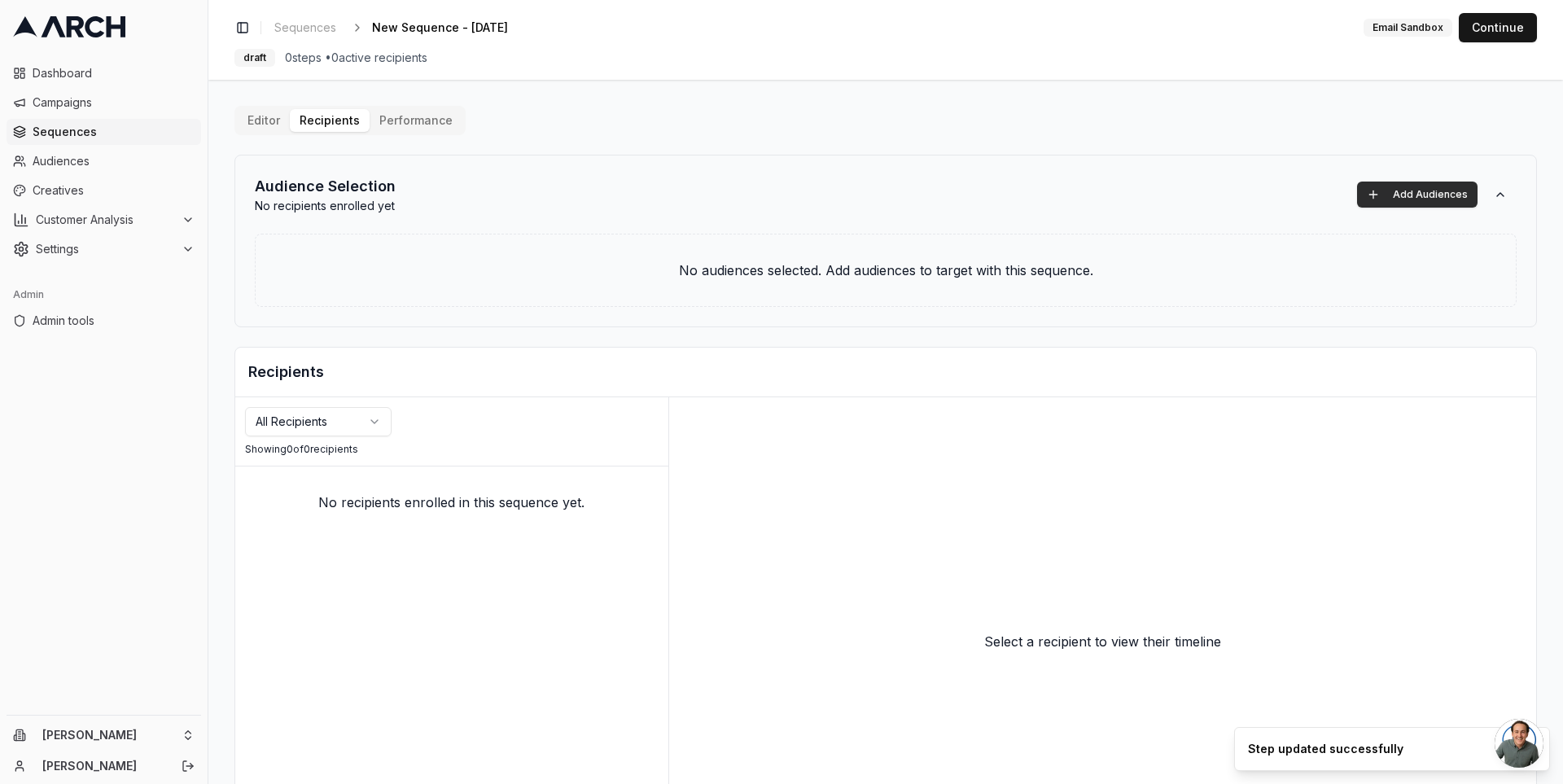
click at [1399, 187] on button "Add Audiences" at bounding box center [1418, 195] width 121 height 26
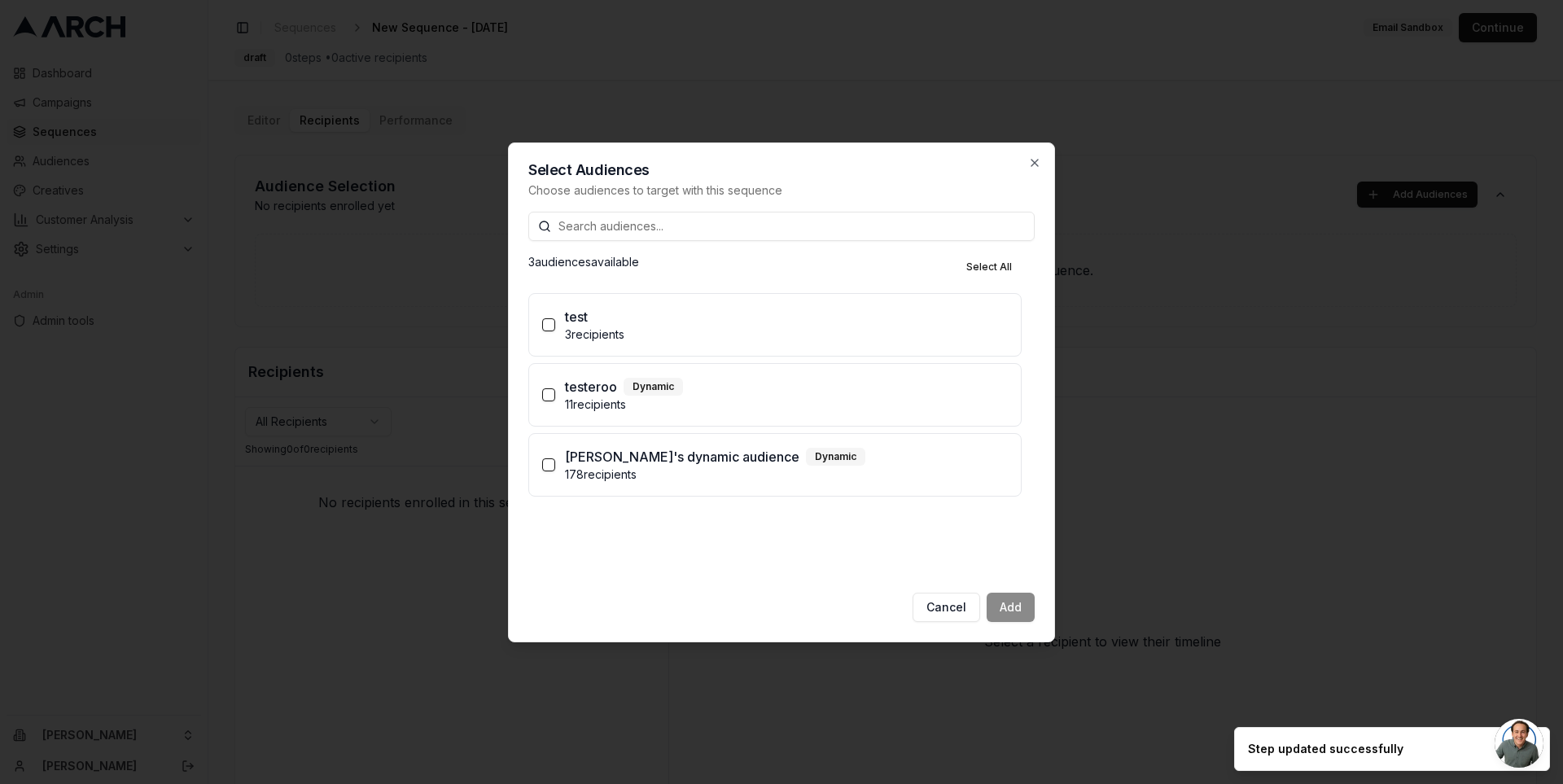
click at [825, 342] on p "3 recipients" at bounding box center [786, 334] width 443 height 16
click at [556, 331] on button "test 3 recipients" at bounding box center [548, 324] width 13 height 13
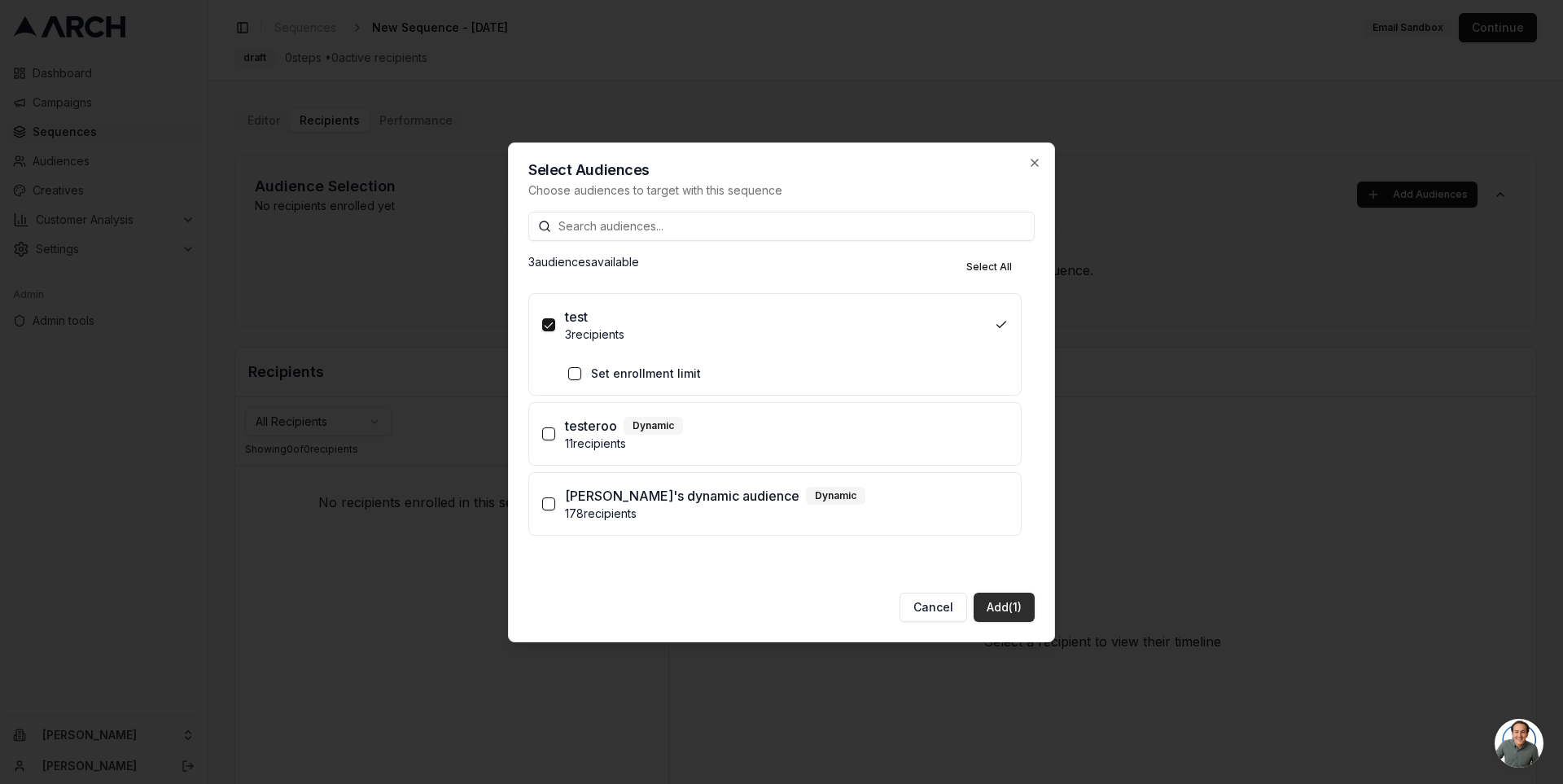
click at [994, 606] on button "Add (1)" at bounding box center [1004, 607] width 61 height 30
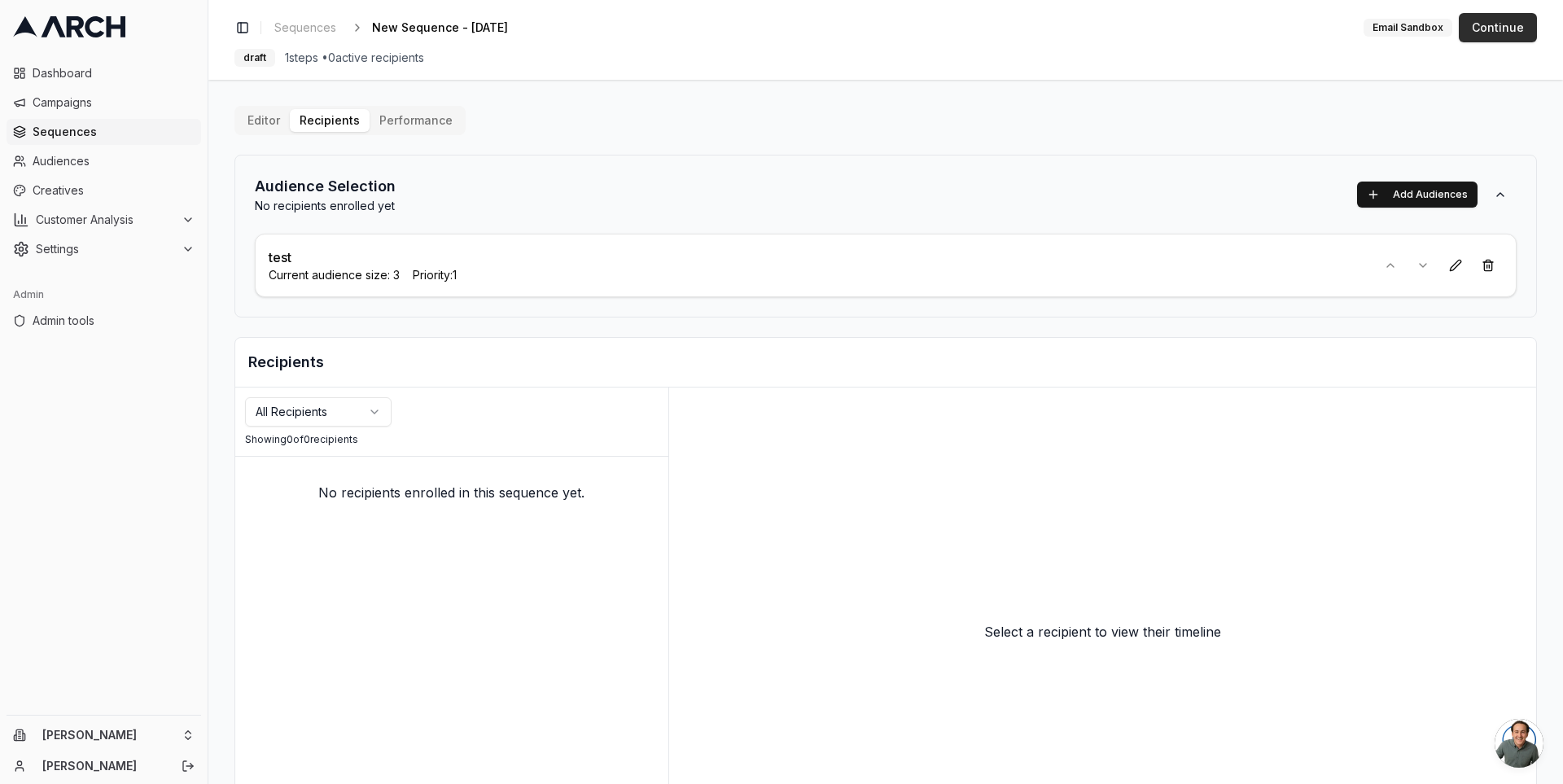
click at [1509, 30] on button "Continue" at bounding box center [1498, 27] width 78 height 30
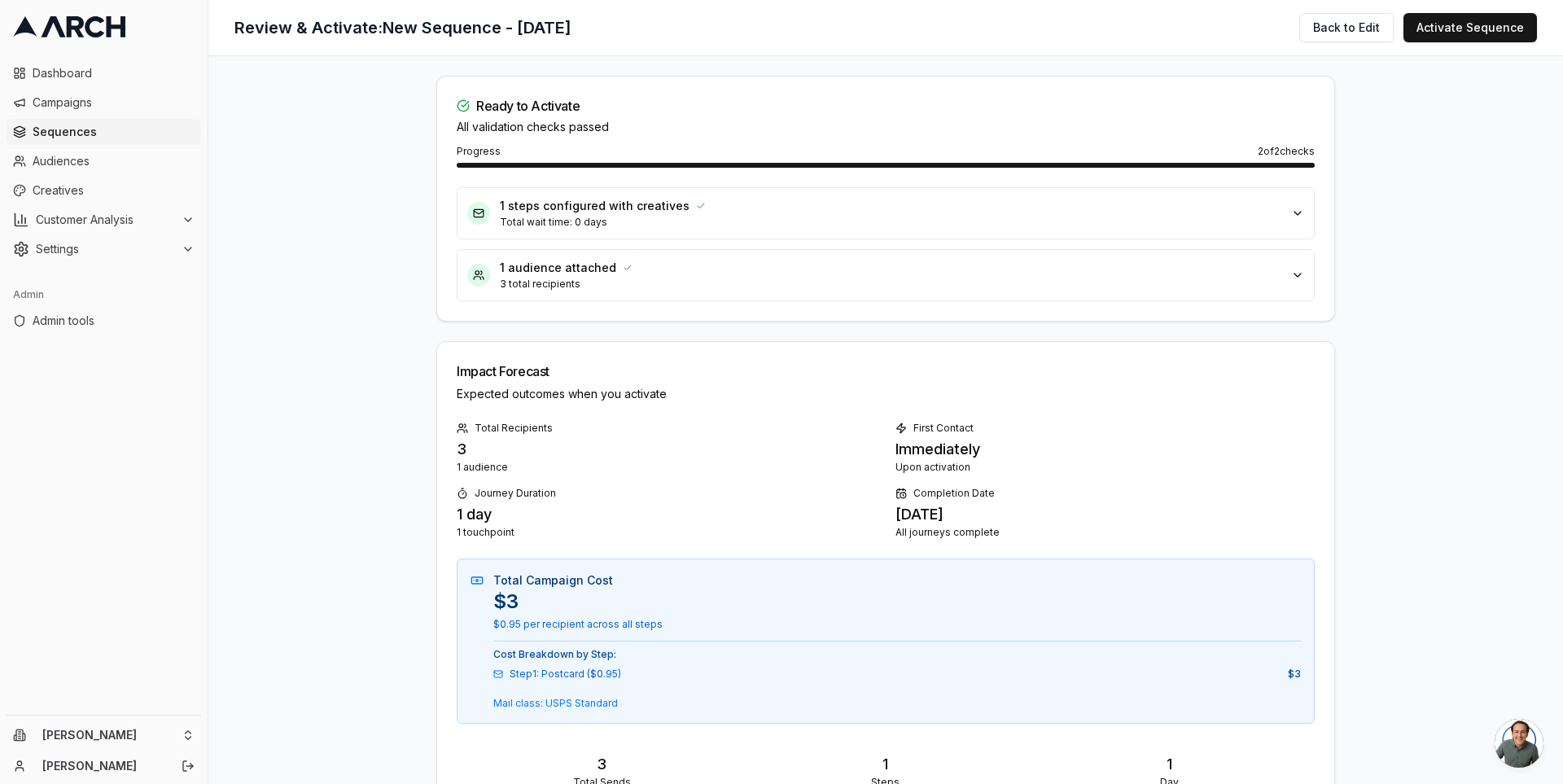
click at [1509, 30] on button "Activate Sequence" at bounding box center [1470, 27] width 133 height 30
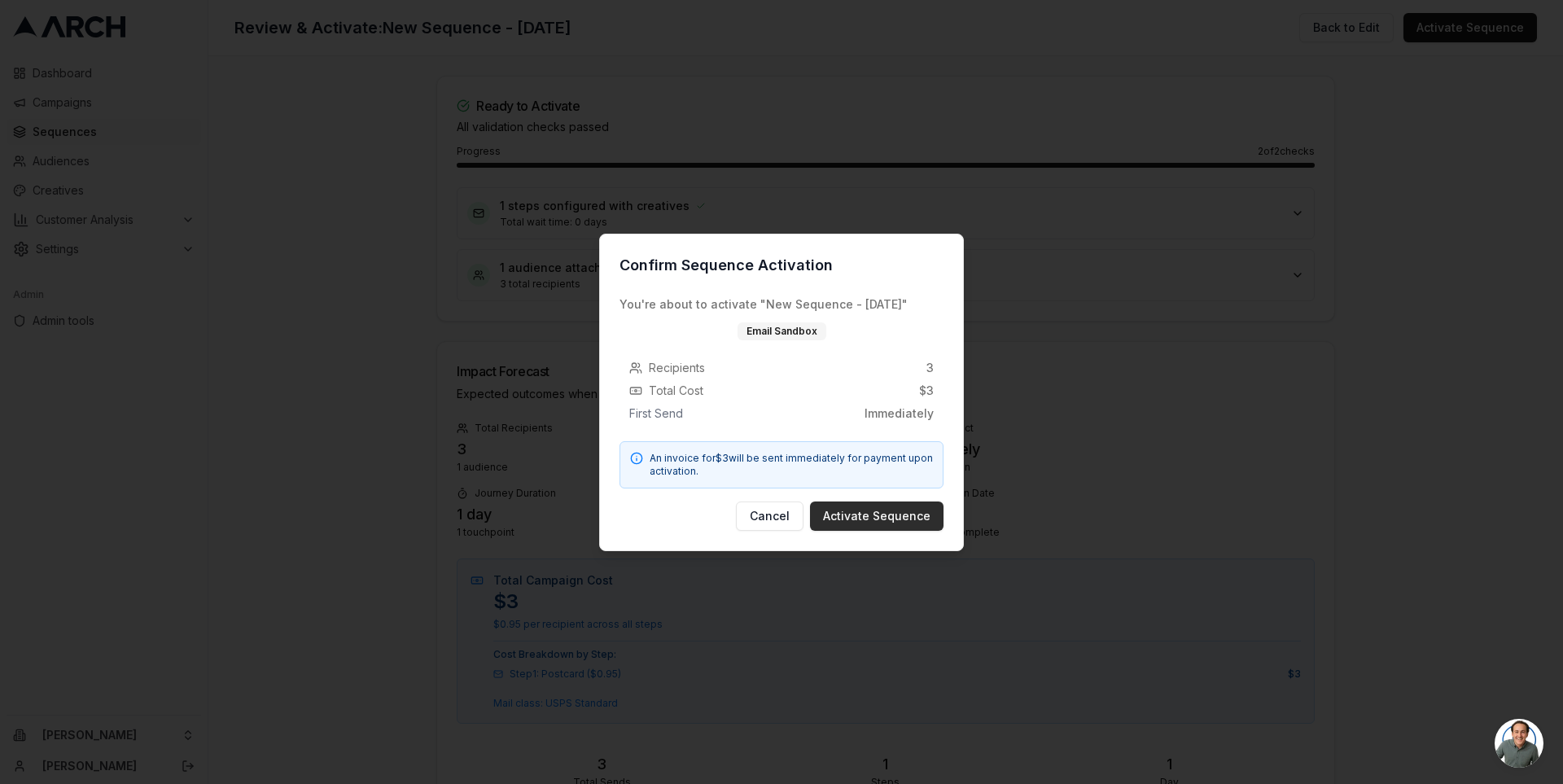
click at [857, 508] on button "Activate Sequence" at bounding box center [877, 516] width 133 height 30
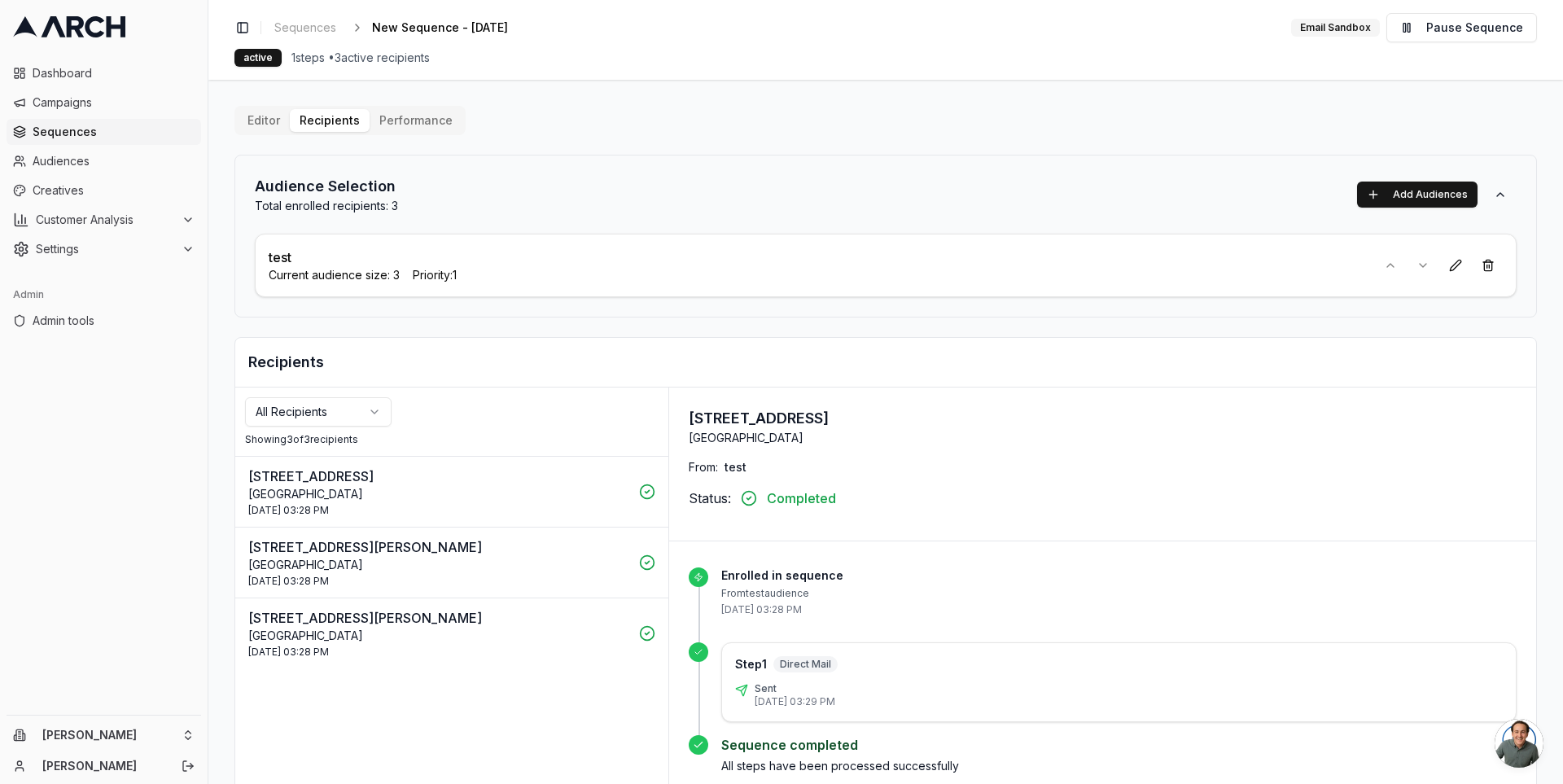
click at [385, 328] on div "Audience Selection Total enrolled recipients: 3 Add Audiences test Current audi…" at bounding box center [885, 516] width 1302 height 722
